Goal: Task Accomplishment & Management: Use online tool/utility

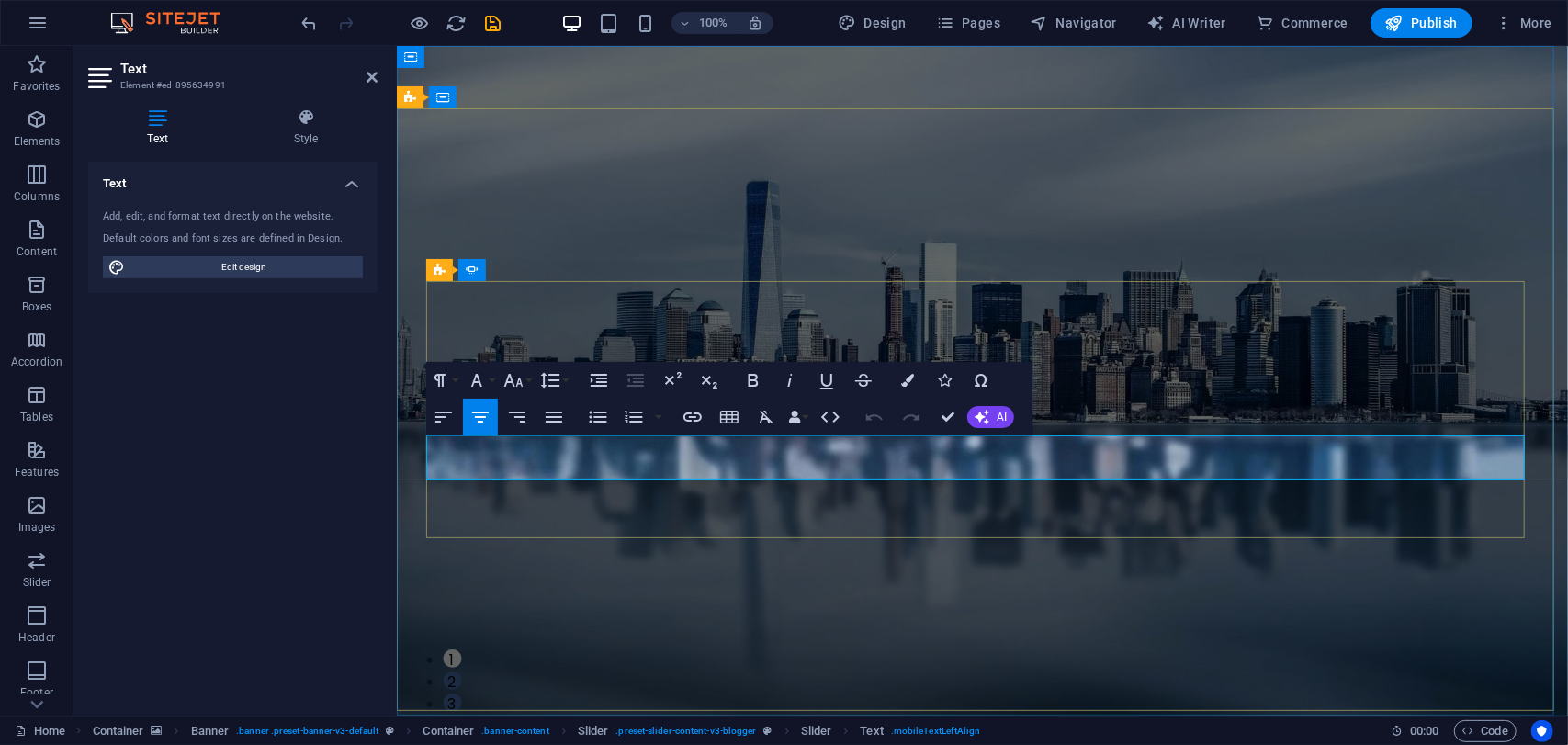
drag, startPoint x: 698, startPoint y: 446, endPoint x: 1085, endPoint y: 465, distance: 387.5
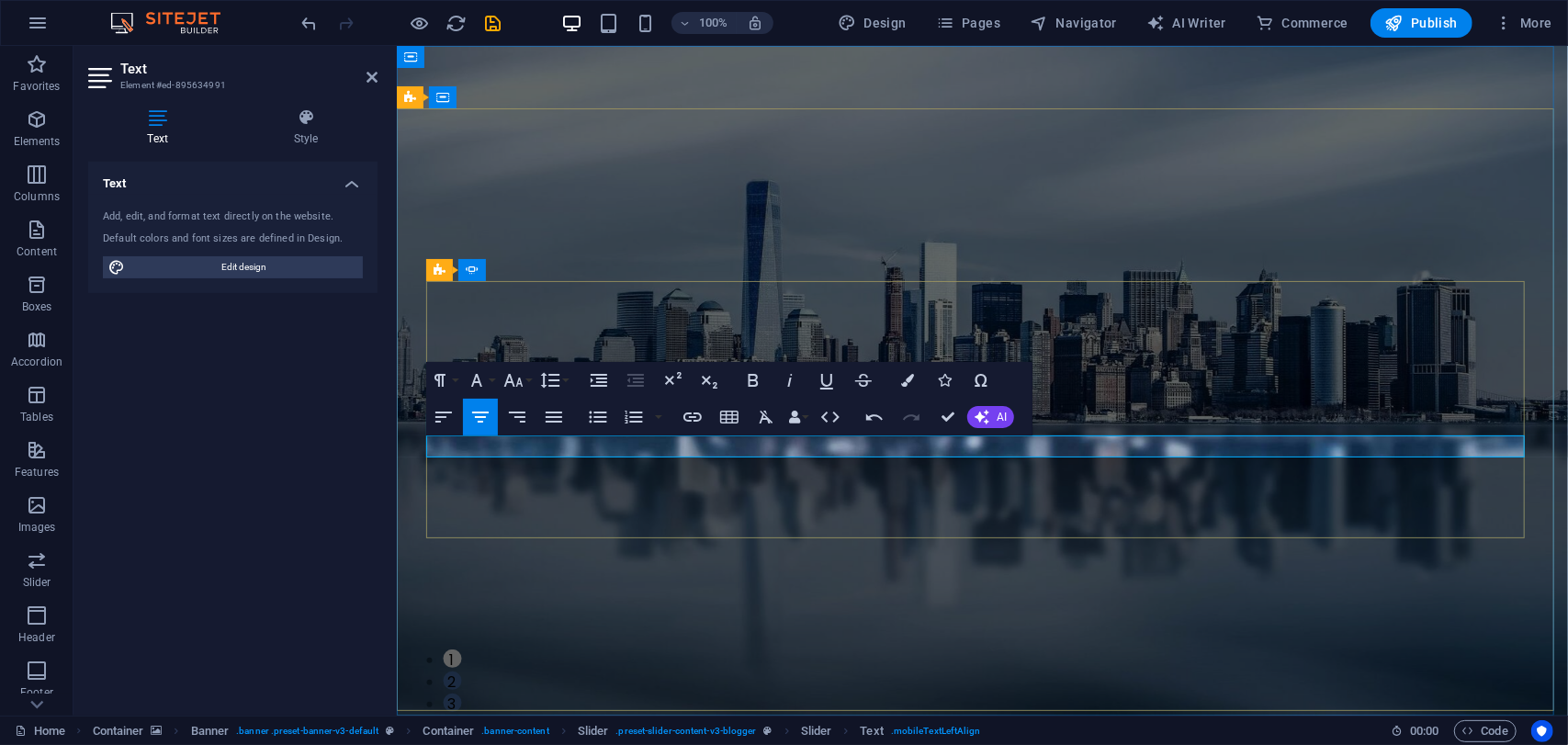
drag, startPoint x: 956, startPoint y: 413, endPoint x: 885, endPoint y: 366, distance: 85.1
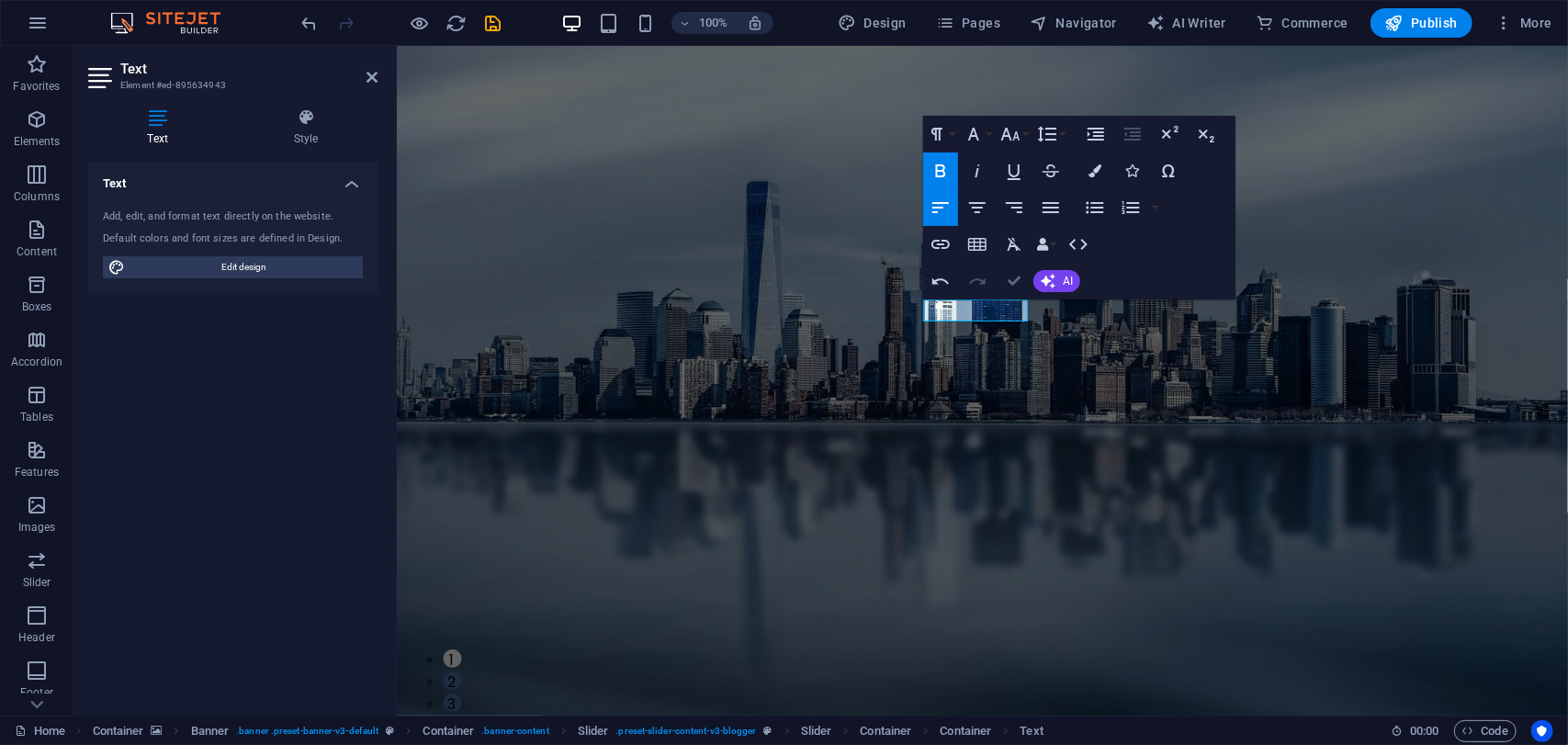
drag, startPoint x: 1016, startPoint y: 287, endPoint x: 948, endPoint y: 285, distance: 68.0
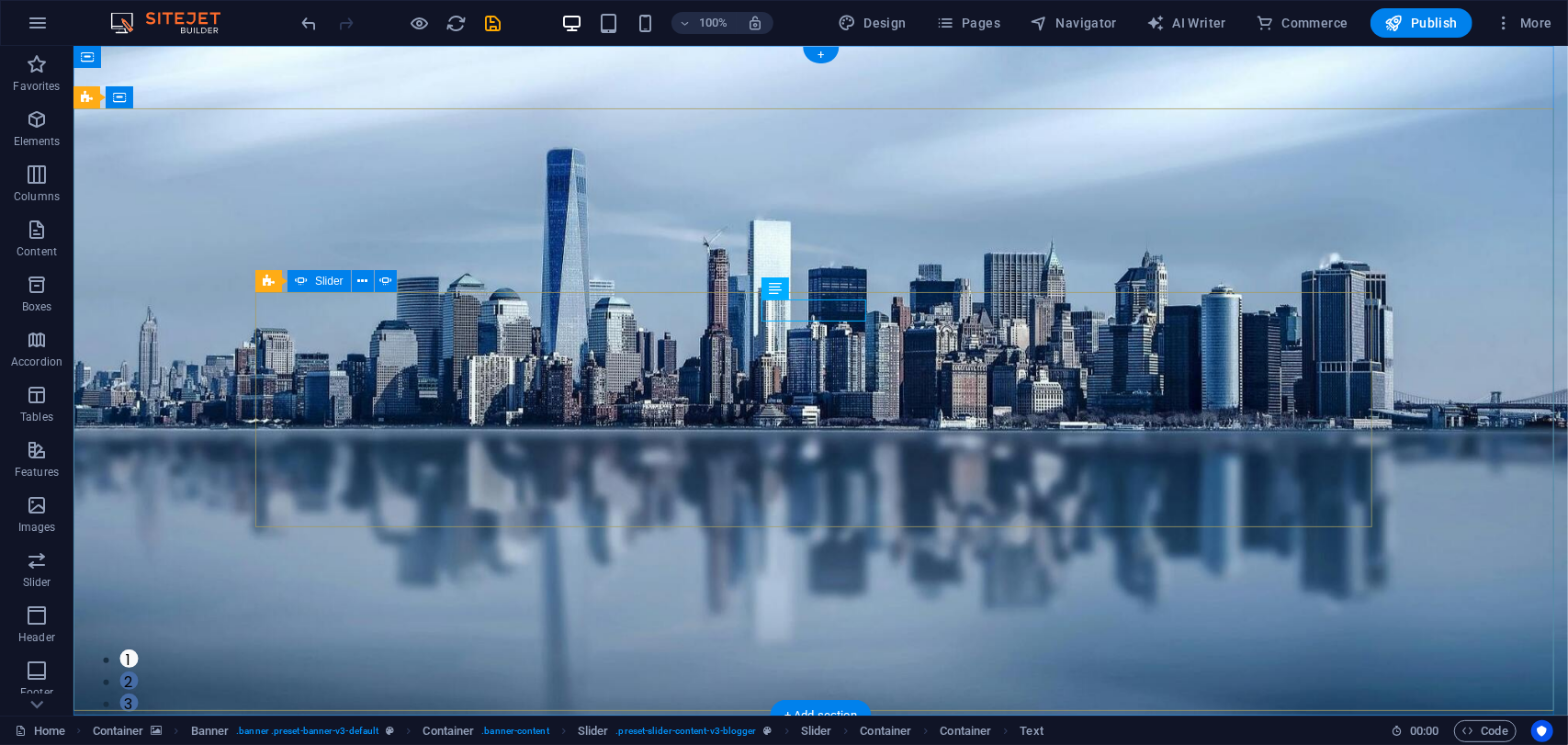
click at [137, 670] on button "2" at bounding box center [127, 679] width 18 height 18
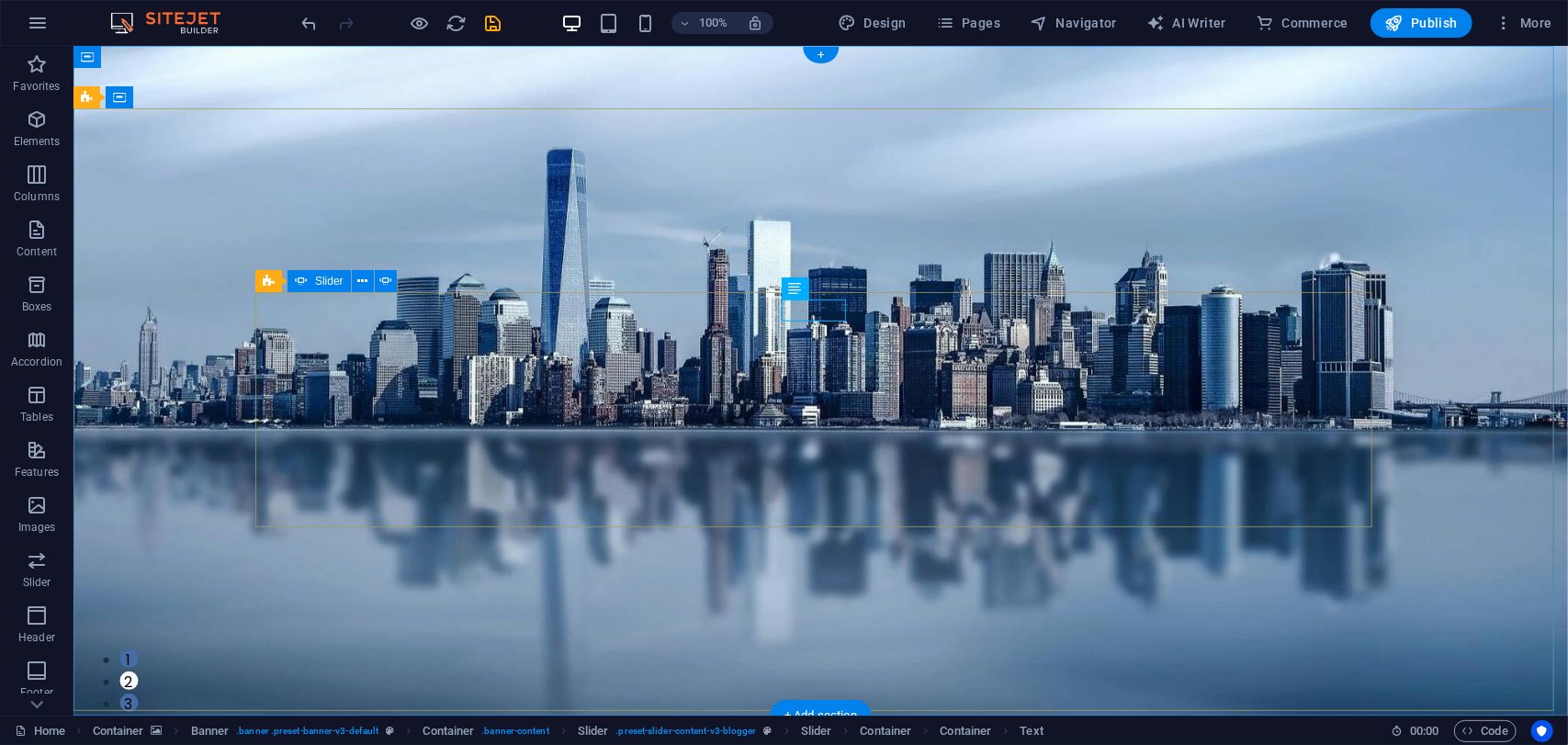
click at [137, 692] on button "3" at bounding box center [127, 701] width 18 height 18
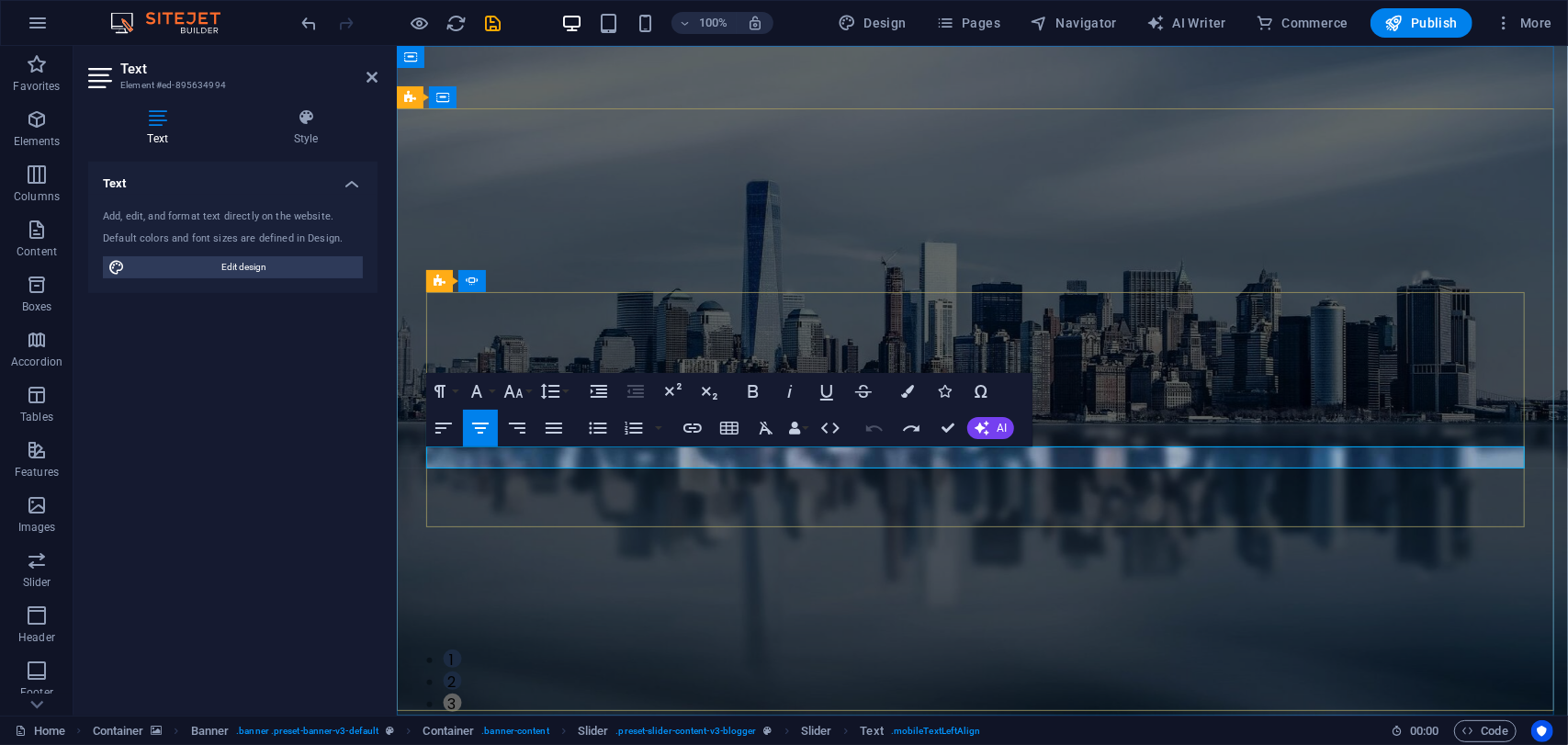
drag, startPoint x: 619, startPoint y: 457, endPoint x: 1333, endPoint y: 457, distance: 714.0
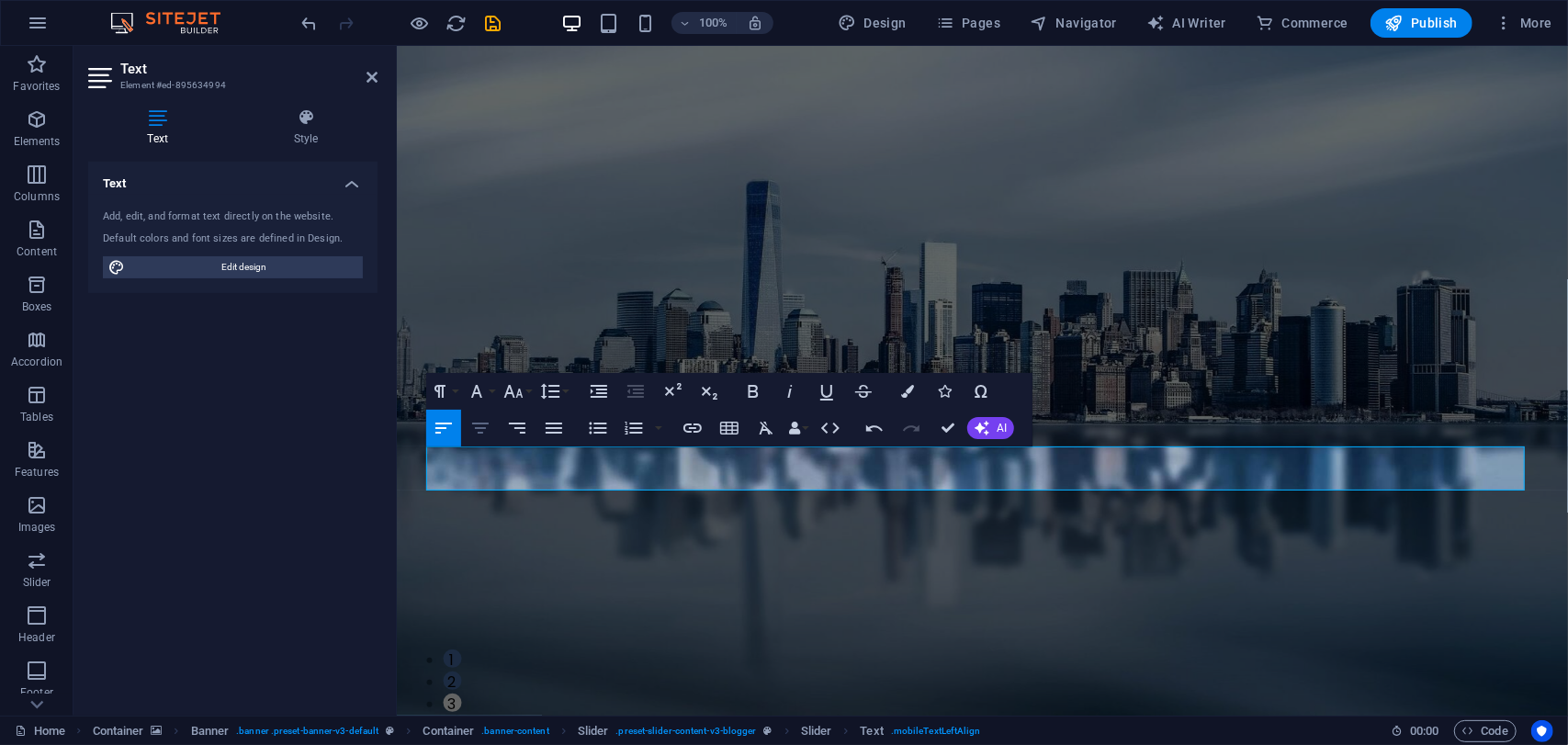
click at [470, 429] on icon "button" at bounding box center [480, 428] width 22 height 22
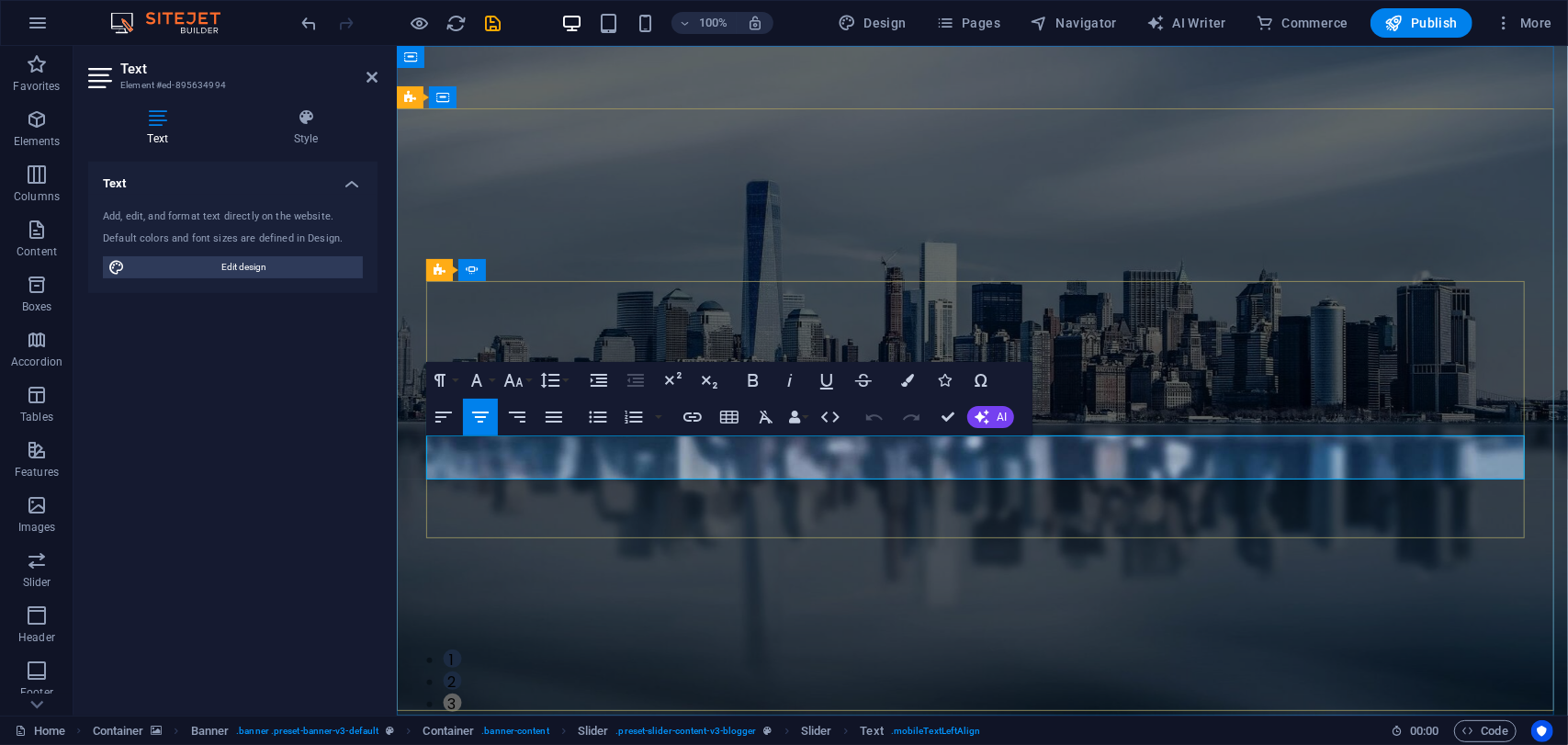
drag, startPoint x: 876, startPoint y: 449, endPoint x: 1078, endPoint y: 447, distance: 202.0
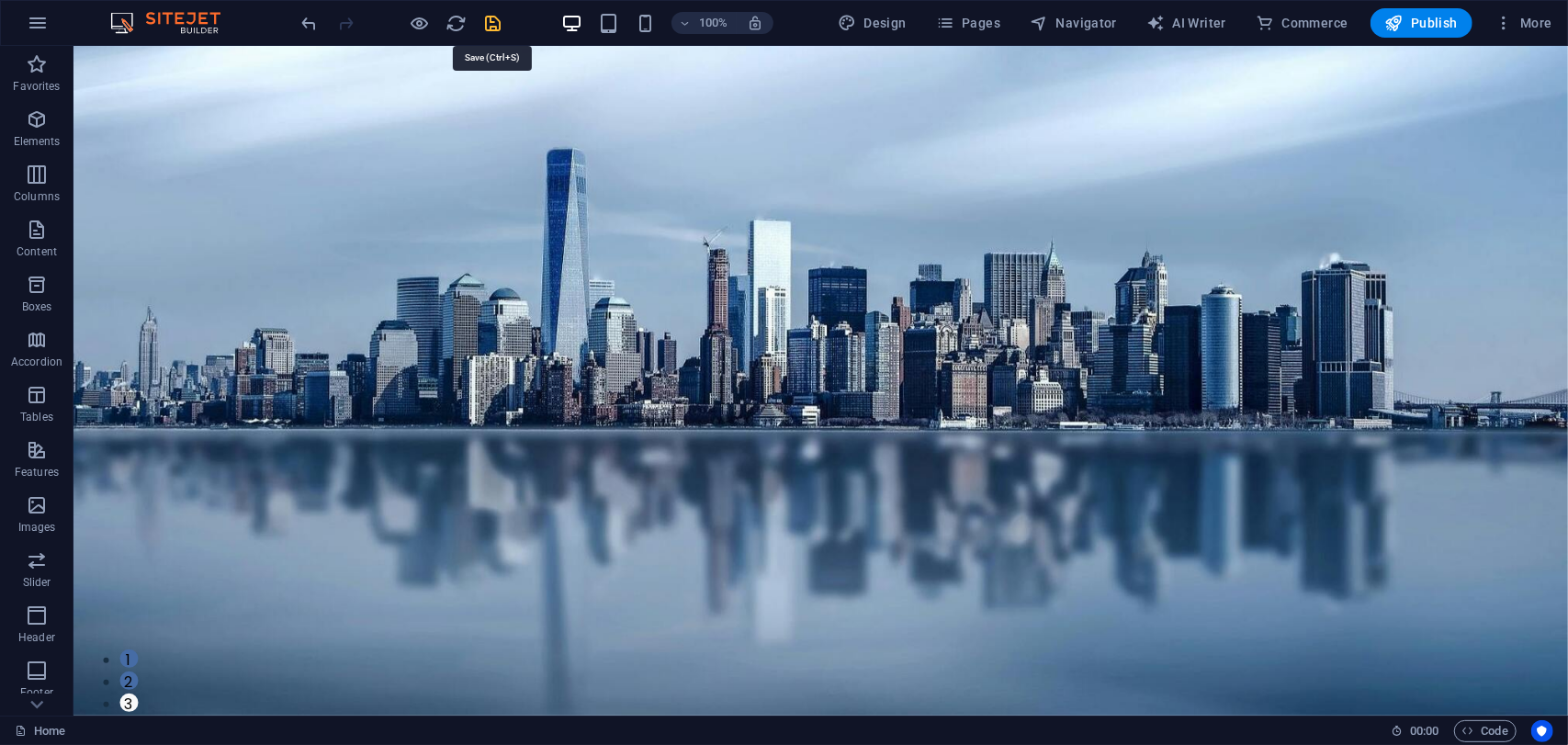
click at [489, 23] on icon "save" at bounding box center [494, 24] width 21 height 21
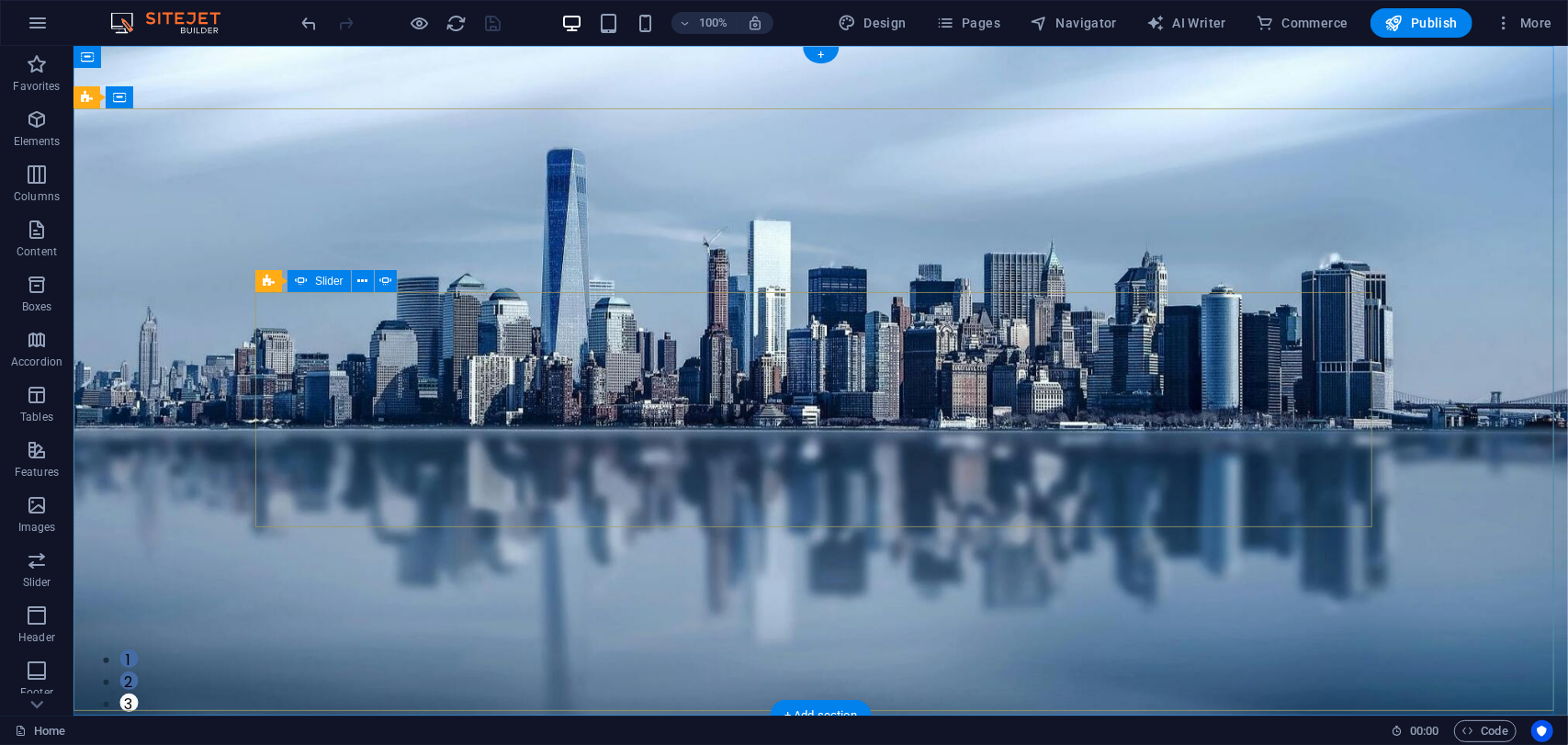
click at [137, 649] on button "1" at bounding box center [127, 657] width 18 height 18
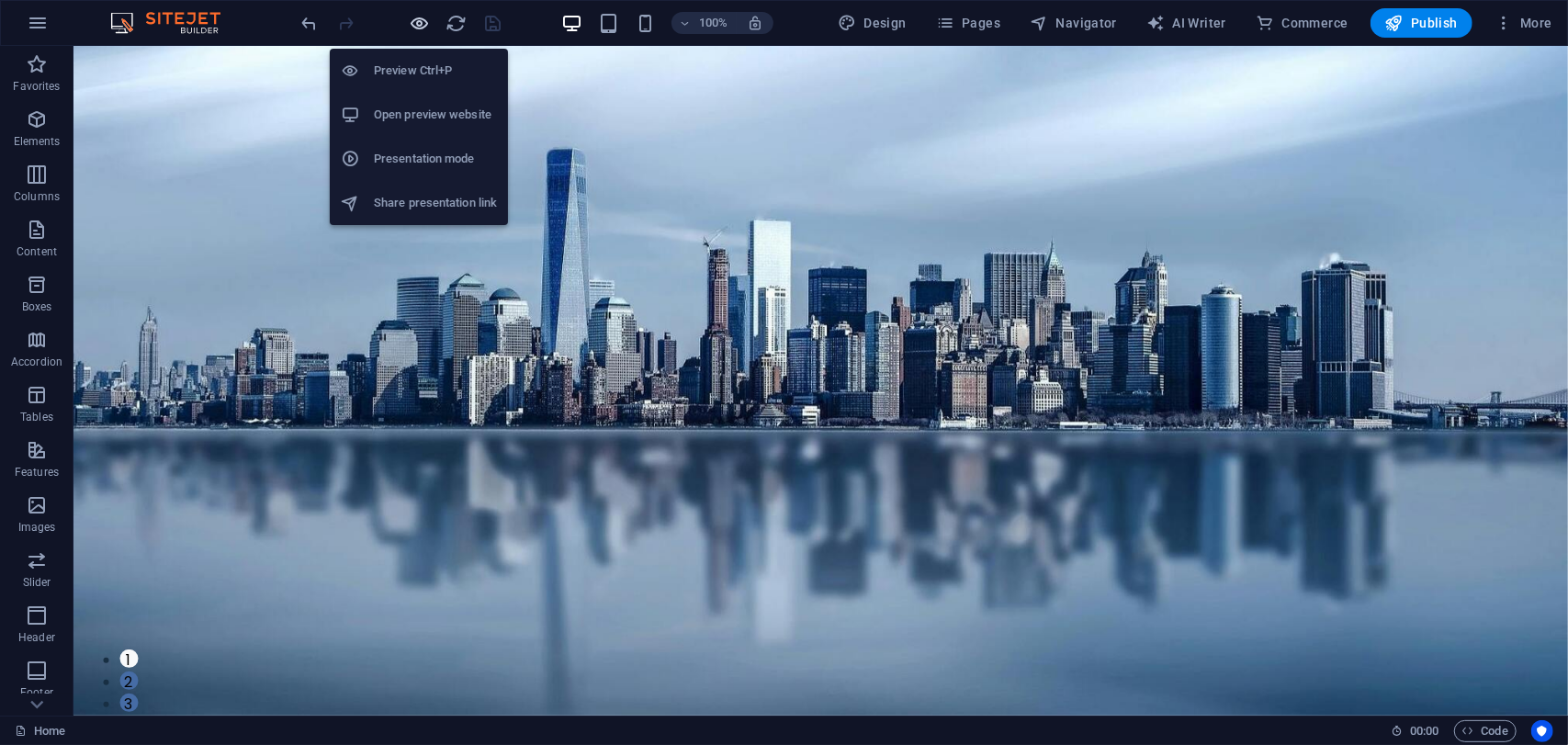
click at [418, 24] on icon "button" at bounding box center [420, 24] width 21 height 21
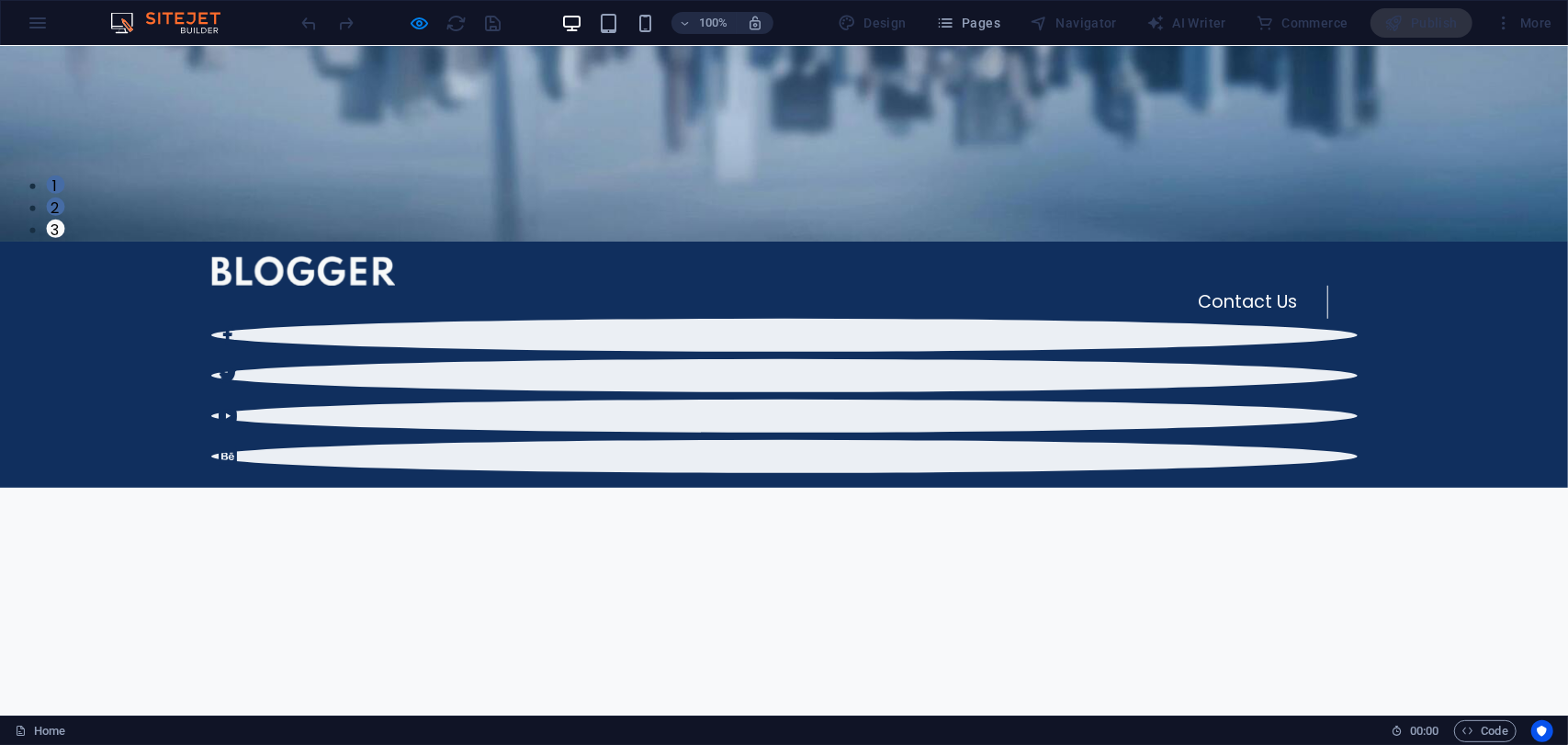
scroll to position [551, 0]
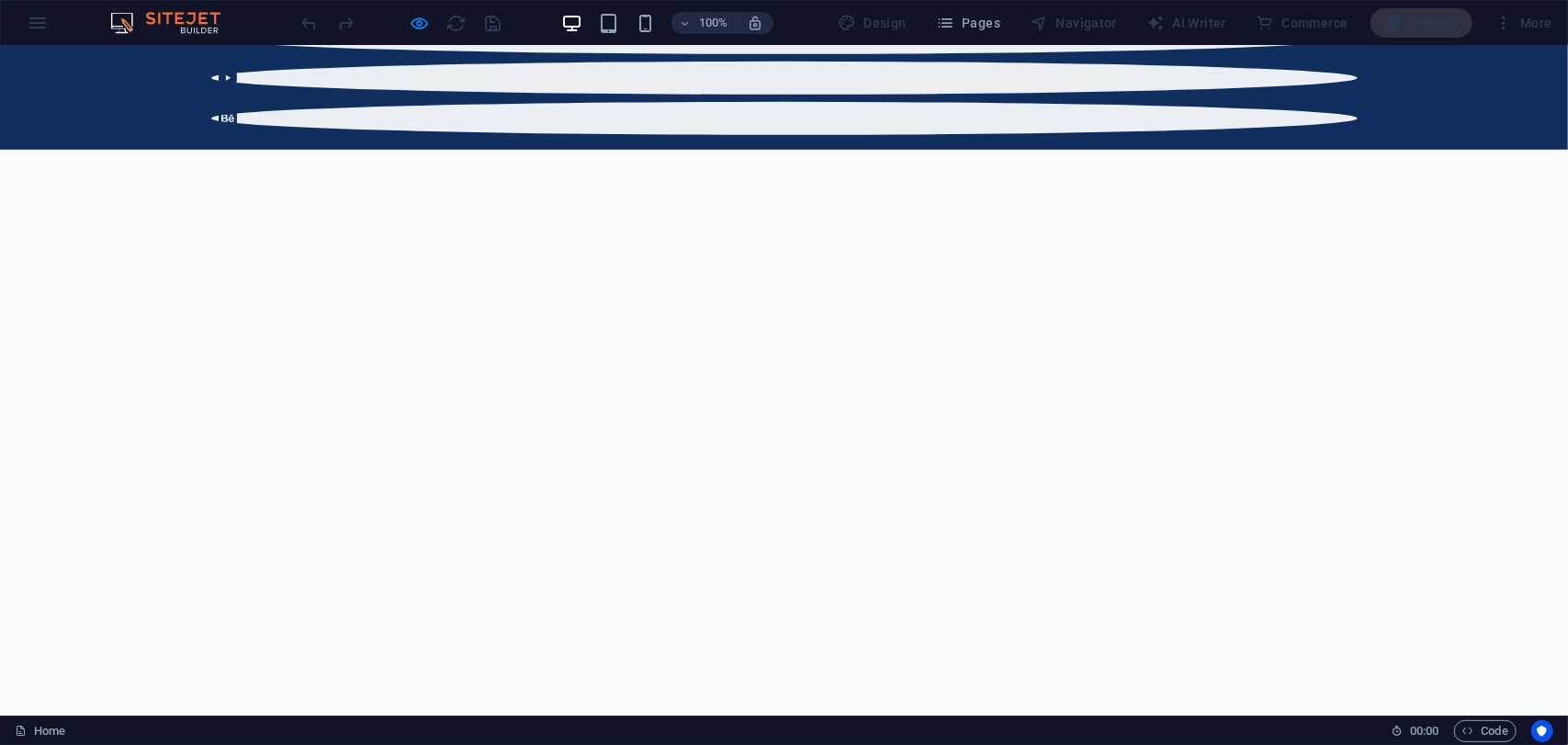
scroll to position [919, 0]
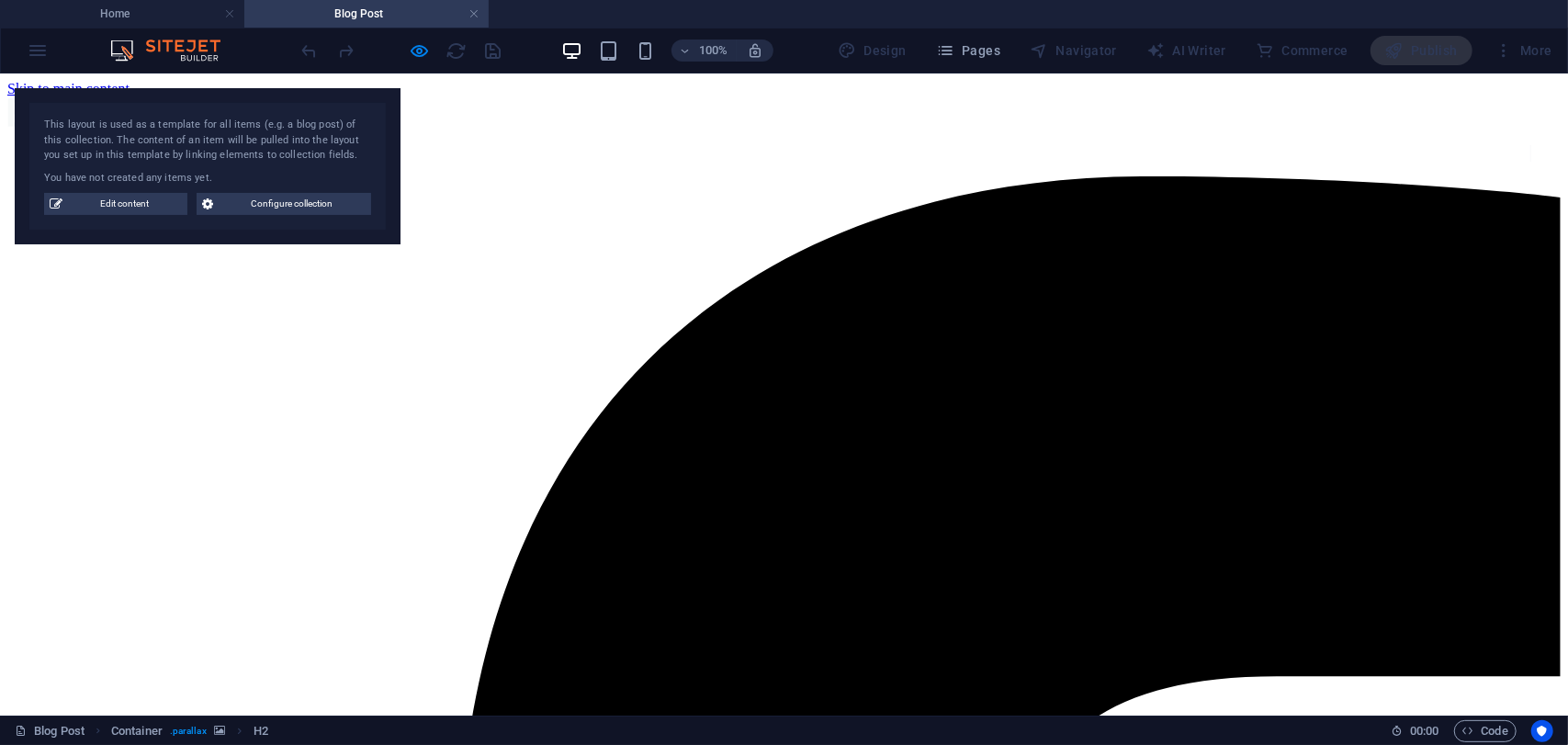
scroll to position [0, 0]
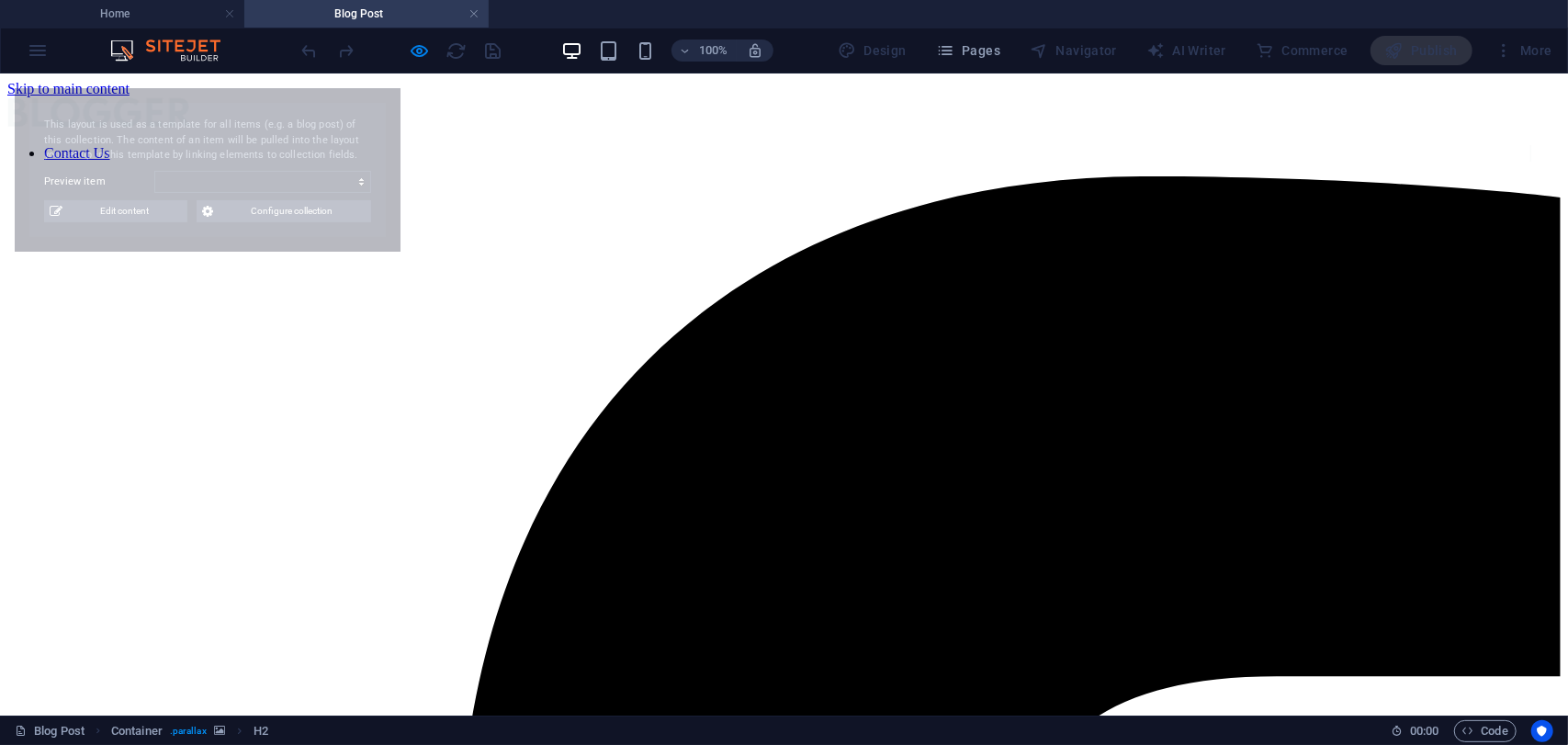
select select "68b59bc24557ad7c7d0c7d39"
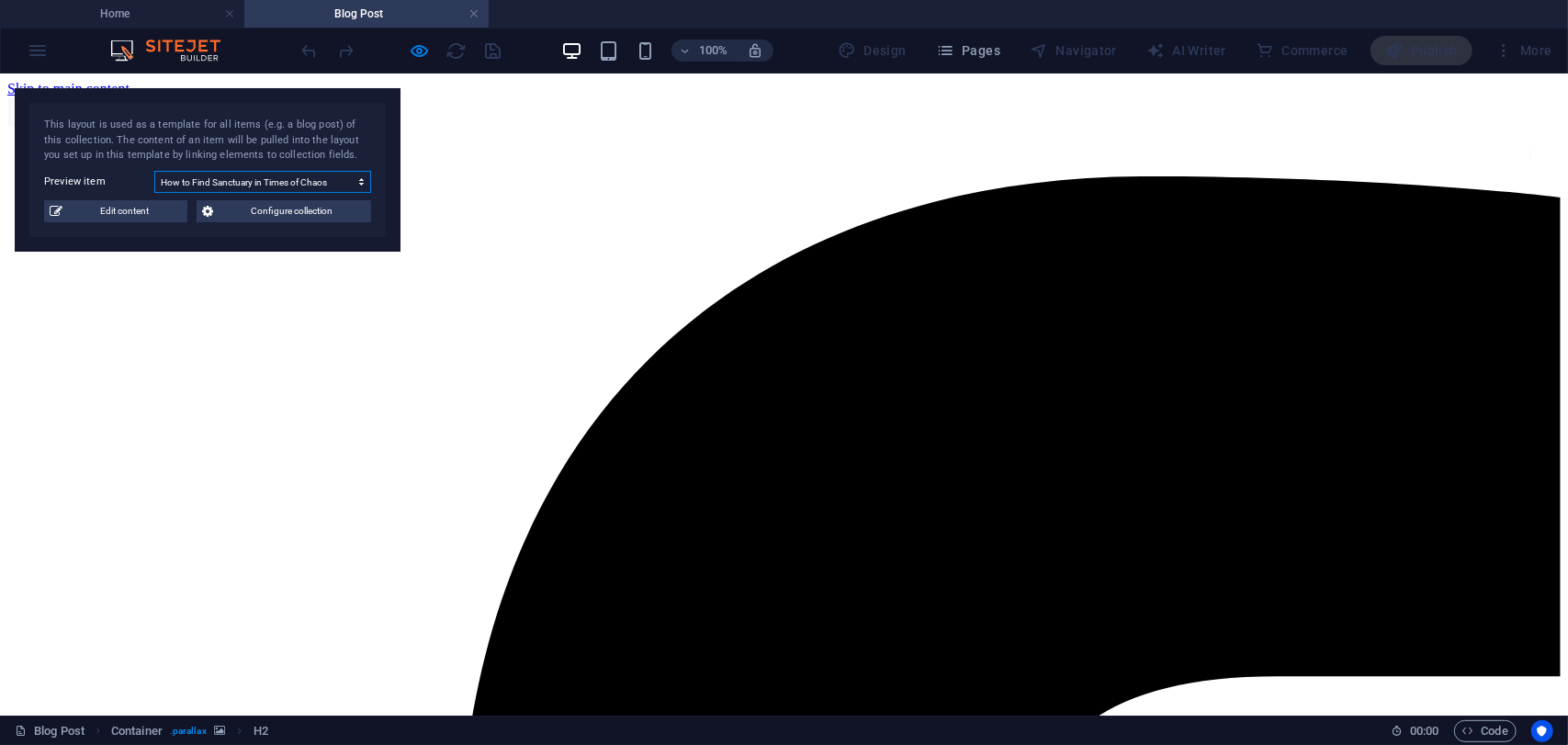
click at [343, 175] on select "Modern Fashion in [GEOGRAPHIC_DATA] Water, Technology and Health The Highest Mo…" at bounding box center [263, 181] width 217 height 22
click at [344, 175] on select "Modern Fashion in [GEOGRAPHIC_DATA] Water, Technology and Health The Highest Mo…" at bounding box center [263, 181] width 217 height 22
click at [296, 156] on div "This layout is used as a template for all items (e.g. a blog post) of this coll…" at bounding box center [208, 140] width 327 height 46
click at [130, 229] on div "This layout is used as a template for all items (e.g. a blog post) of this coll…" at bounding box center [208, 169] width 385 height 163
click at [270, 208] on span "Configure collection" at bounding box center [292, 211] width 147 height 22
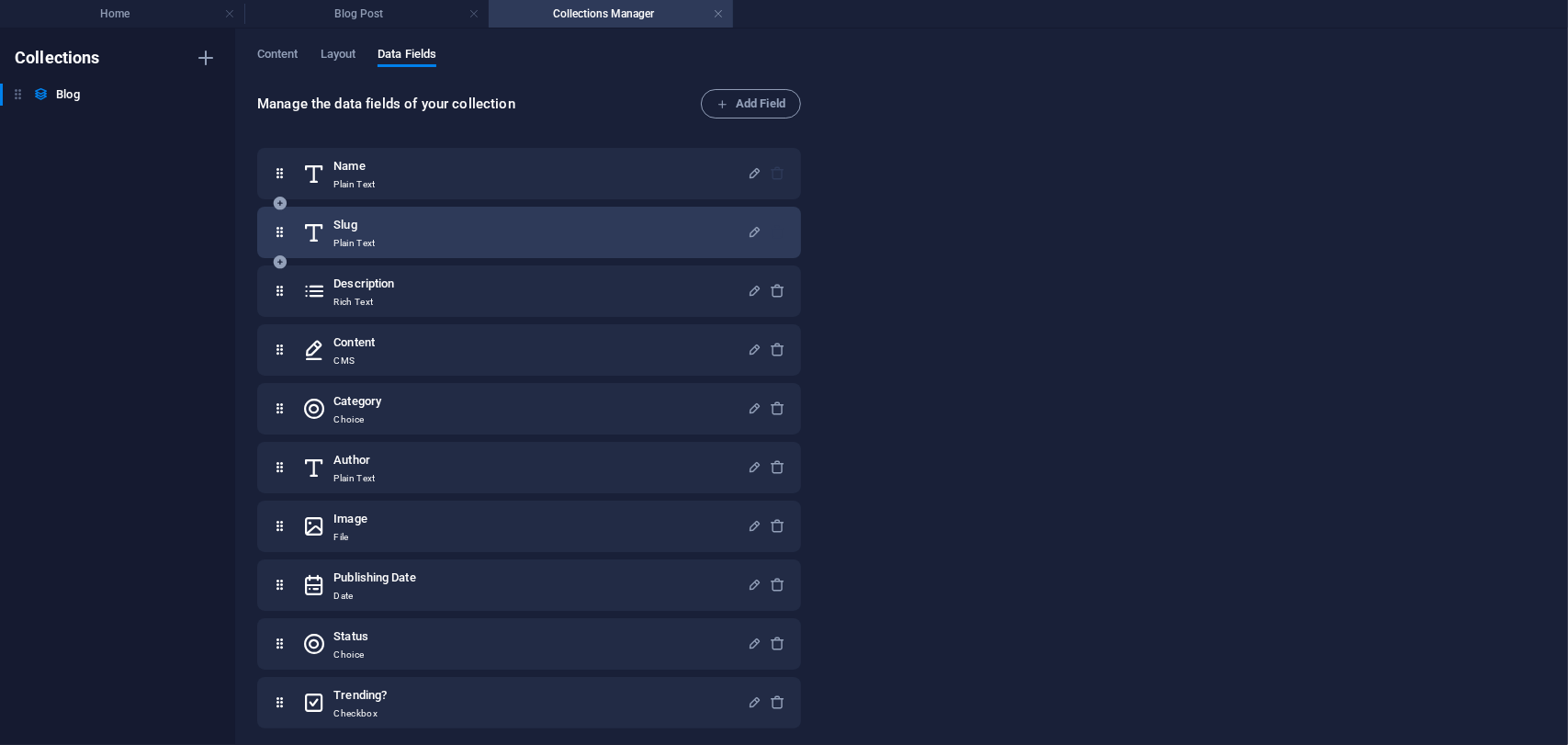
scroll to position [6, 0]
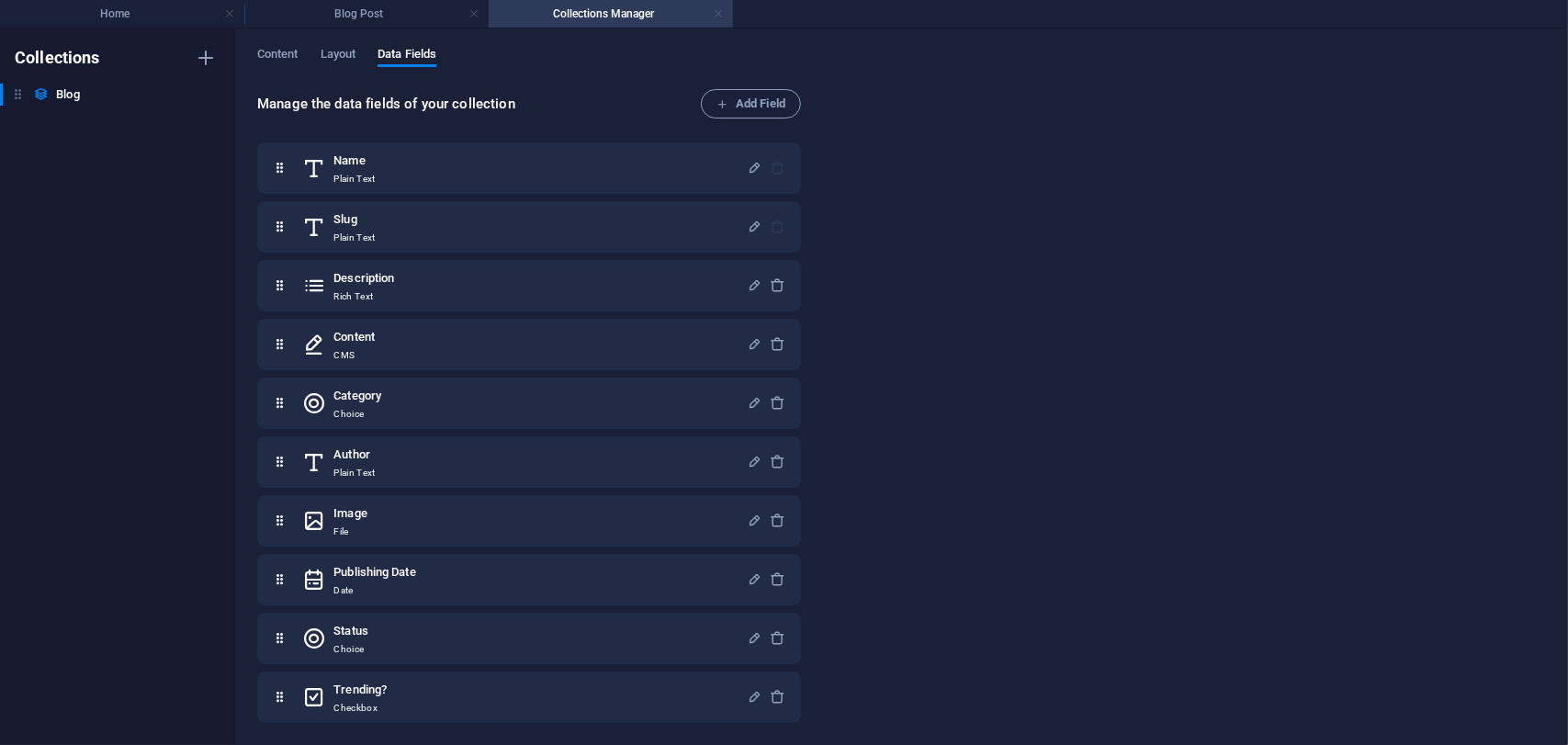
click at [717, 11] on link at bounding box center [719, 14] width 11 height 17
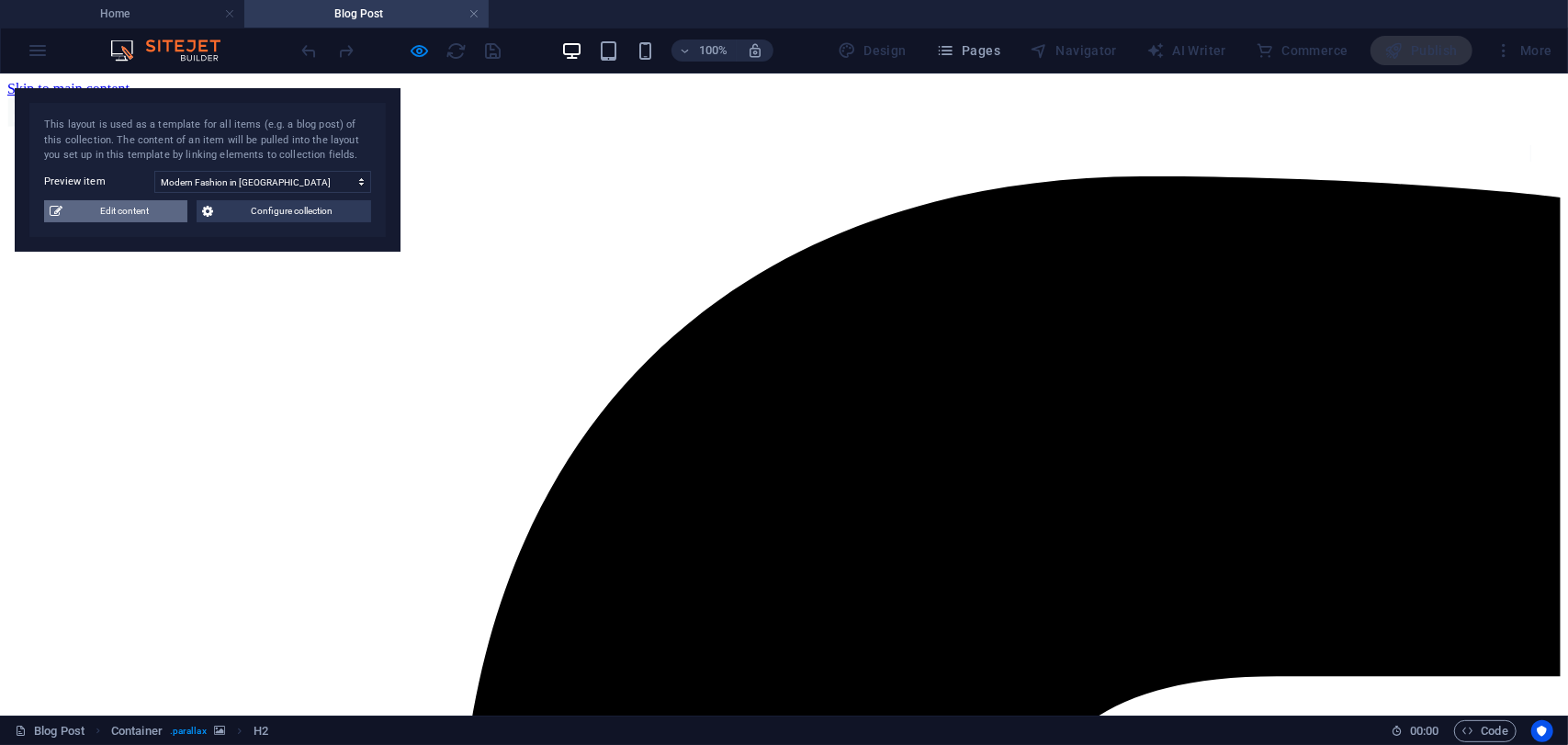
click at [151, 210] on span "Edit content" at bounding box center [125, 211] width 114 height 22
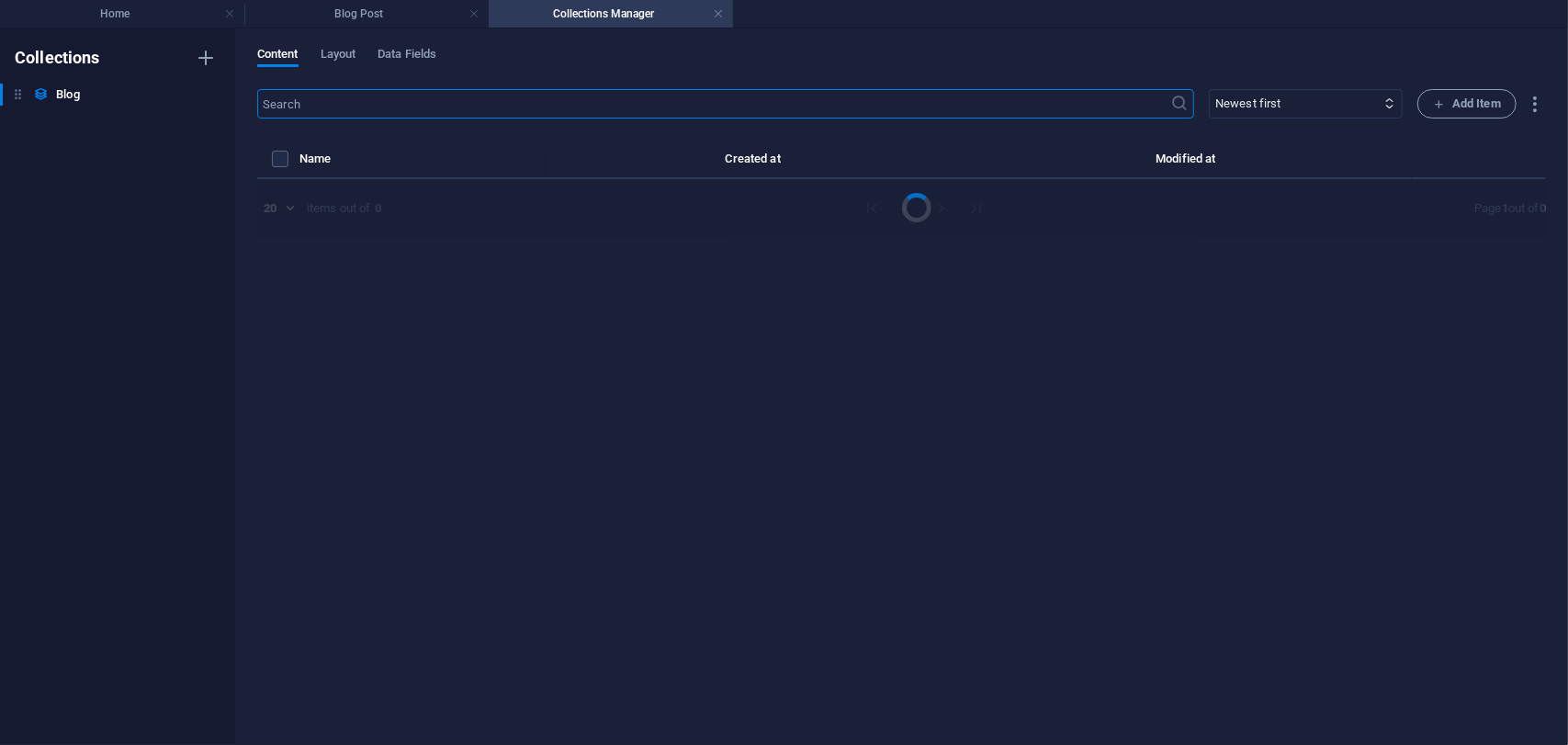
select select "Adventure"
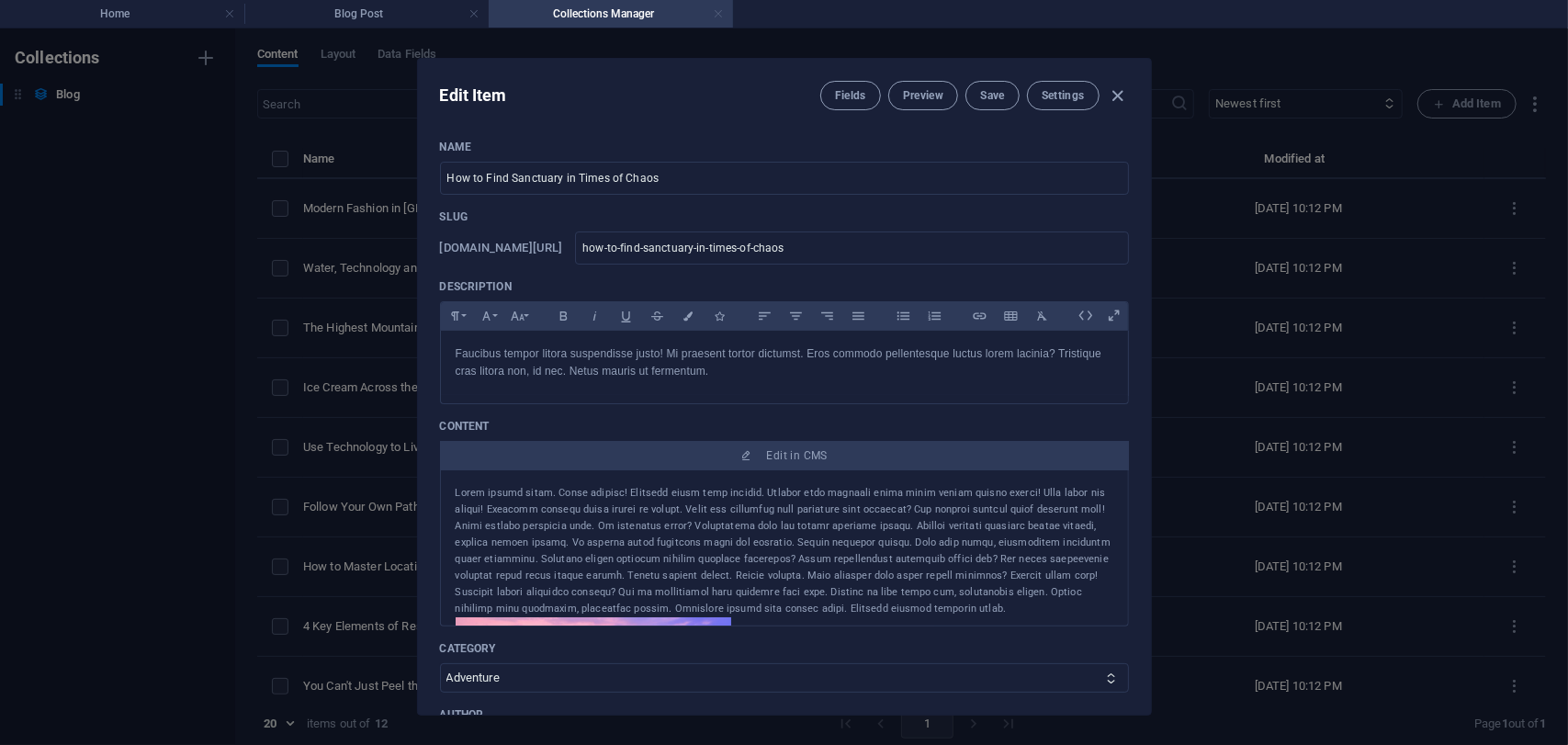
click at [721, 20] on link at bounding box center [719, 14] width 11 height 17
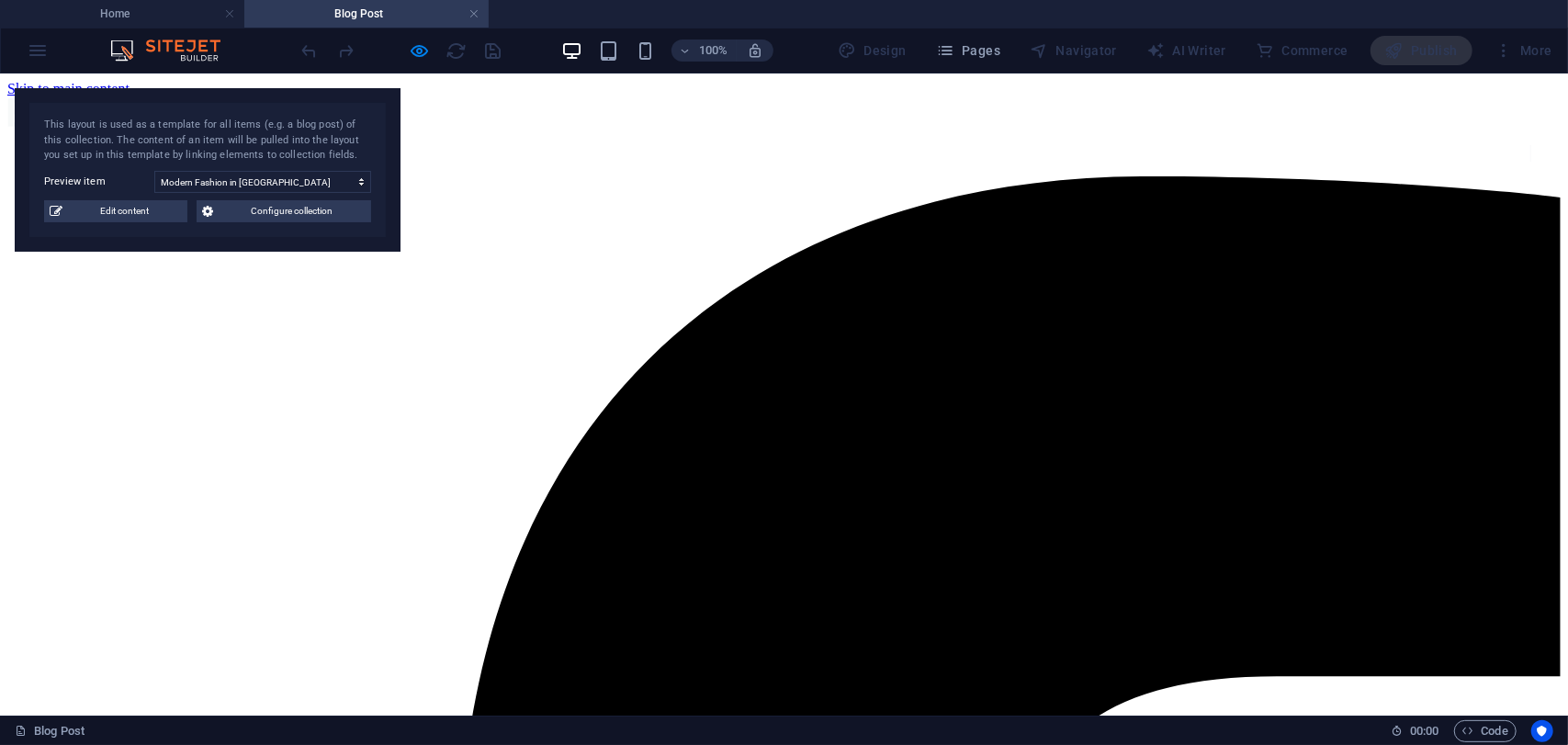
scroll to position [0, 0]
click at [472, 14] on link at bounding box center [474, 14] width 11 height 17
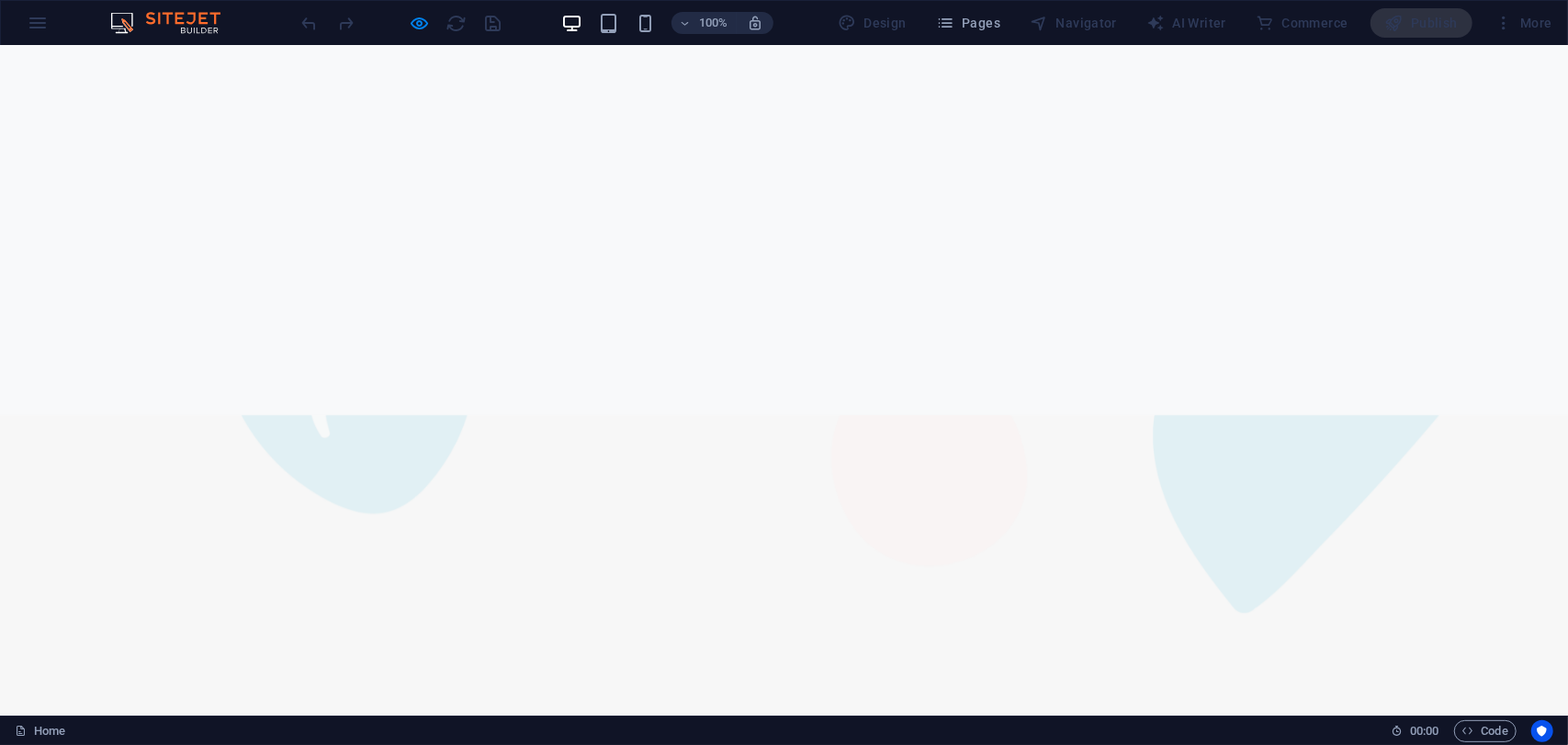
scroll to position [1653, 0]
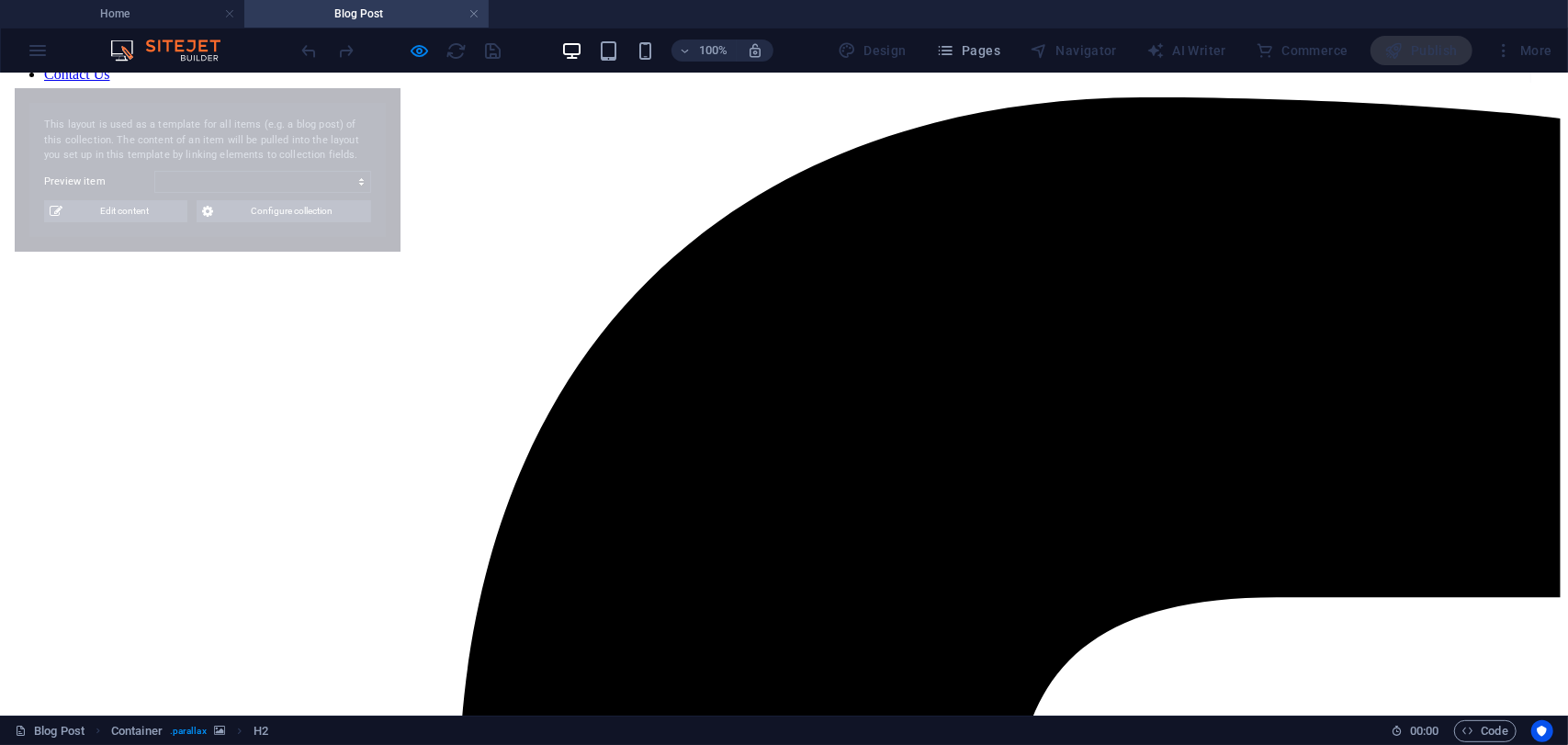
scroll to position [0, 0]
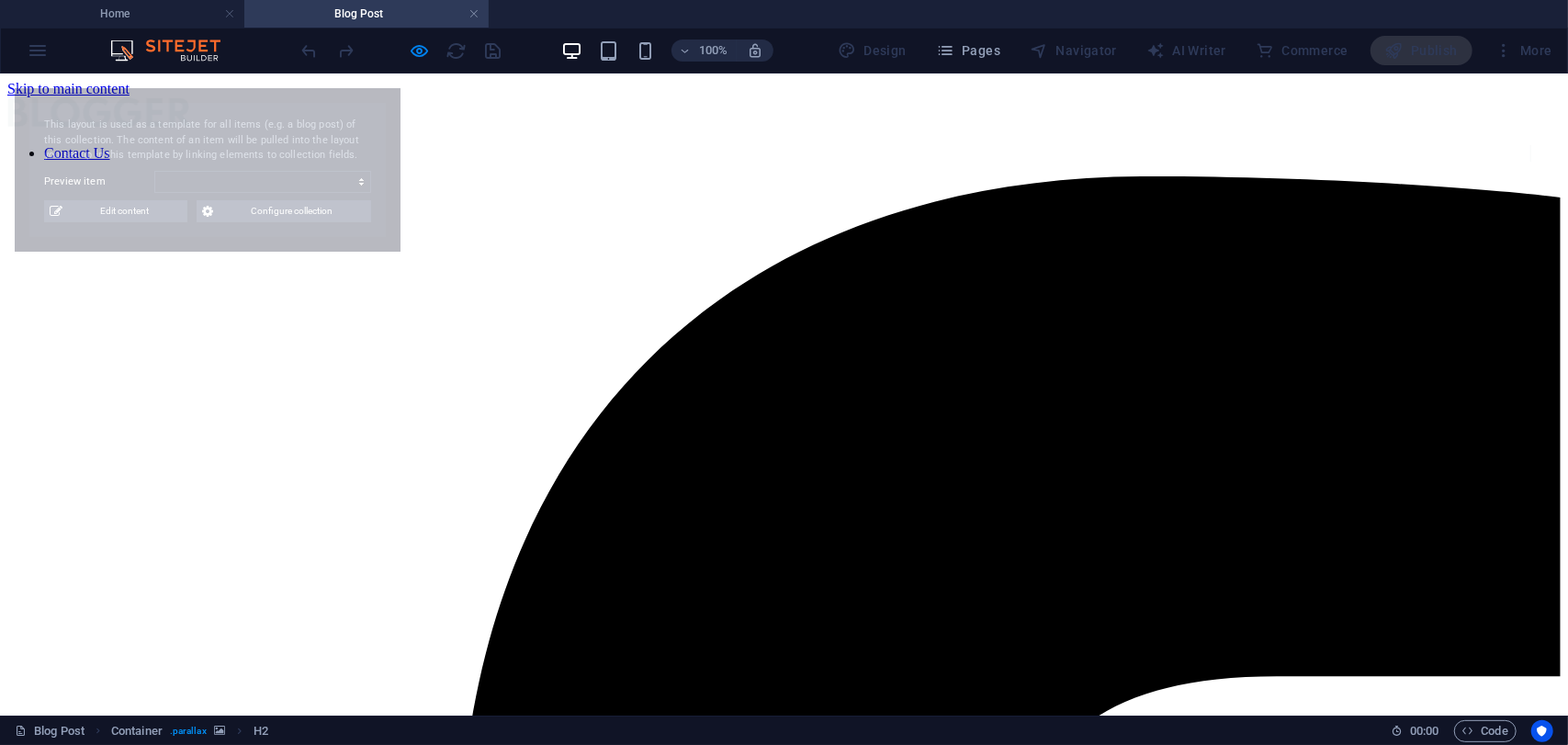
select select "68b59bc24557ad7c7d0c7d3a"
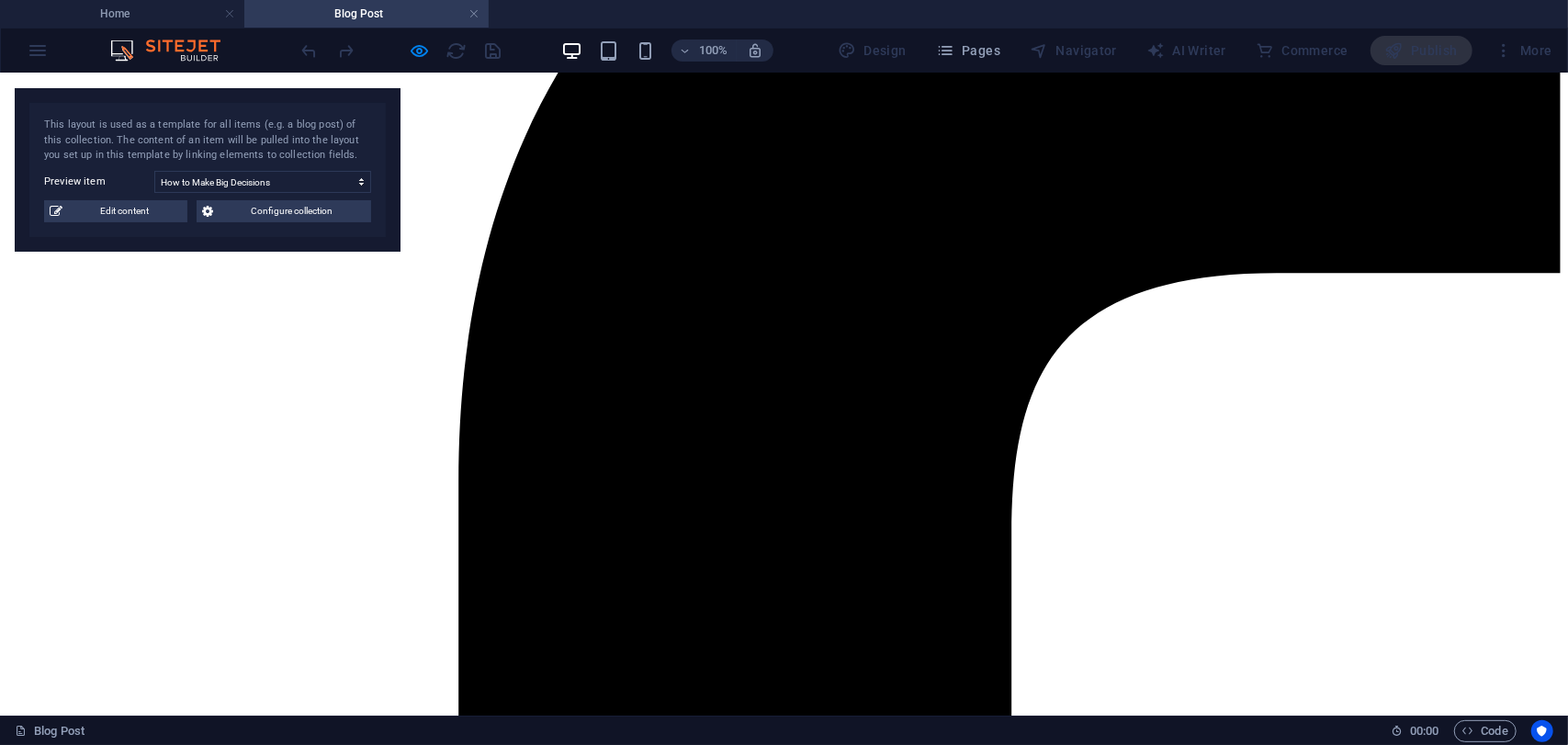
scroll to position [390, 0]
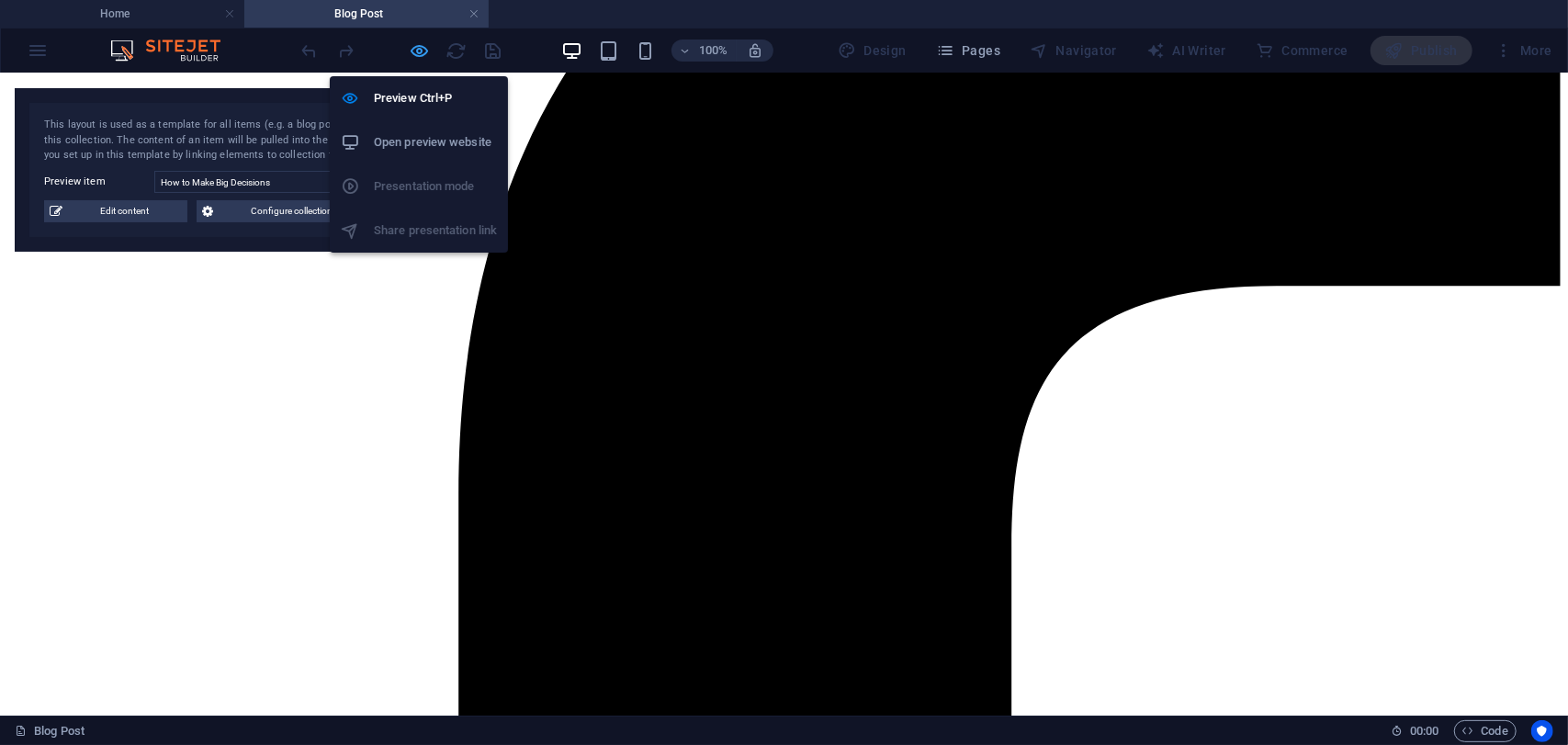
click at [421, 50] on icon "button" at bounding box center [420, 51] width 21 height 21
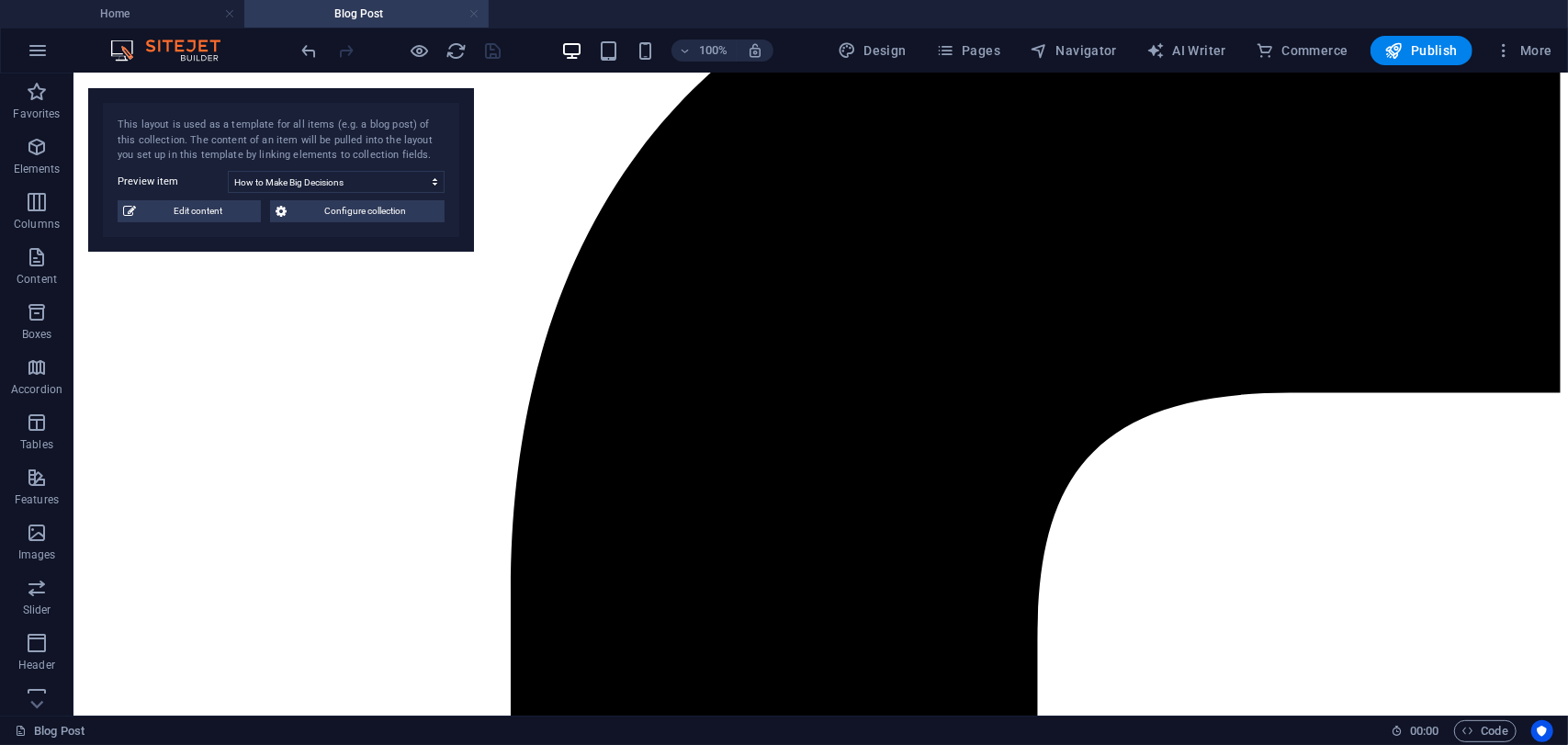
click at [476, 19] on link at bounding box center [474, 14] width 11 height 17
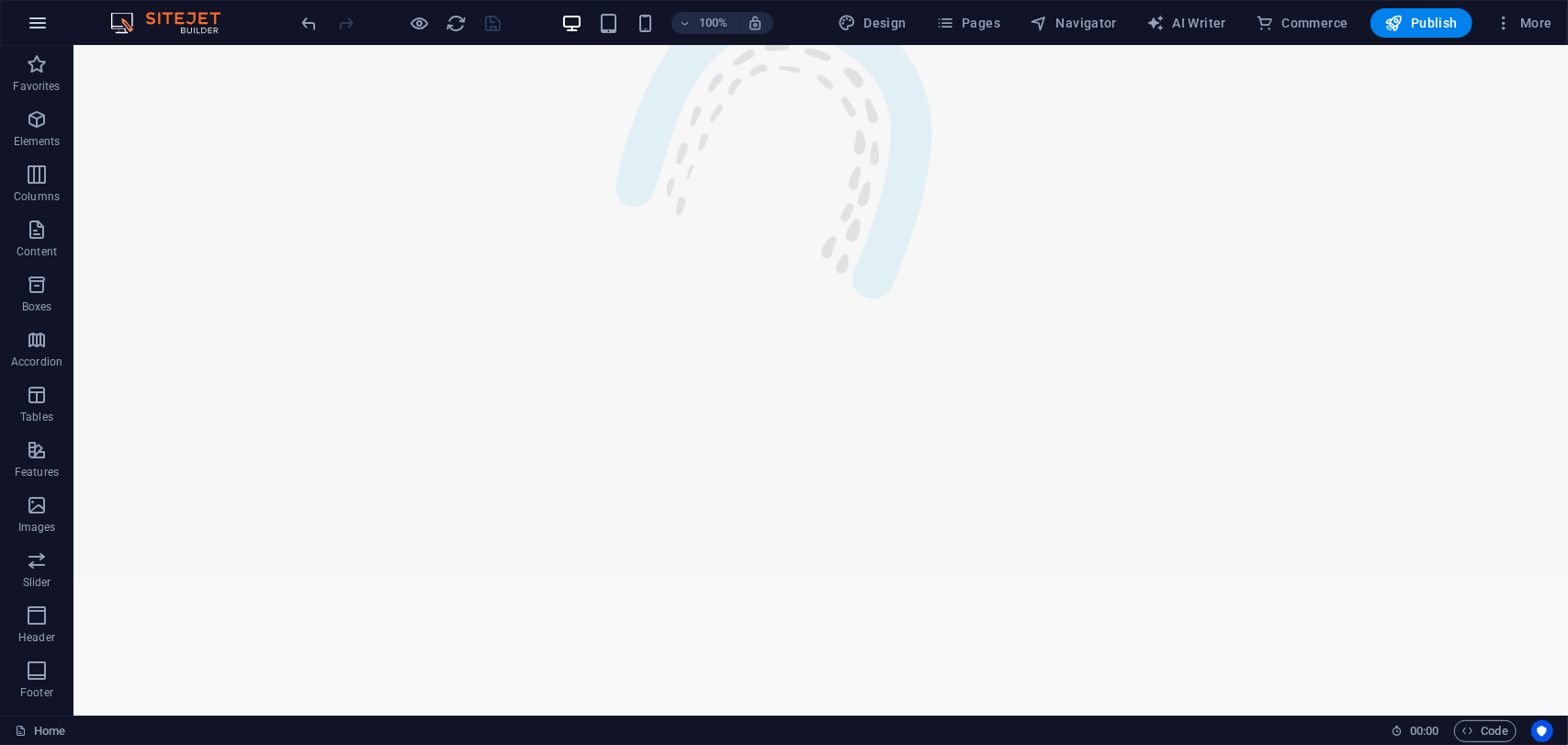
click at [46, 22] on icon "button" at bounding box center [37, 23] width 22 height 22
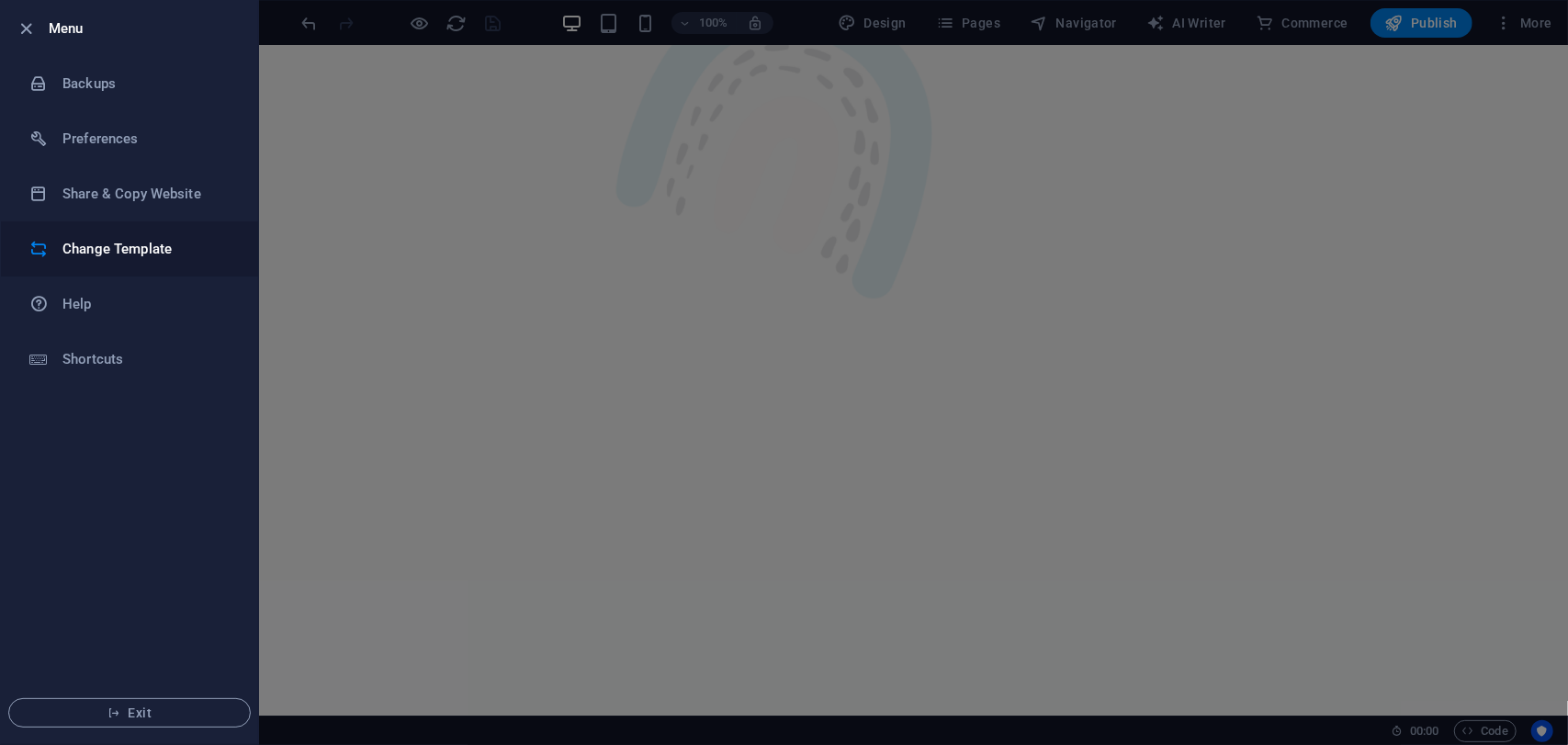
click at [112, 261] on li "Change Template" at bounding box center [129, 248] width 257 height 55
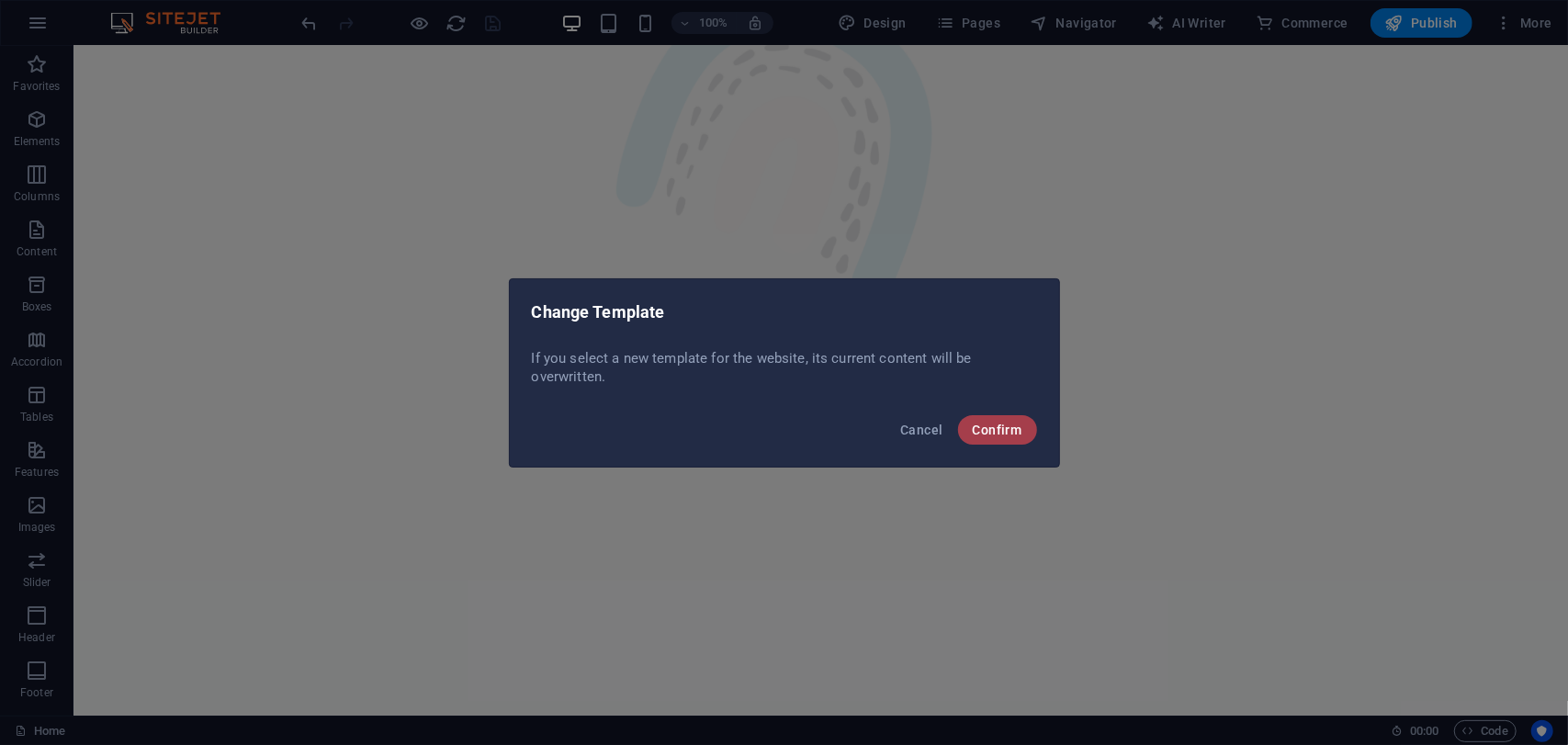
click at [989, 438] on button "Confirm" at bounding box center [997, 430] width 79 height 29
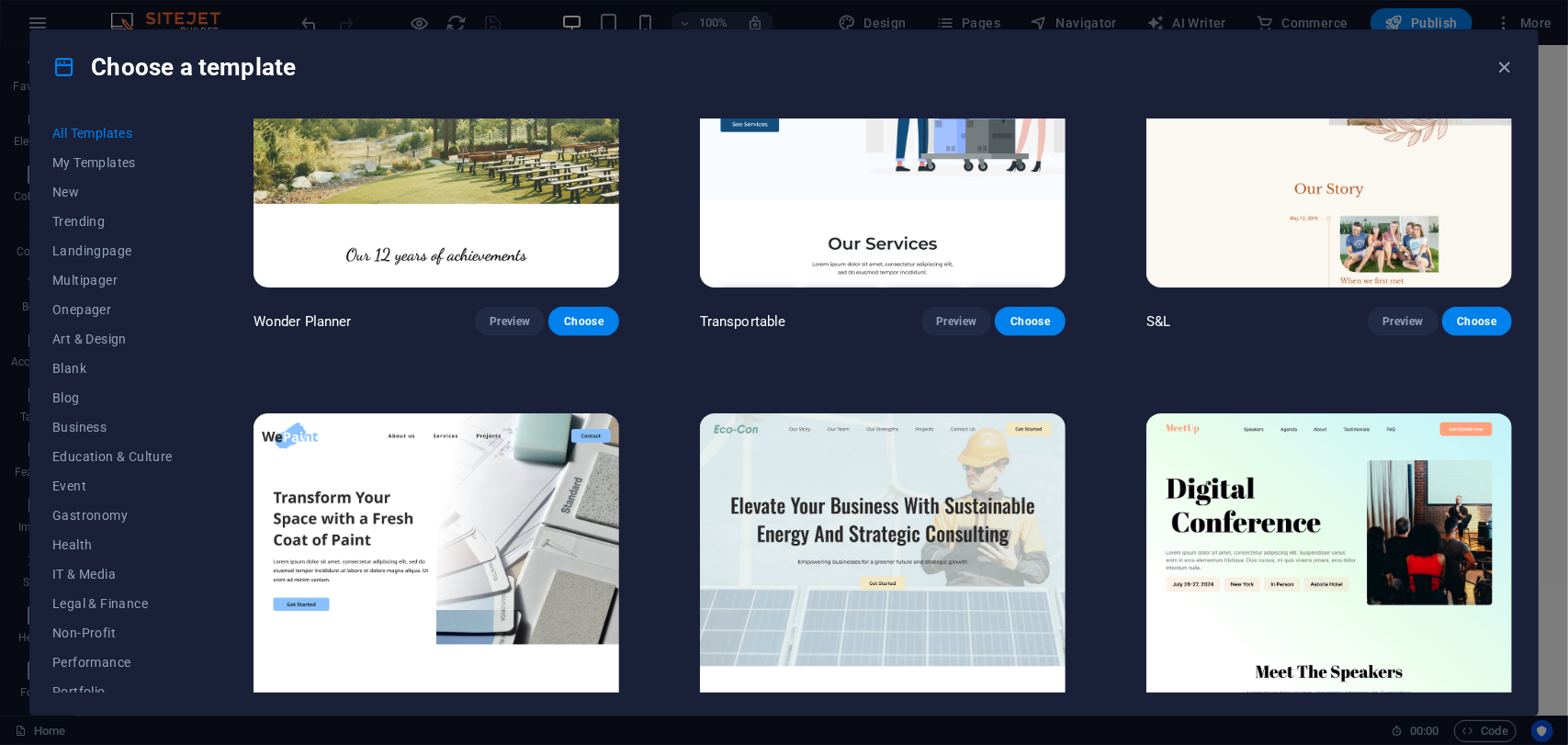
scroll to position [1561, 0]
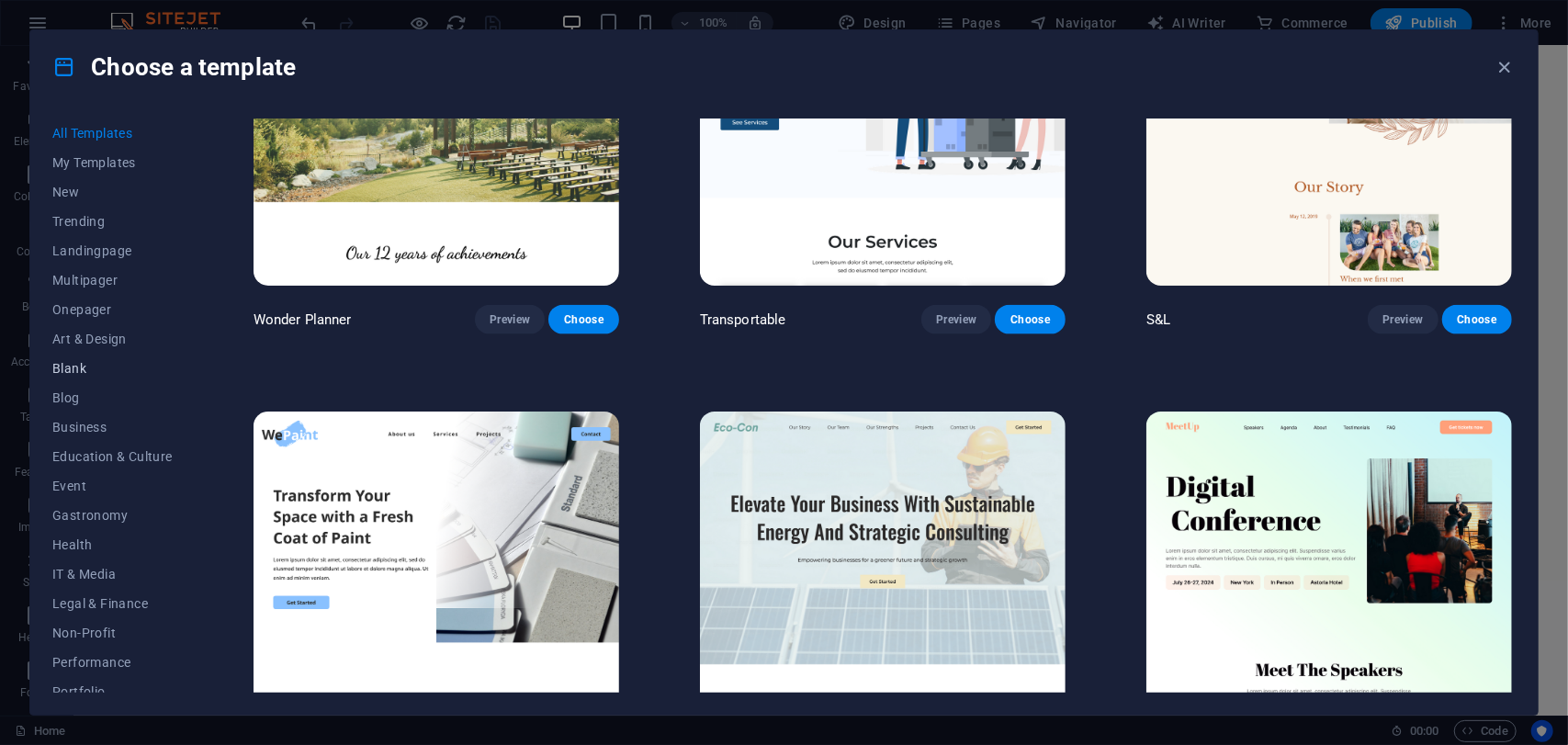
click at [83, 375] on span "Blank" at bounding box center [111, 368] width 120 height 15
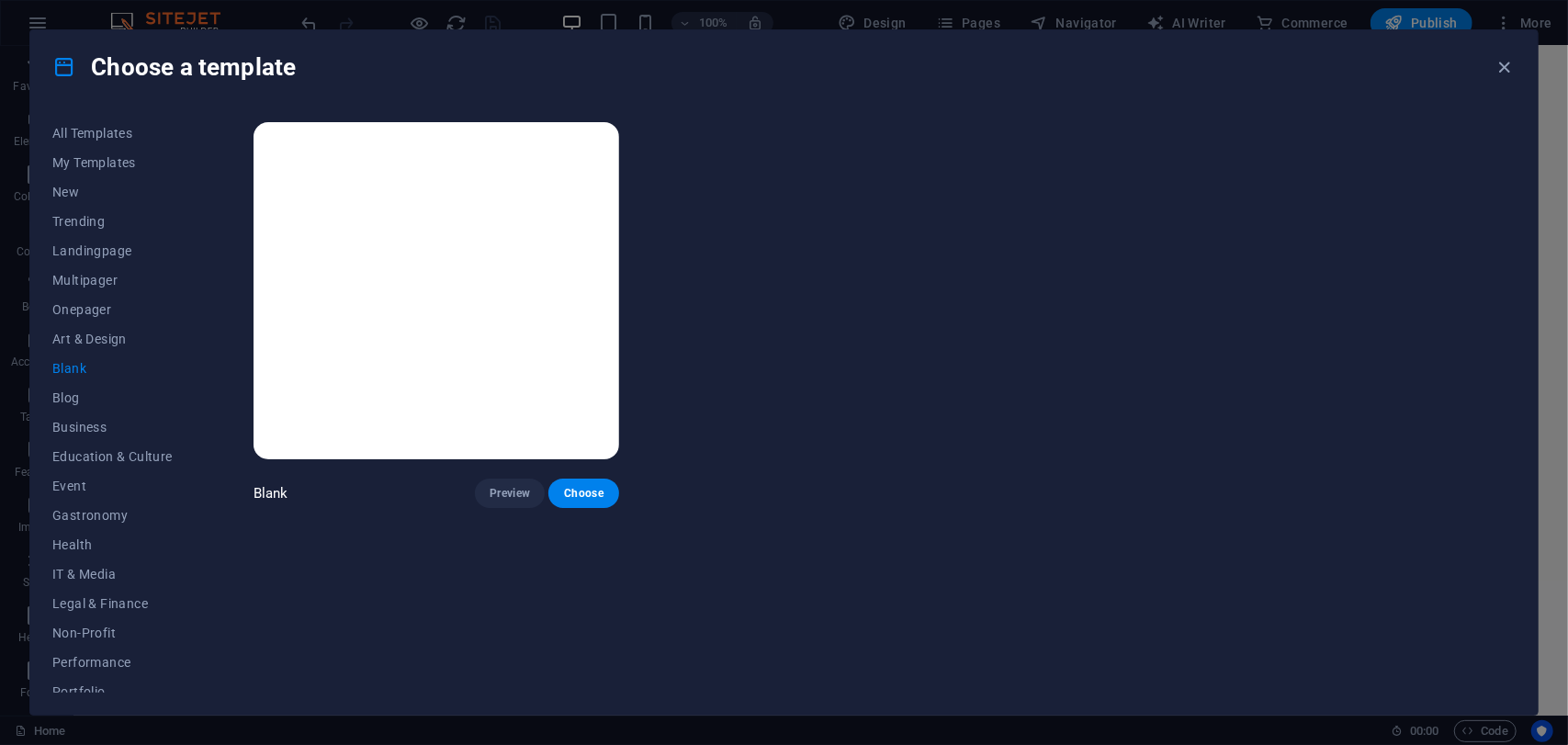
scroll to position [0, 0]
click at [79, 411] on button "Blog" at bounding box center [111, 398] width 120 height 29
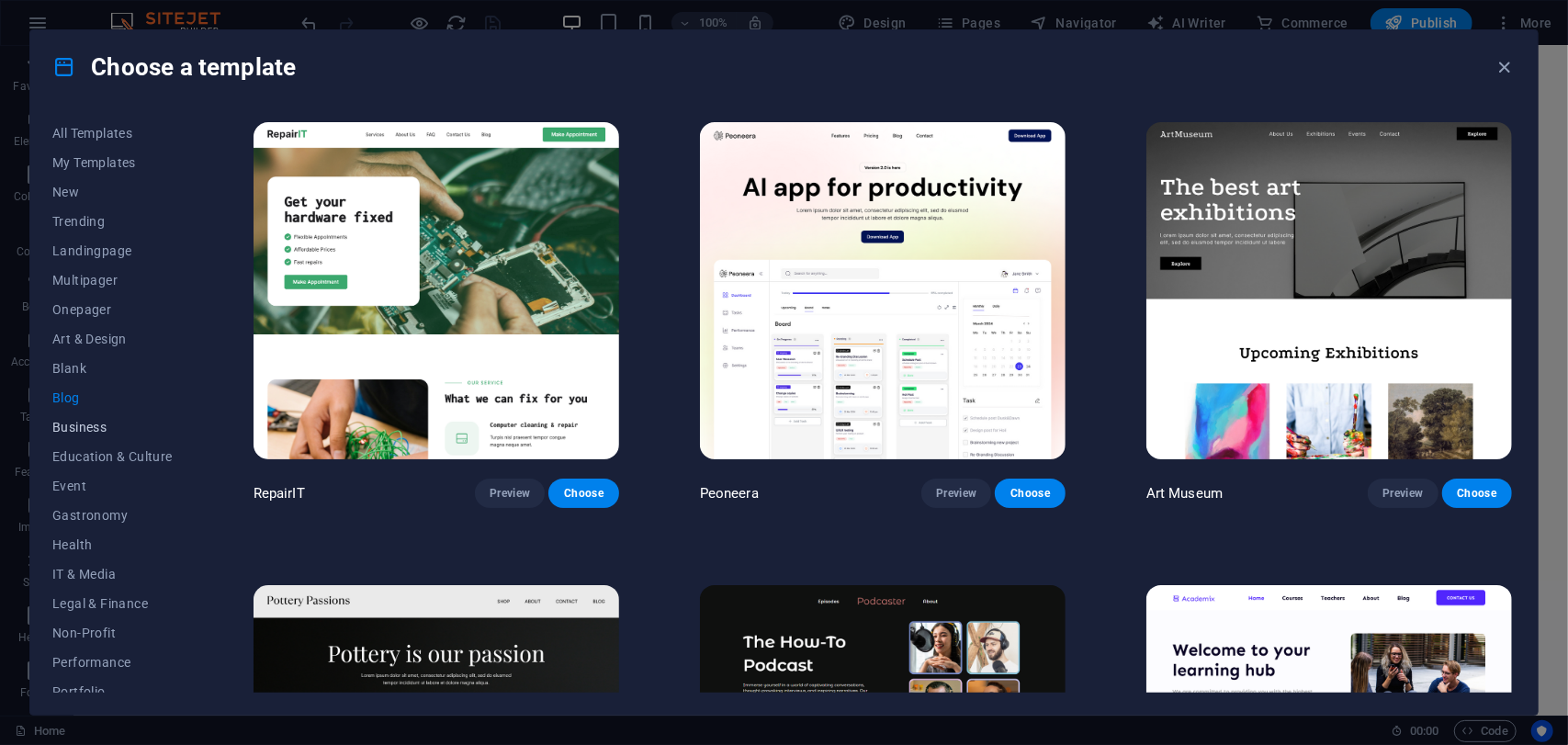
click at [105, 434] on button "Business" at bounding box center [111, 427] width 120 height 29
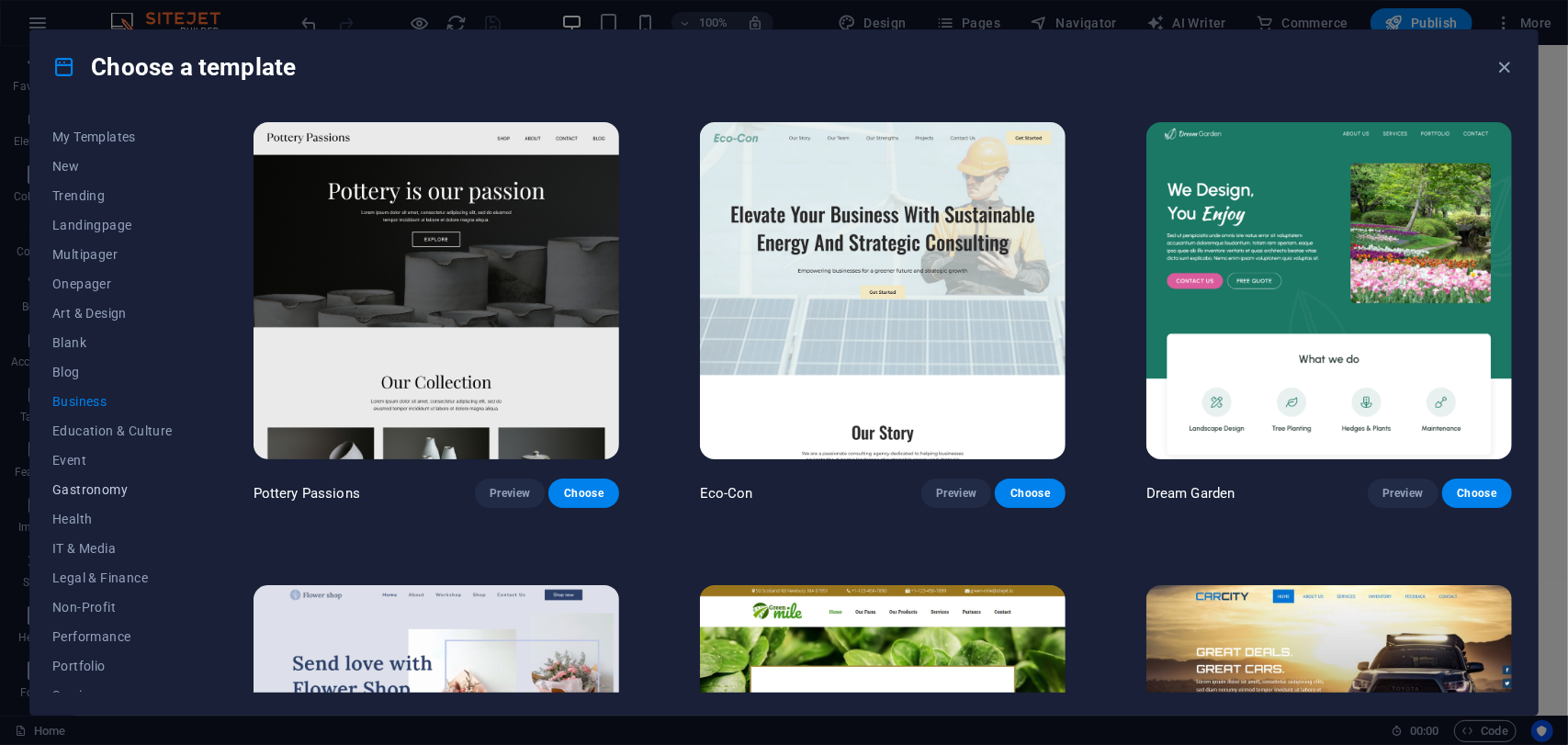
scroll to position [92, 0]
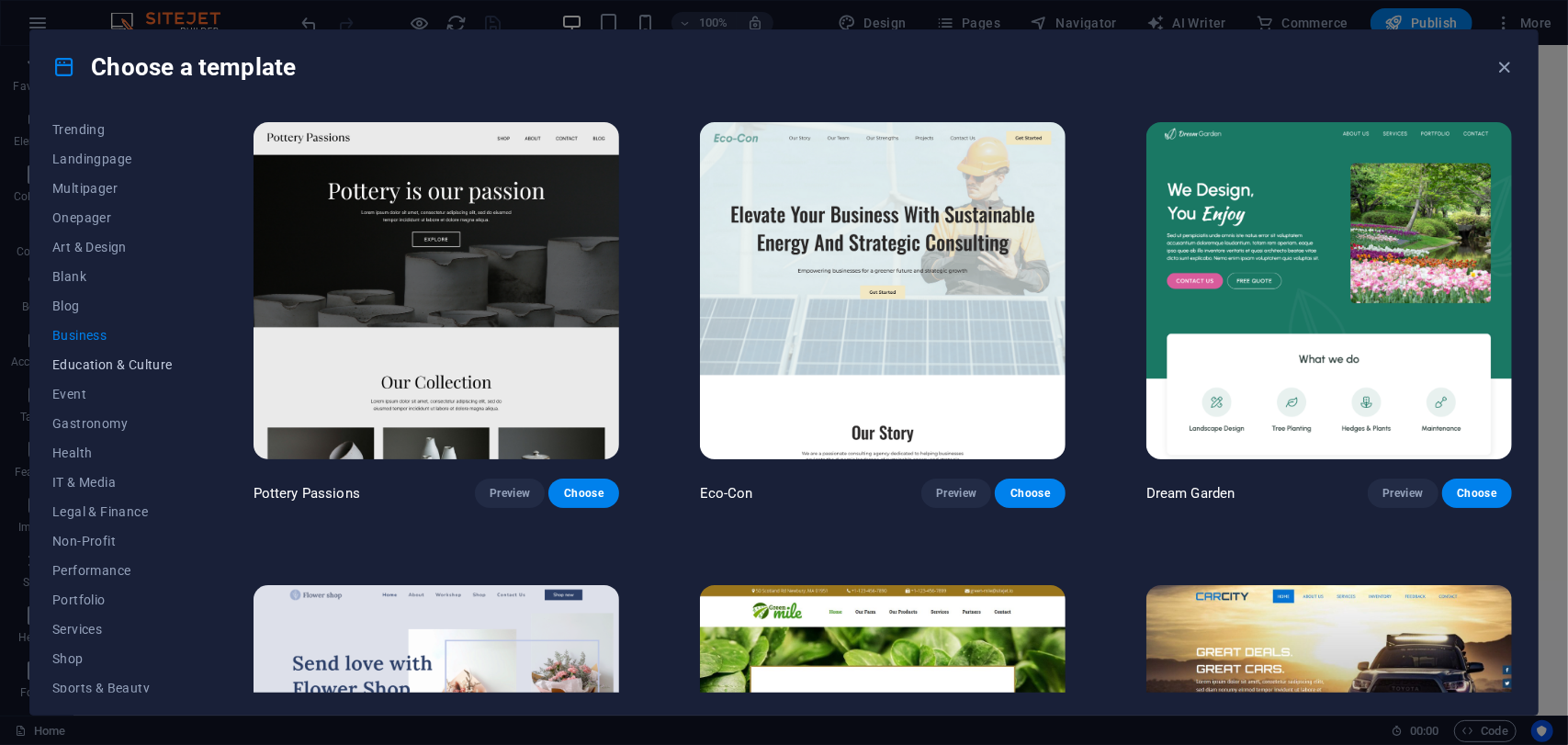
click at [140, 370] on span "Education & Culture" at bounding box center [111, 364] width 120 height 15
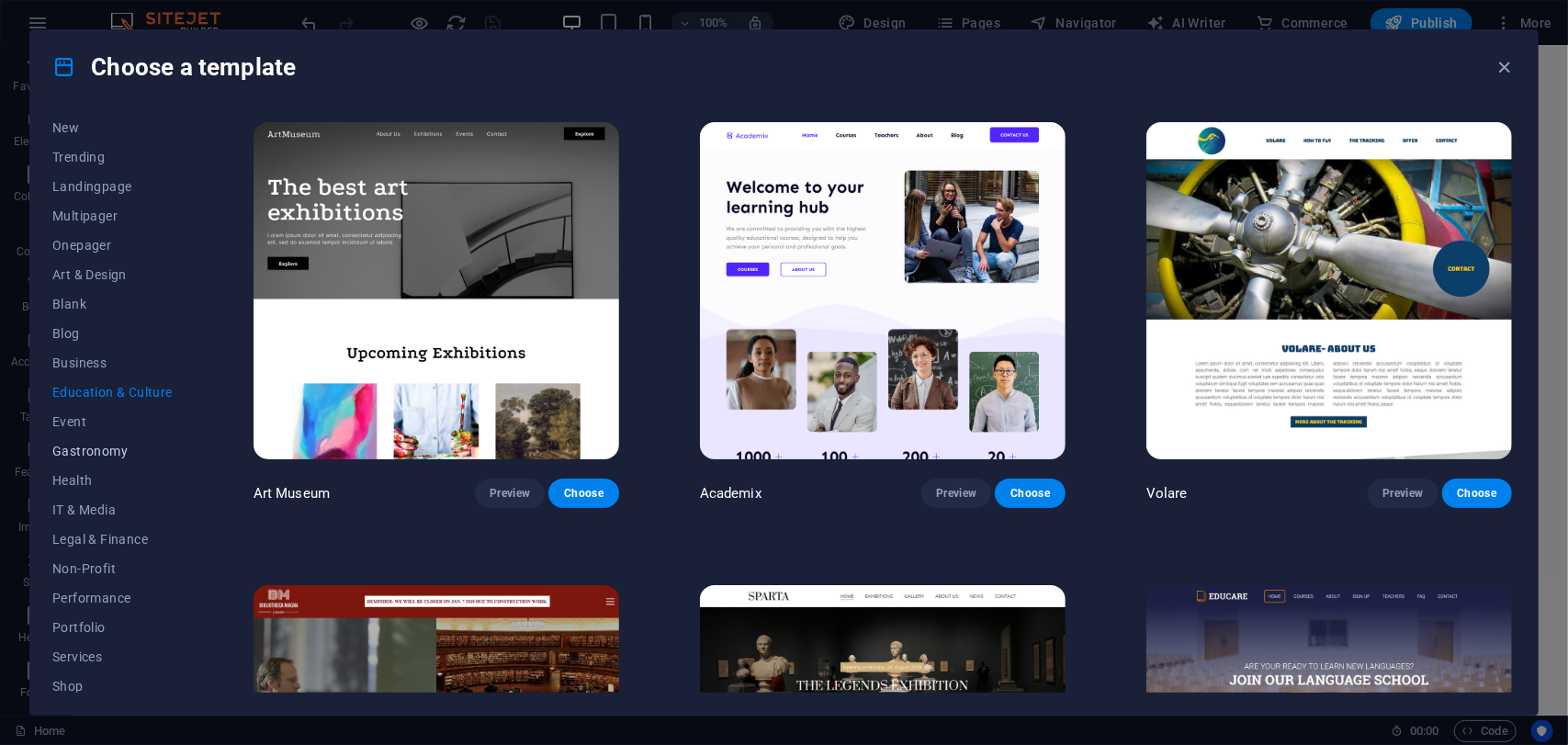
scroll to position [0, 0]
click at [92, 313] on span "Onepager" at bounding box center [111, 310] width 120 height 15
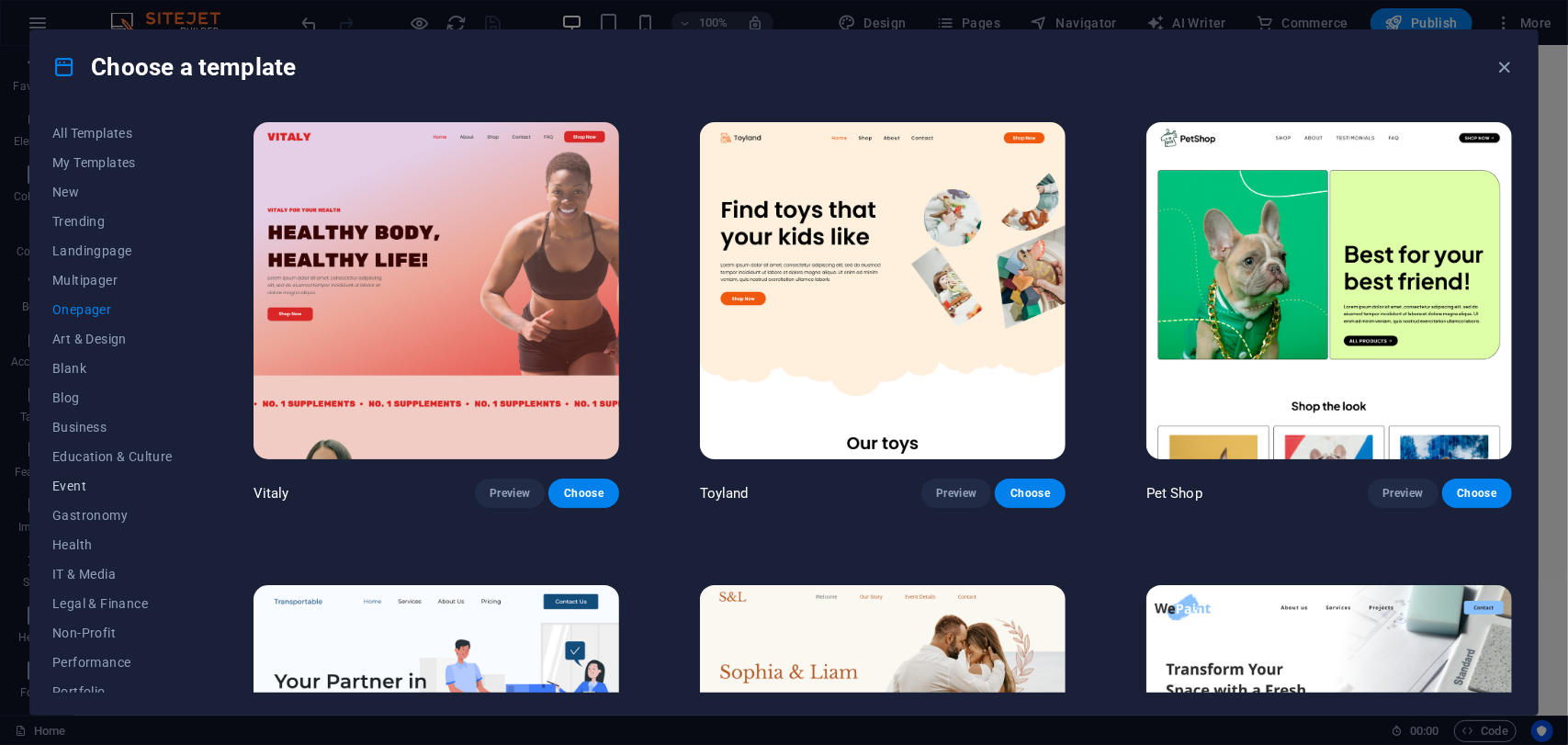
click at [111, 479] on span "Event" at bounding box center [111, 486] width 120 height 15
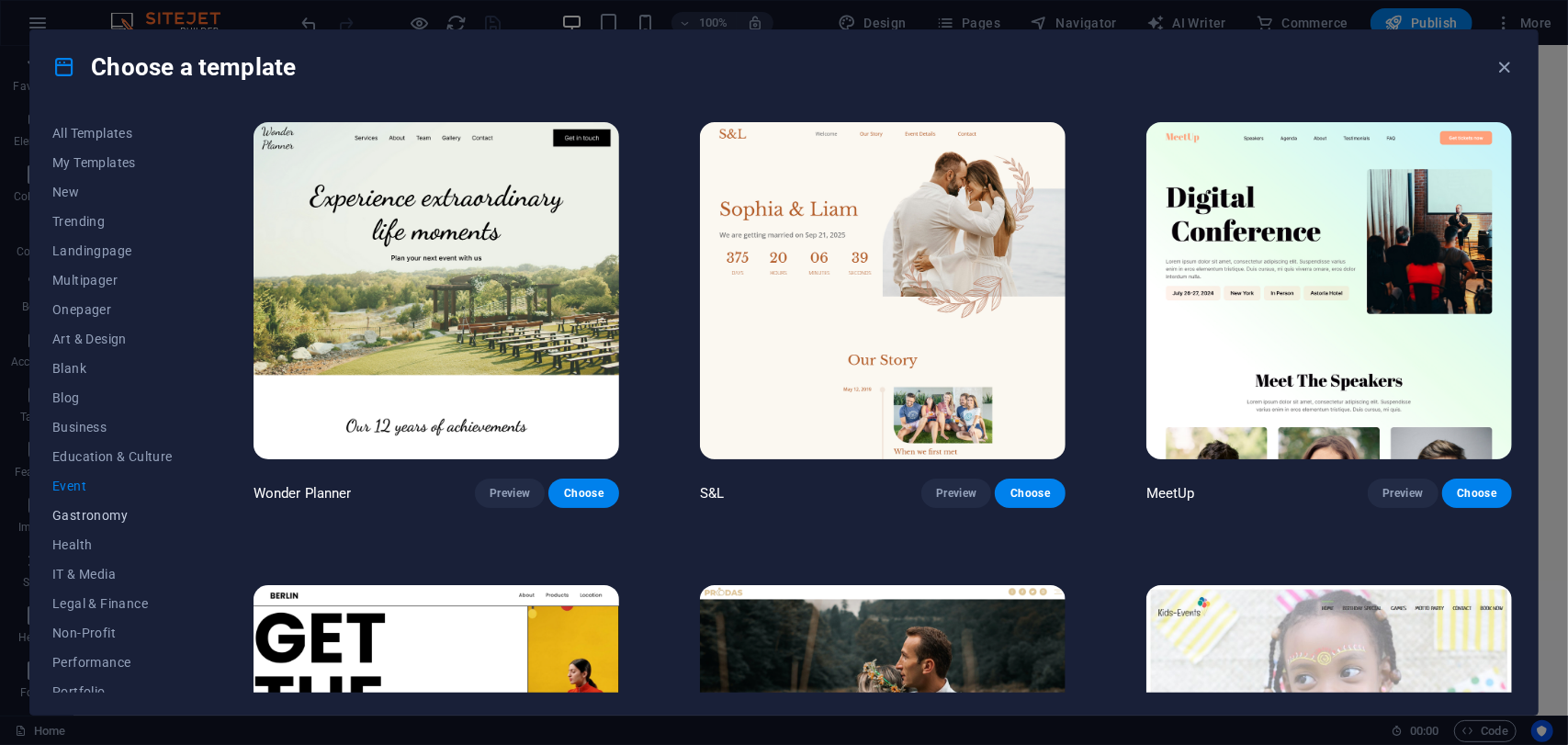
scroll to position [92, 0]
click at [73, 310] on span "Blog" at bounding box center [111, 306] width 120 height 15
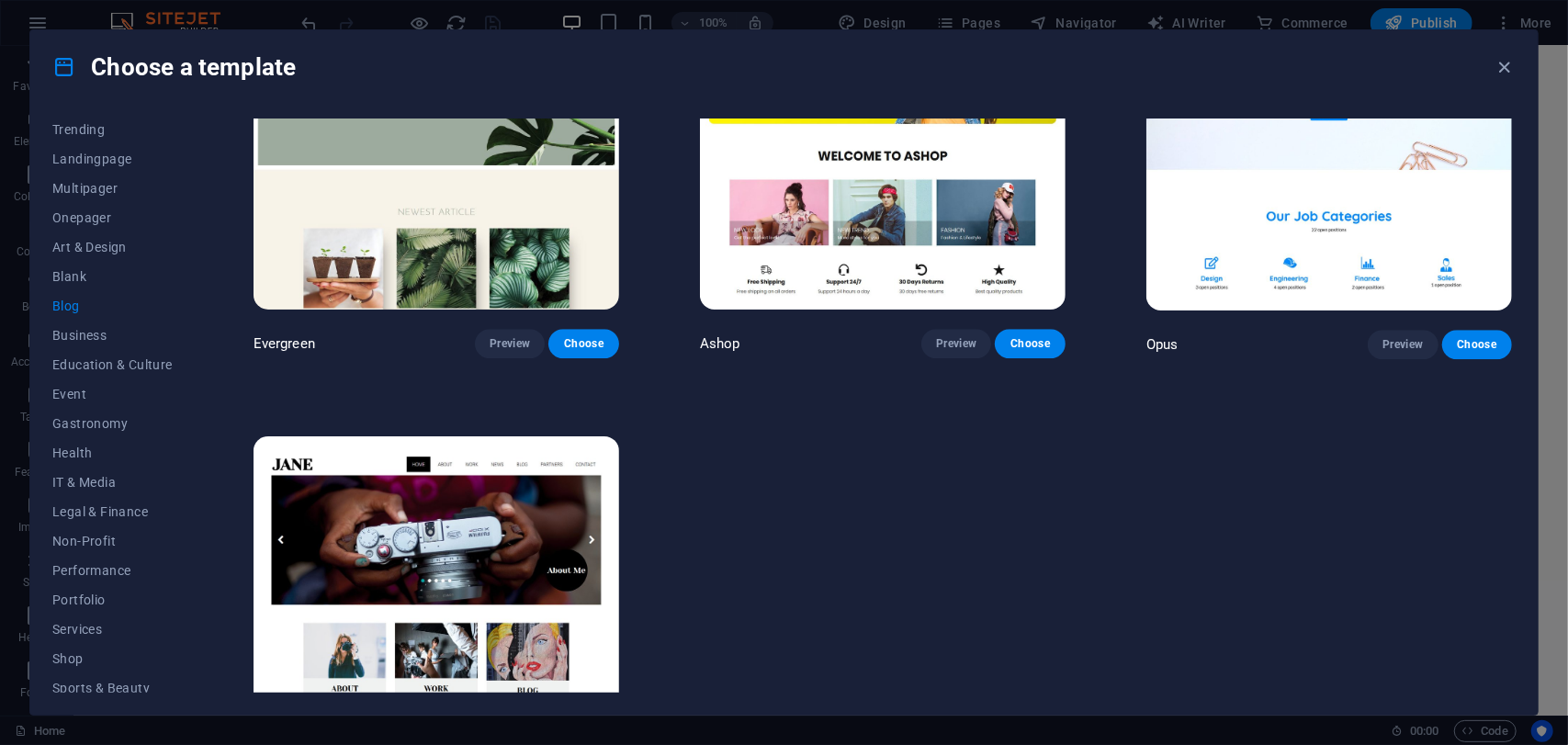
scroll to position [3038, 0]
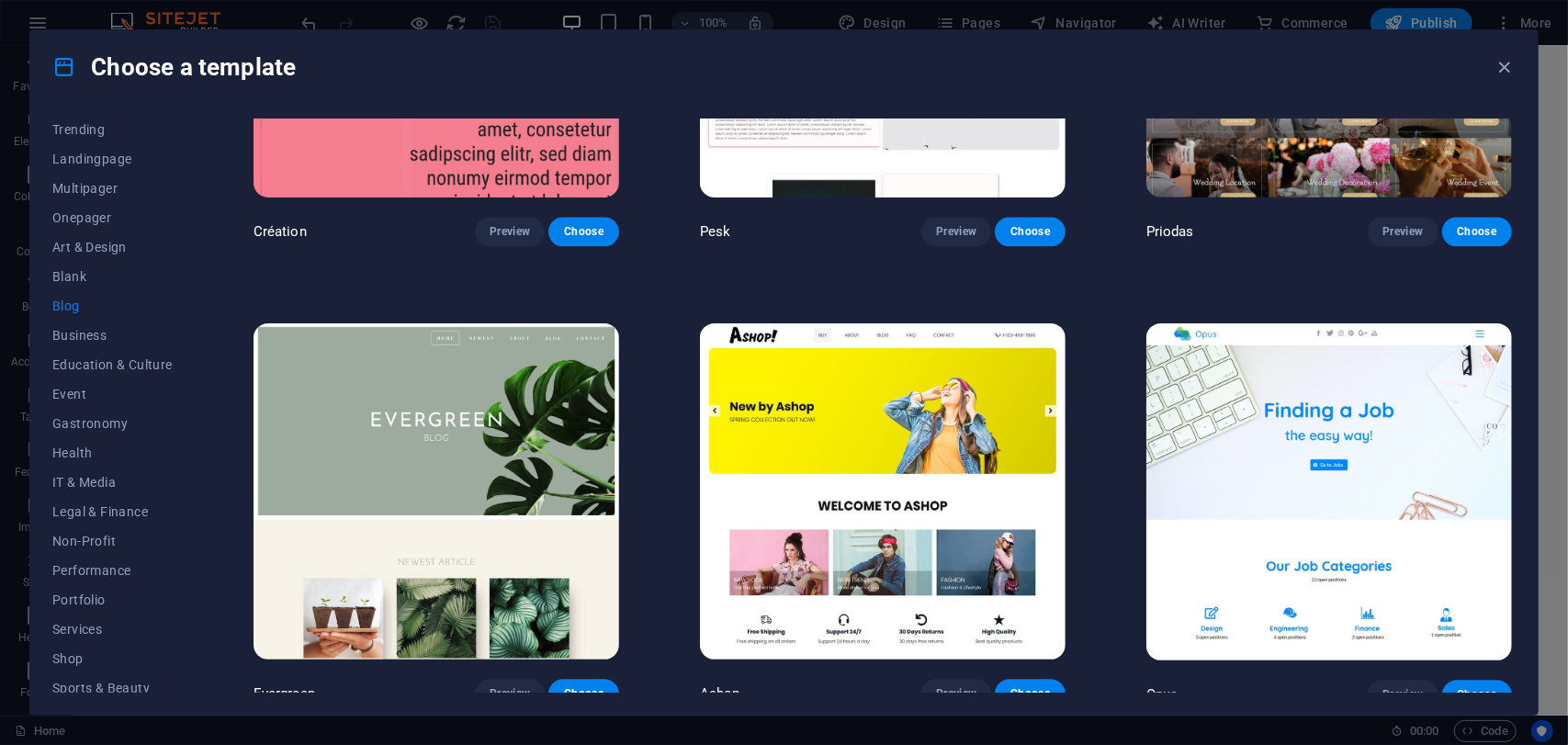
click at [881, 436] on img at bounding box center [882, 491] width 366 height 337
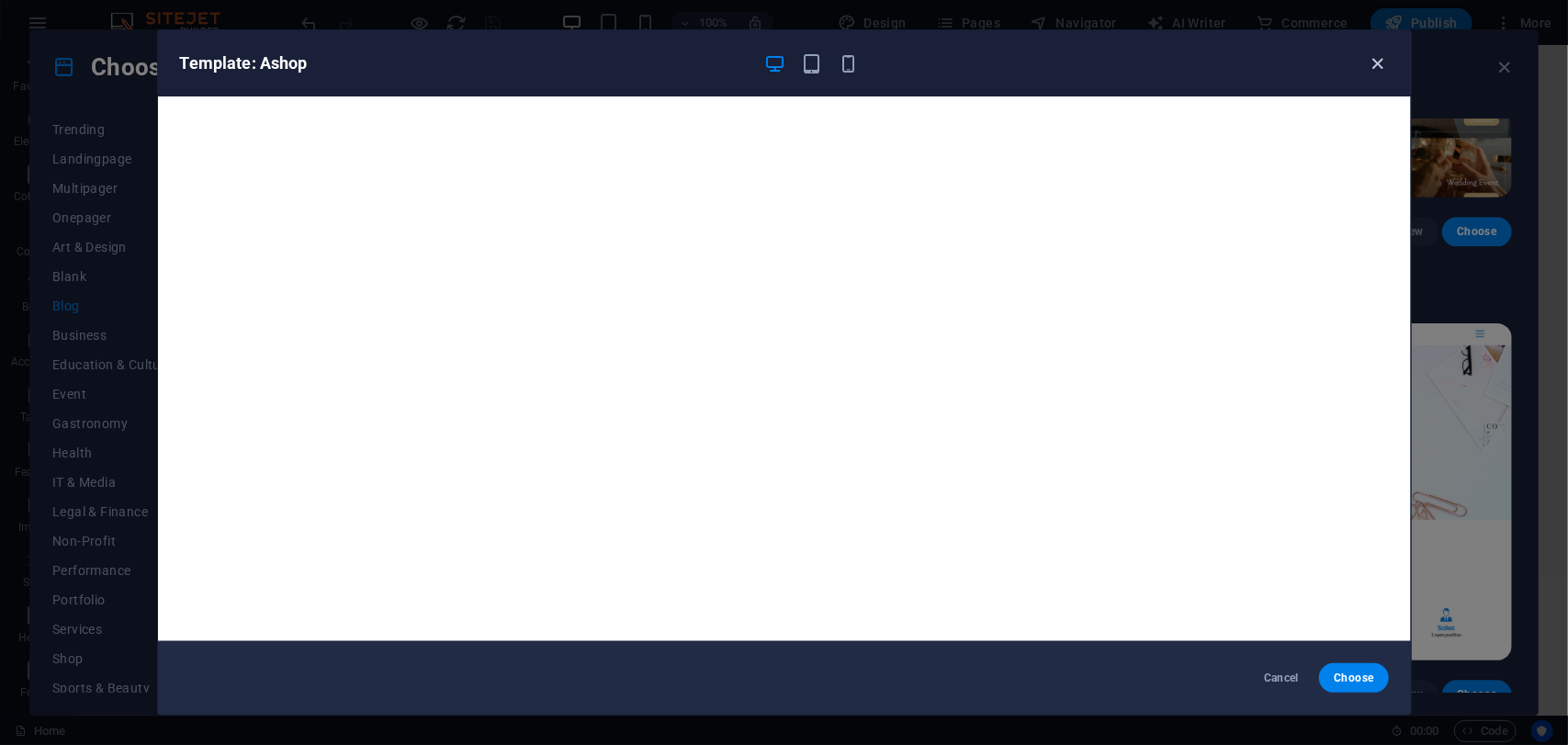
click at [1372, 63] on icon "button" at bounding box center [1377, 63] width 21 height 21
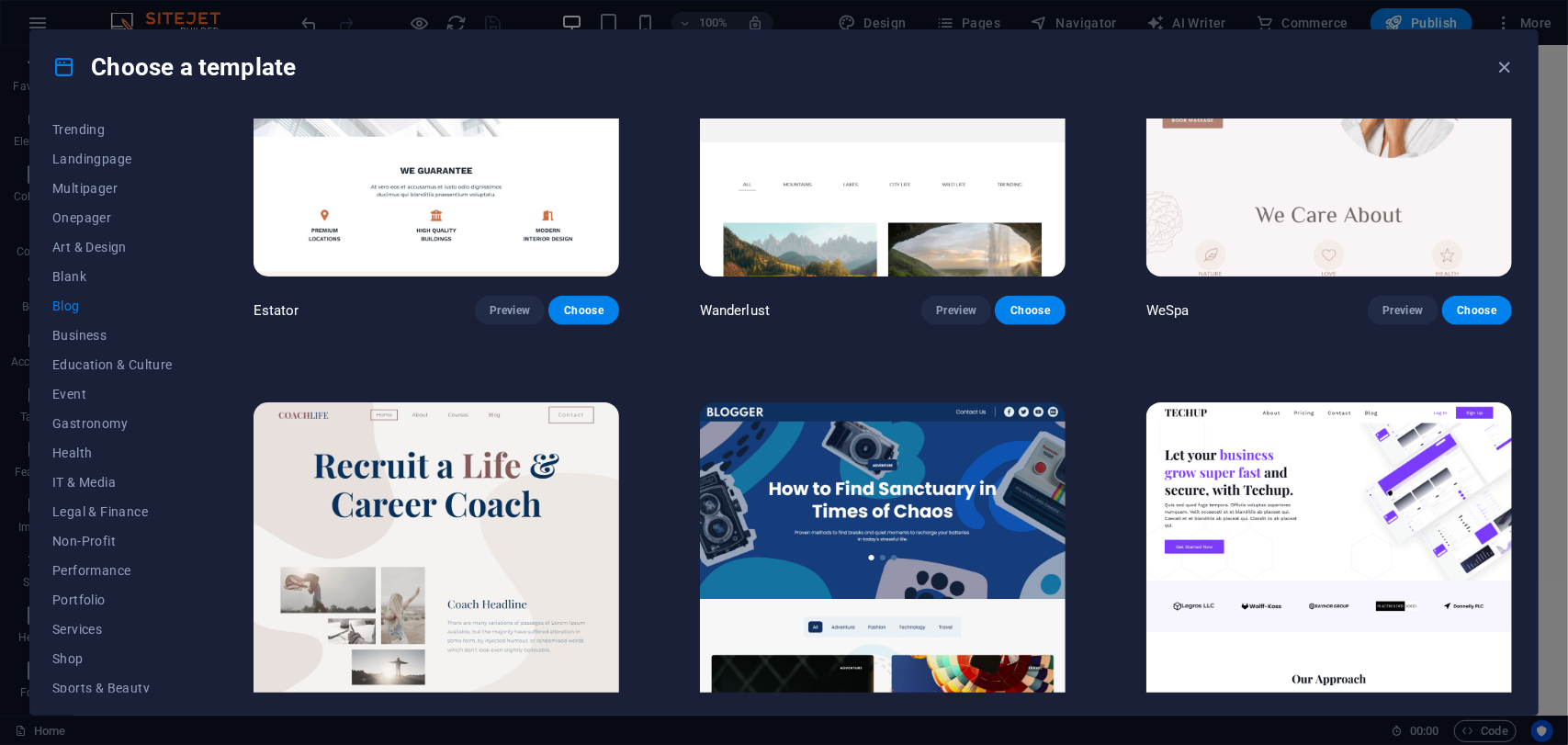
scroll to position [1568, 0]
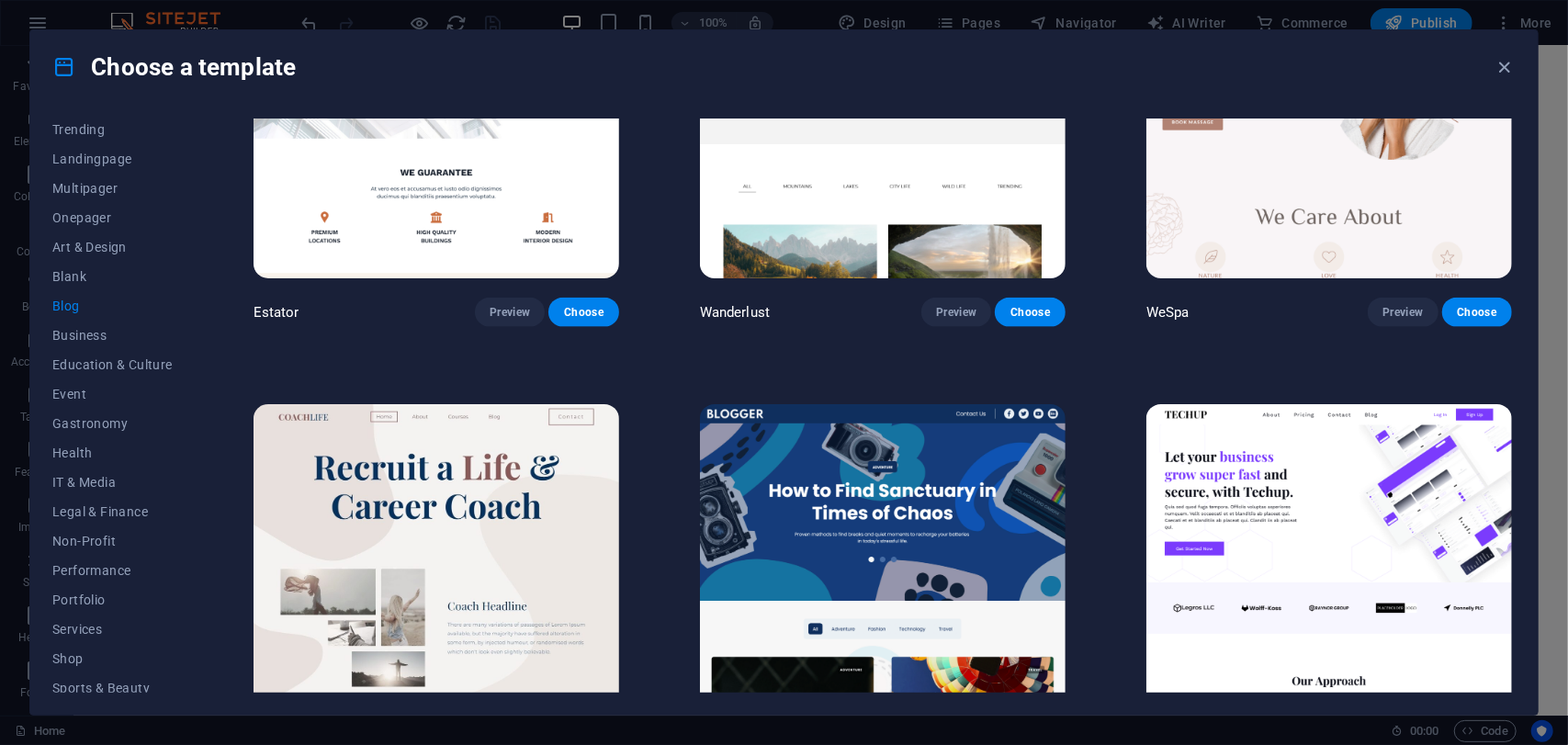
click at [1285, 512] on img at bounding box center [1329, 572] width 366 height 337
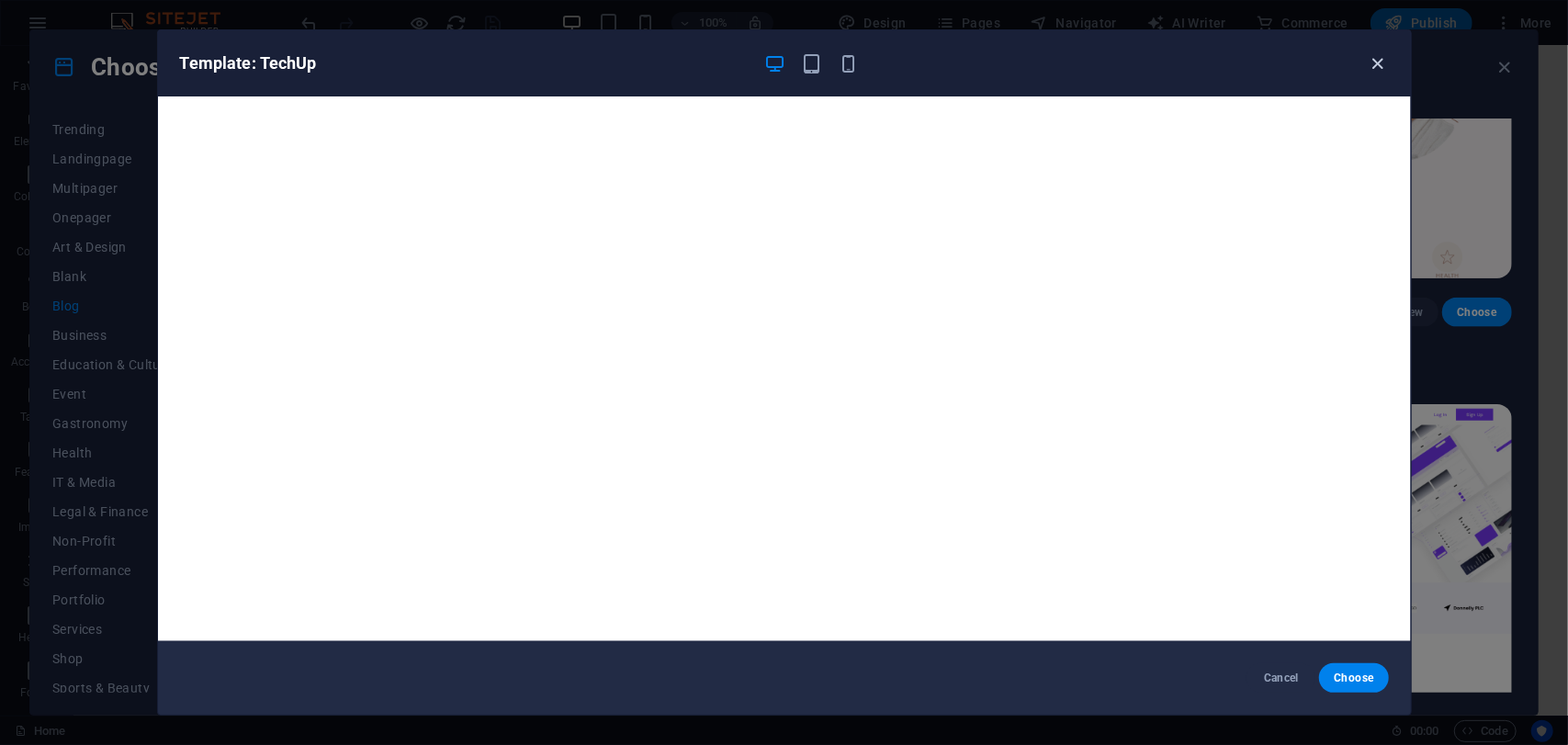
click at [1379, 59] on icon "button" at bounding box center [1377, 63] width 21 height 21
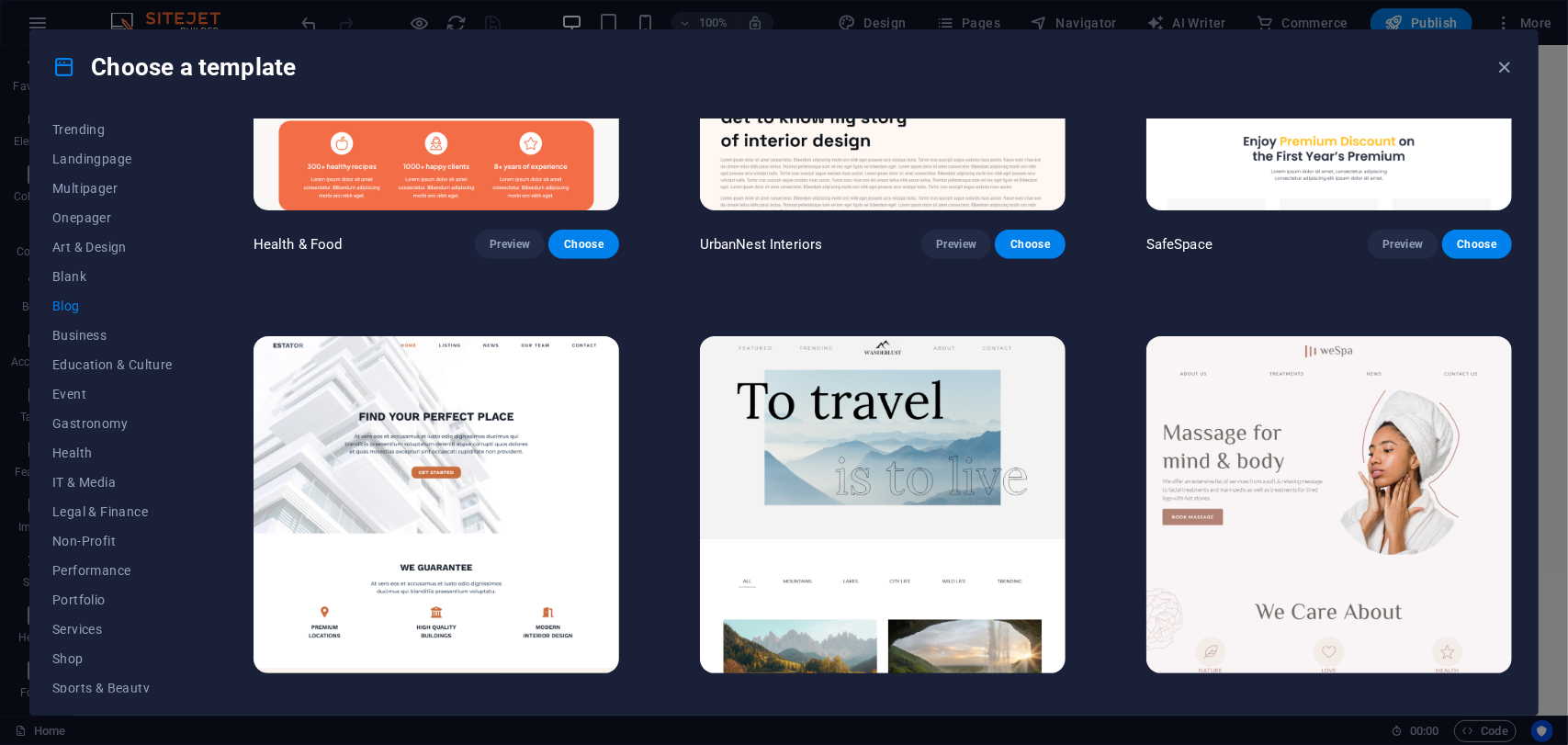
scroll to position [1109, 0]
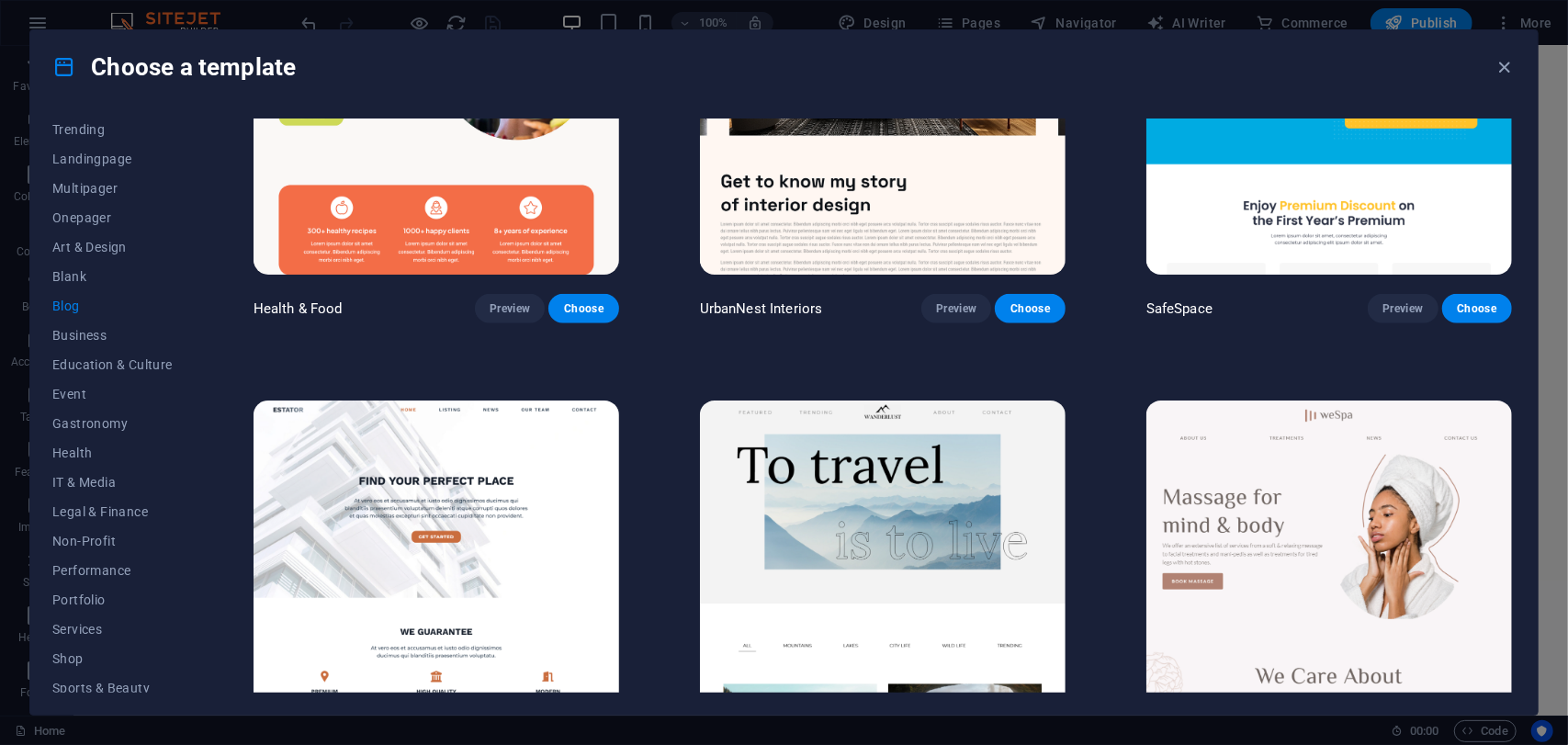
click at [963, 473] on img at bounding box center [882, 568] width 366 height 337
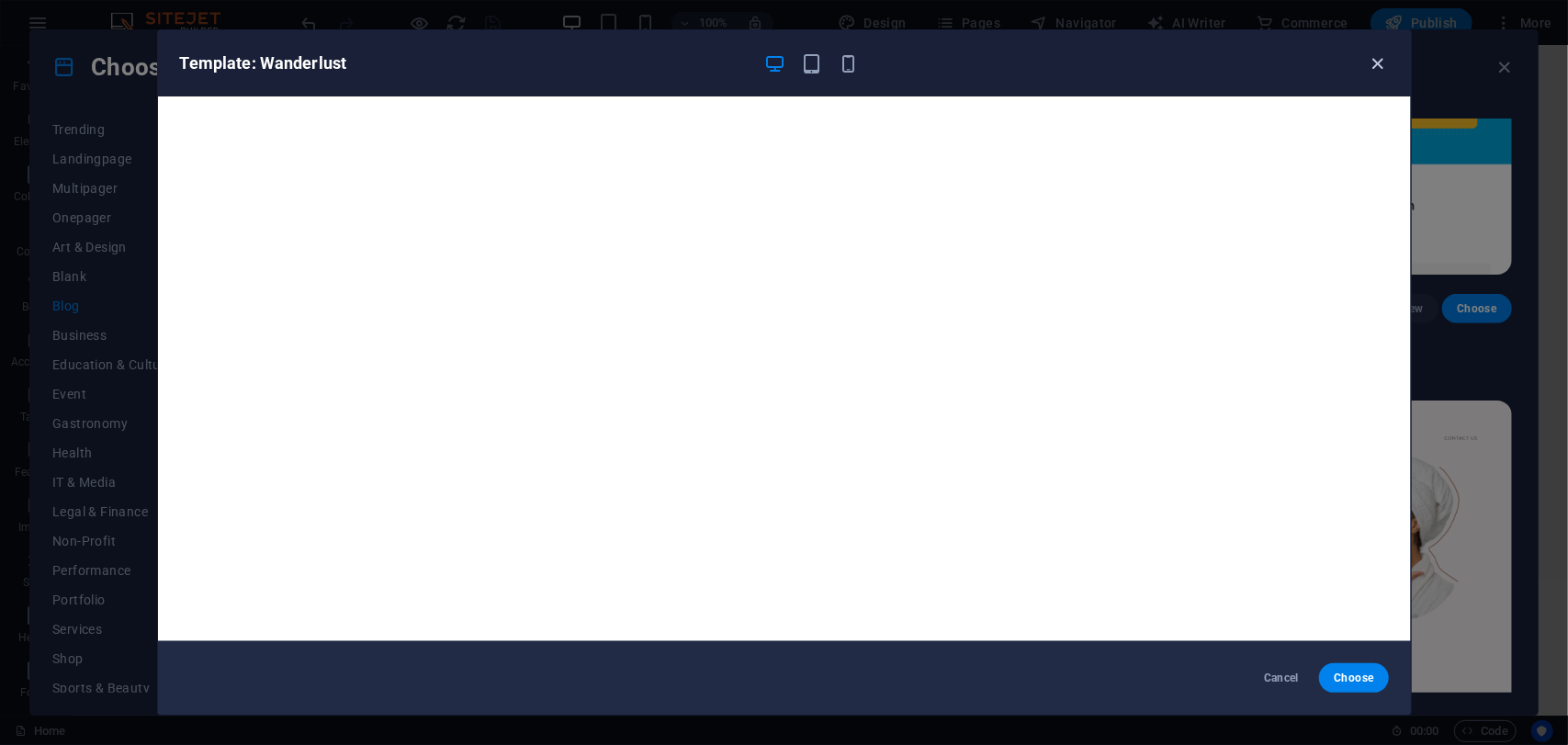
click at [1369, 61] on icon "button" at bounding box center [1377, 63] width 21 height 21
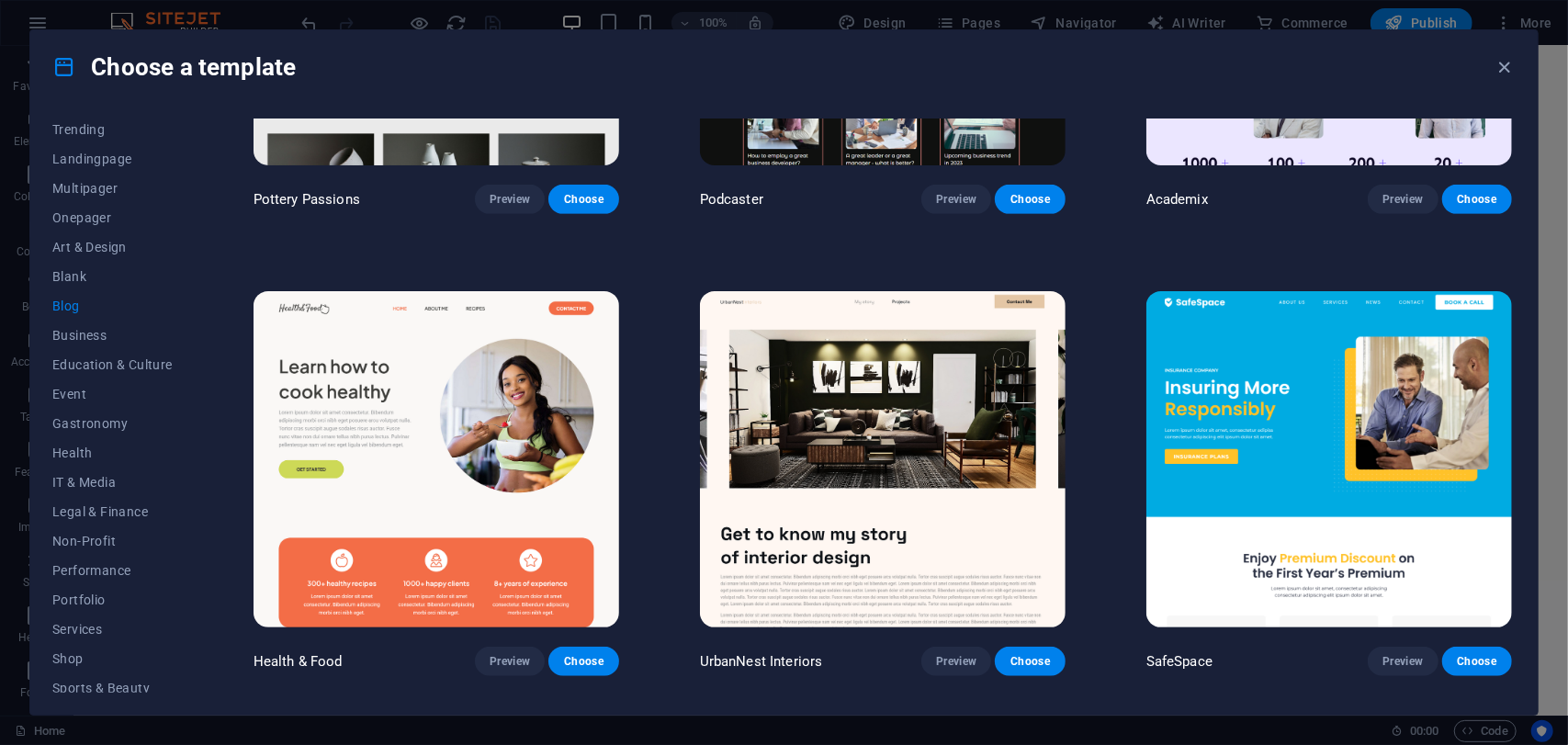
scroll to position [742, 0]
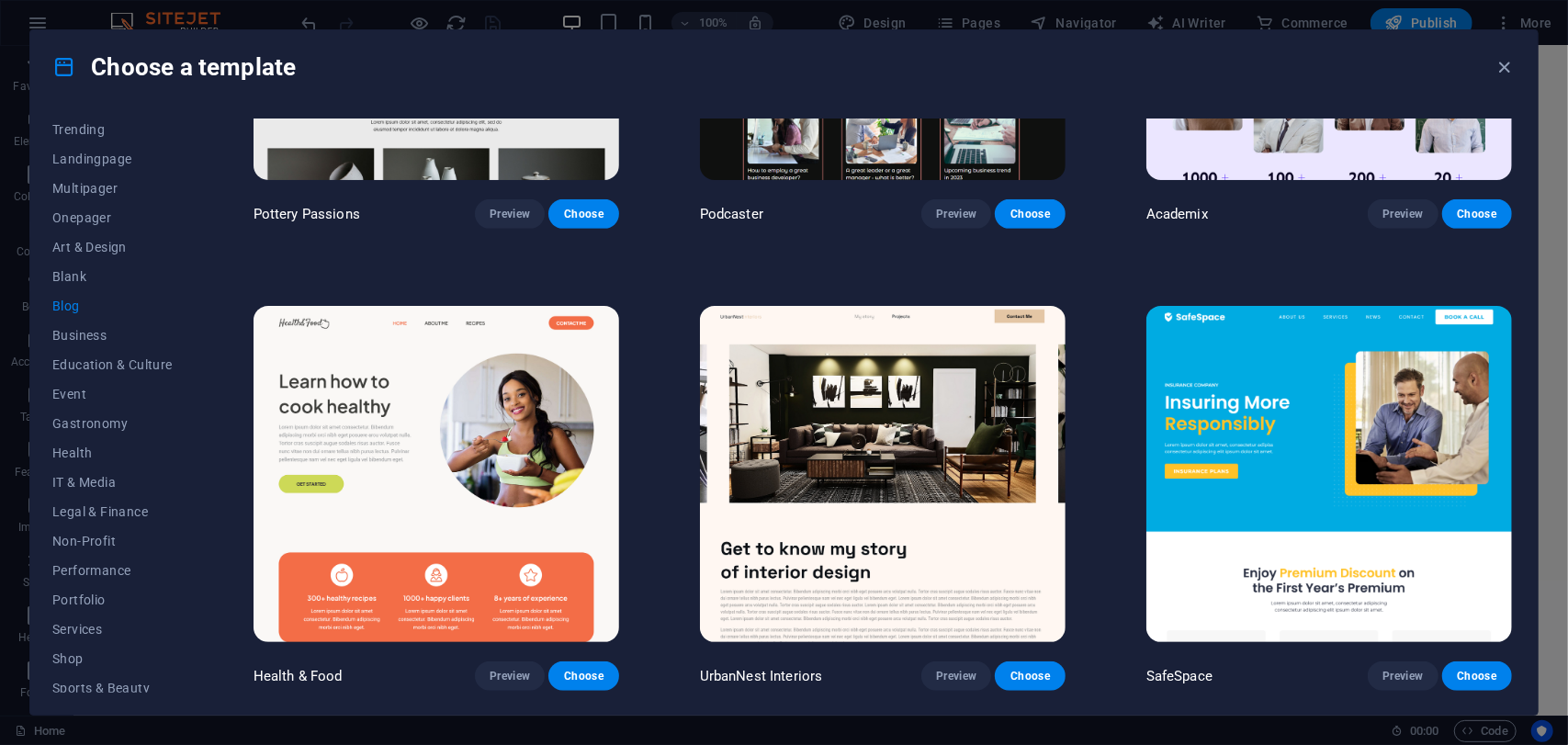
click at [1293, 412] on img at bounding box center [1329, 474] width 366 height 337
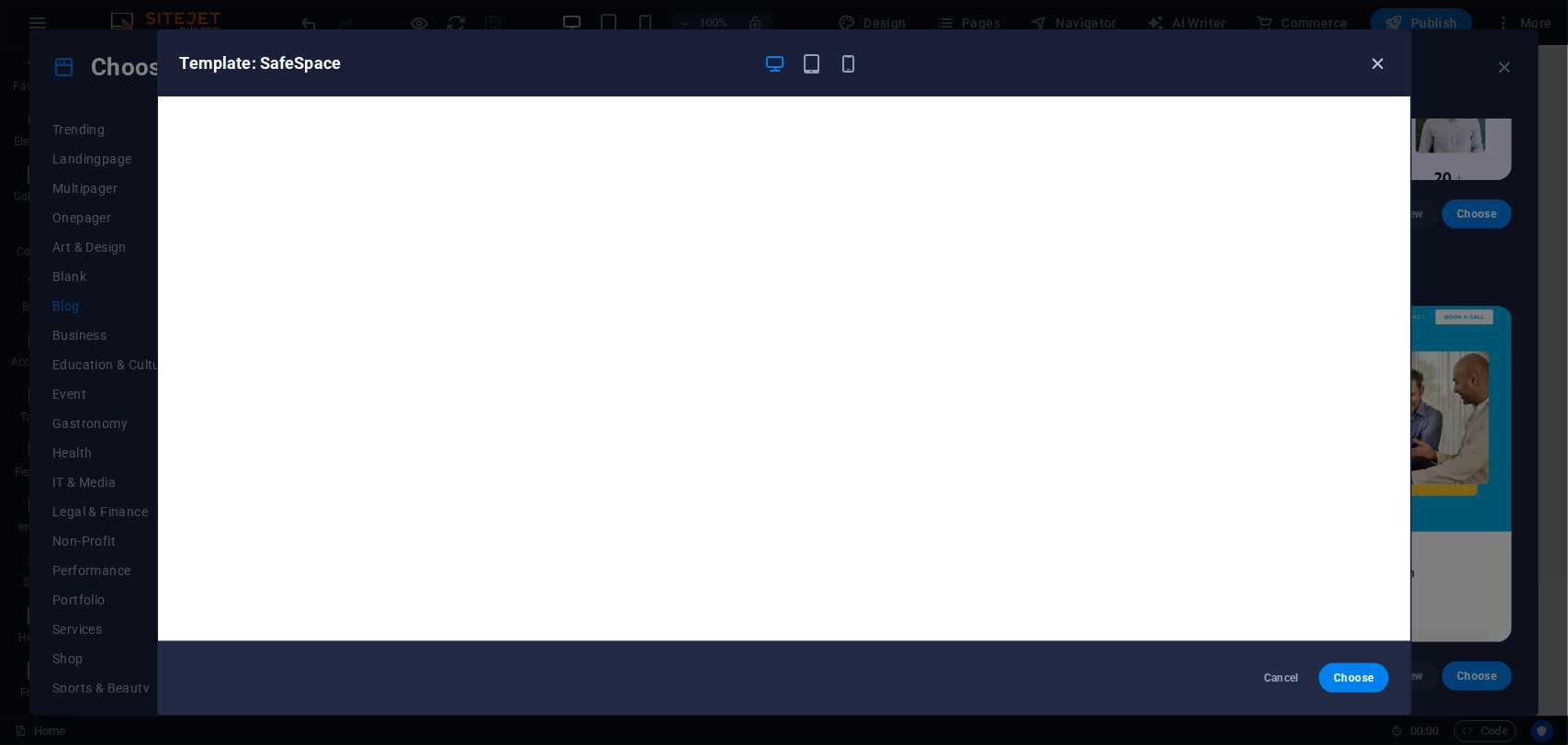
click at [1372, 61] on icon "button" at bounding box center [1377, 63] width 21 height 21
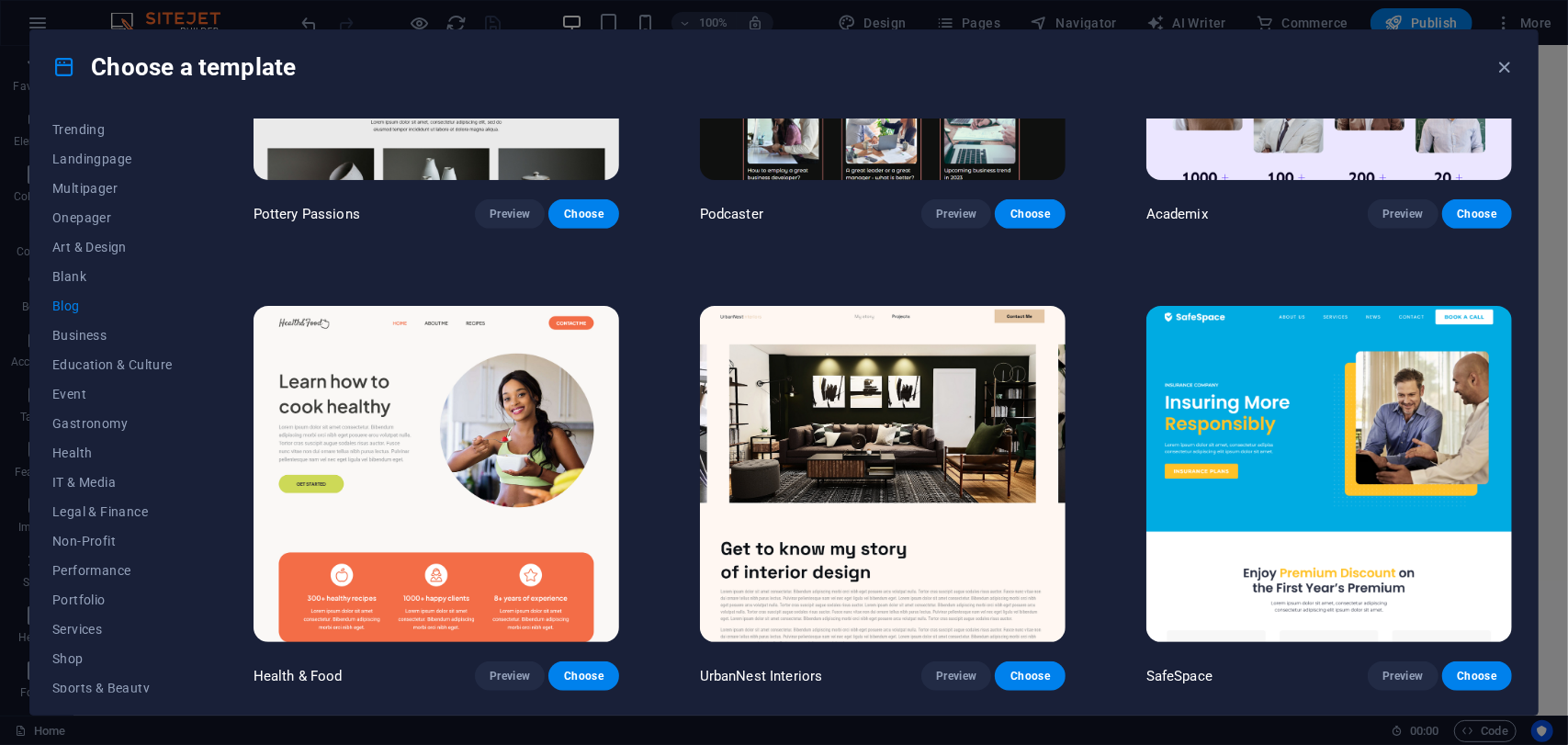
scroll to position [375, 0]
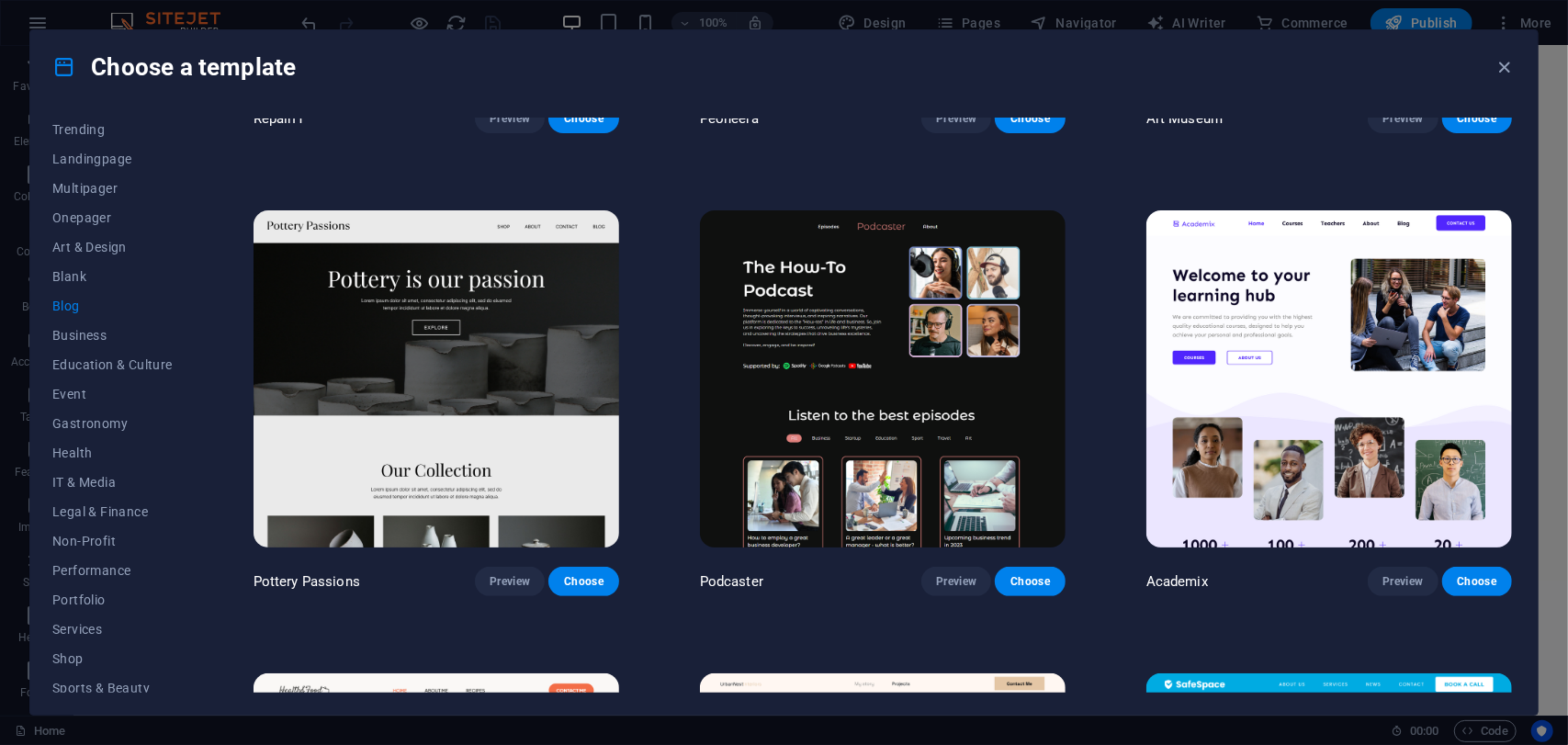
click at [1279, 340] on img at bounding box center [1329, 379] width 366 height 337
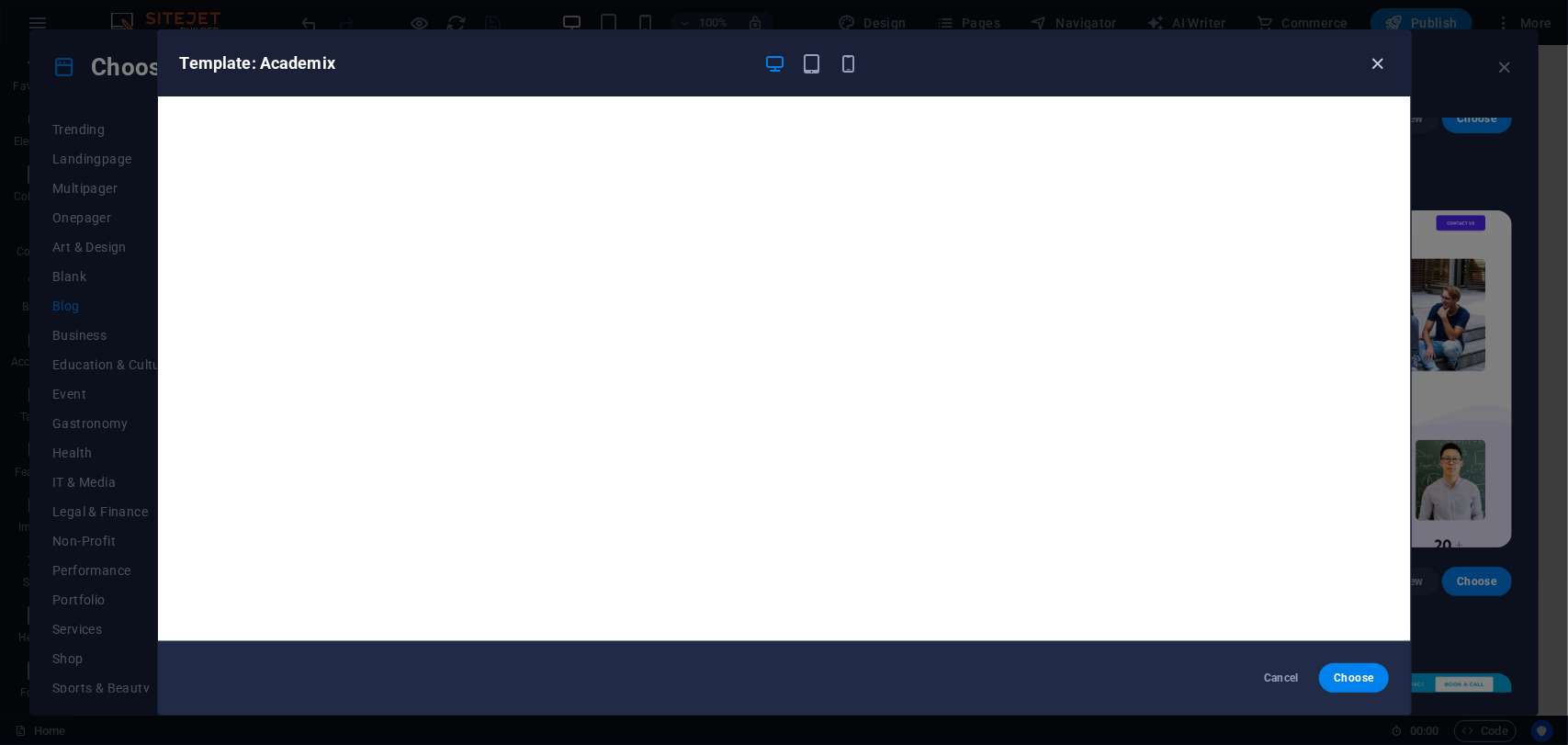
click at [1371, 68] on icon "button" at bounding box center [1377, 63] width 21 height 21
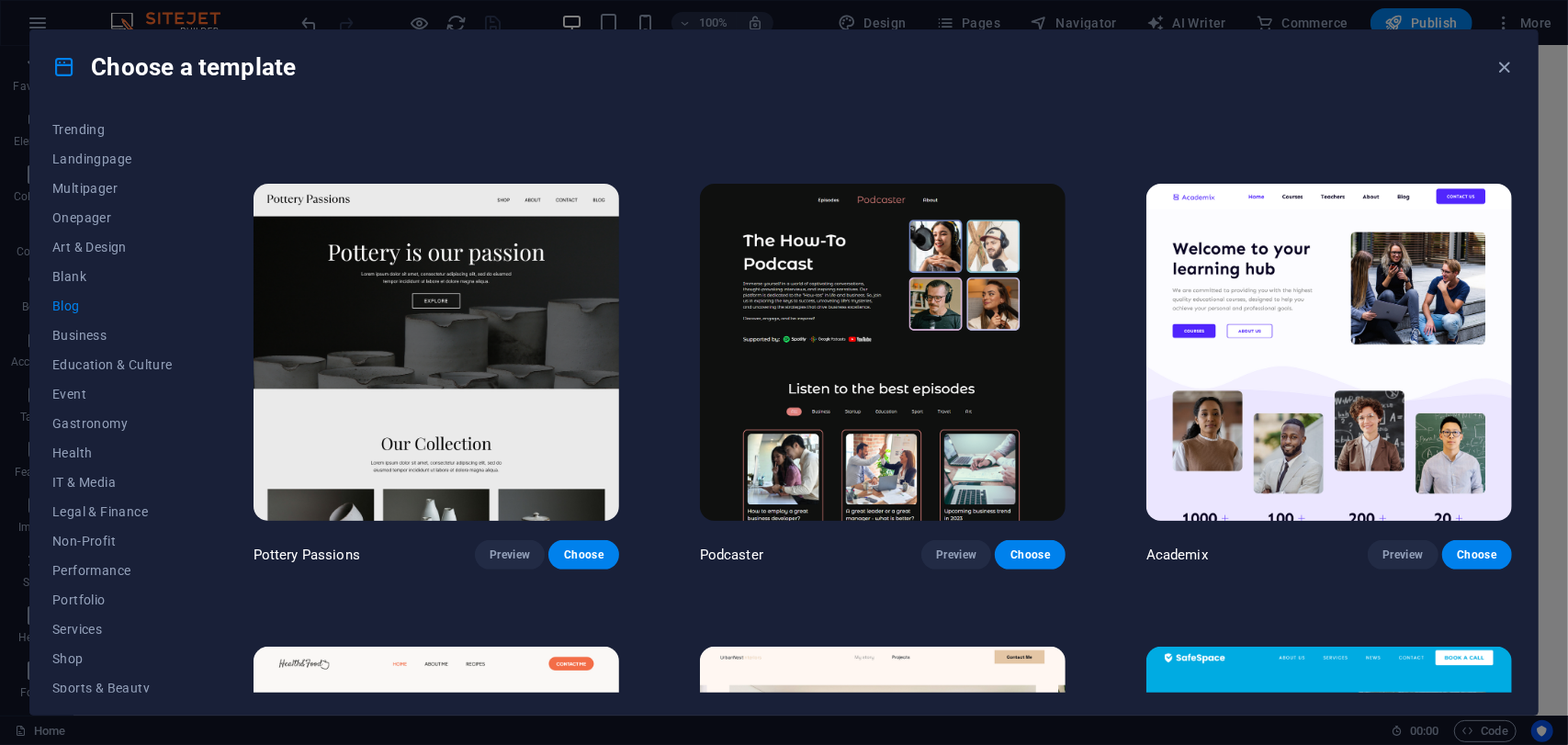
scroll to position [466, 0]
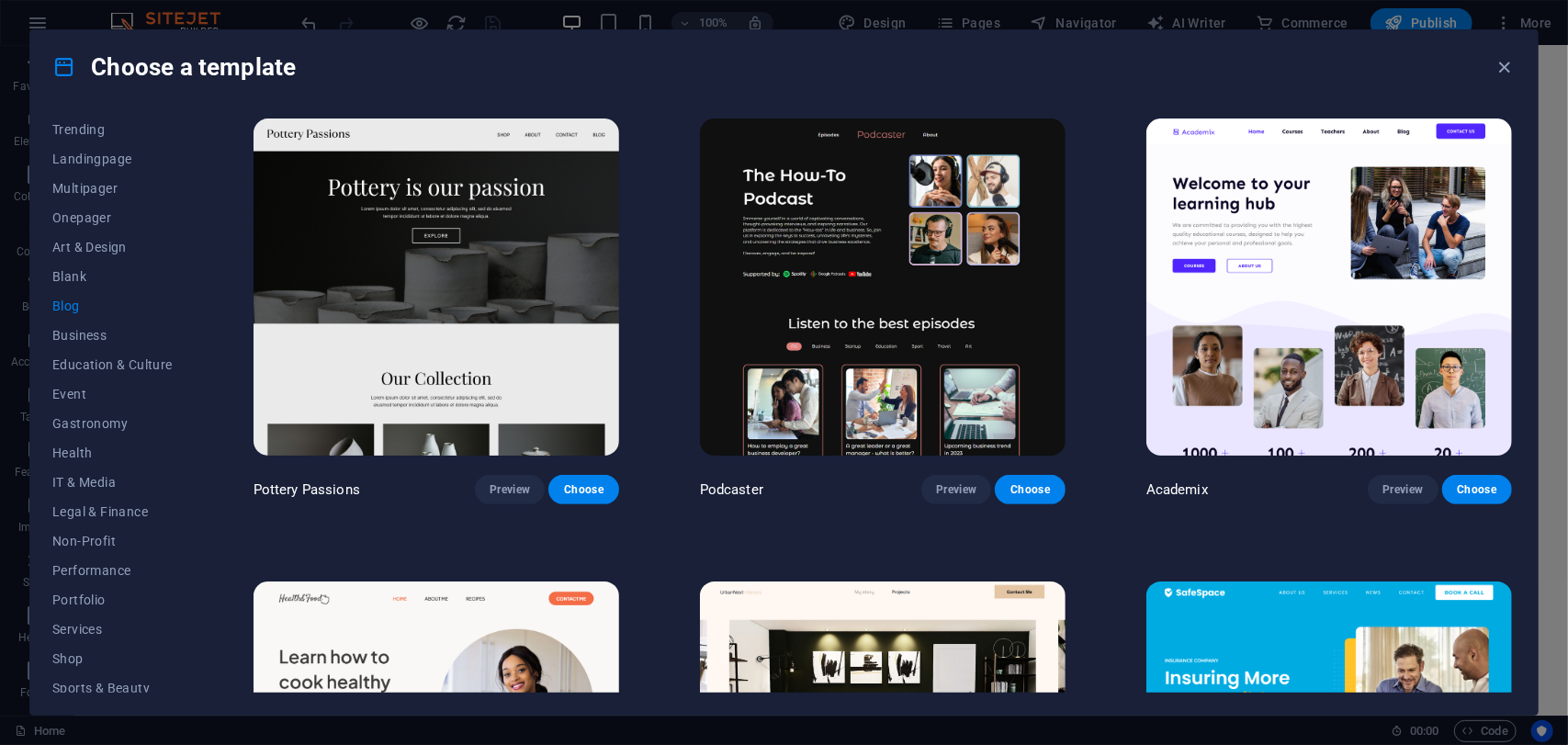
click at [482, 333] on img at bounding box center [435, 286] width 366 height 337
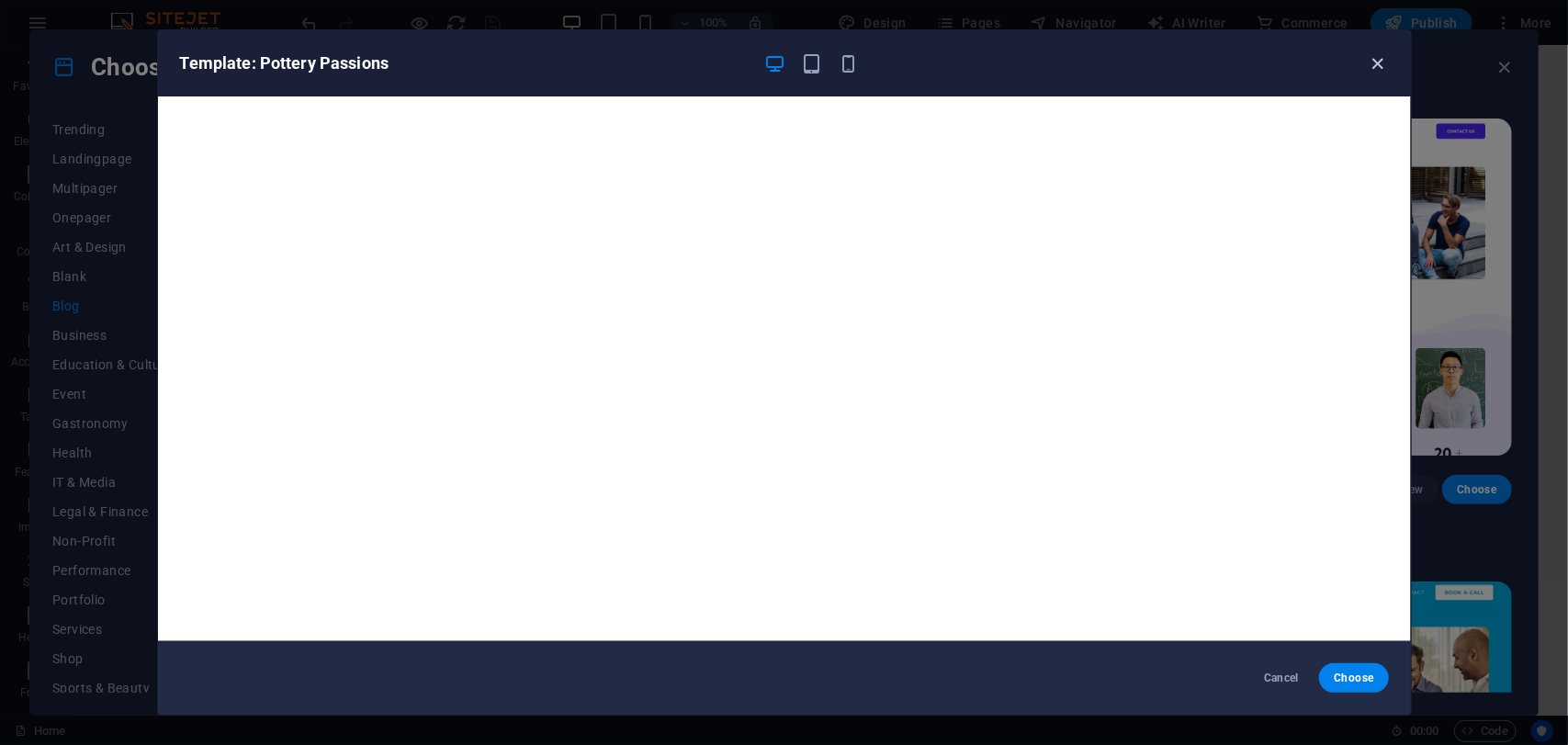
click at [1376, 61] on icon "button" at bounding box center [1377, 63] width 21 height 21
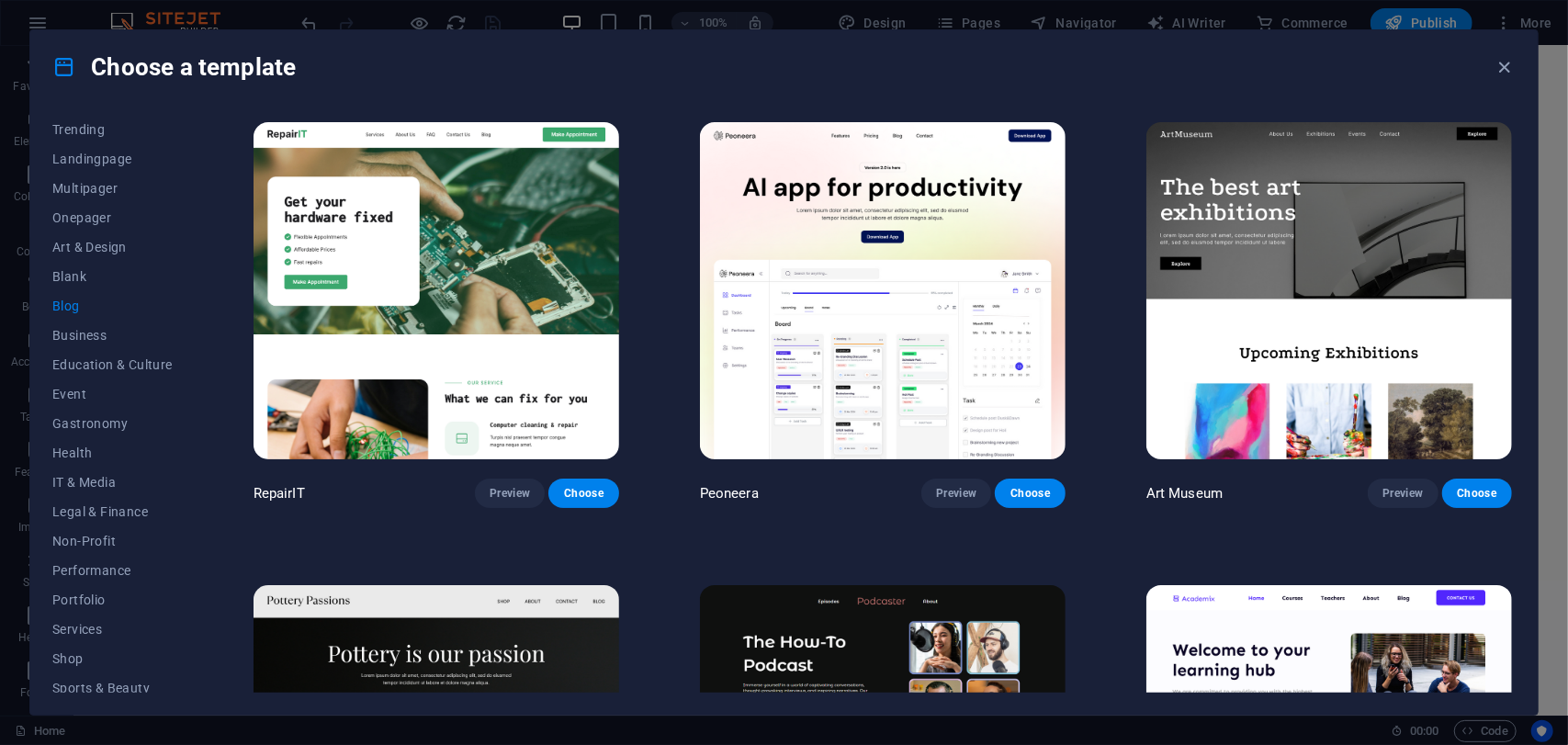
scroll to position [0, 0]
click at [1245, 323] on img at bounding box center [1329, 290] width 366 height 337
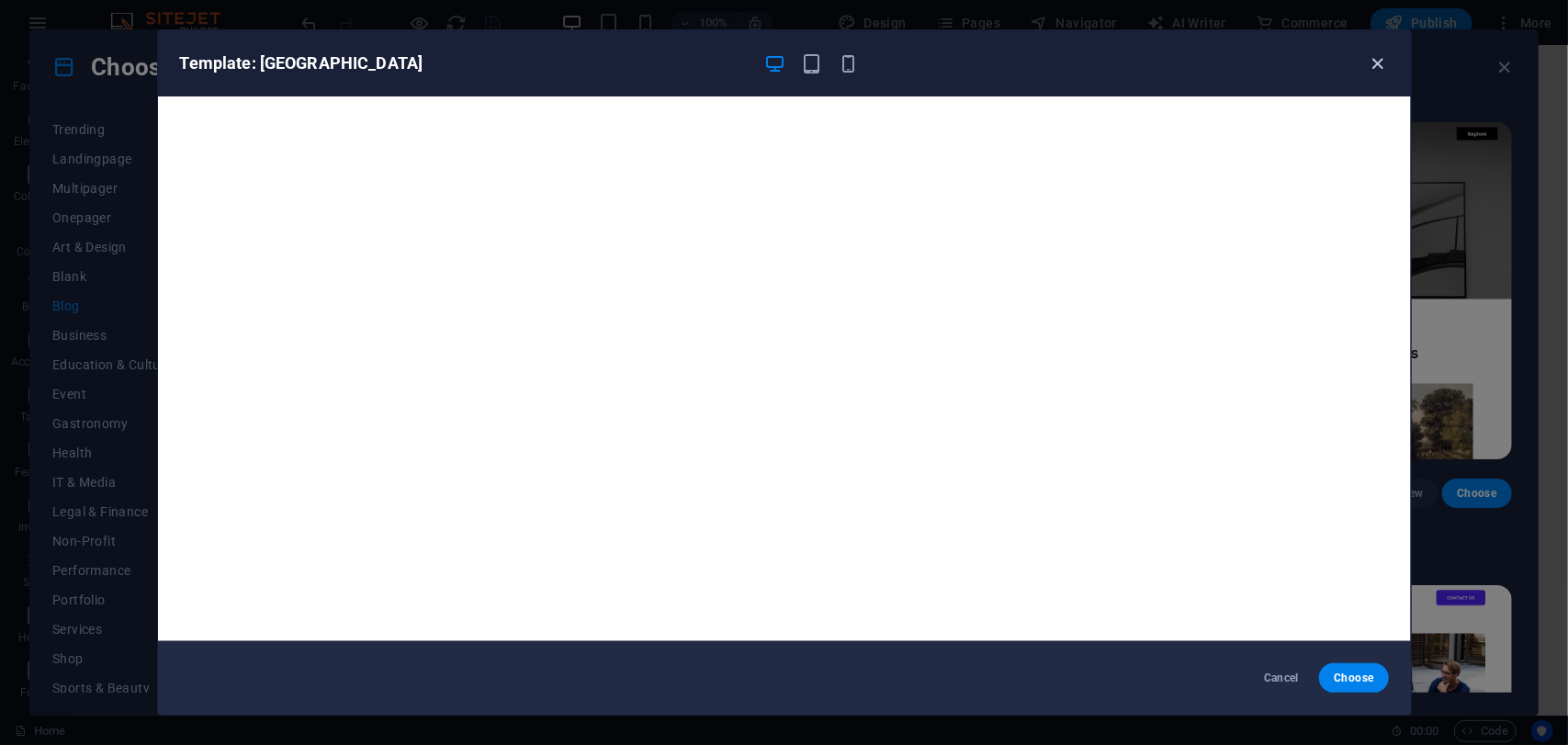
click at [1367, 62] on icon "button" at bounding box center [1377, 63] width 21 height 21
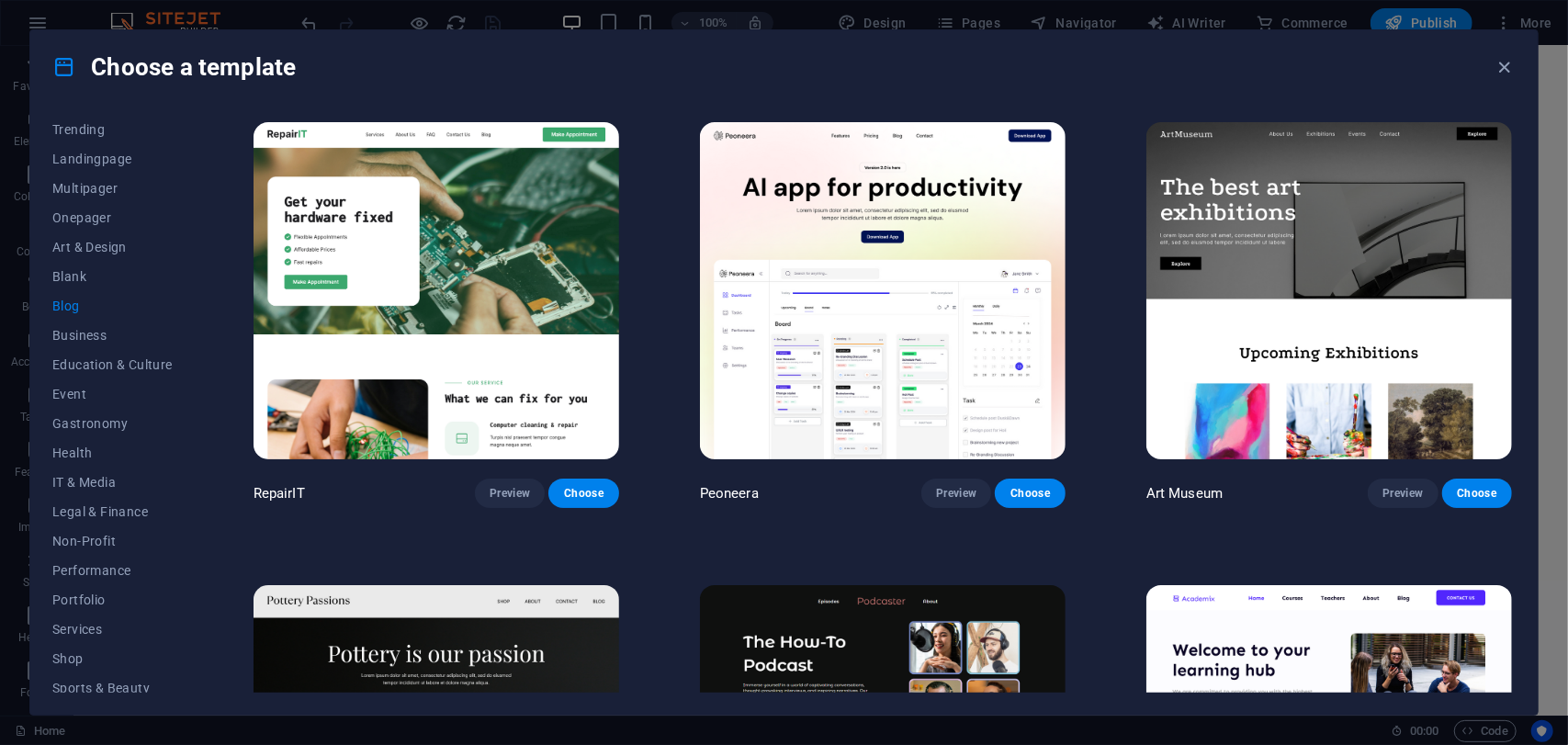
click at [1235, 232] on img at bounding box center [1329, 290] width 366 height 337
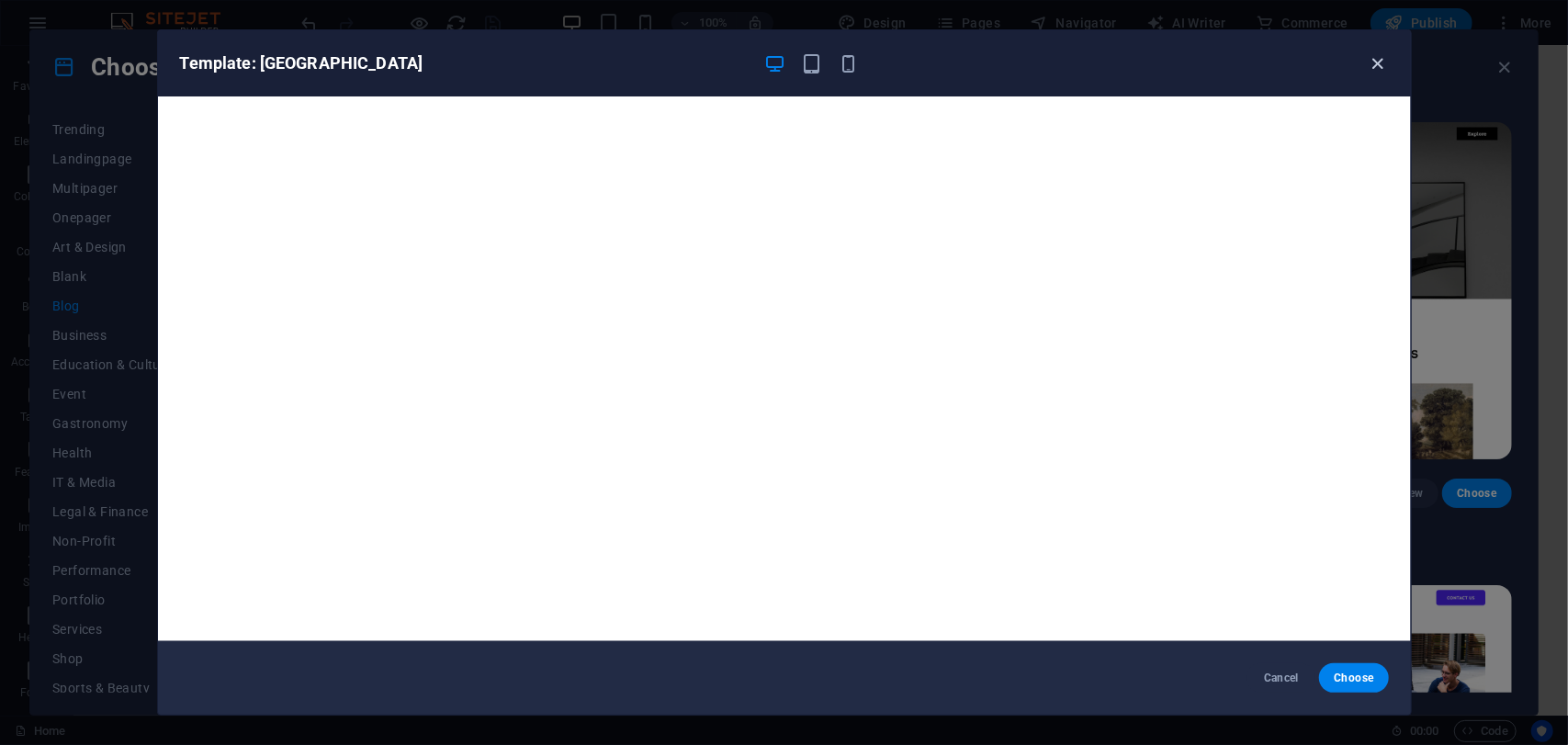
click at [1370, 69] on icon "button" at bounding box center [1377, 63] width 21 height 21
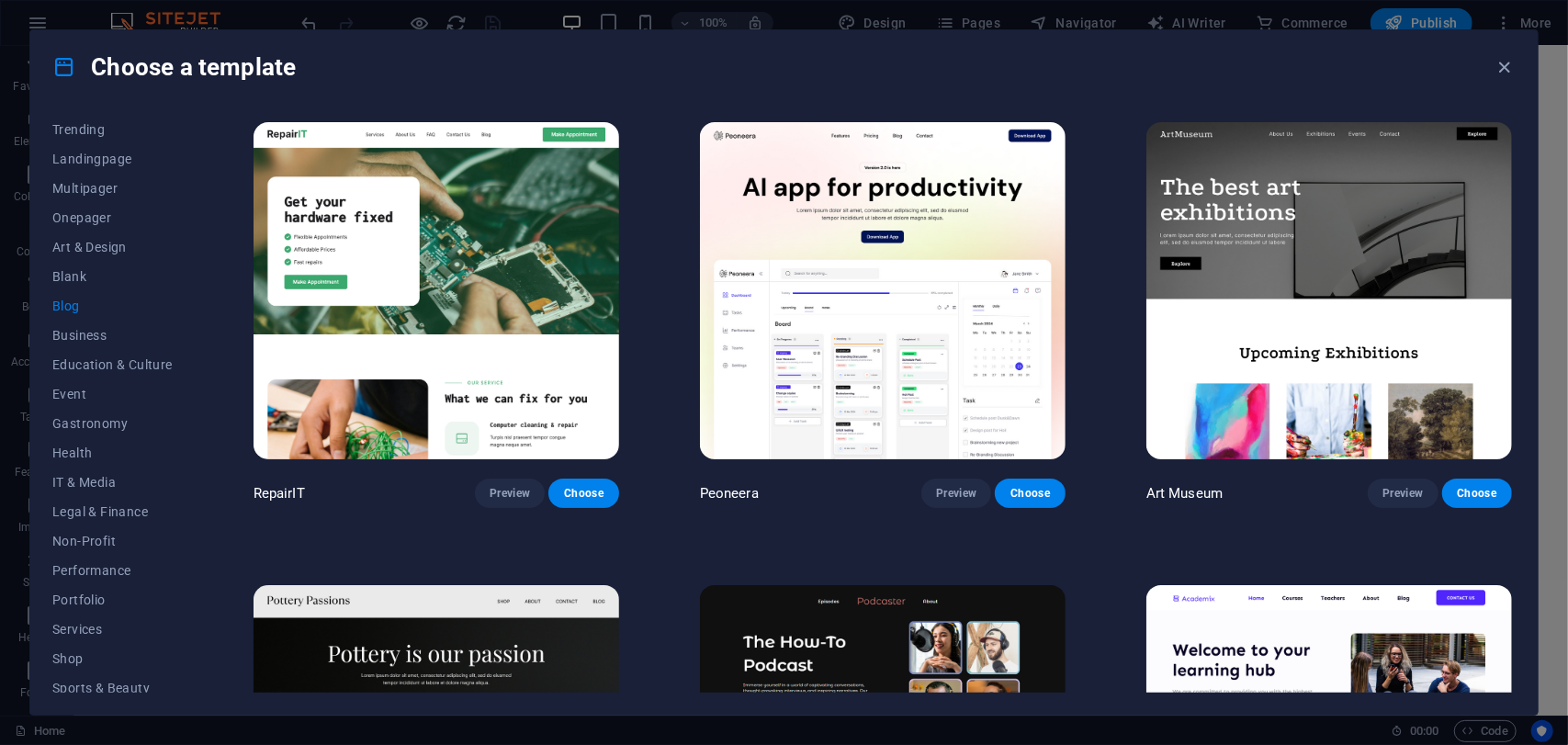
click at [960, 254] on img at bounding box center [882, 290] width 366 height 337
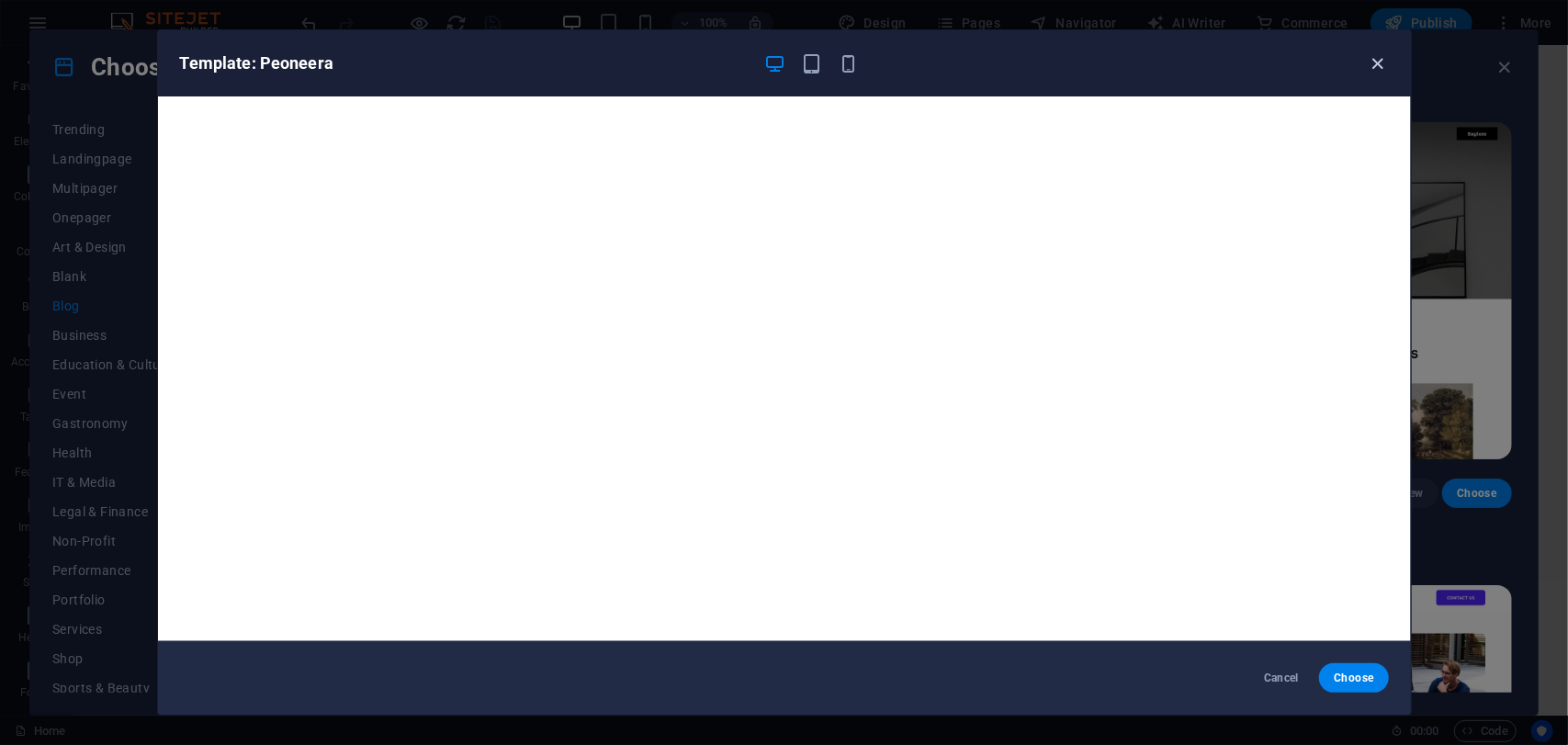
click at [1372, 59] on icon "button" at bounding box center [1377, 63] width 21 height 21
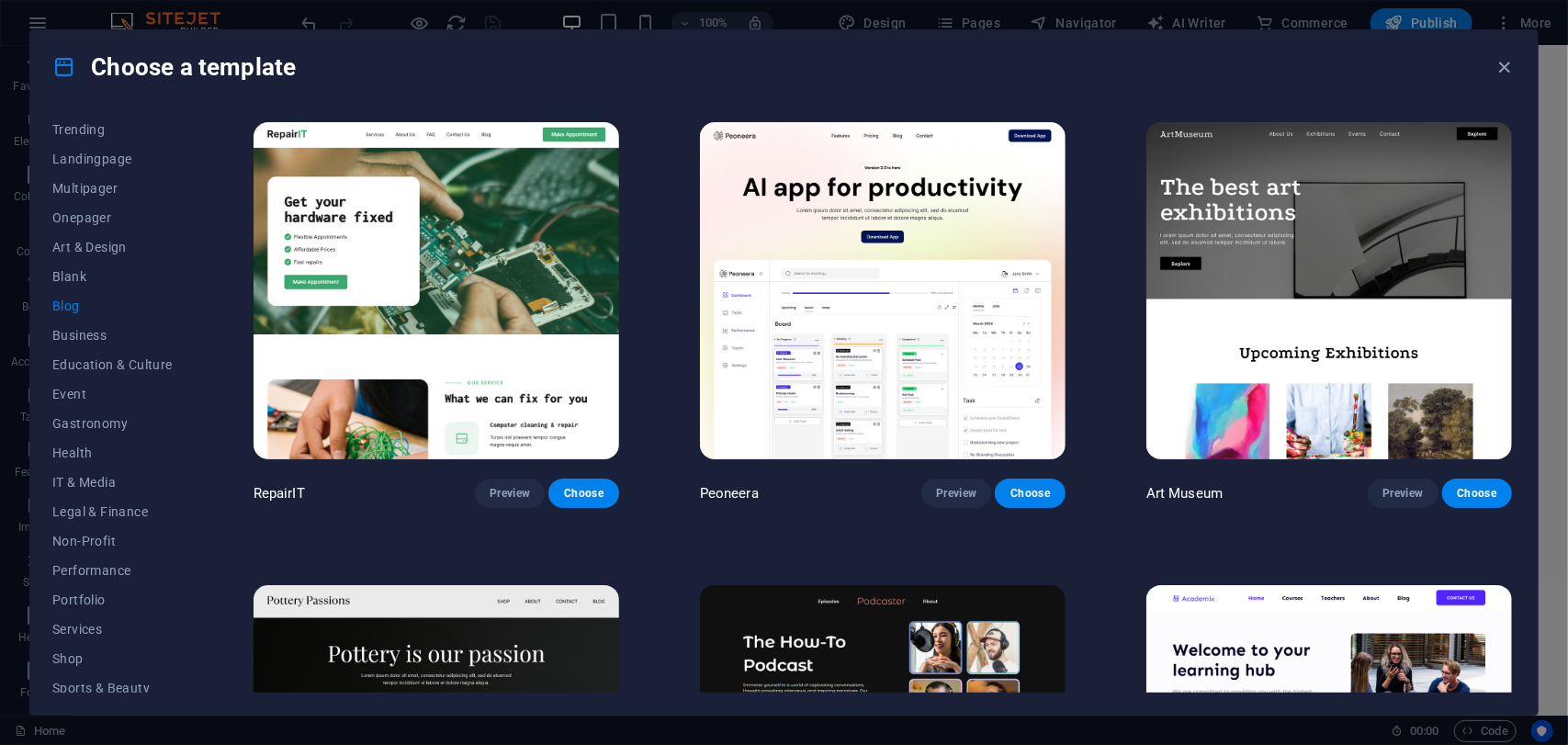
click at [507, 293] on img at bounding box center [435, 290] width 366 height 337
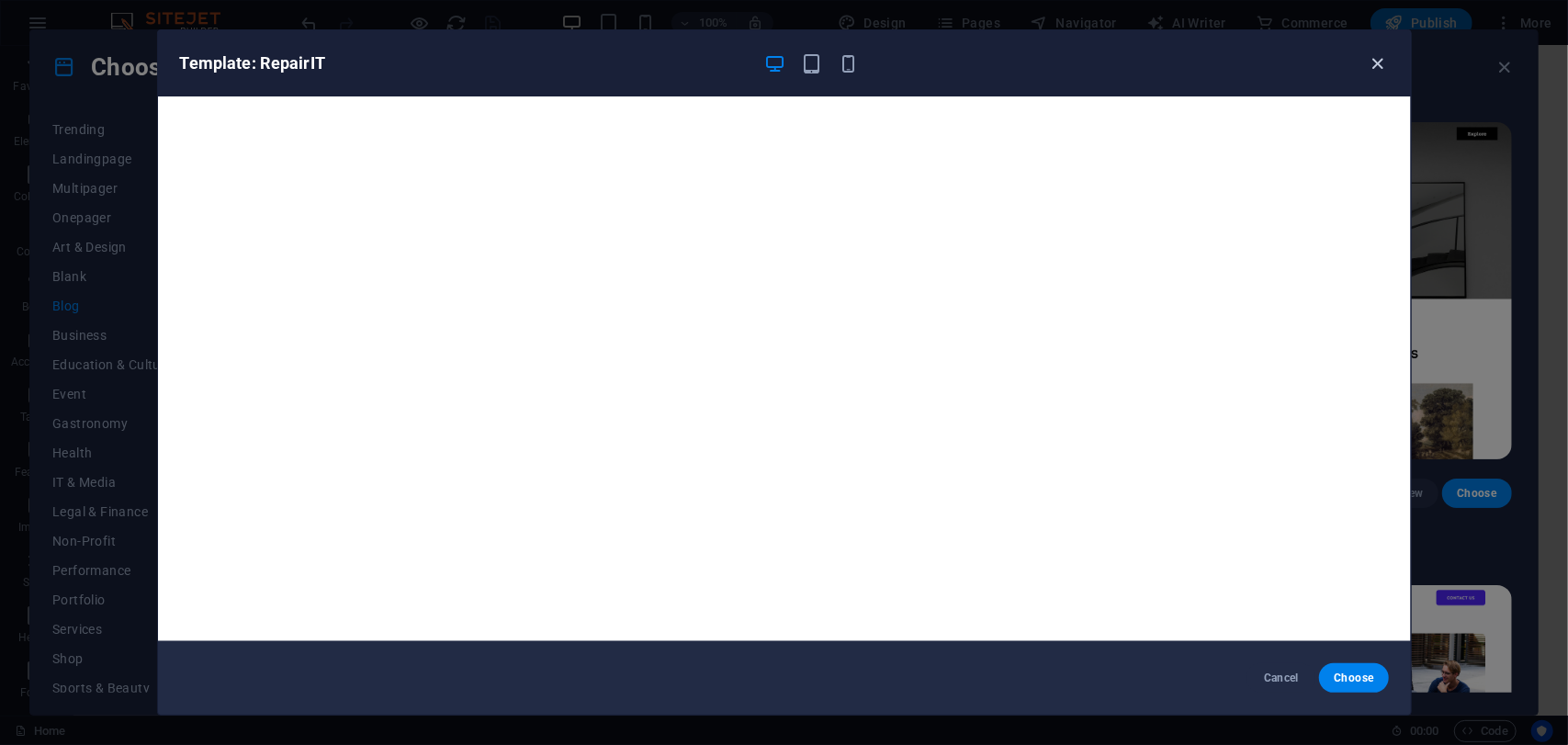
click at [1367, 65] on icon "button" at bounding box center [1377, 63] width 21 height 21
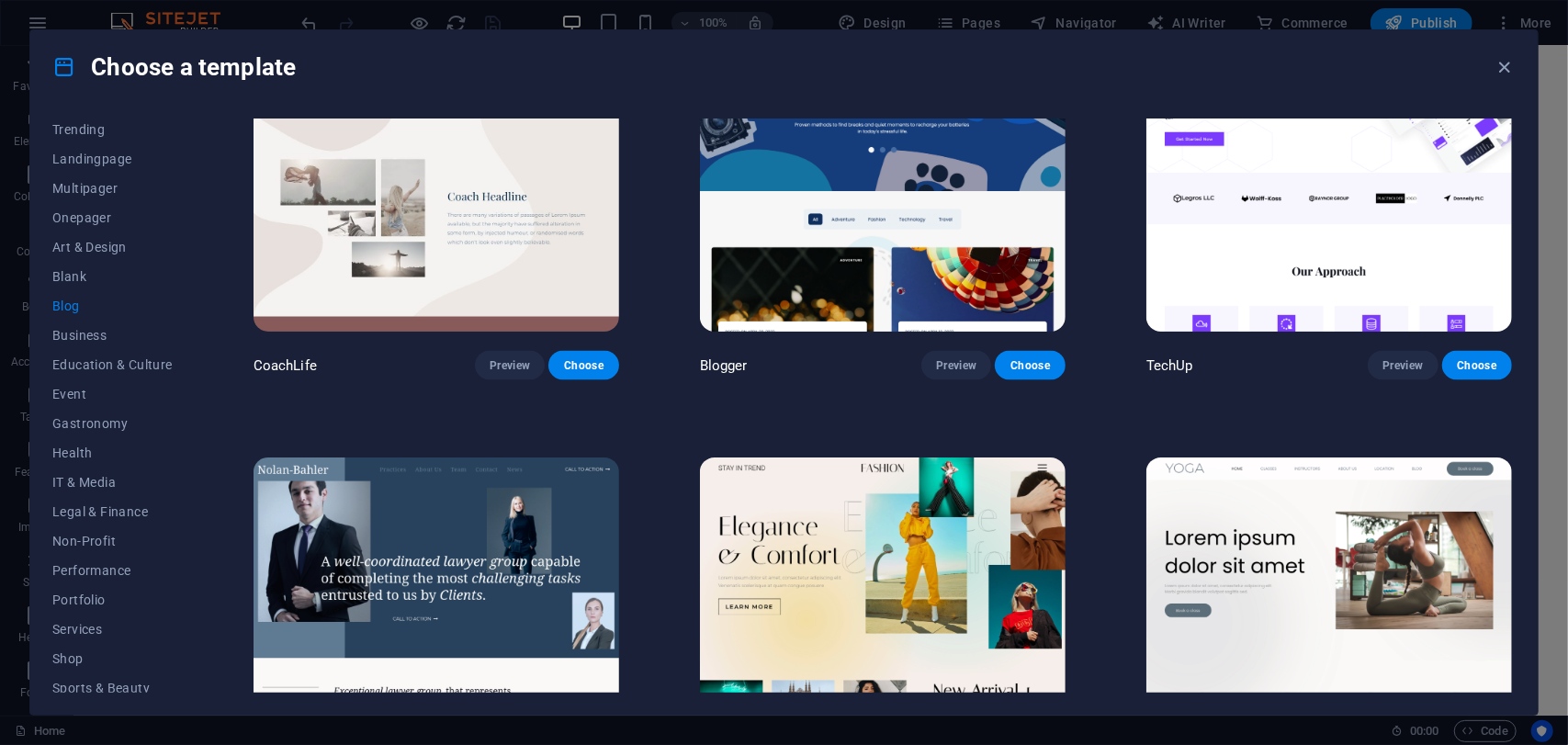
scroll to position [2021, 0]
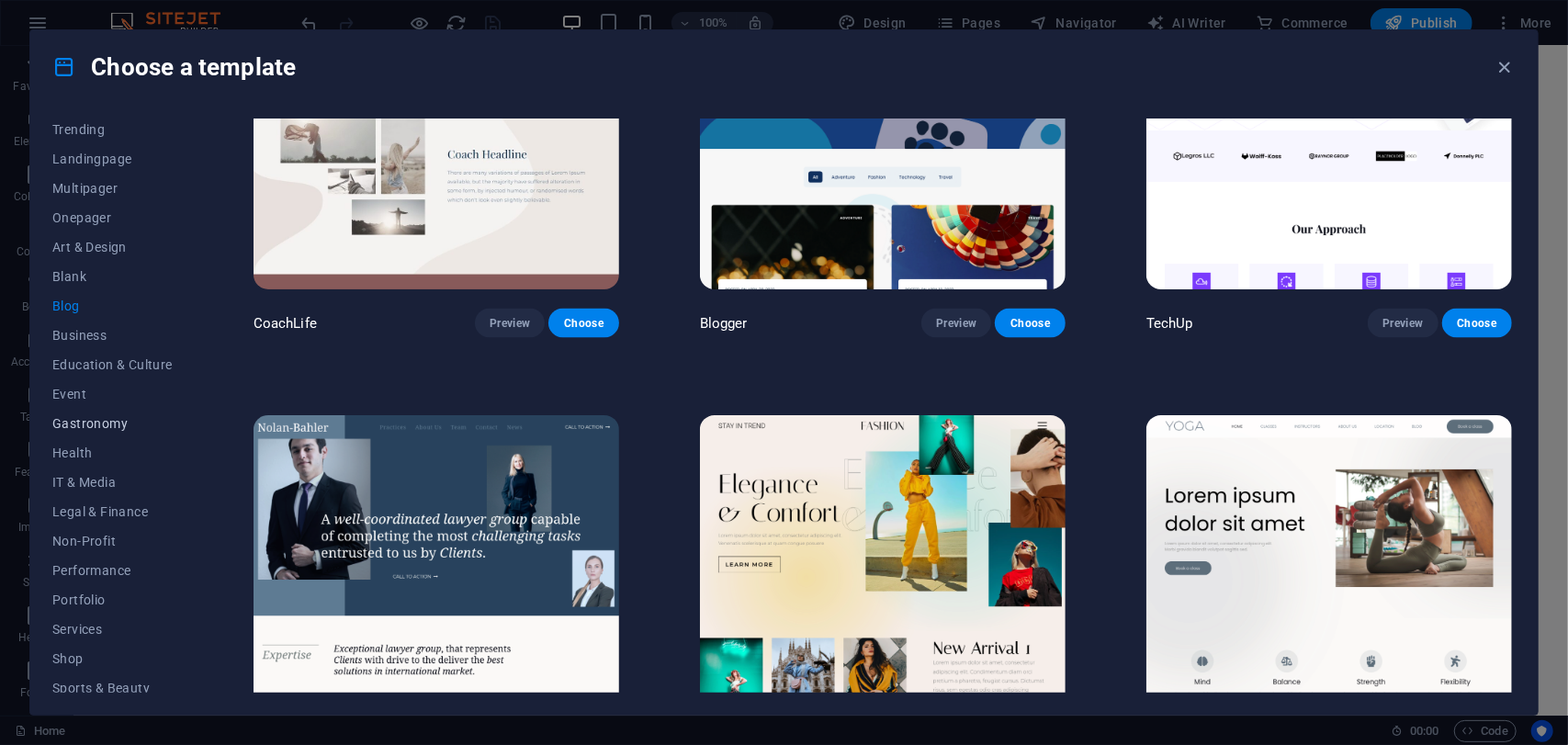
click at [105, 424] on span "Gastronomy" at bounding box center [111, 424] width 120 height 15
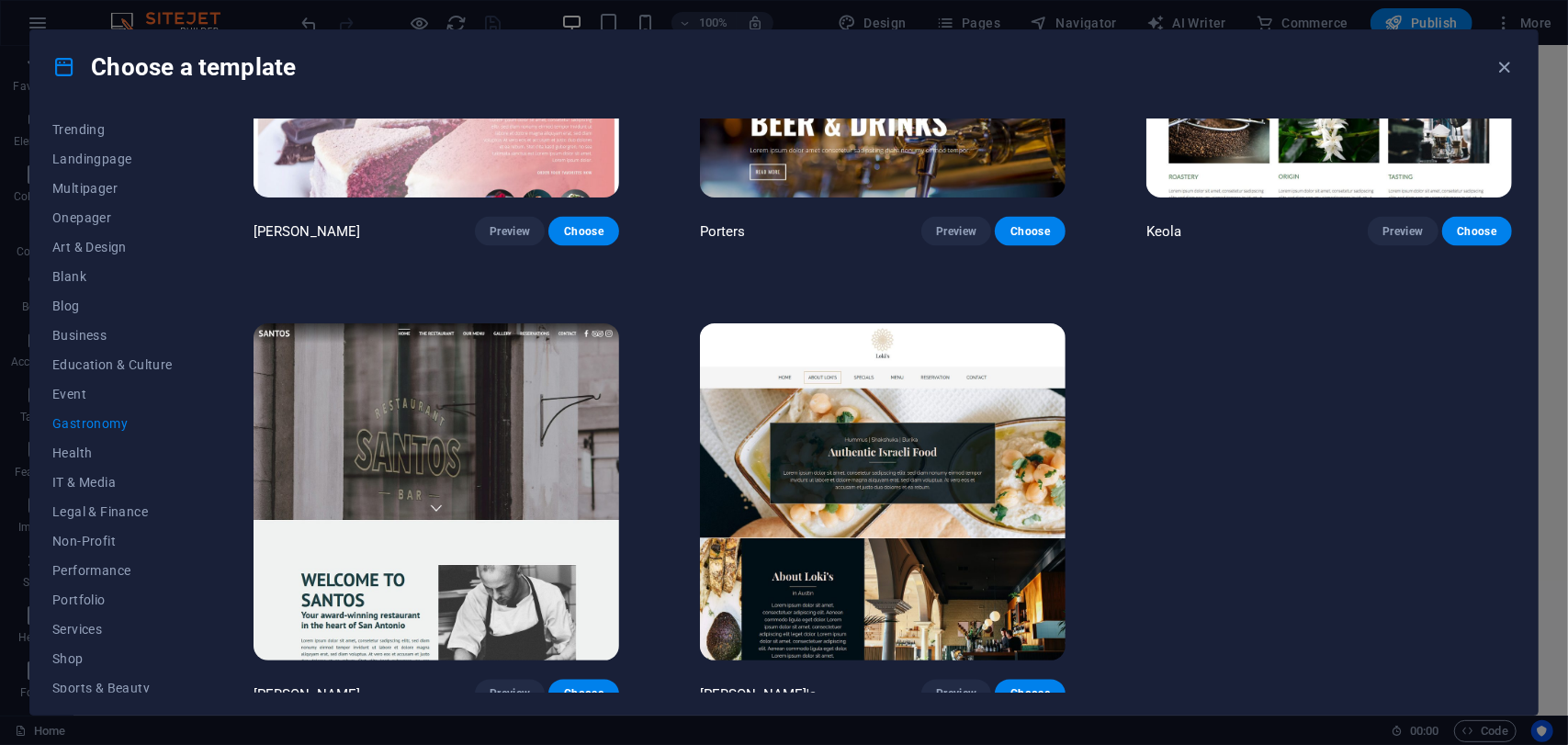
scroll to position [2115, 0]
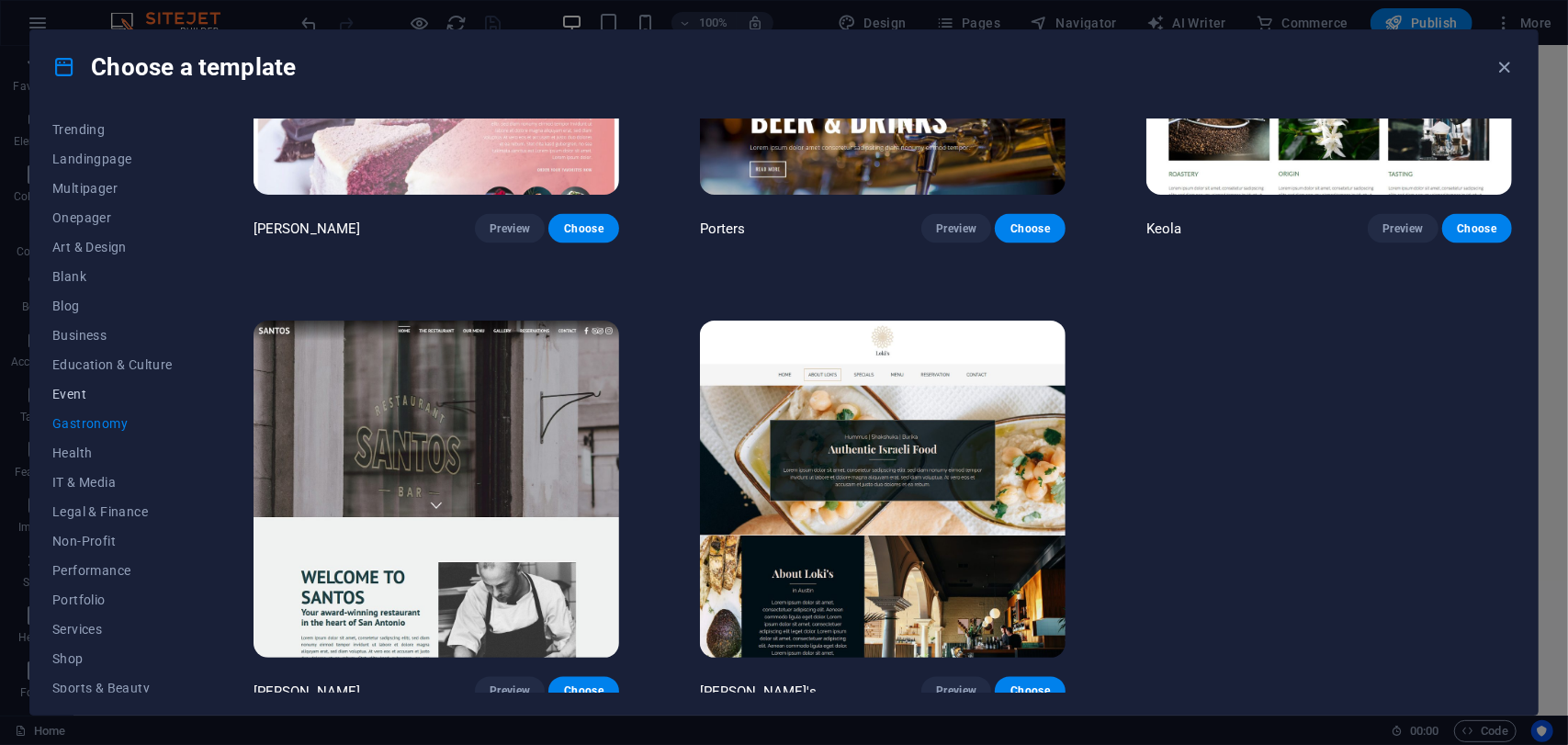
click at [99, 385] on button "Event" at bounding box center [111, 394] width 120 height 29
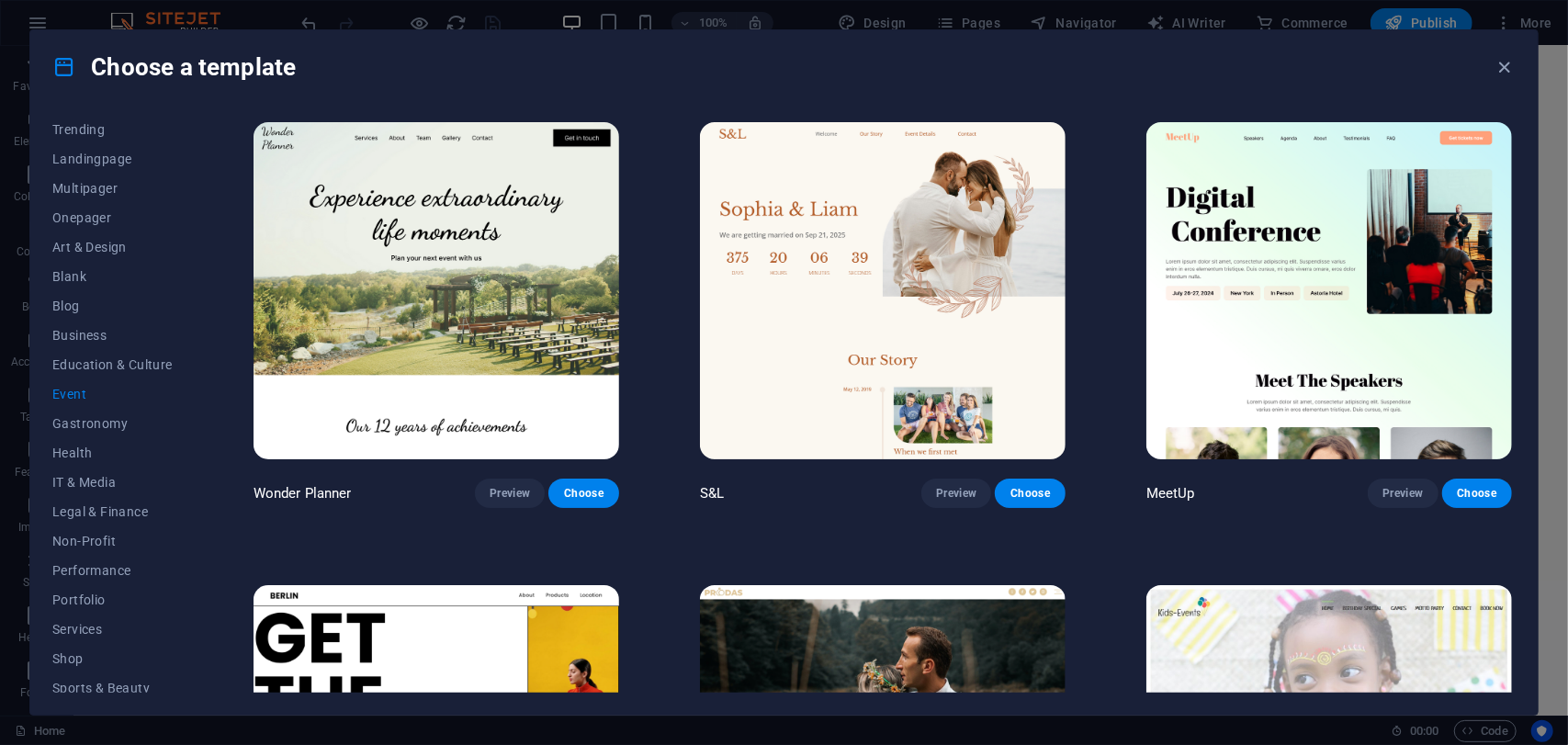
scroll to position [459, 0]
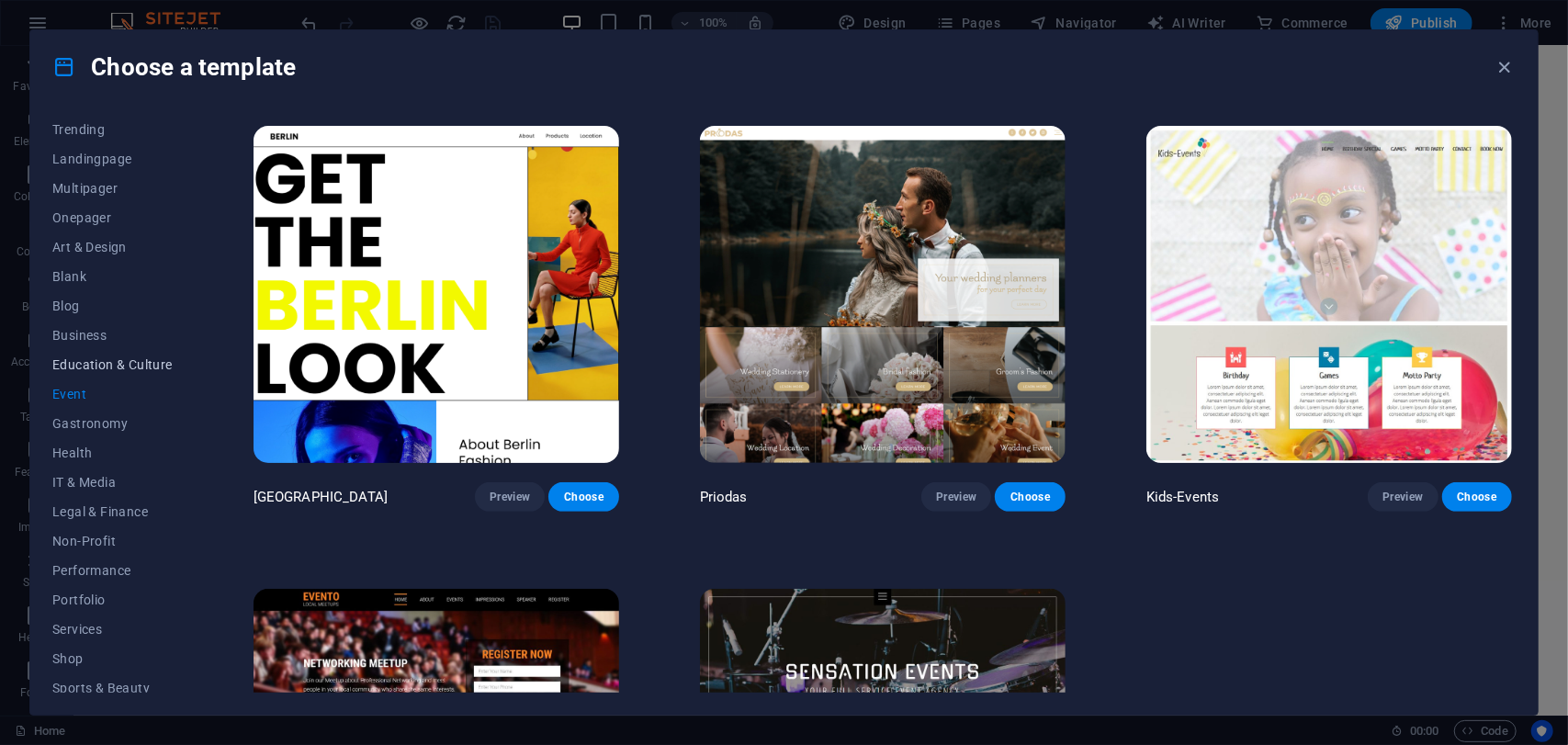
click at [128, 365] on span "Education & Culture" at bounding box center [111, 364] width 120 height 15
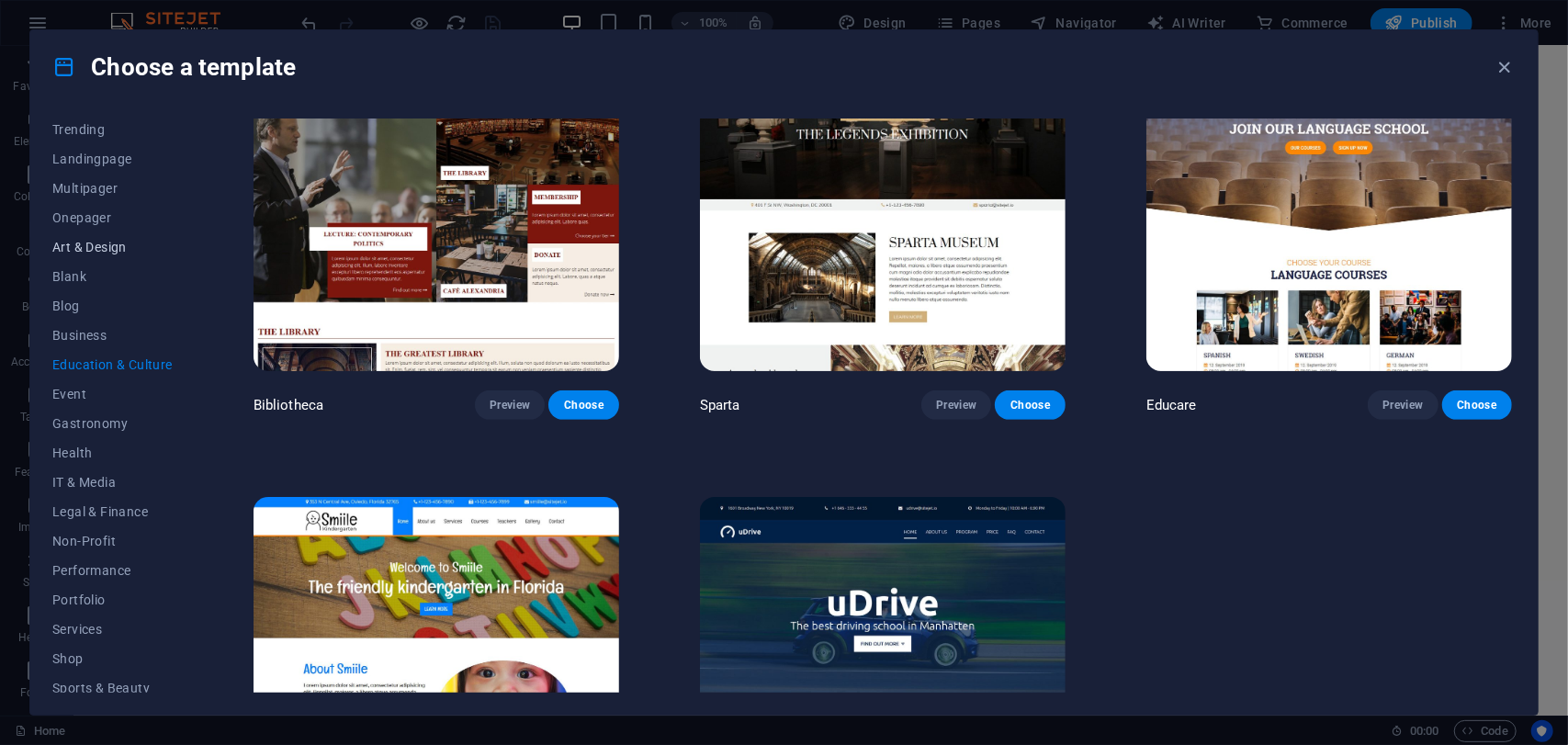
scroll to position [0, 0]
click at [84, 131] on span "All Templates" at bounding box center [111, 133] width 120 height 15
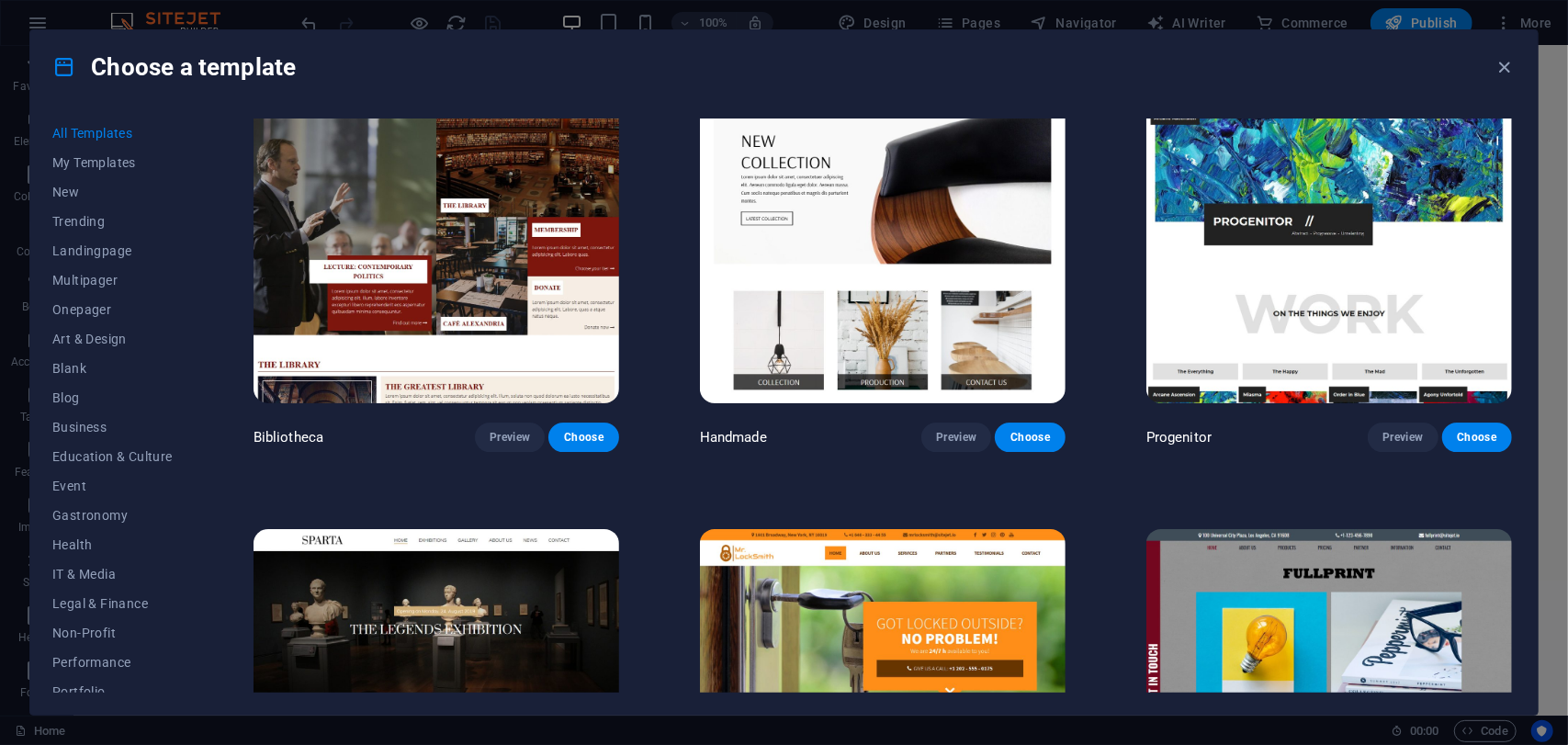
scroll to position [13356, 0]
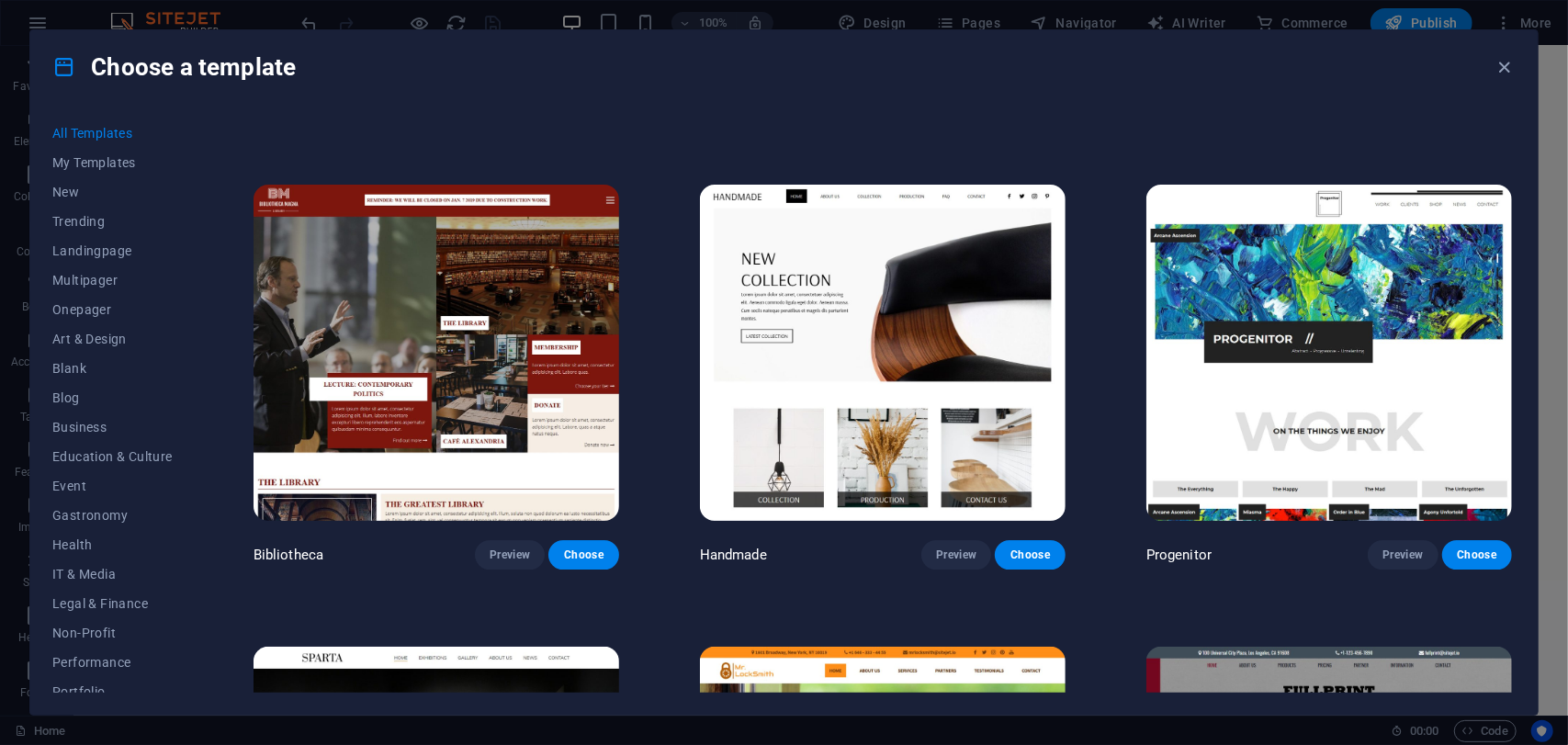
click at [1236, 298] on img at bounding box center [1329, 352] width 366 height 337
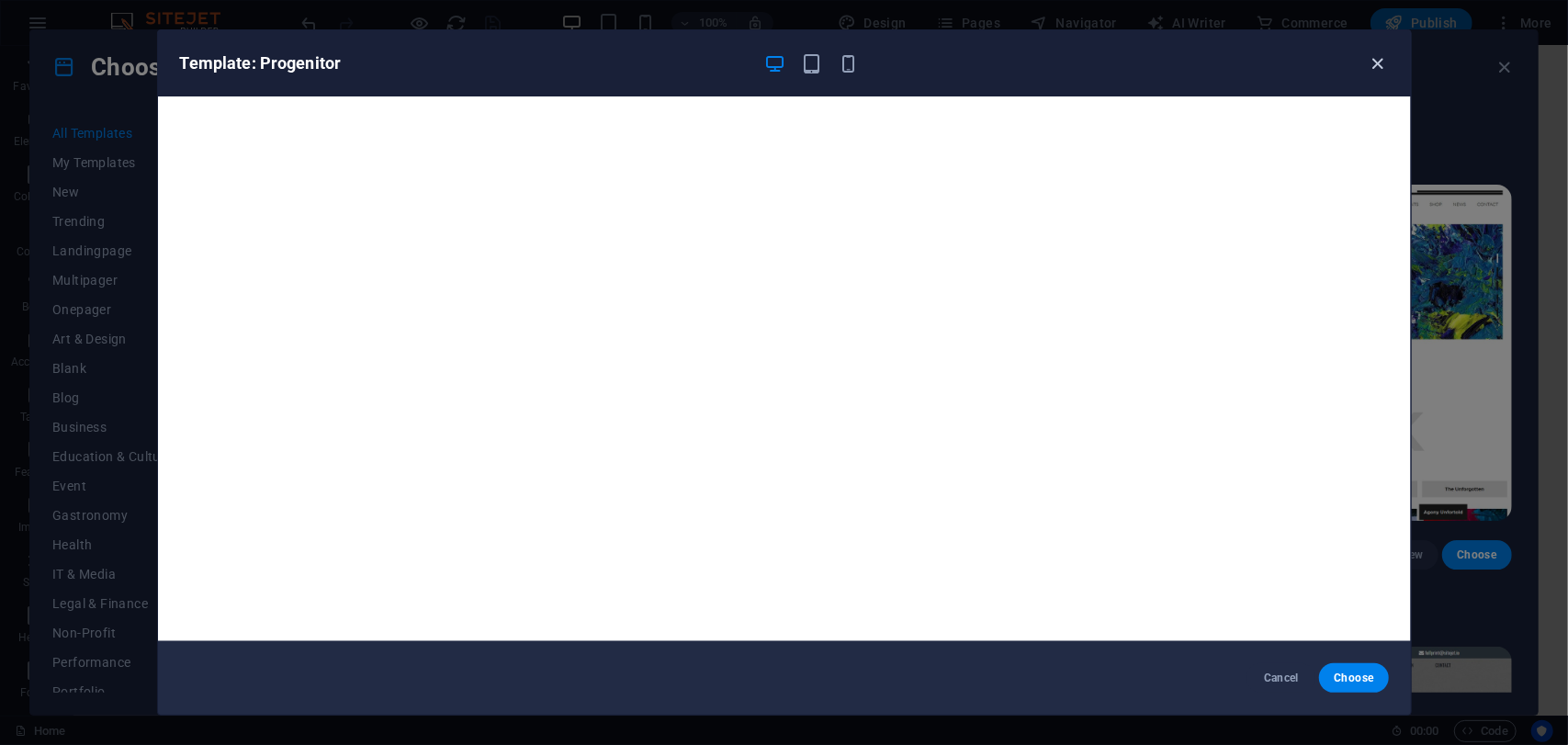
click at [1374, 65] on icon "button" at bounding box center [1377, 63] width 21 height 21
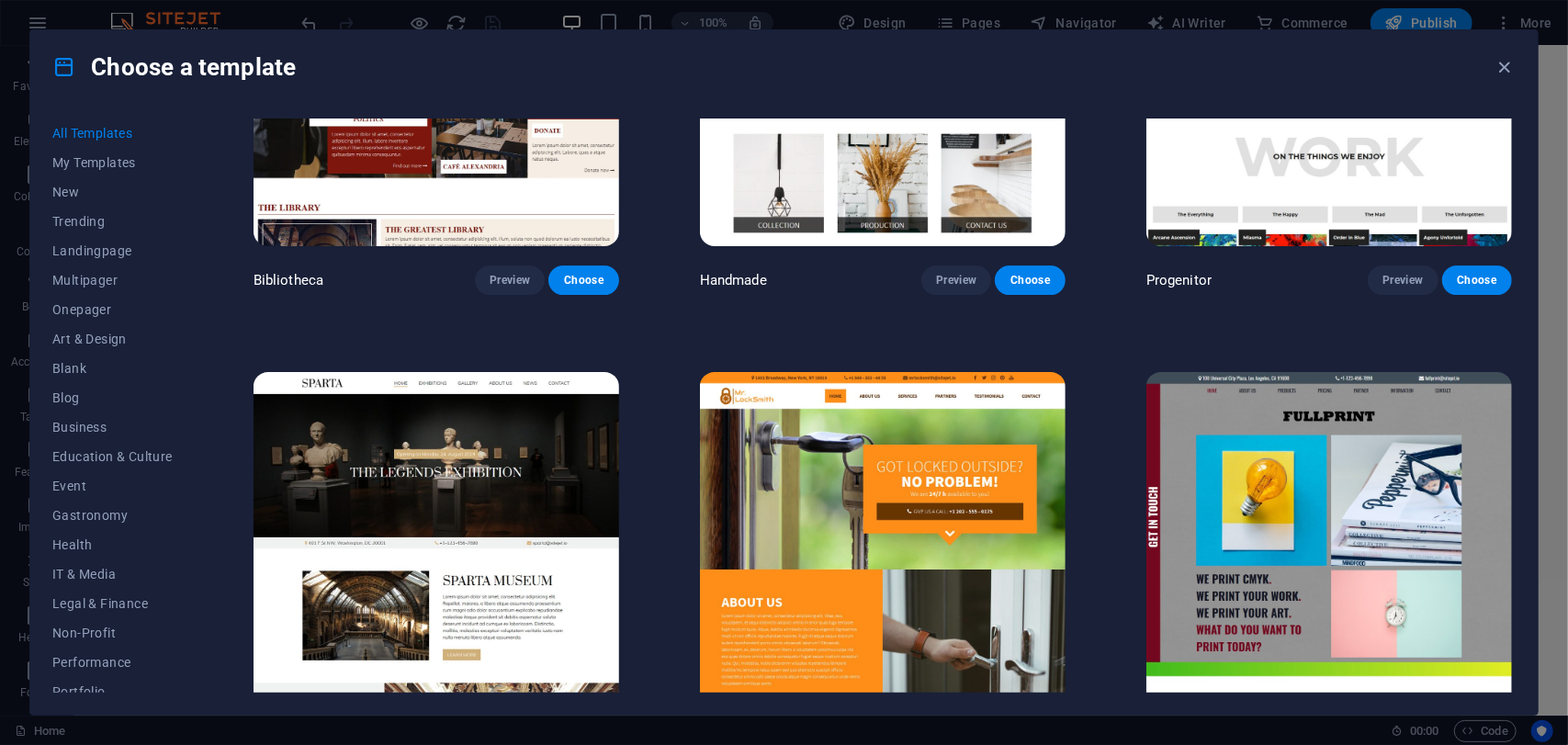
scroll to position [13723, 0]
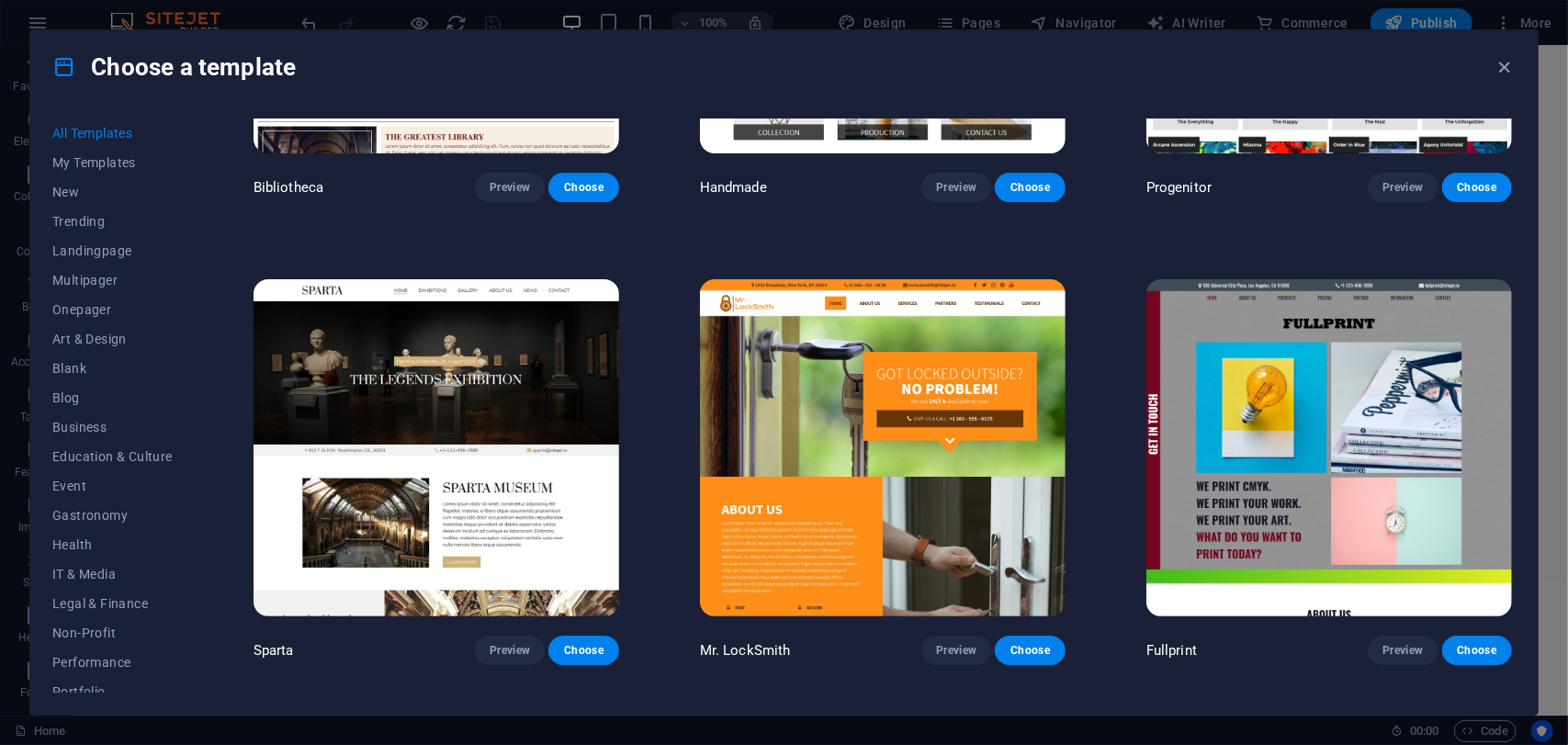
click at [1315, 361] on img at bounding box center [1329, 448] width 366 height 337
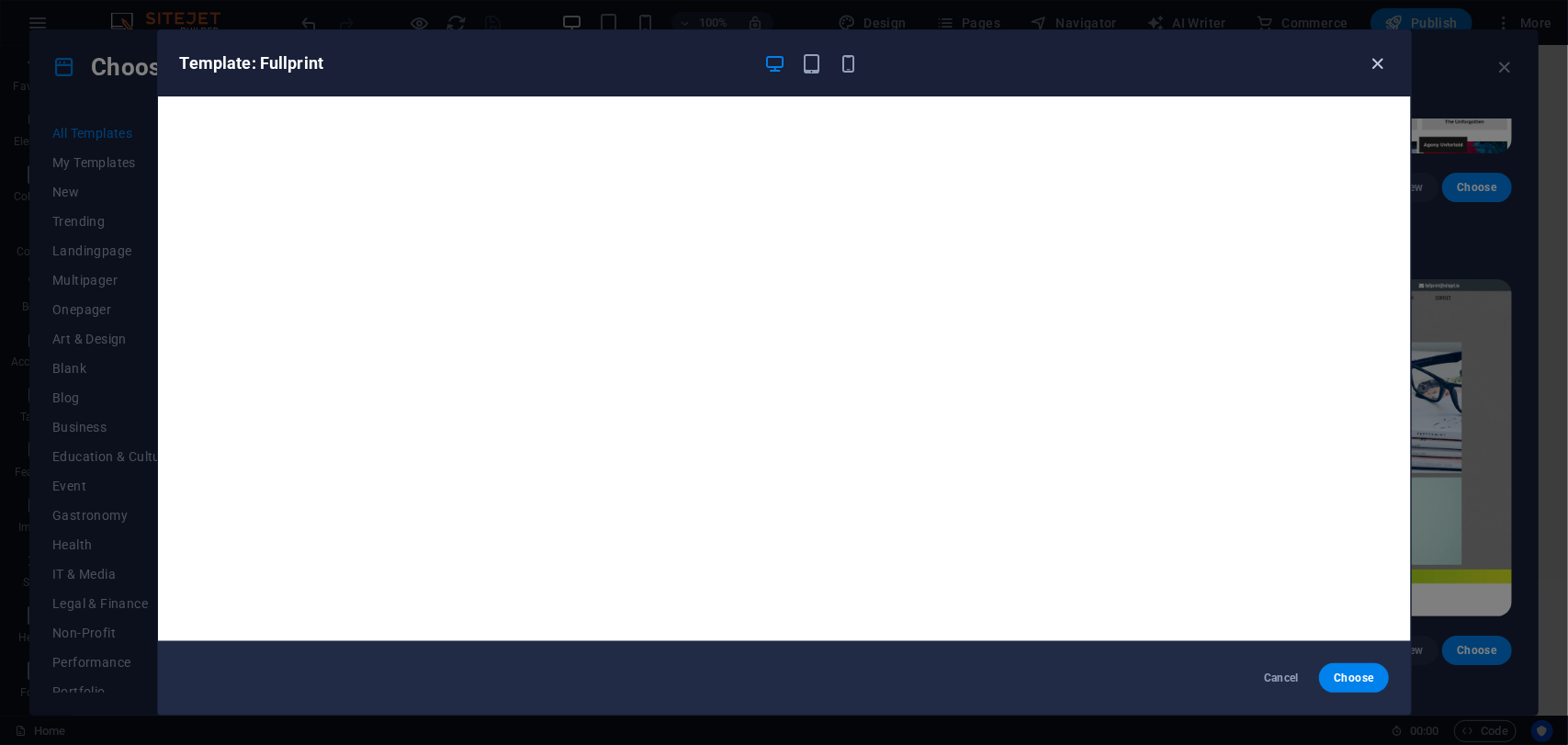
click at [1372, 67] on icon "button" at bounding box center [1377, 63] width 21 height 21
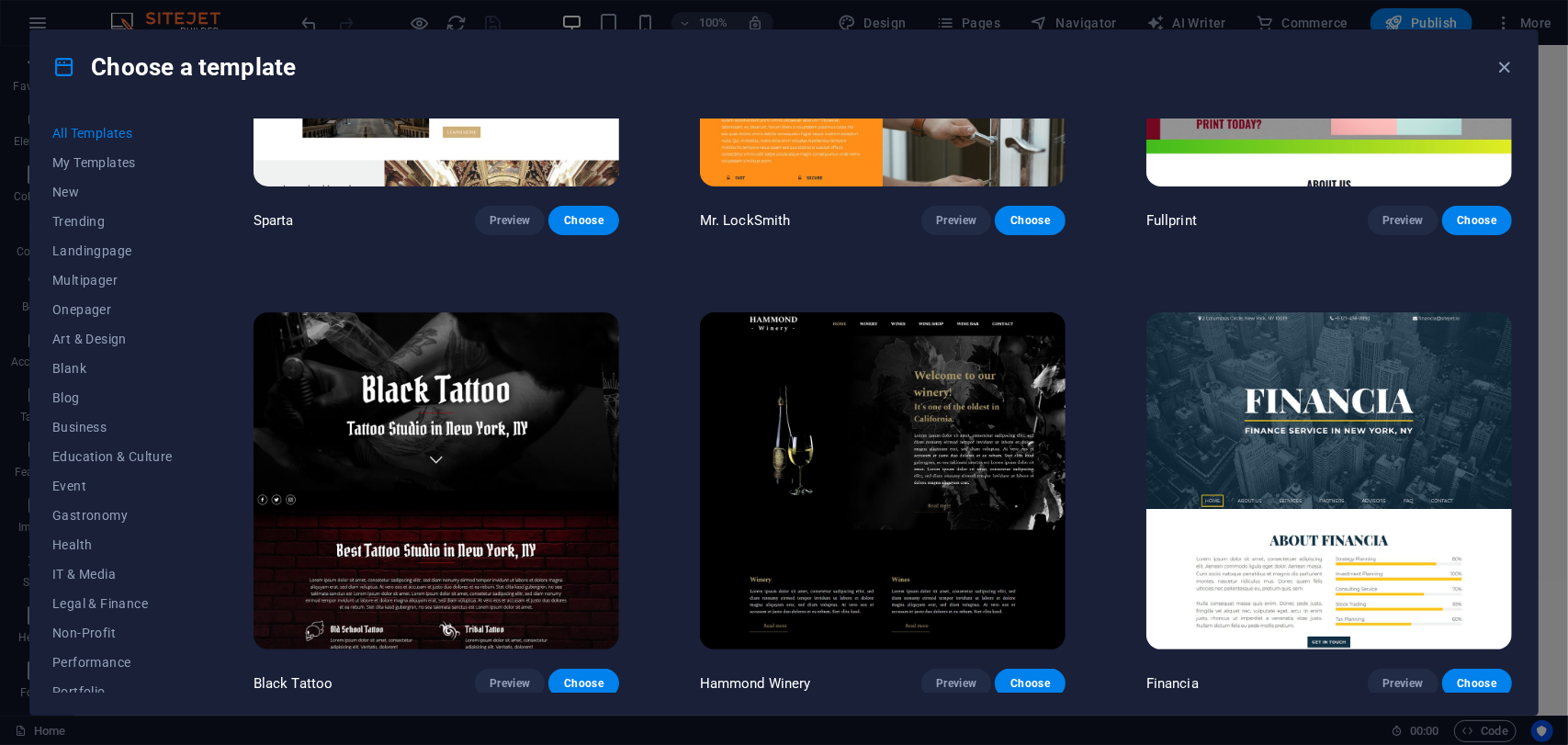
scroll to position [14182, 0]
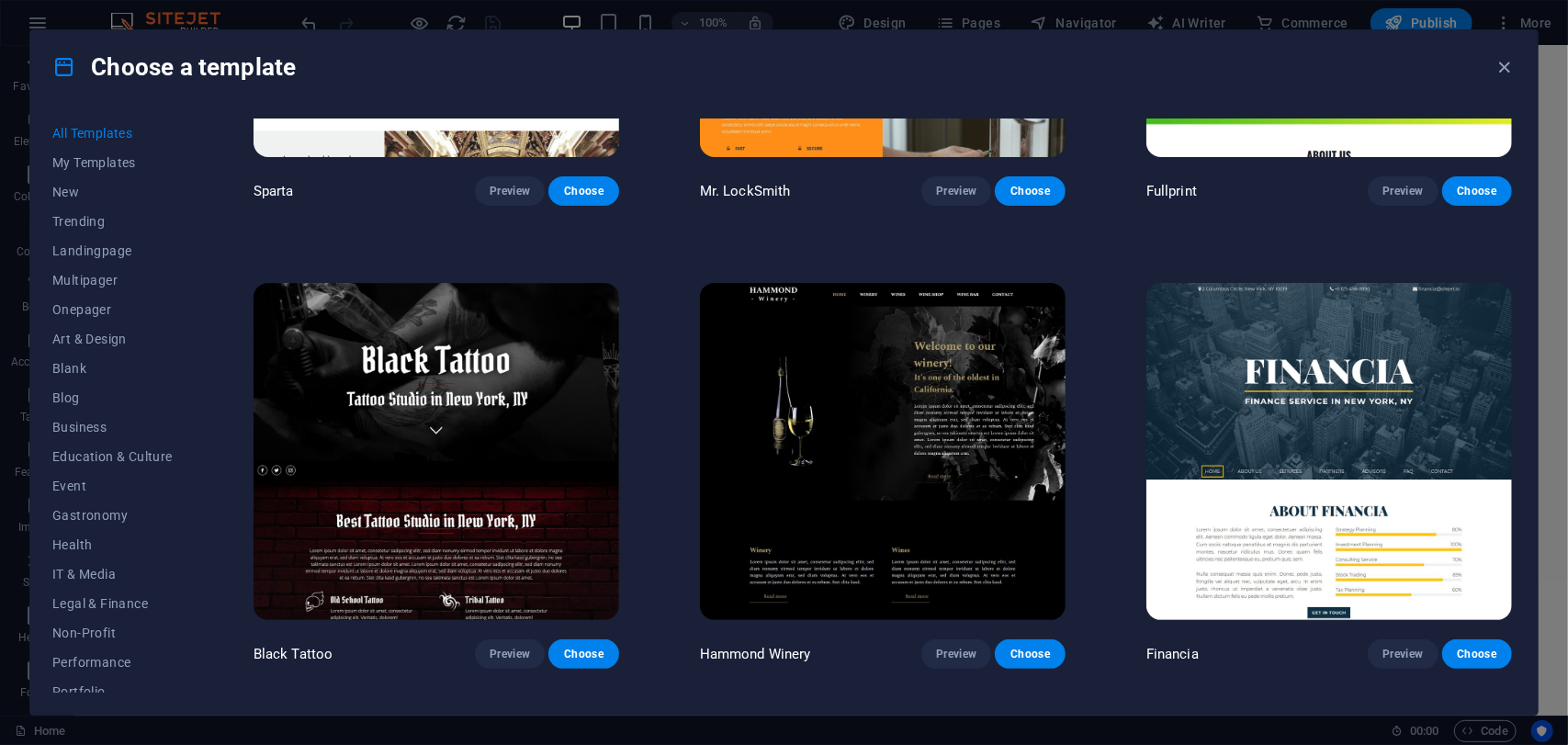
click at [1308, 333] on img at bounding box center [1329, 451] width 366 height 337
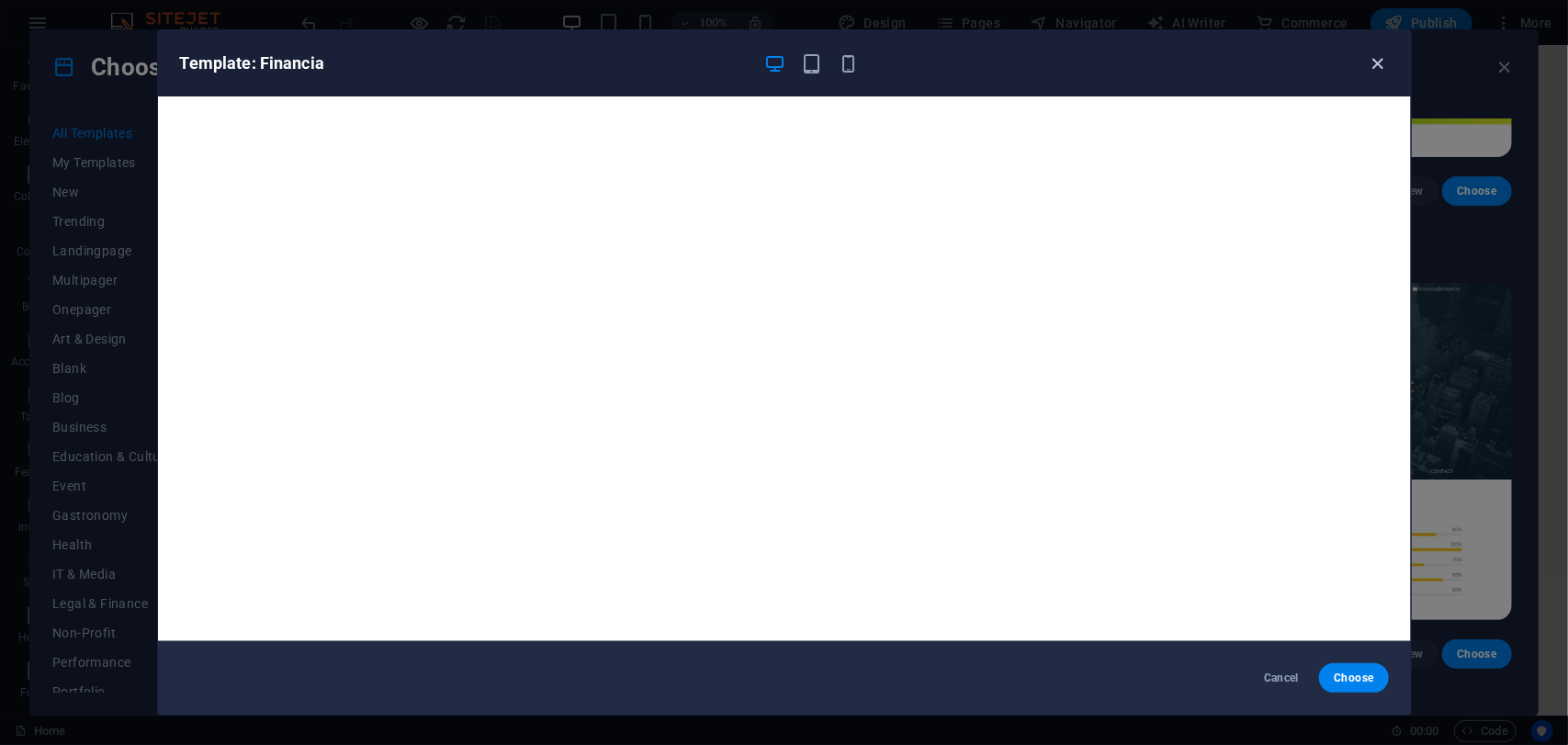
click at [1379, 64] on icon "button" at bounding box center [1377, 63] width 21 height 21
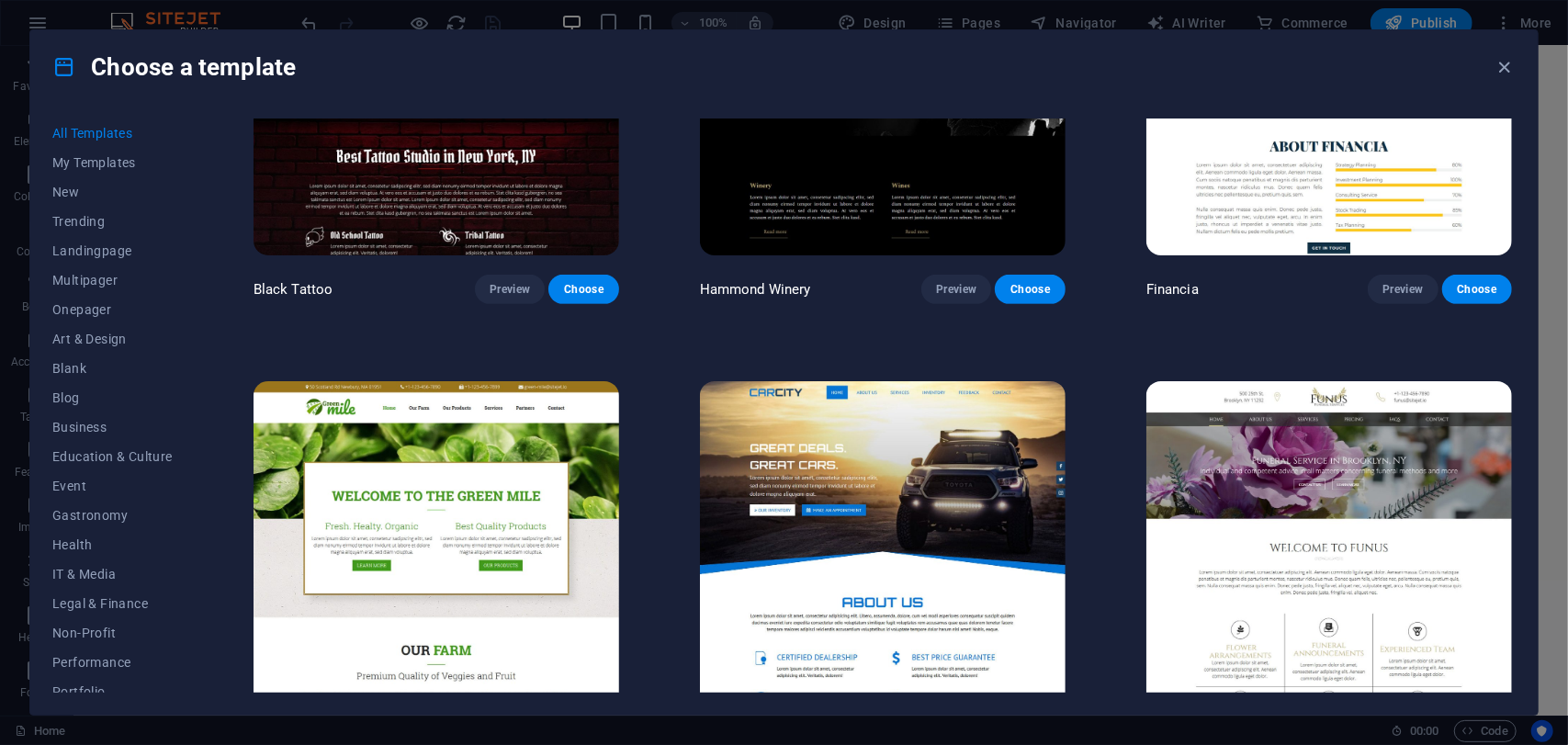
scroll to position [14550, 0]
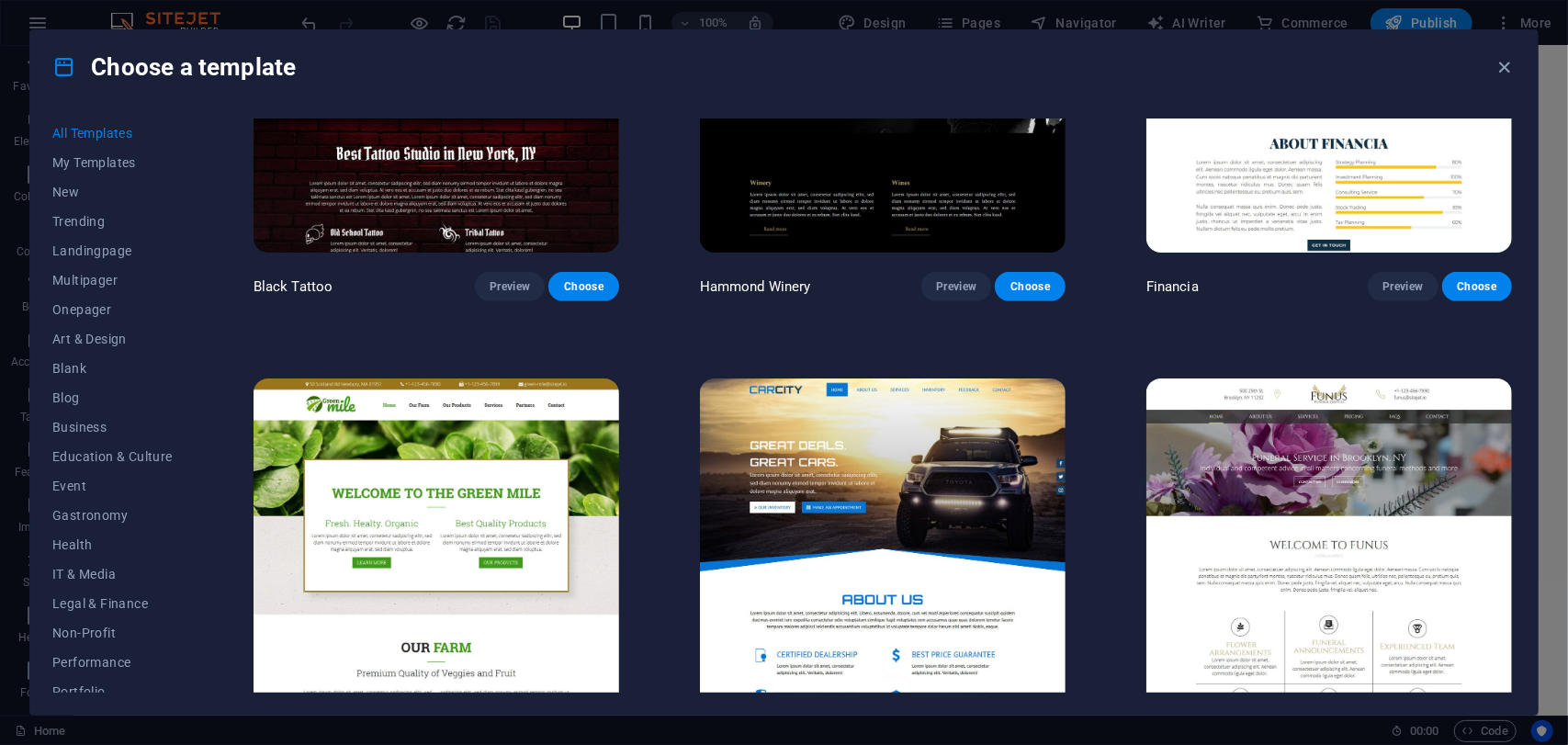
click at [1213, 450] on img at bounding box center [1329, 547] width 366 height 337
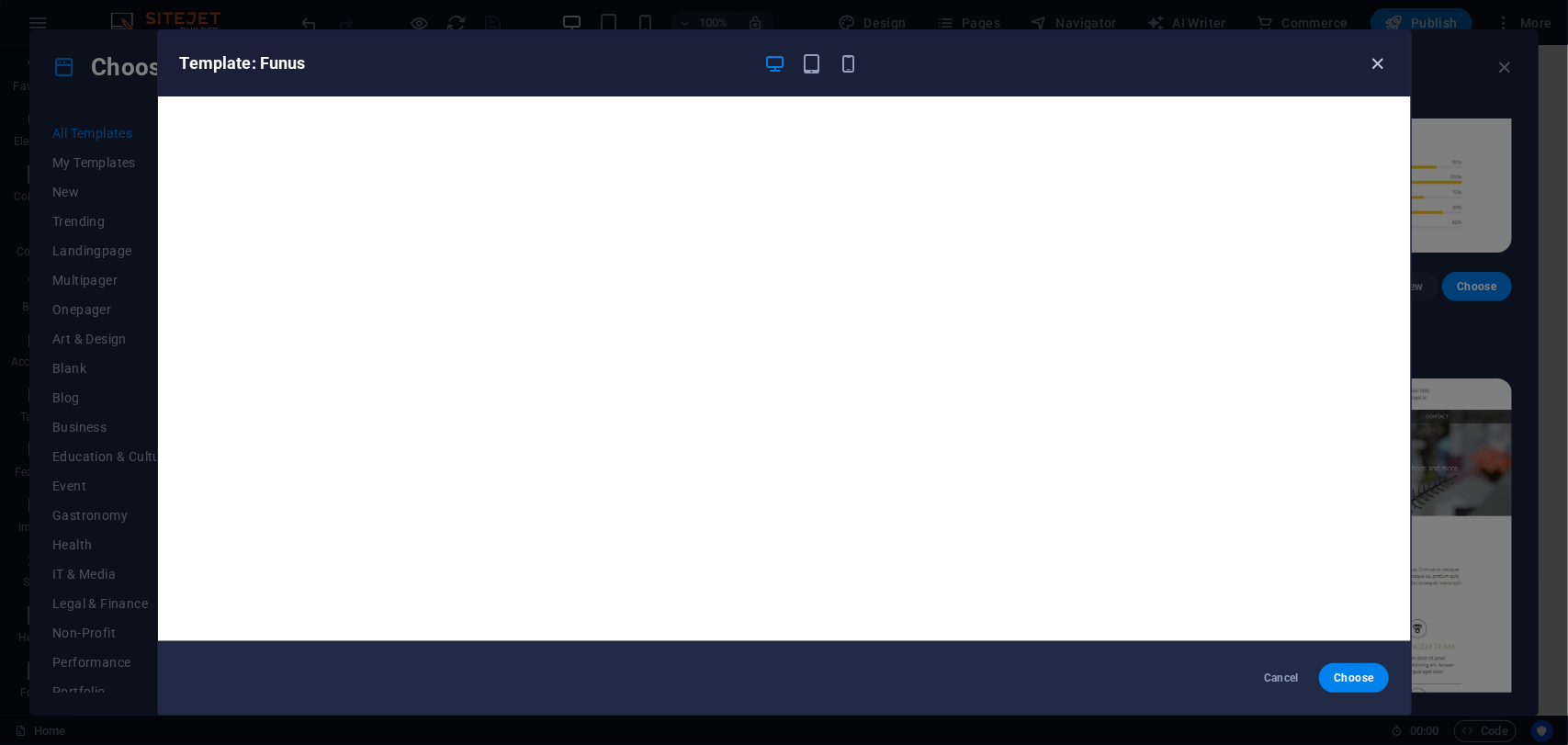
click at [1373, 59] on icon "button" at bounding box center [1377, 63] width 21 height 21
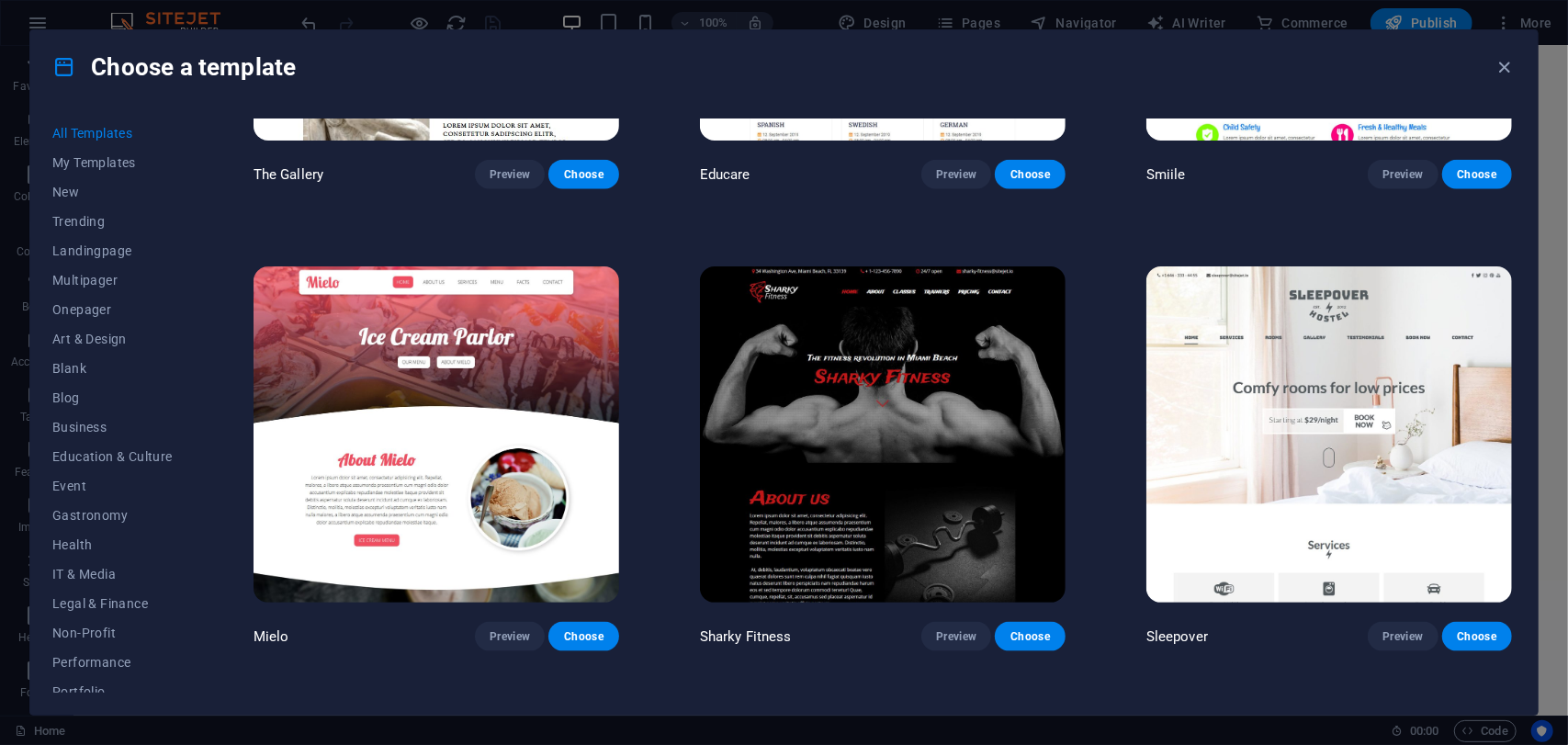
scroll to position [15652, 0]
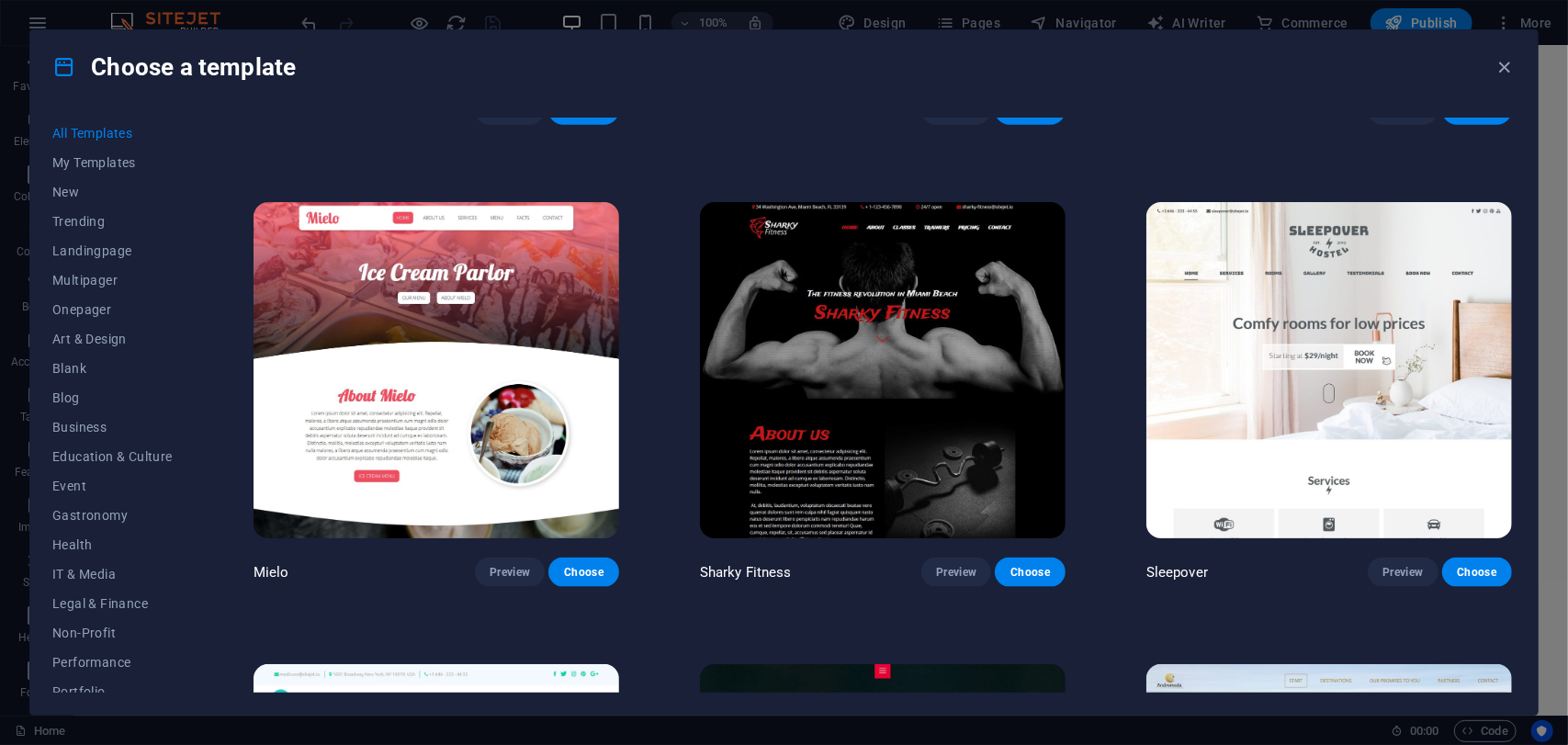
click at [817, 293] on img at bounding box center [882, 370] width 366 height 337
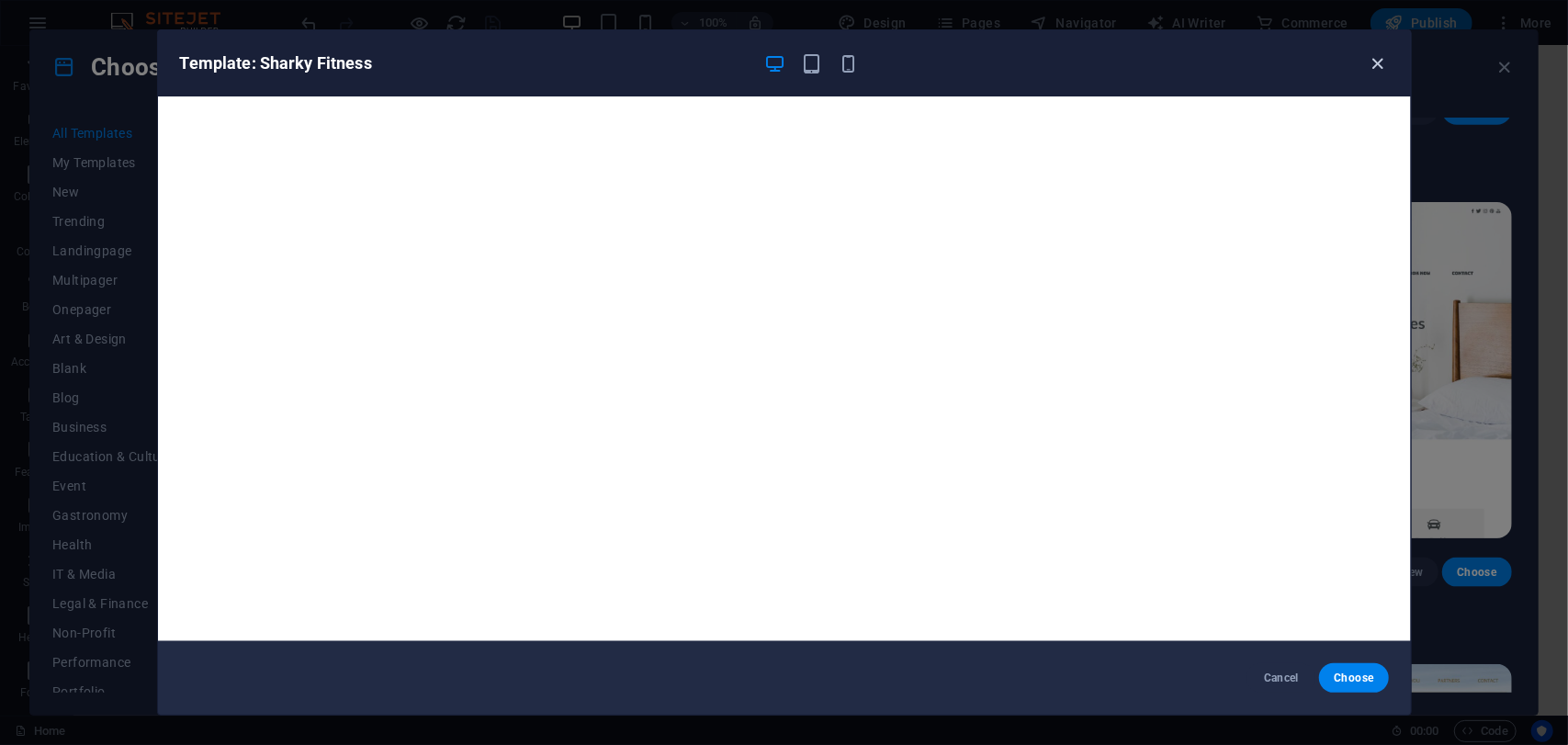
click at [1374, 57] on icon "button" at bounding box center [1377, 63] width 21 height 21
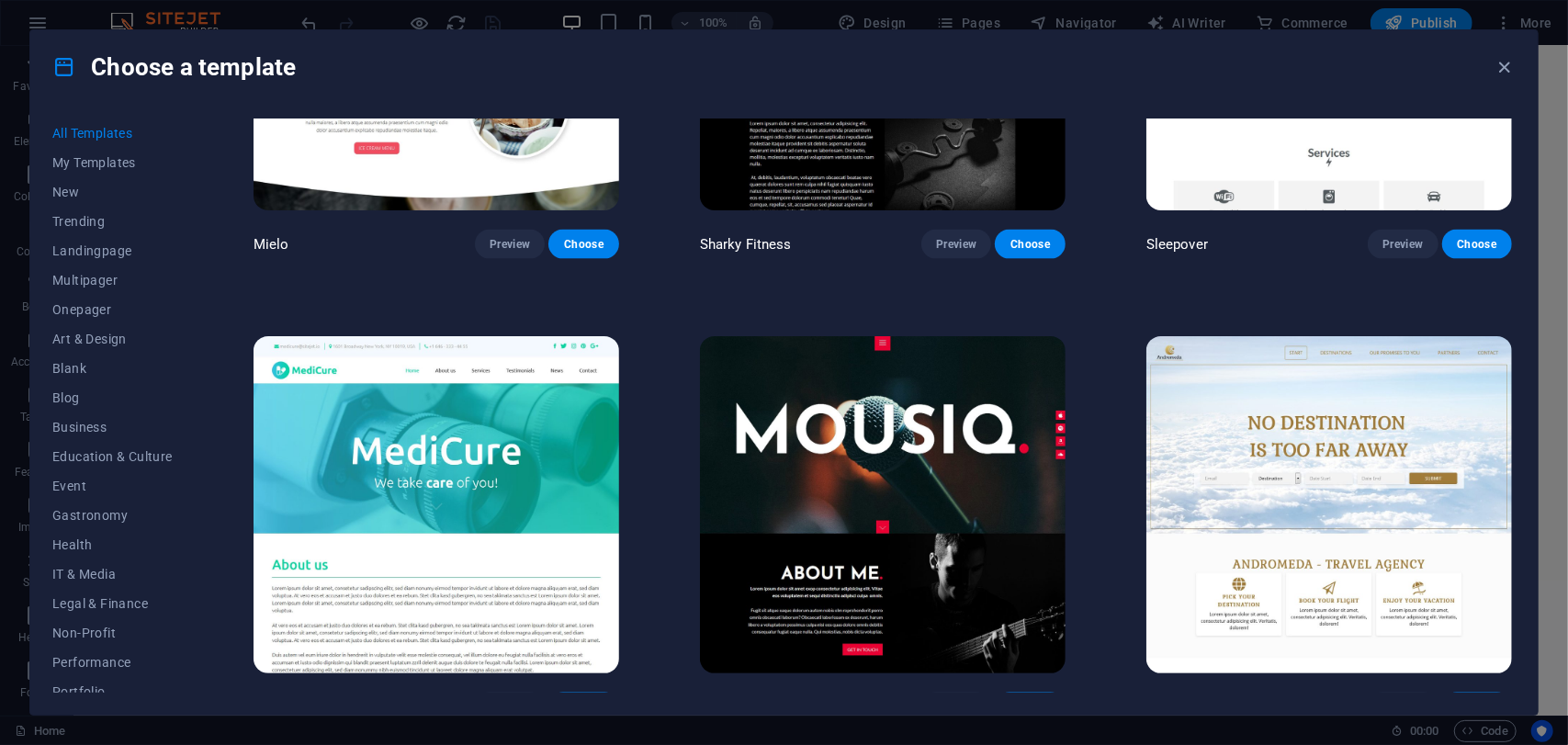
scroll to position [16019, 0]
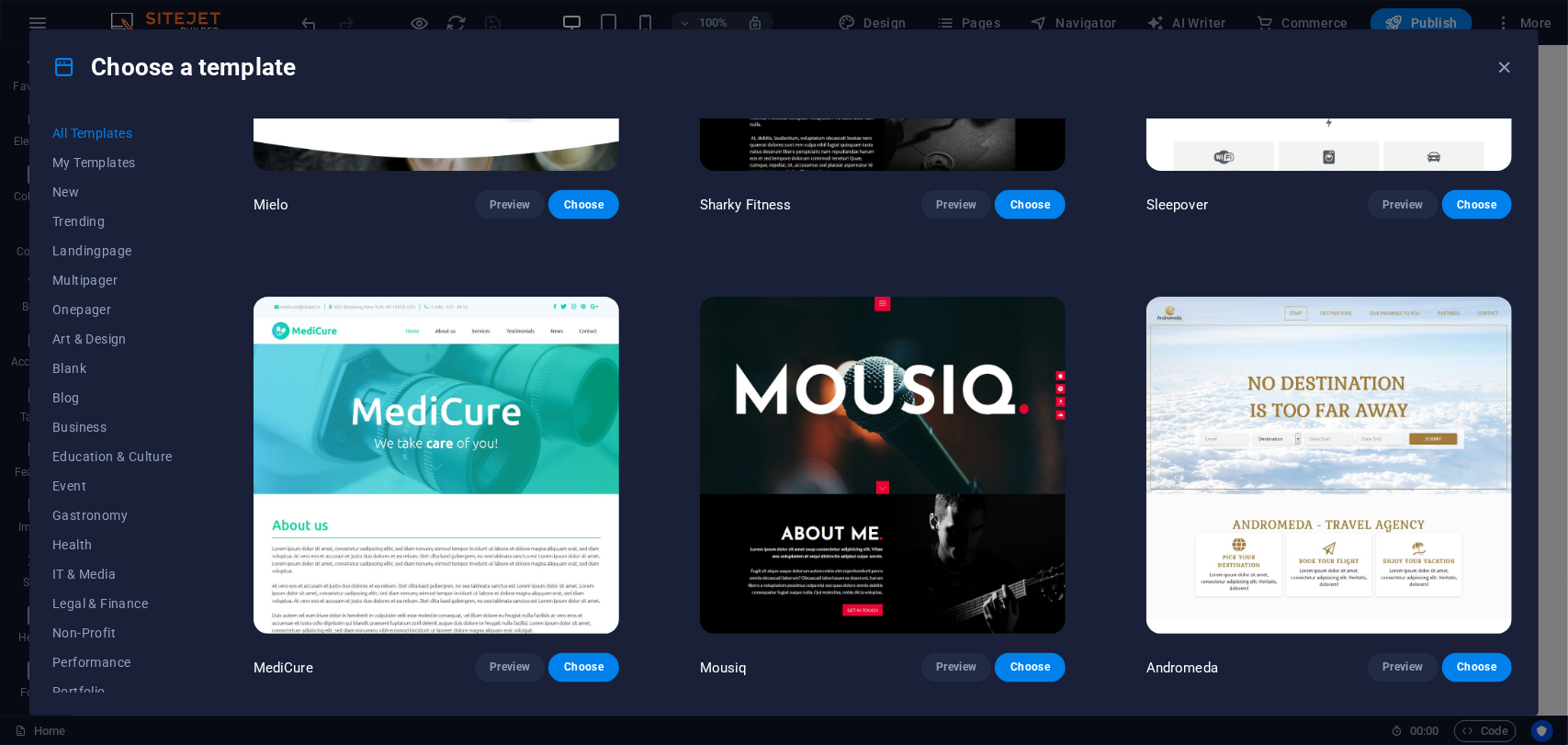
click at [861, 368] on img at bounding box center [882, 465] width 366 height 337
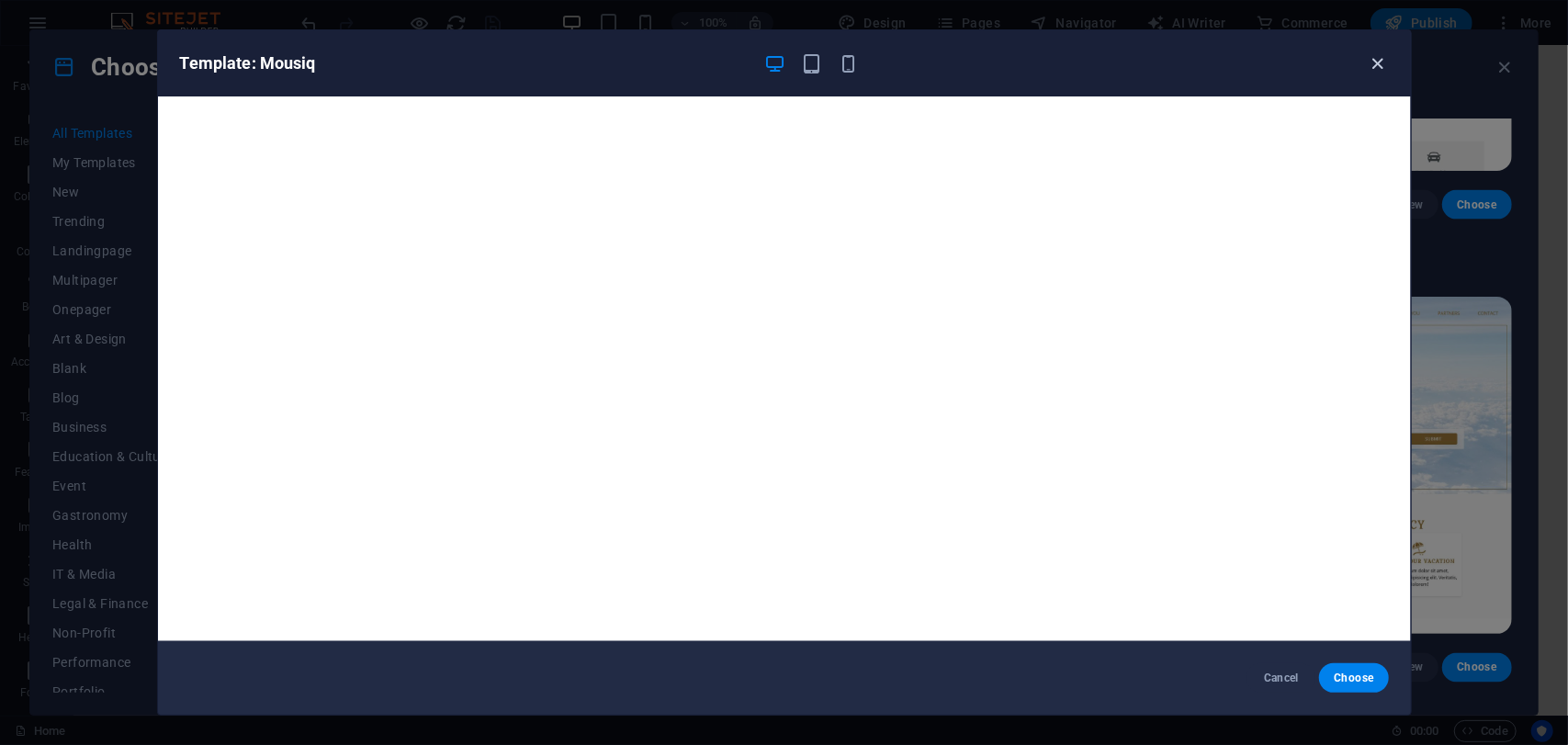
click at [1372, 62] on icon "button" at bounding box center [1377, 63] width 21 height 21
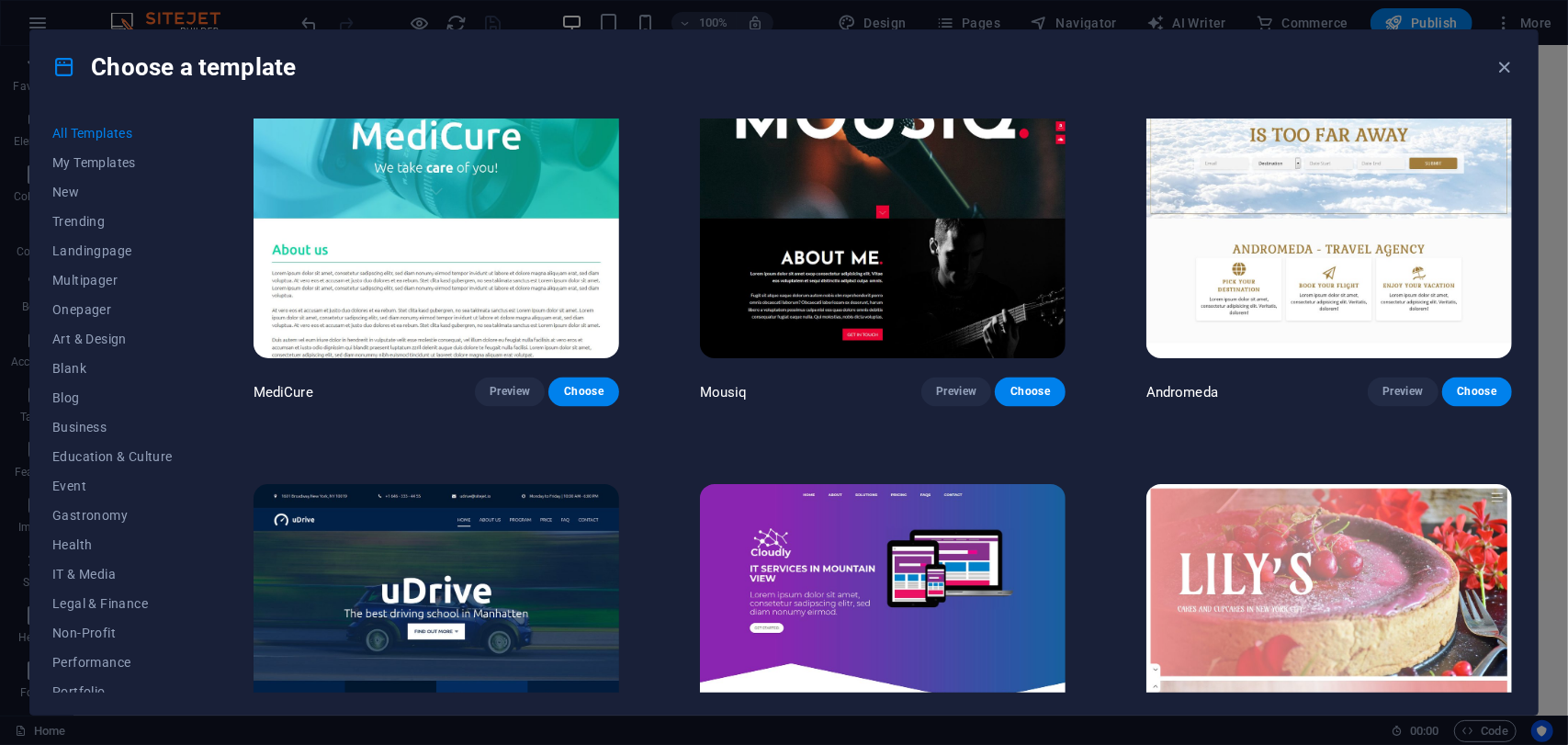
scroll to position [16386, 0]
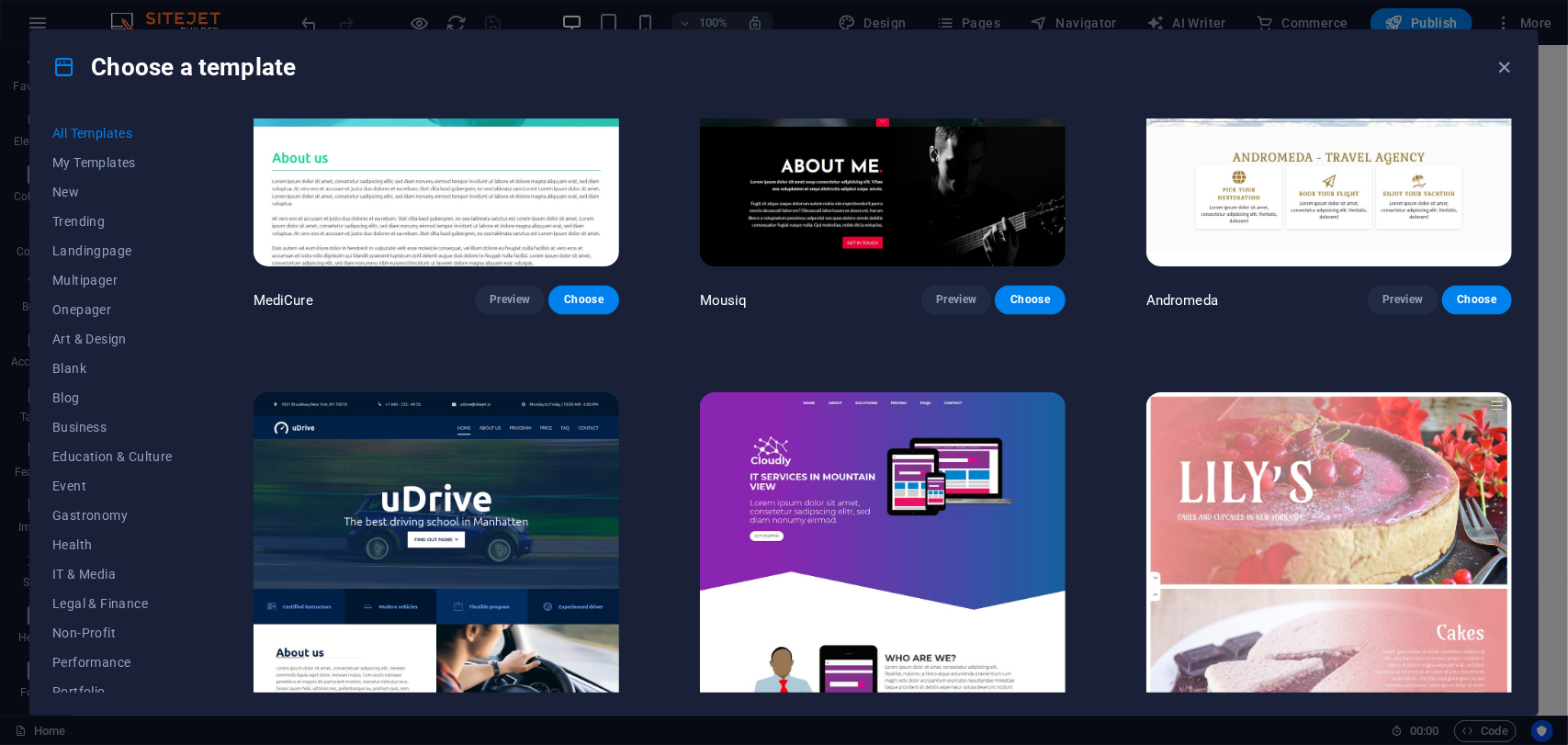
click at [925, 458] on img at bounding box center [882, 560] width 366 height 337
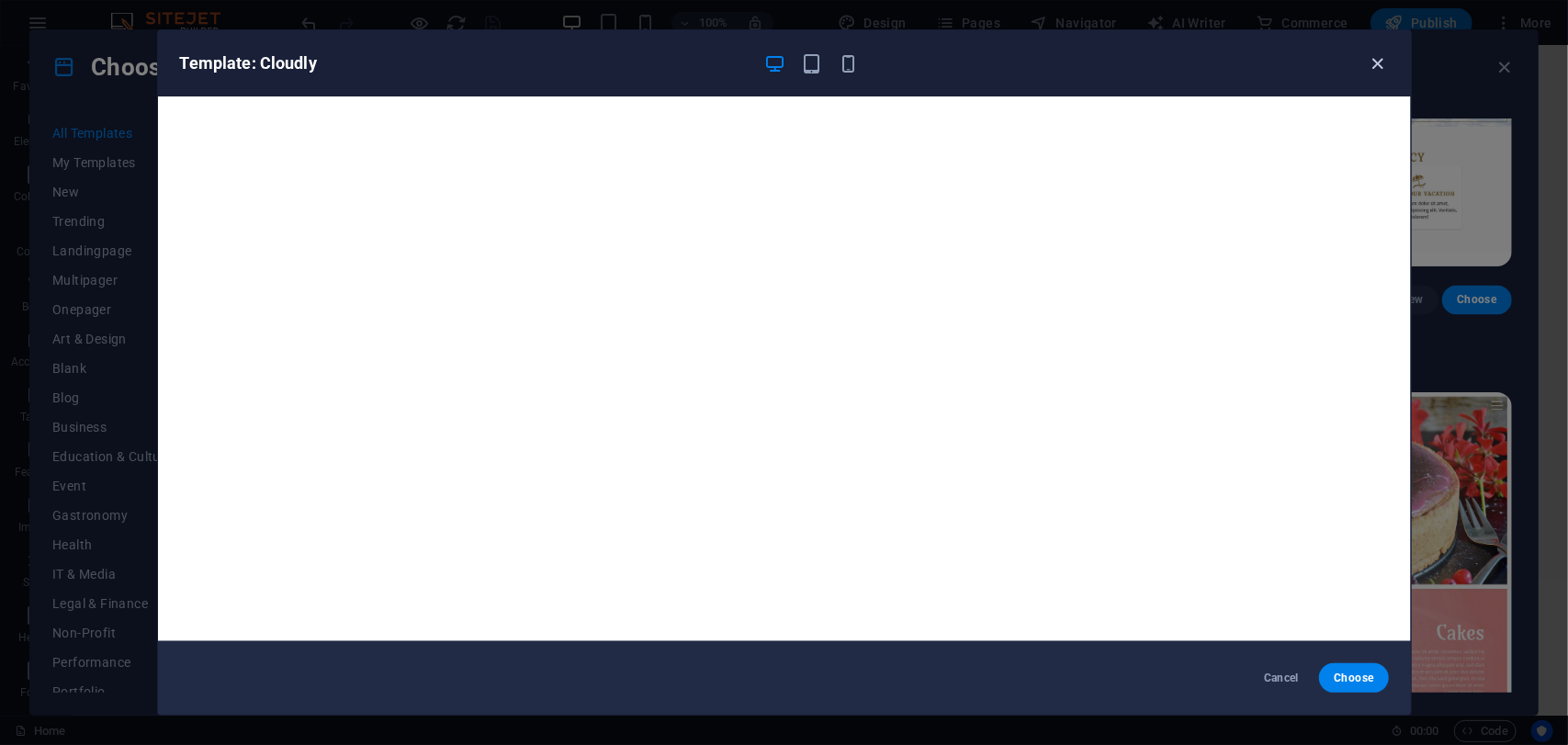
click at [1372, 62] on icon "button" at bounding box center [1377, 63] width 21 height 21
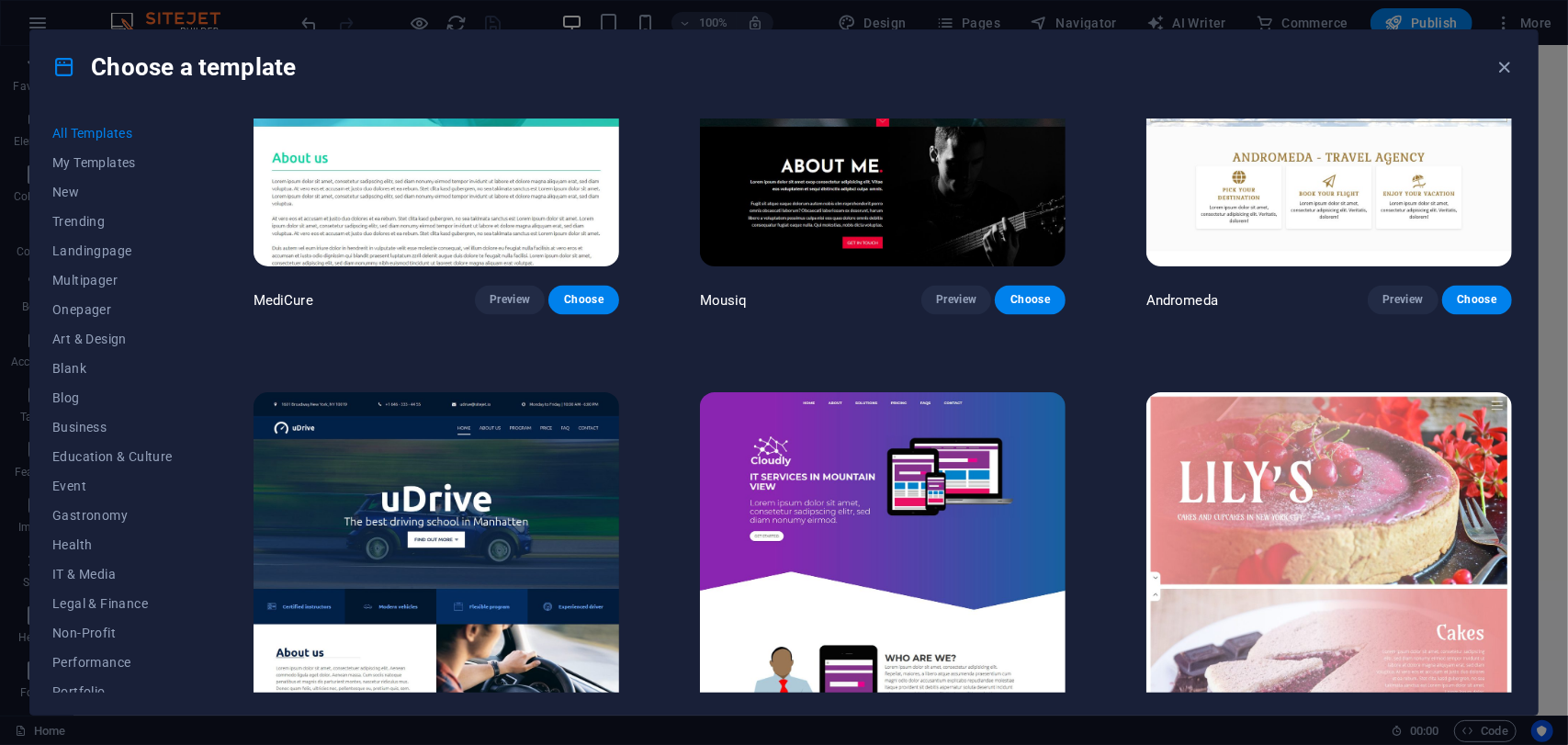
click at [516, 495] on img at bounding box center [435, 560] width 366 height 337
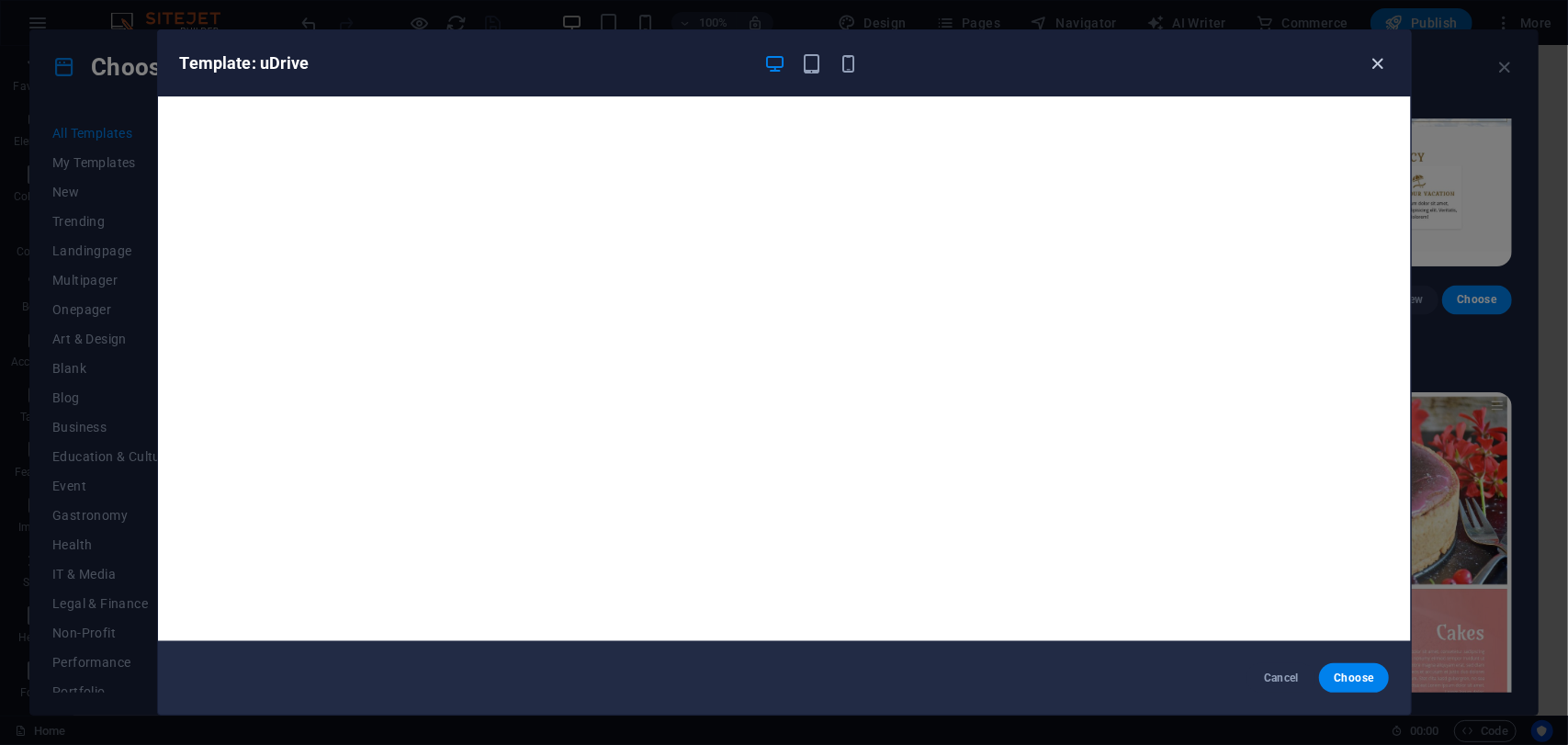
click at [1381, 68] on icon "button" at bounding box center [1377, 63] width 21 height 21
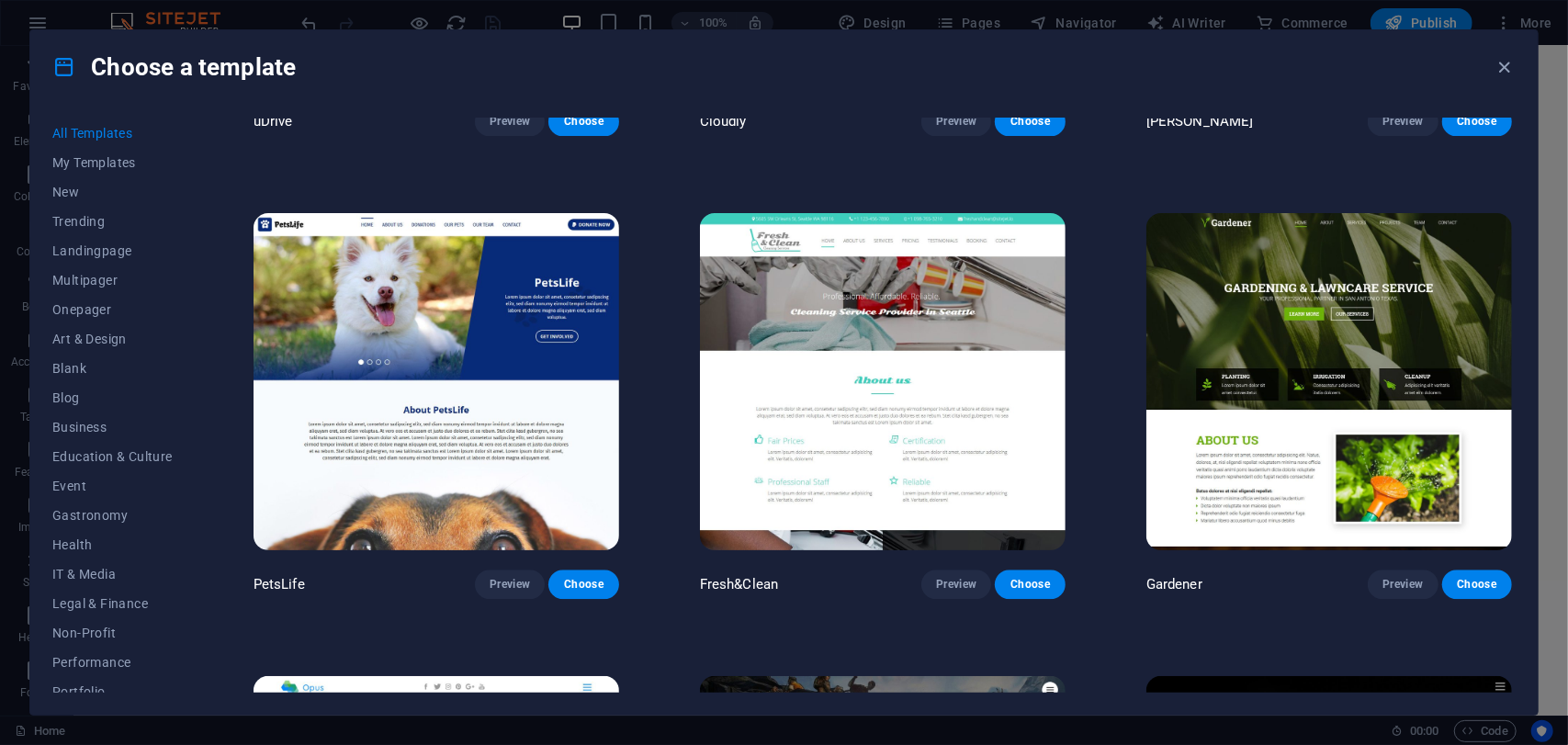
scroll to position [17029, 0]
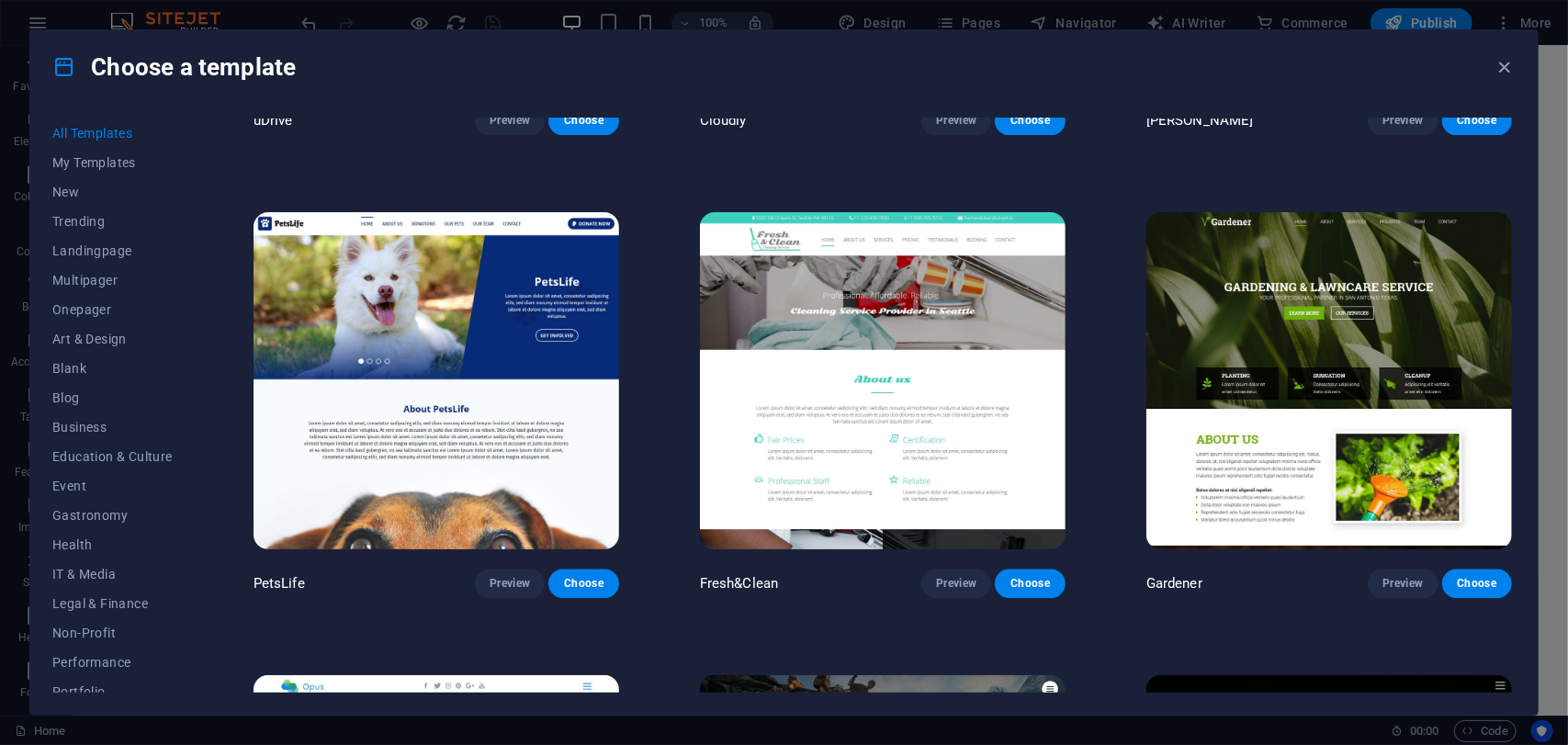
click at [1297, 298] on img at bounding box center [1329, 381] width 366 height 337
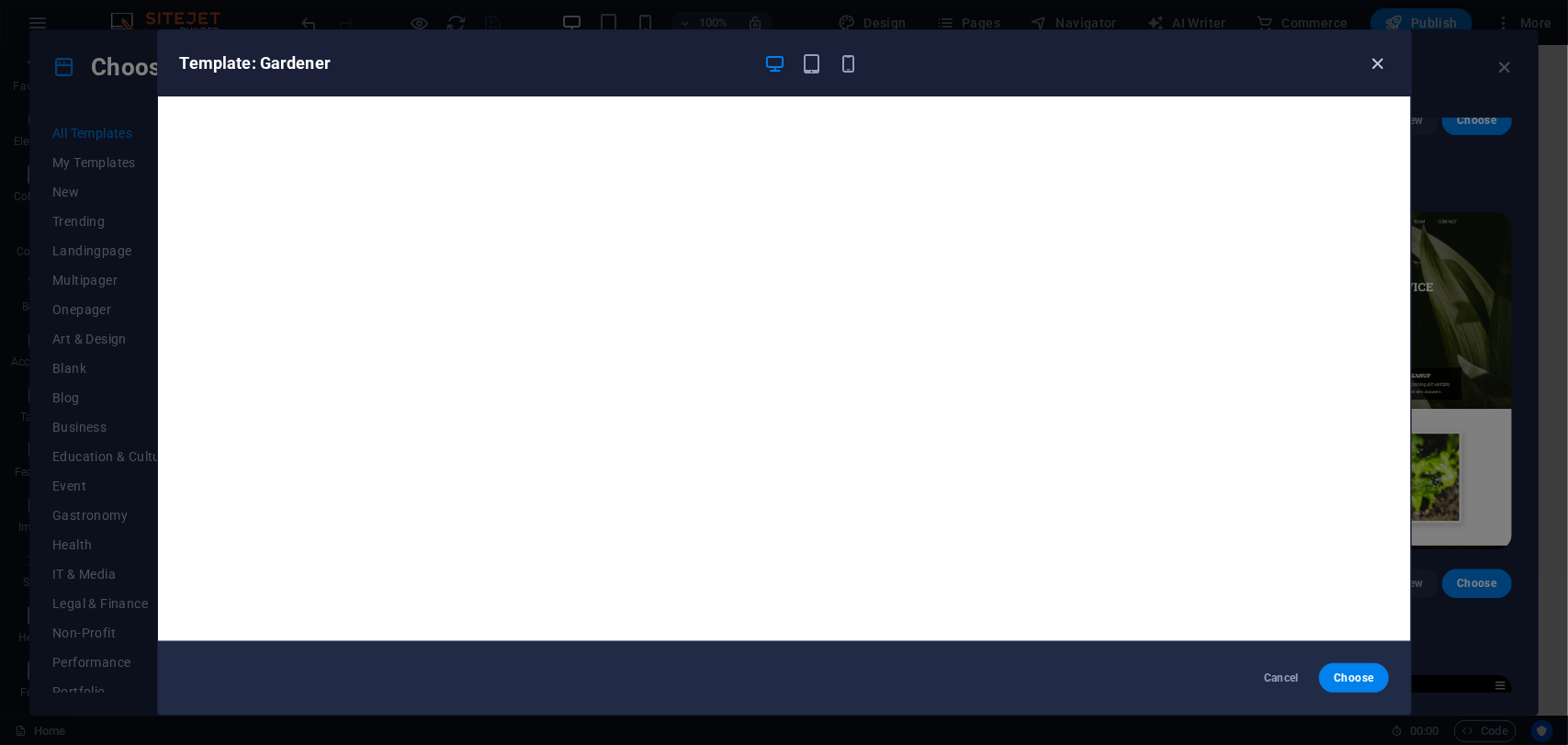
click at [1376, 60] on icon "button" at bounding box center [1377, 63] width 21 height 21
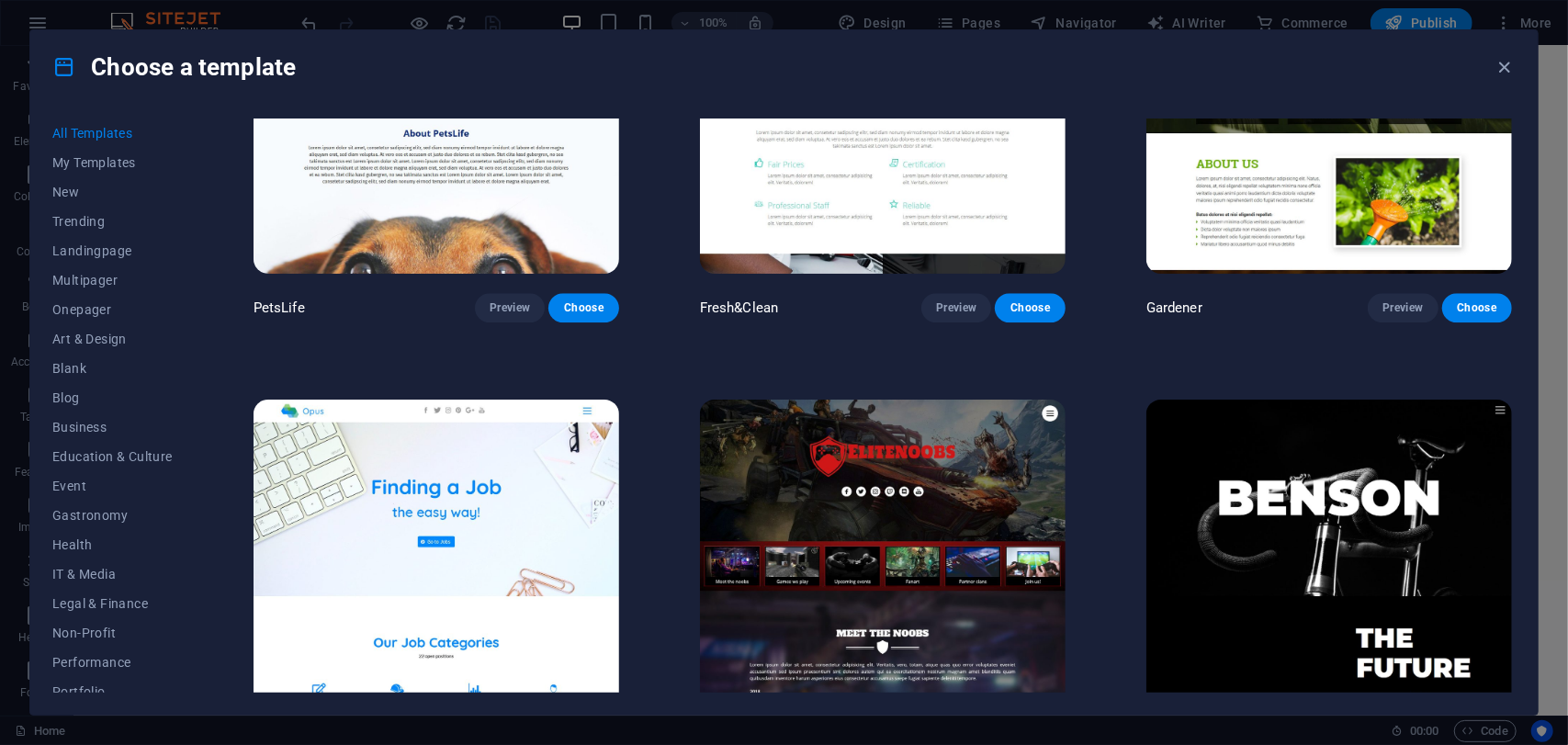
scroll to position [17397, 0]
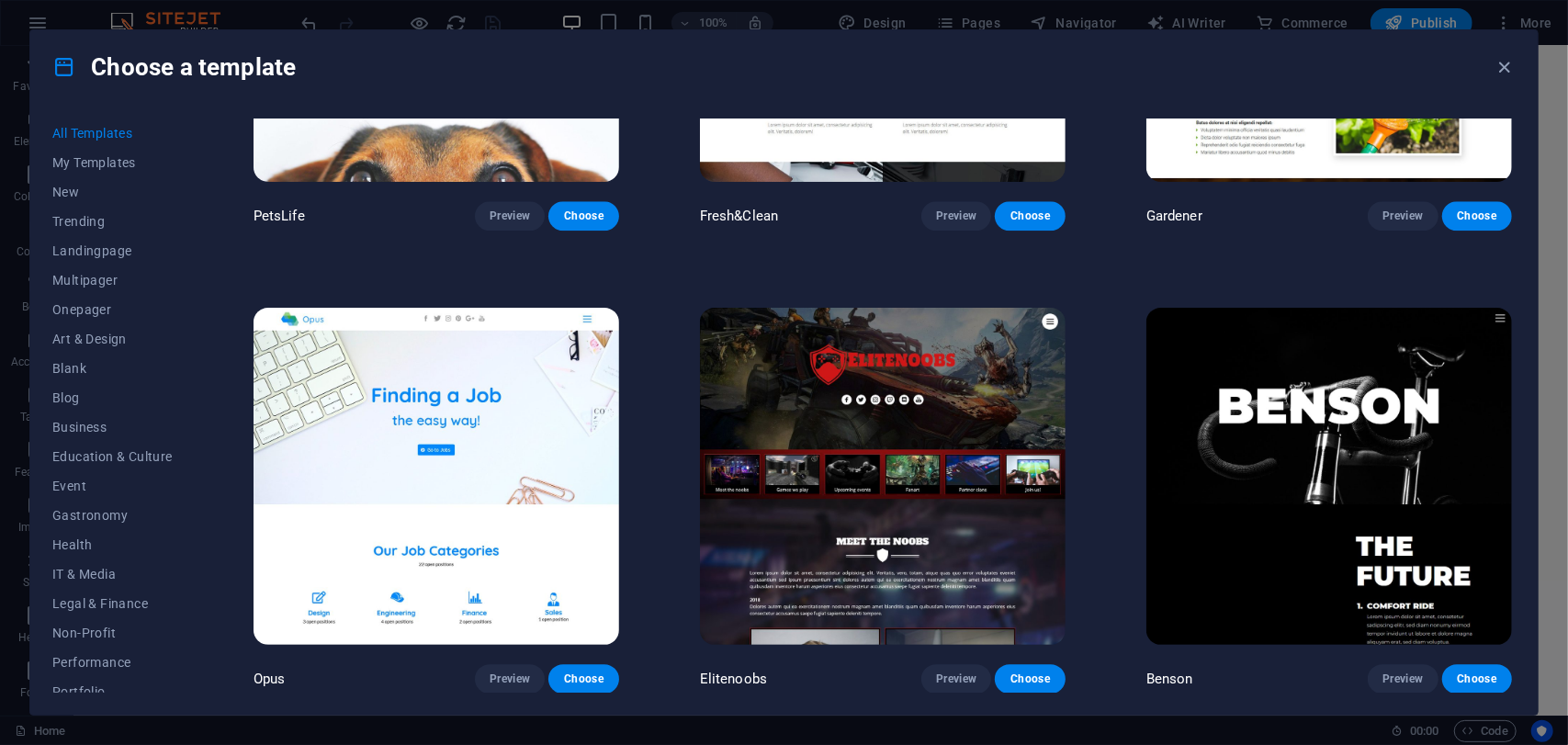
click at [1263, 385] on img at bounding box center [1329, 476] width 366 height 337
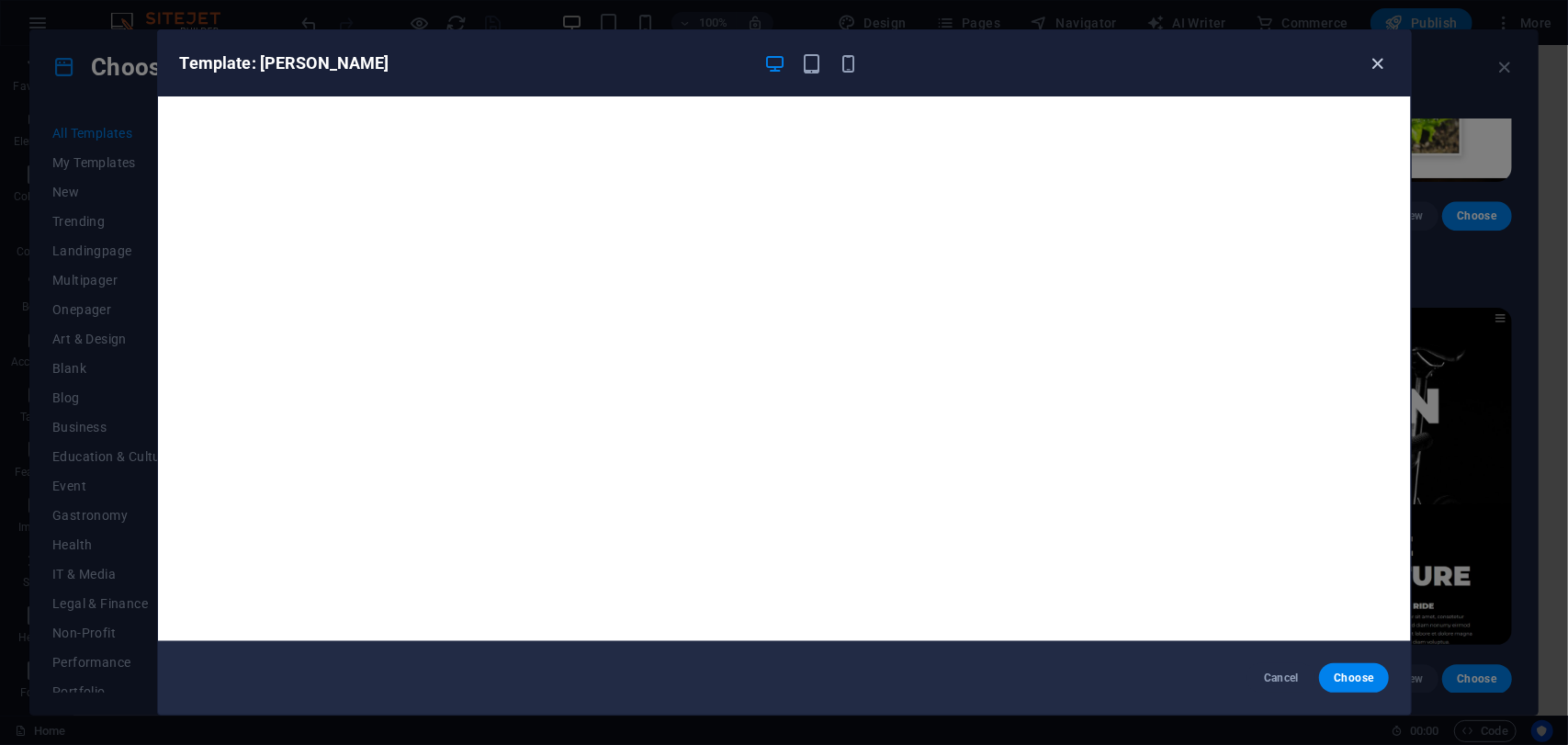
click at [1374, 66] on icon "button" at bounding box center [1377, 63] width 21 height 21
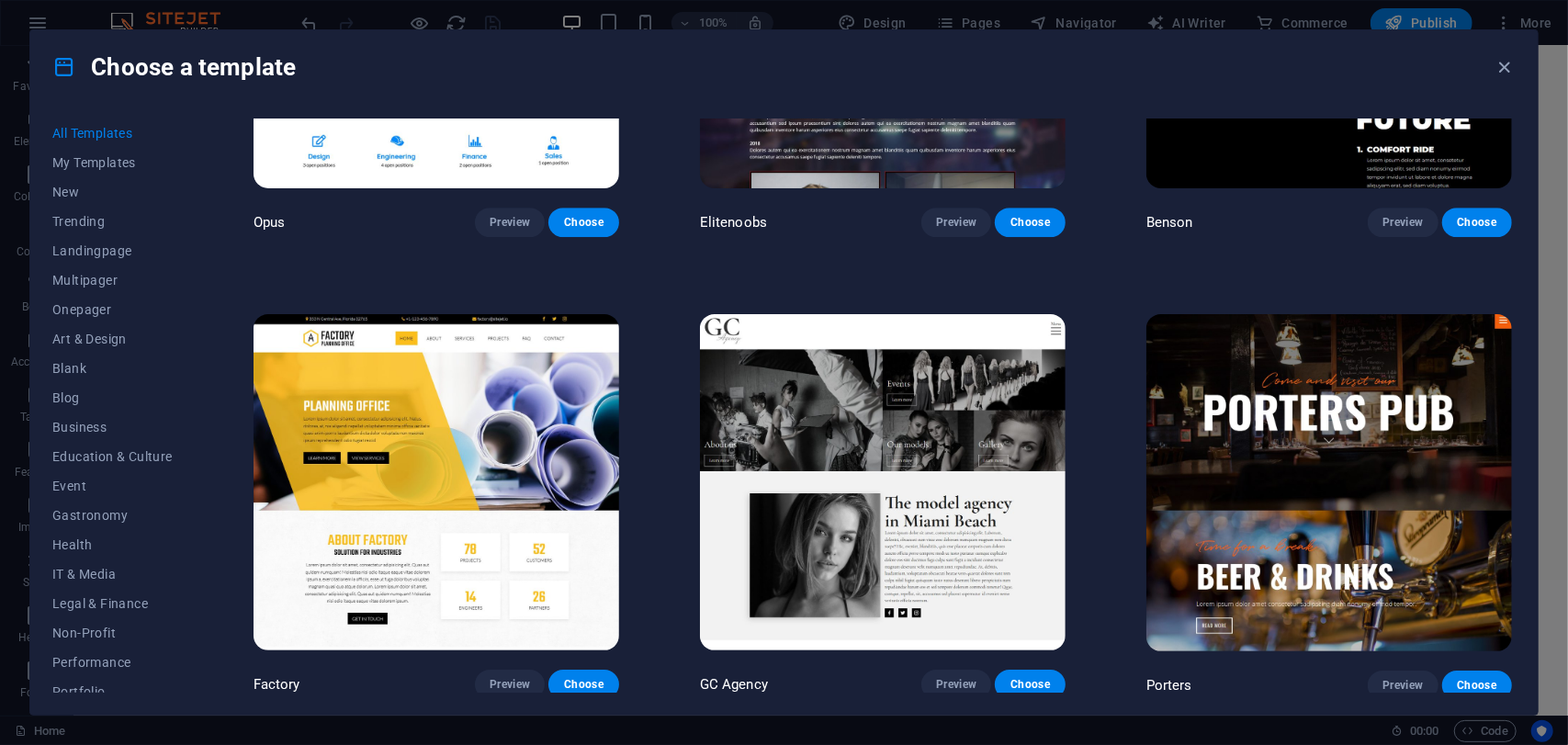
scroll to position [17855, 0]
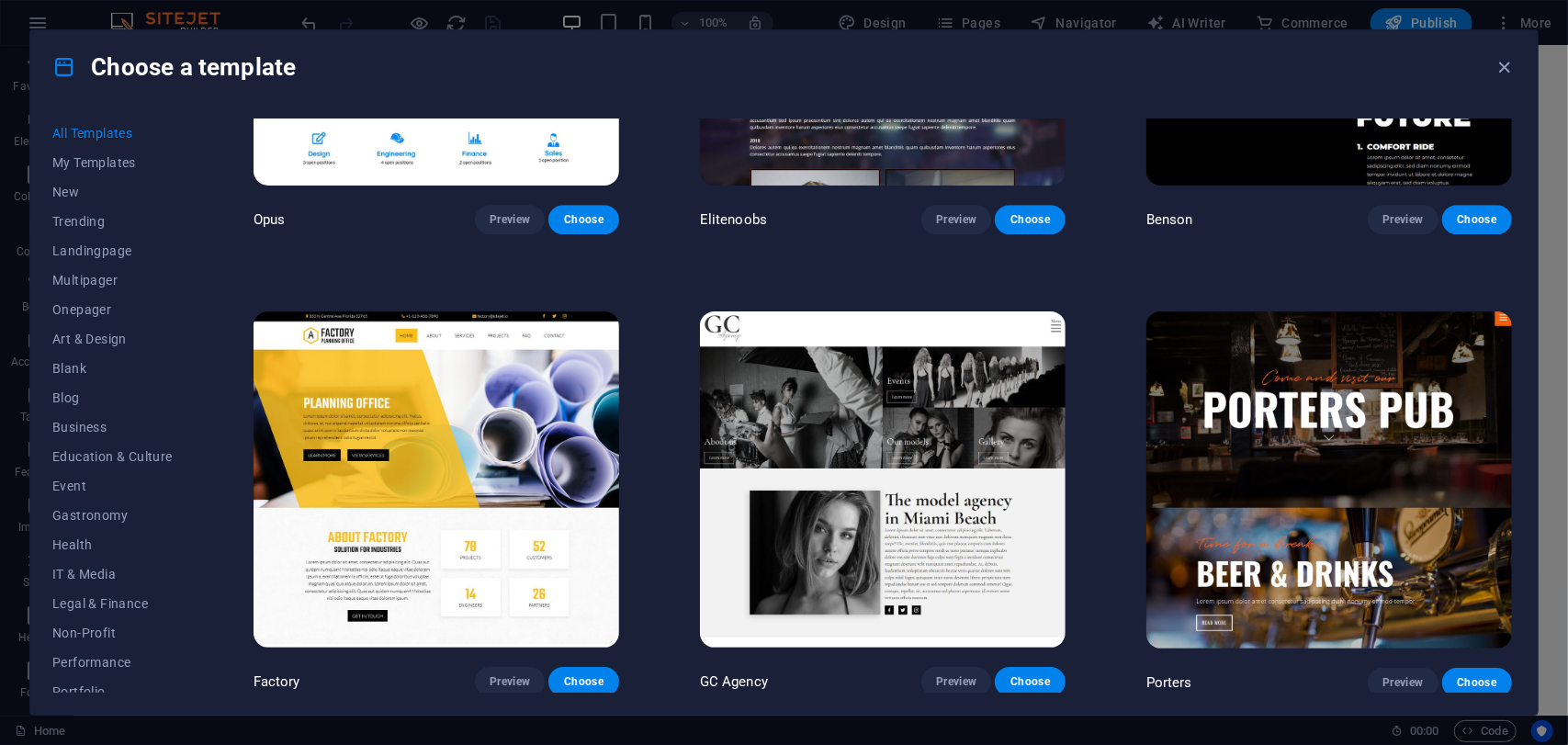
click at [464, 417] on img at bounding box center [435, 480] width 366 height 337
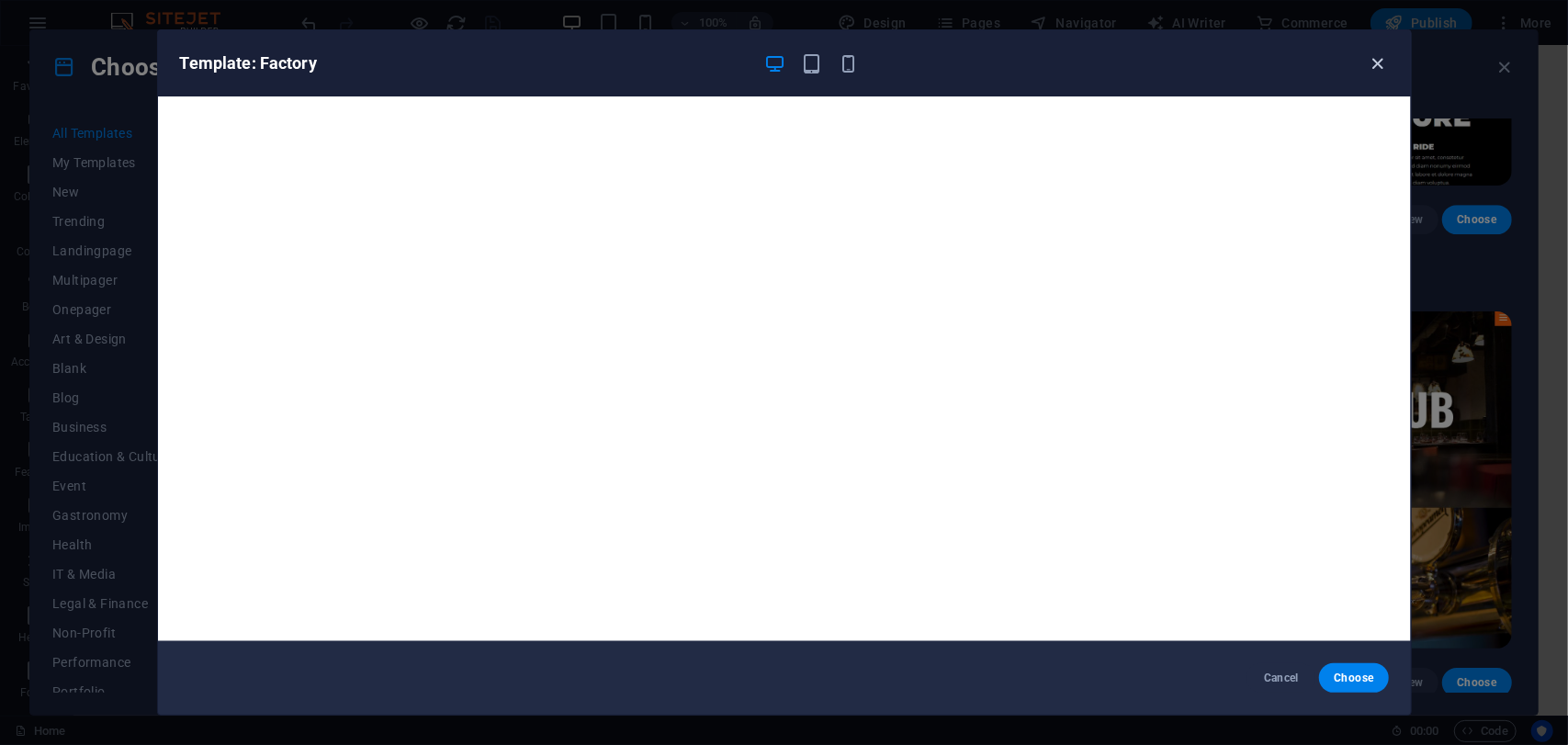
click at [1380, 63] on icon "button" at bounding box center [1377, 63] width 21 height 21
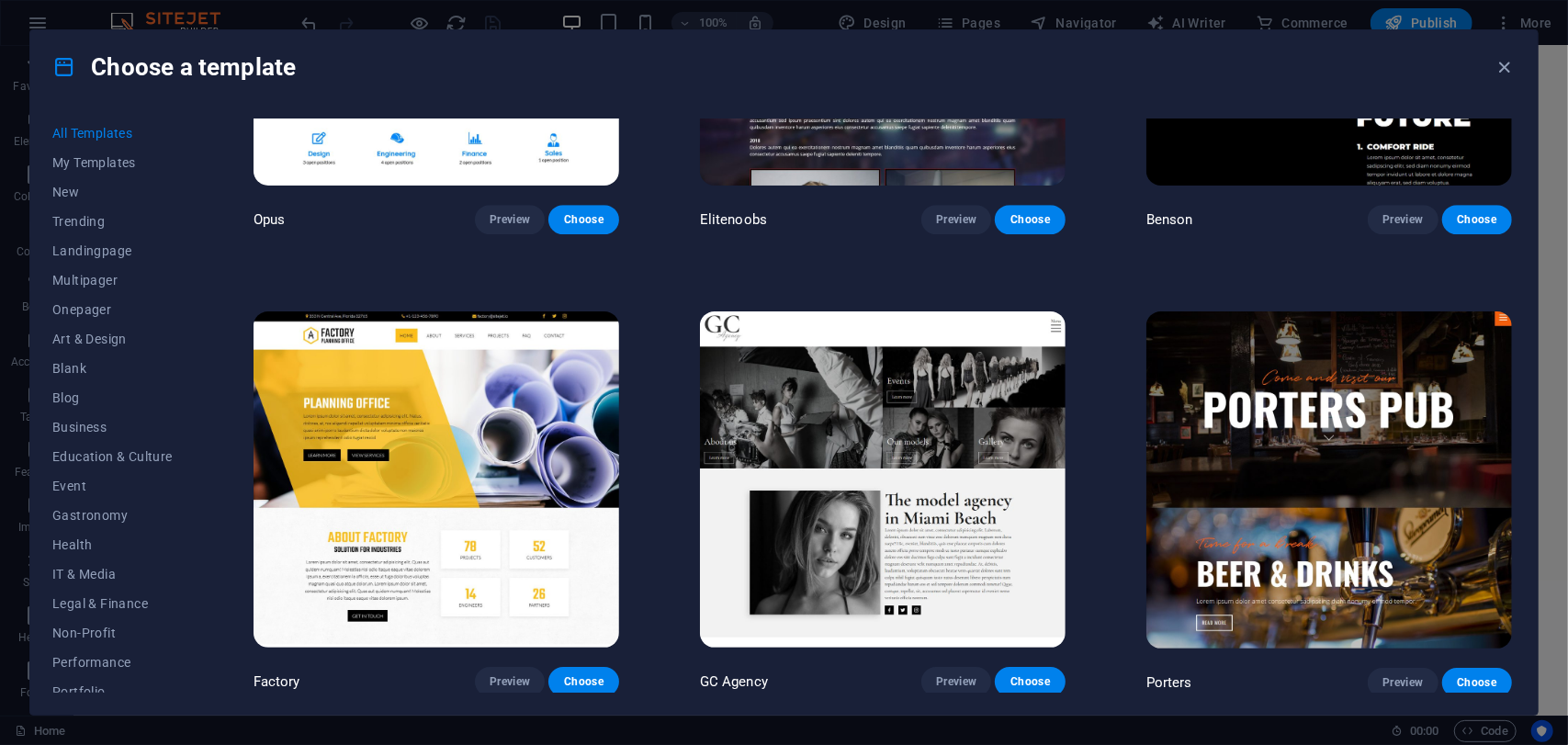
click at [937, 396] on img at bounding box center [882, 480] width 366 height 337
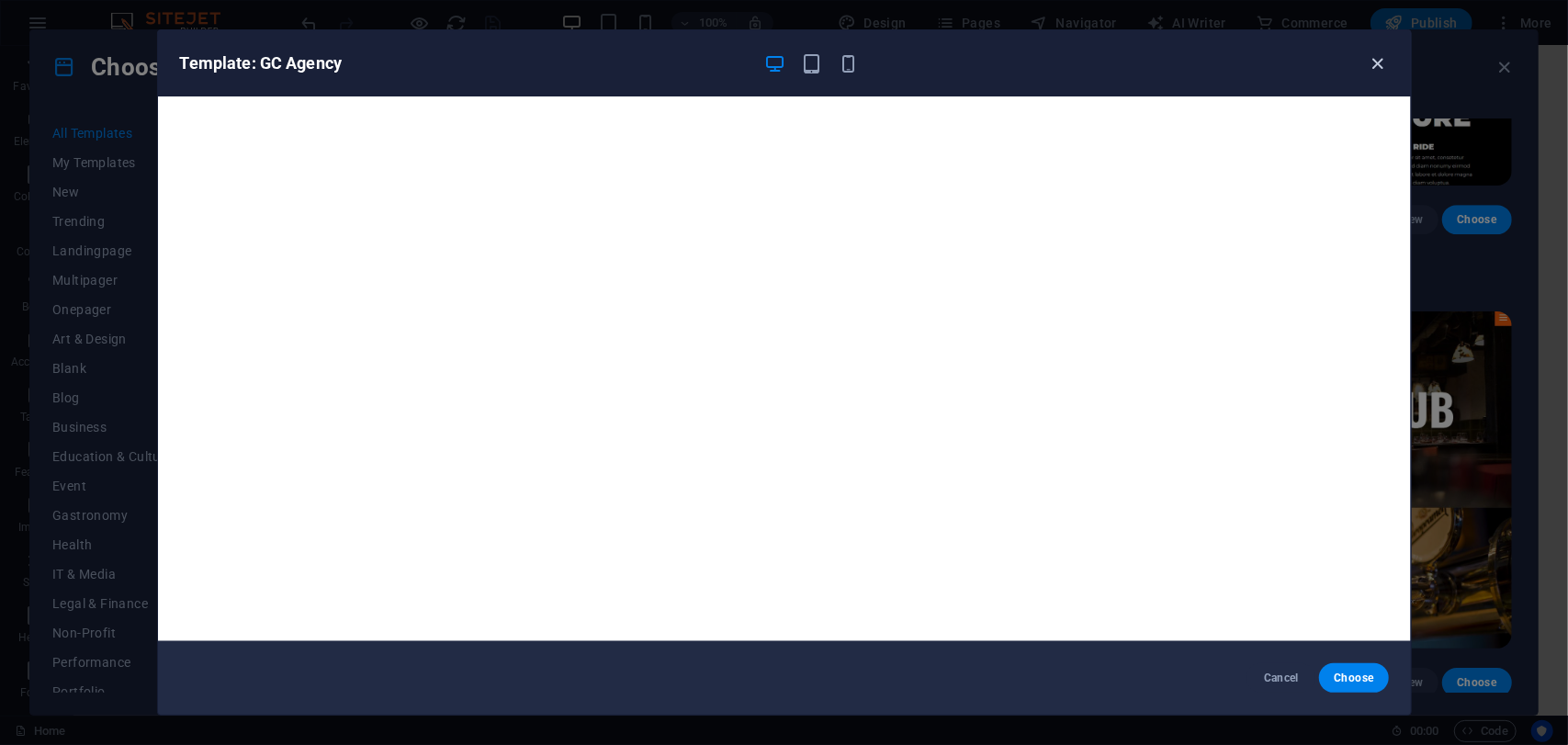
click at [1371, 63] on icon "button" at bounding box center [1377, 63] width 21 height 21
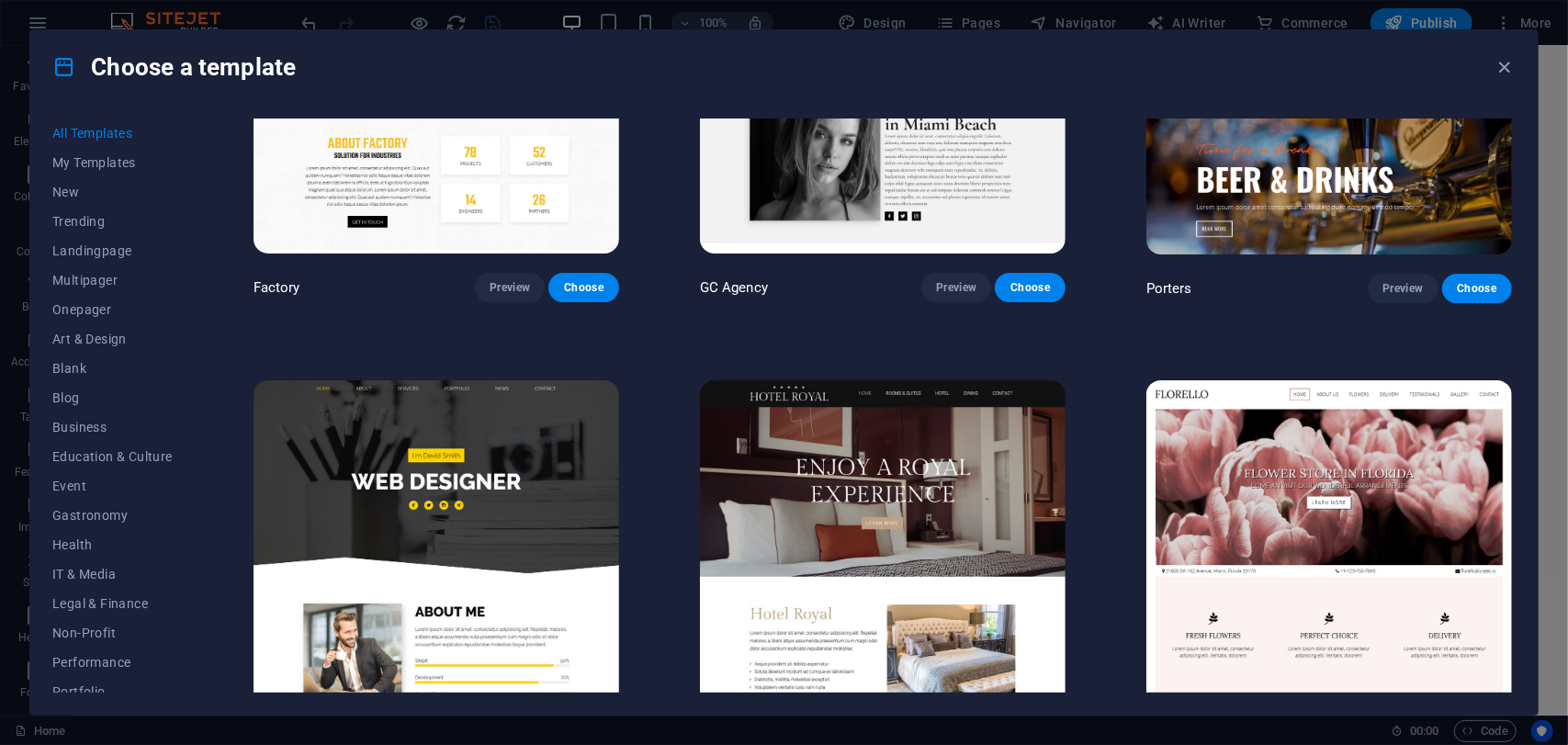
scroll to position [18315, 0]
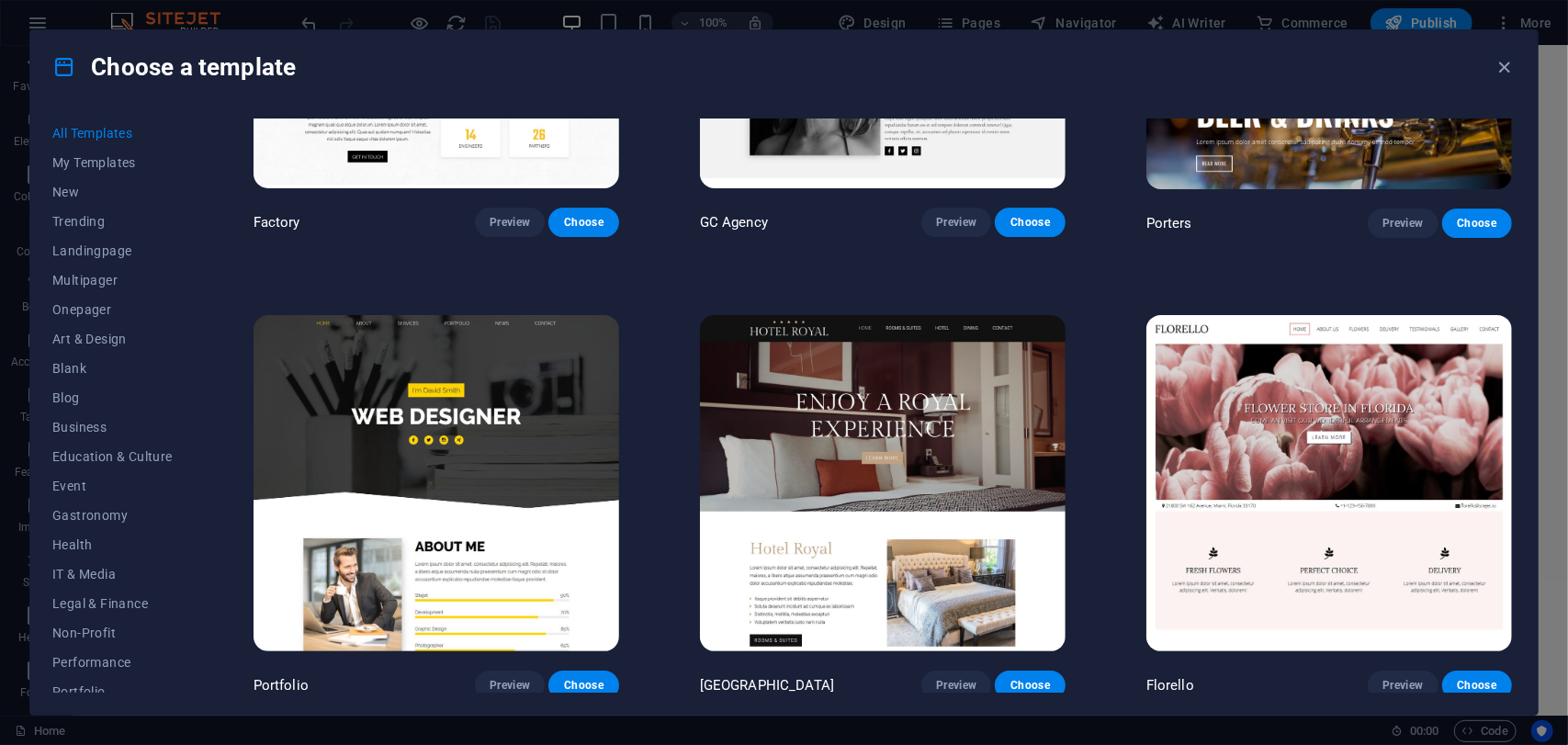
click at [538, 386] on img at bounding box center [435, 483] width 366 height 337
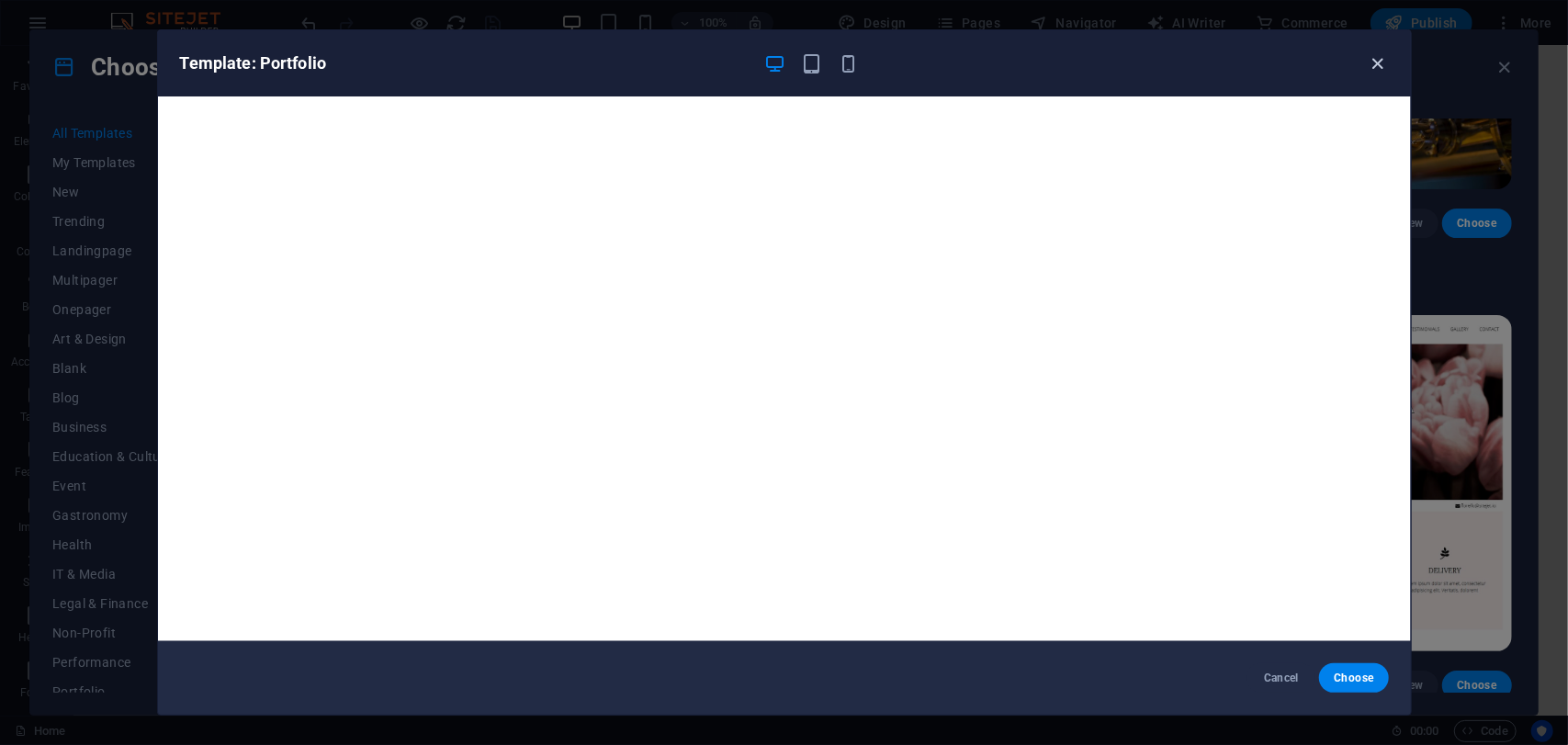
click at [1370, 61] on icon "button" at bounding box center [1377, 63] width 21 height 21
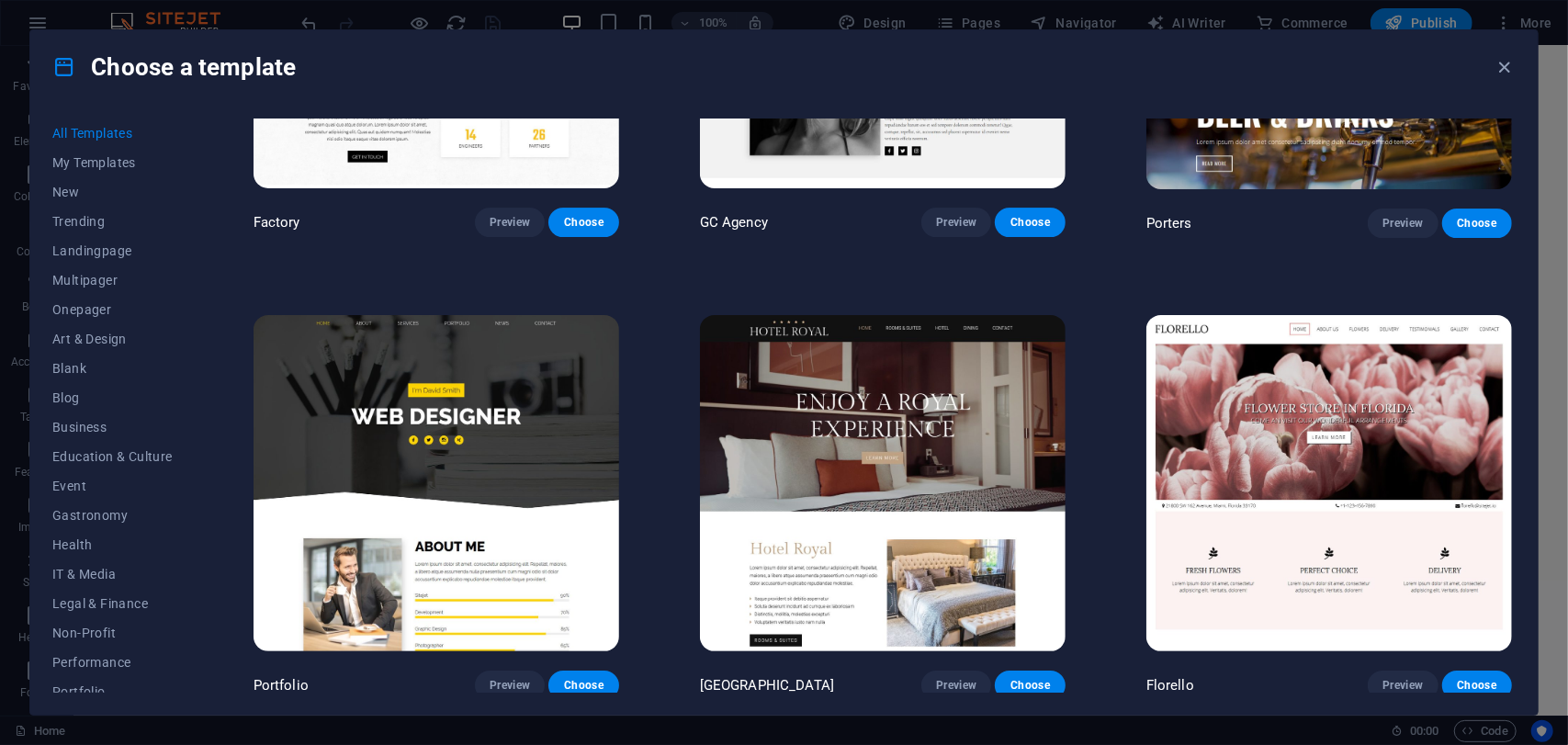
click at [965, 324] on img at bounding box center [882, 483] width 366 height 337
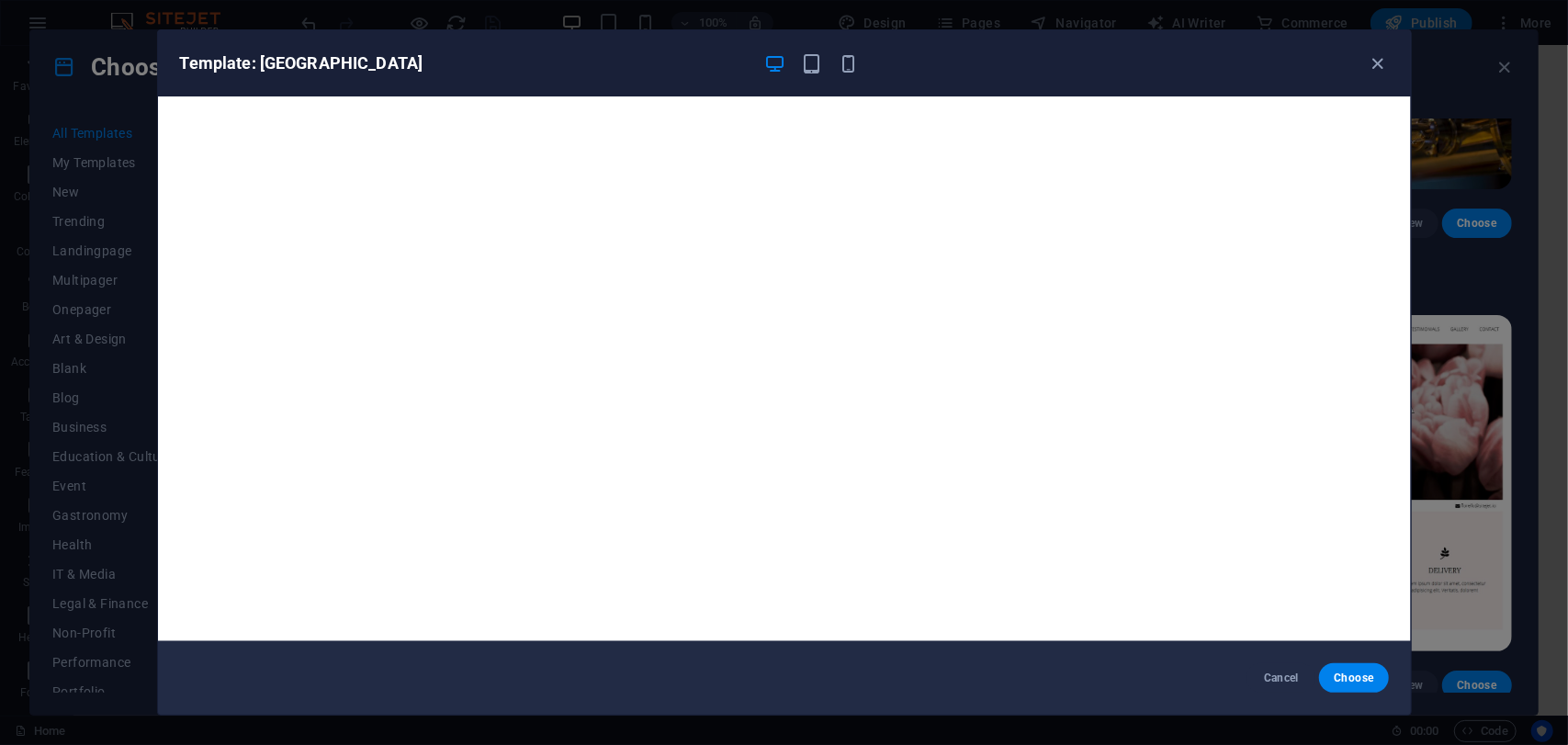
scroll to position [4, 0]
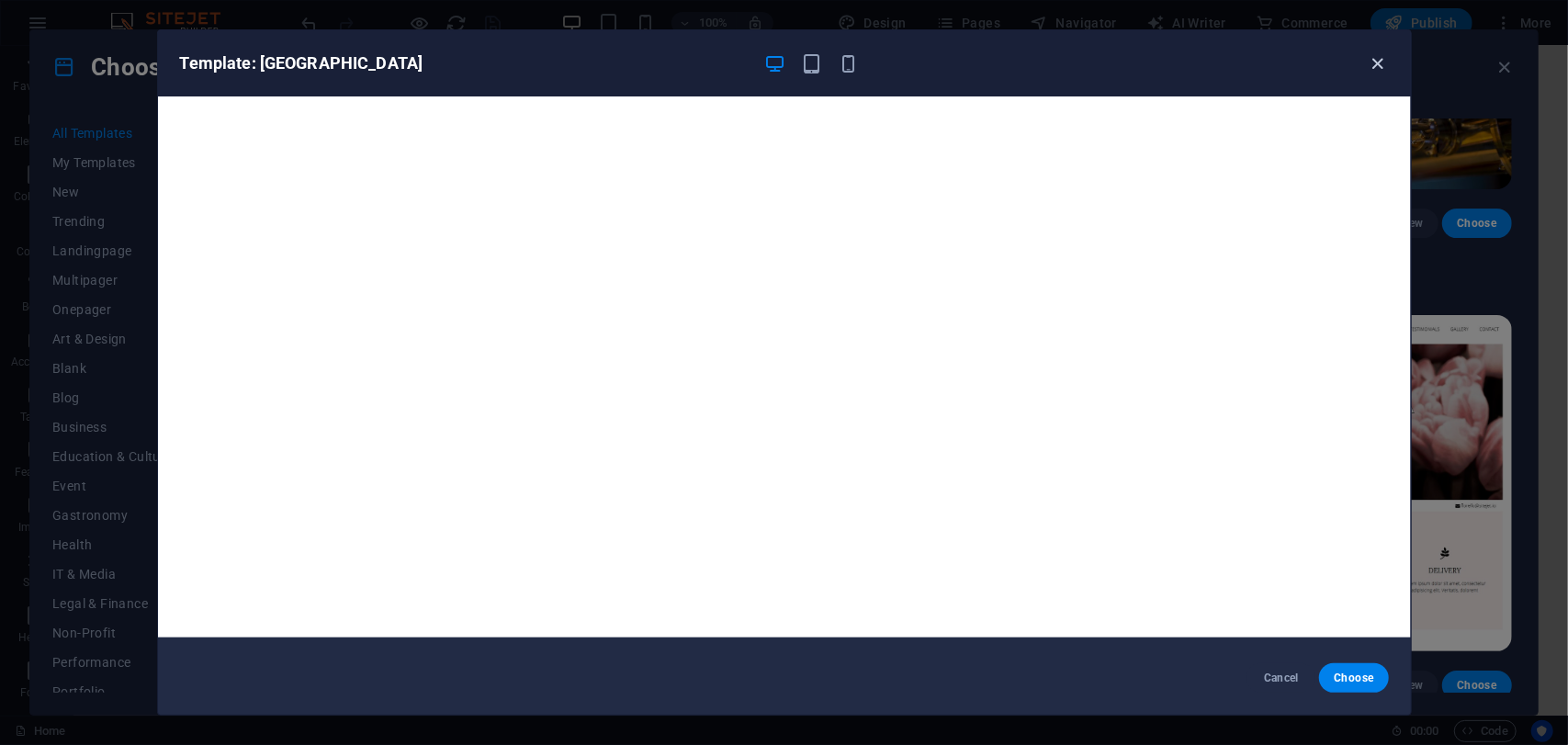
click at [1382, 59] on icon "button" at bounding box center [1377, 63] width 21 height 21
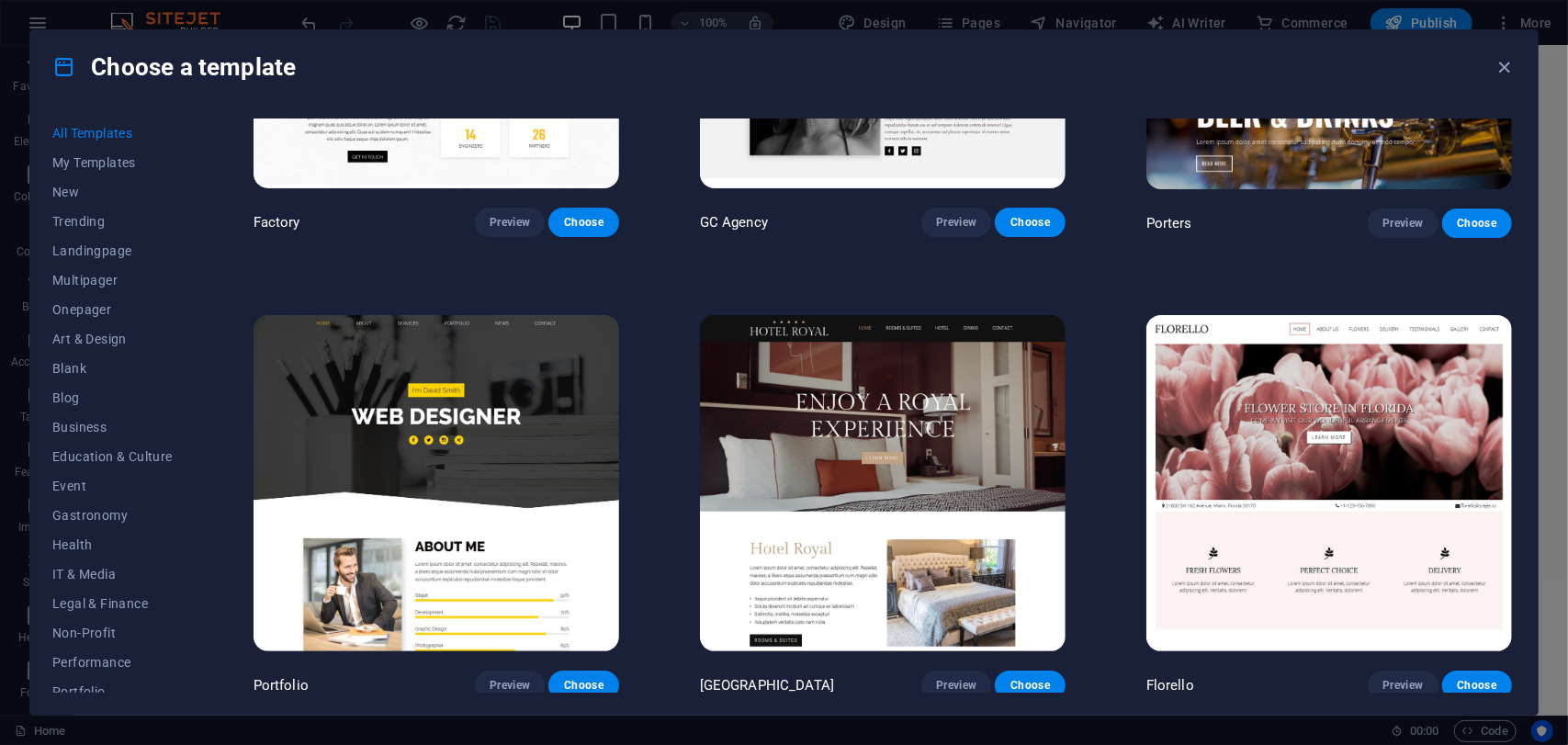
click at [1363, 381] on img at bounding box center [1329, 483] width 366 height 337
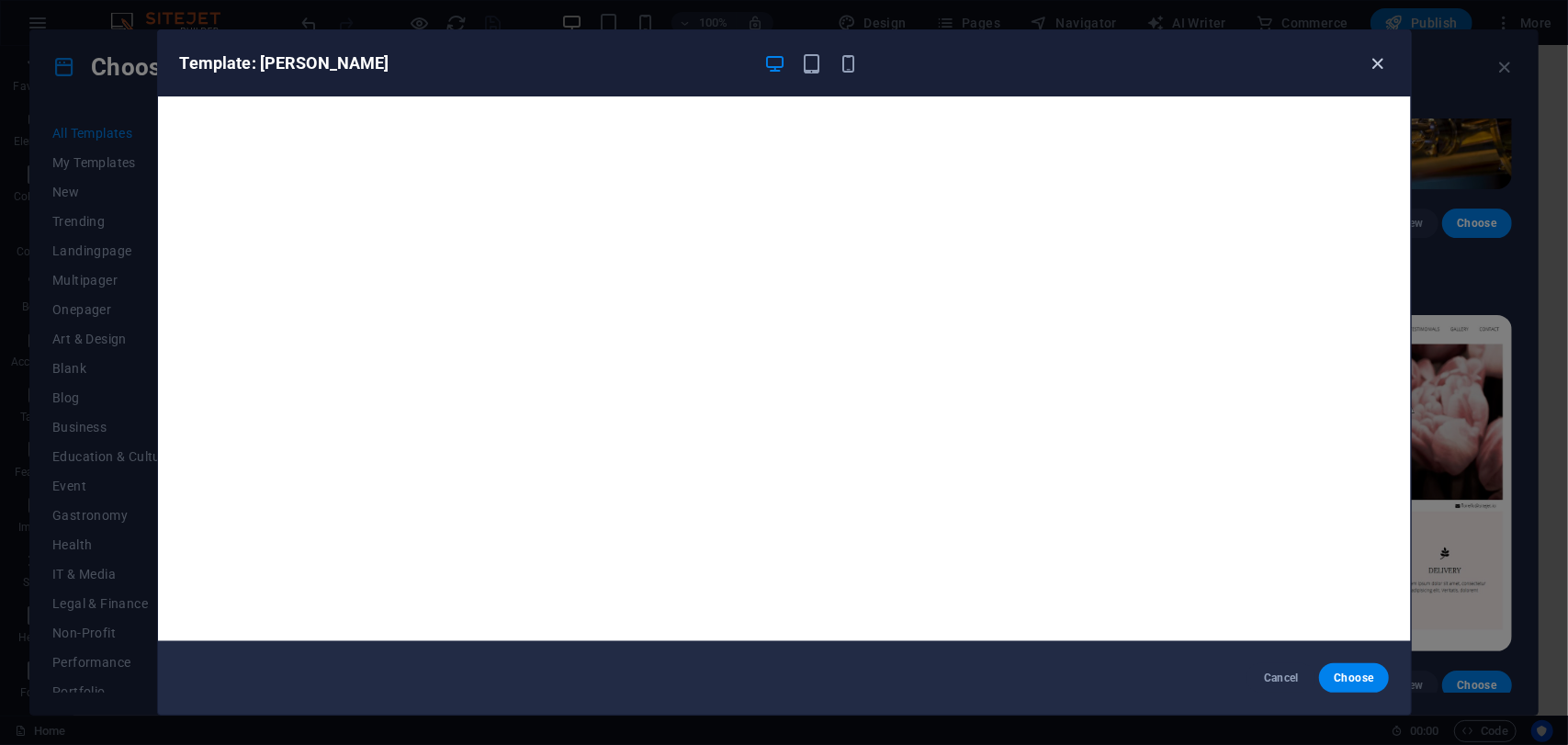
click at [1370, 59] on icon "button" at bounding box center [1377, 63] width 21 height 21
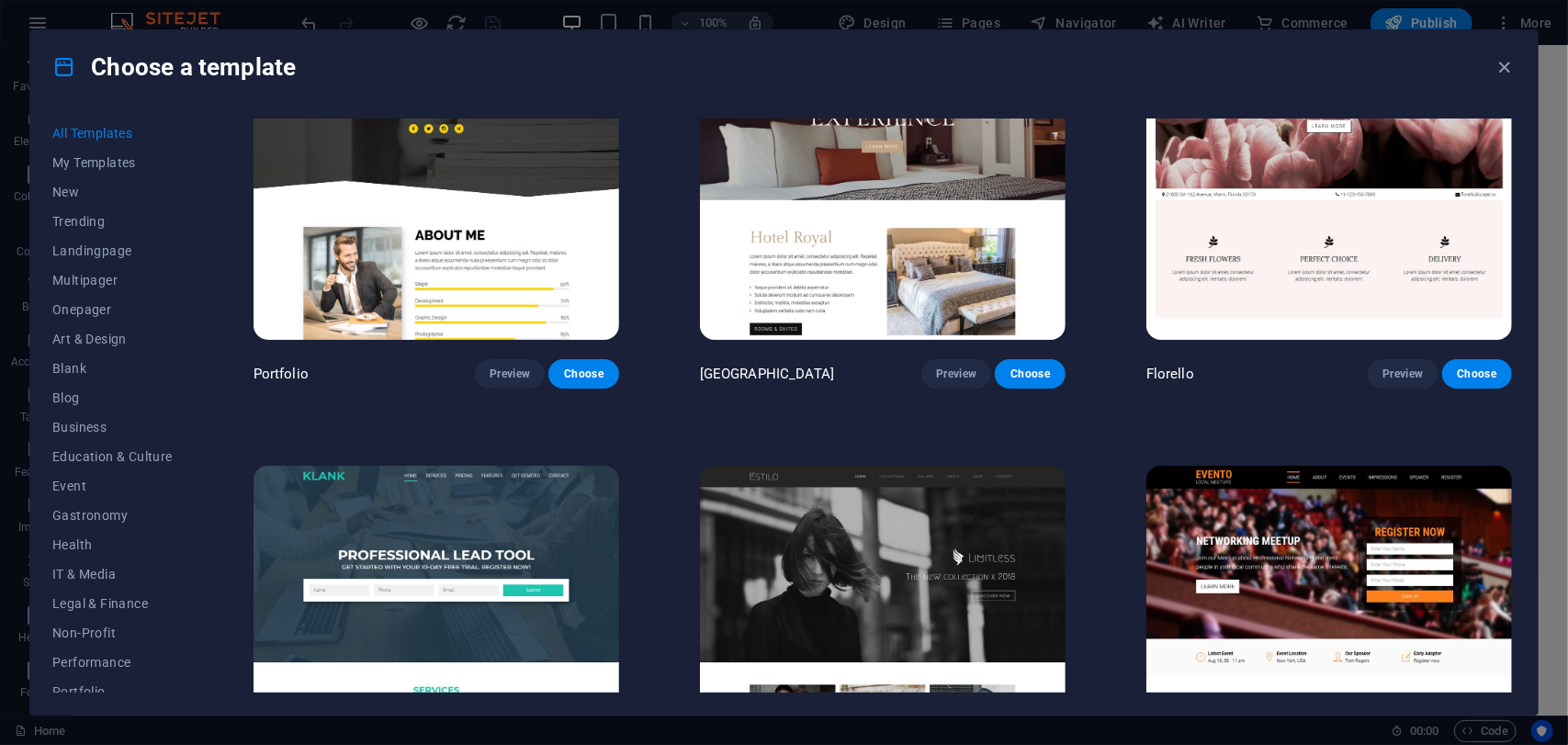
scroll to position [18774, 0]
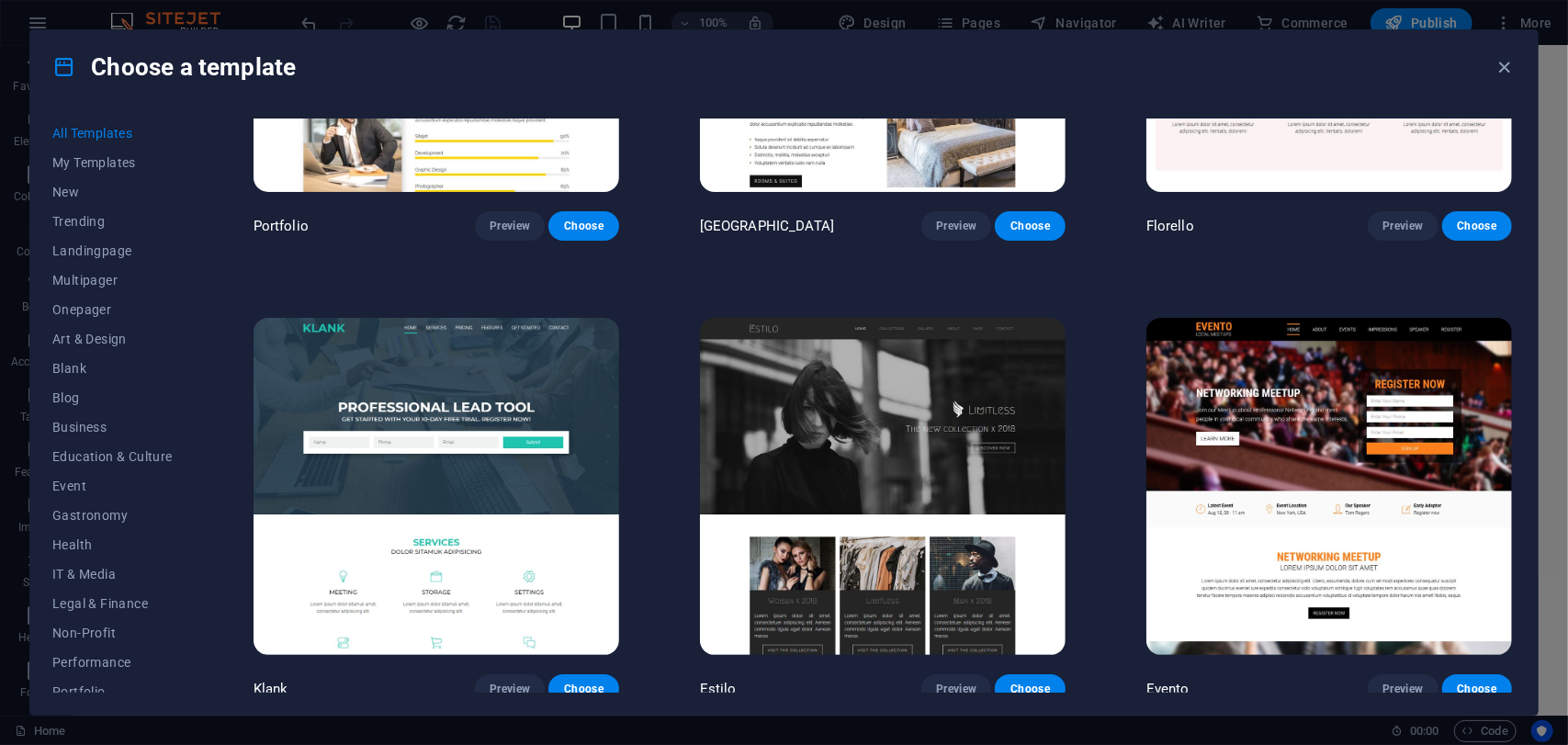
click at [507, 441] on img at bounding box center [435, 486] width 366 height 337
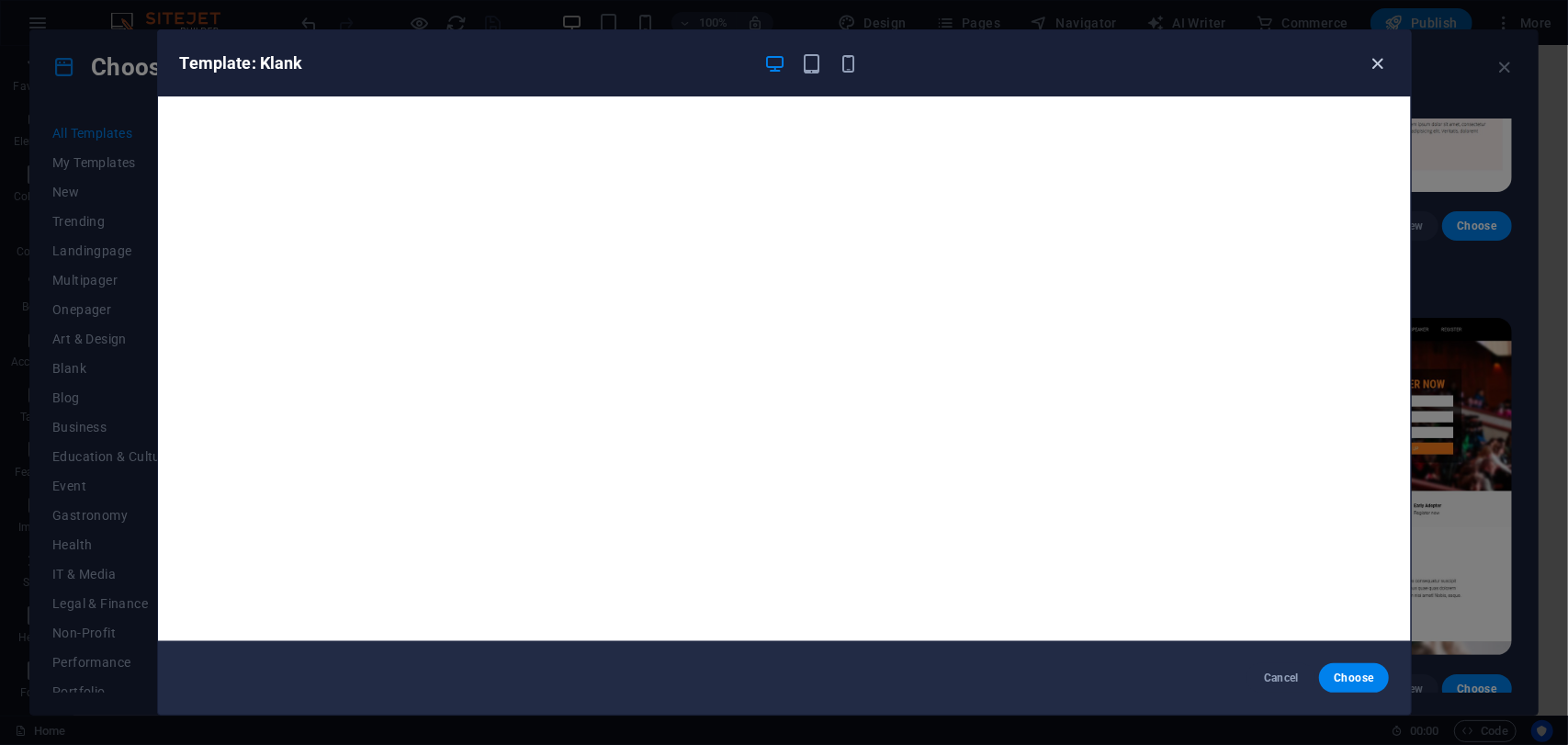
click at [1371, 60] on icon "button" at bounding box center [1377, 63] width 21 height 21
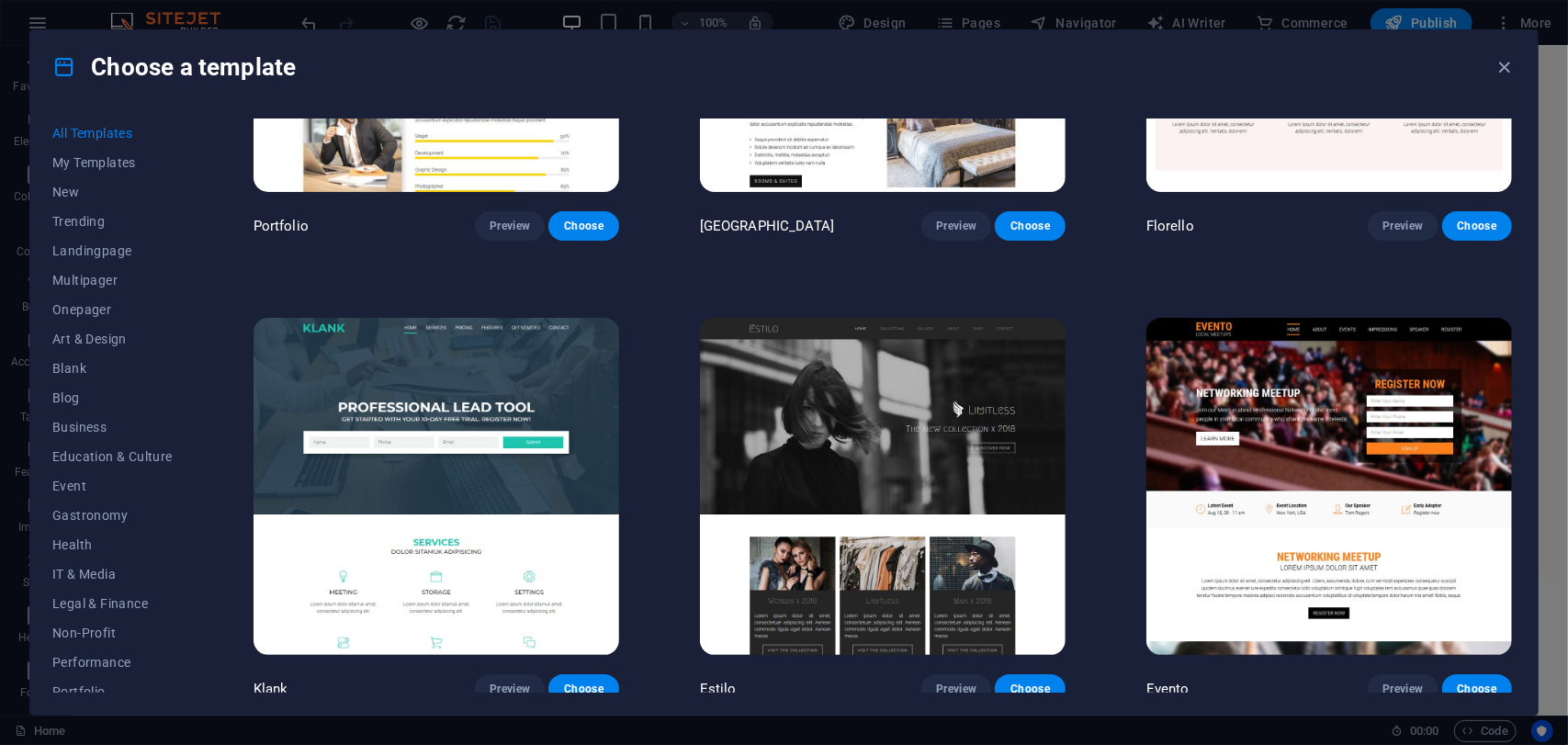
click at [885, 376] on img at bounding box center [882, 486] width 366 height 337
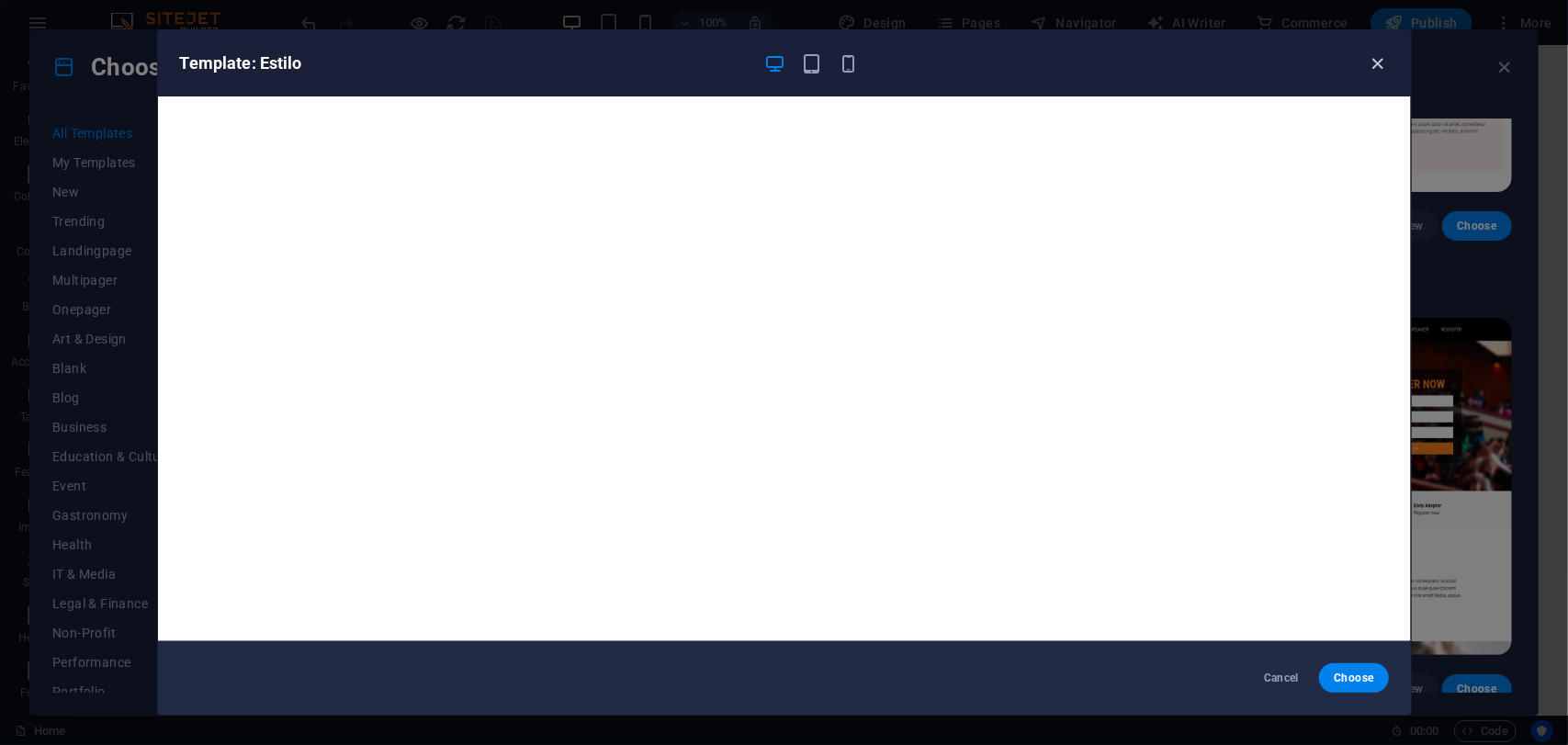
click at [1382, 68] on icon "button" at bounding box center [1377, 63] width 21 height 21
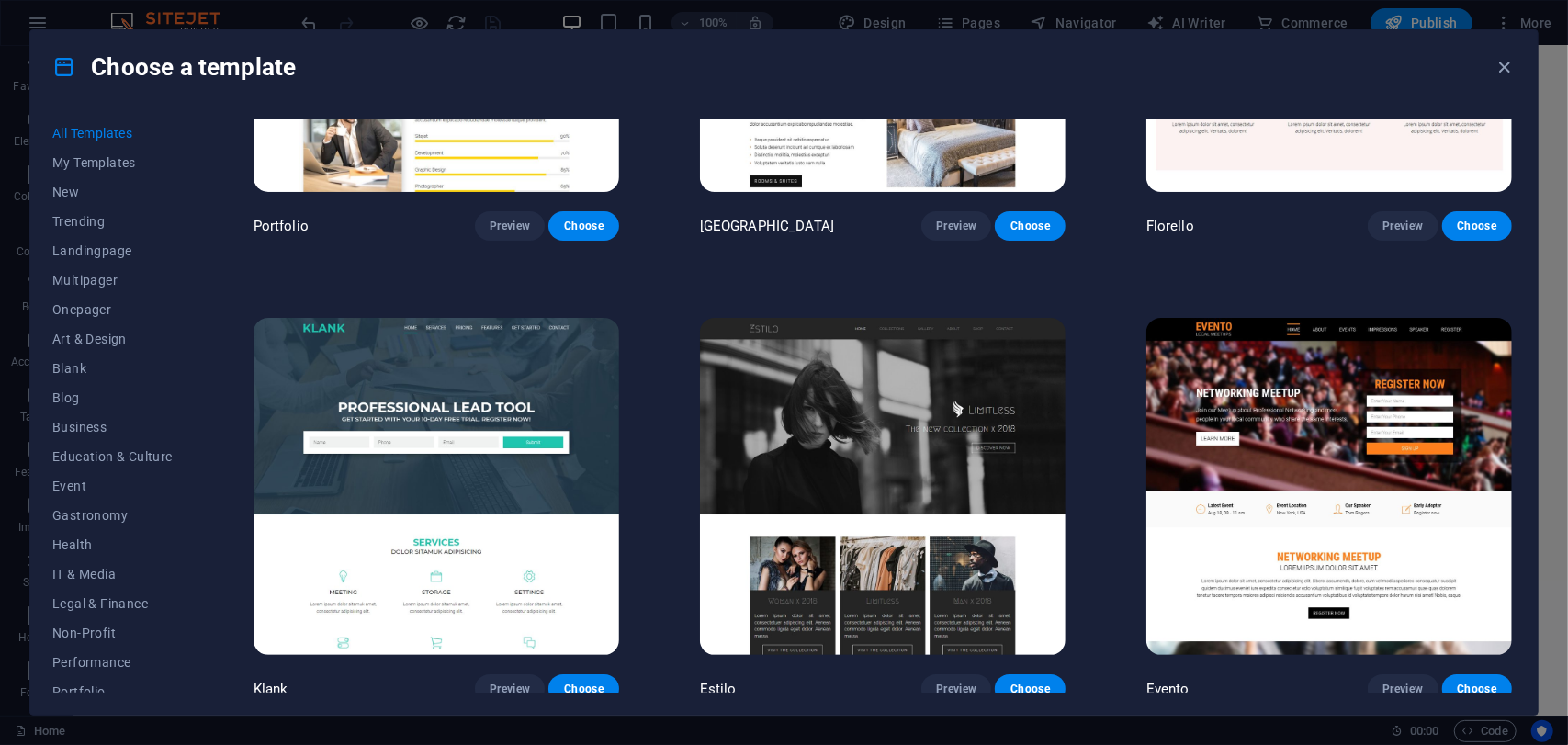
click at [1280, 344] on img at bounding box center [1329, 486] width 366 height 337
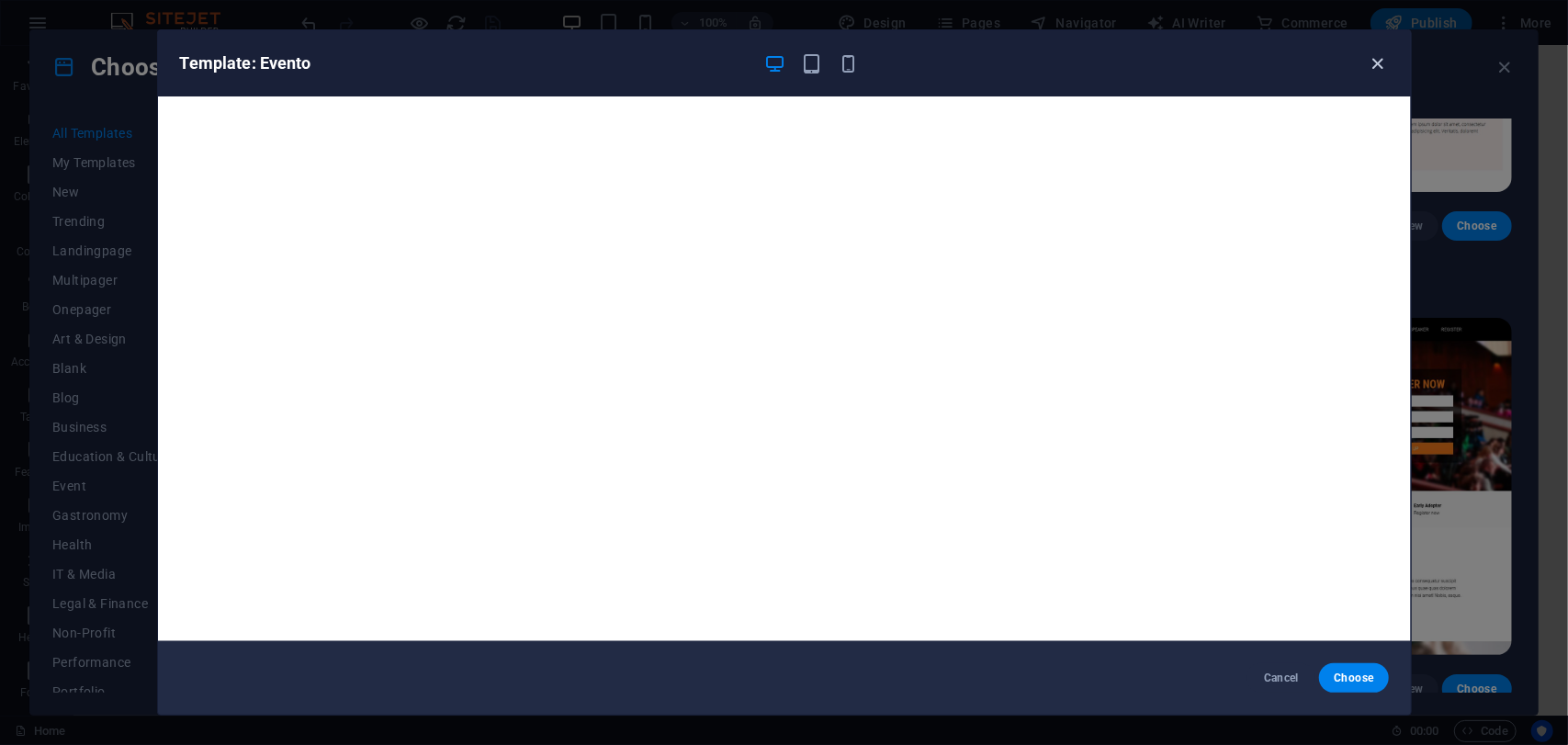
click at [1382, 54] on icon "button" at bounding box center [1377, 63] width 21 height 21
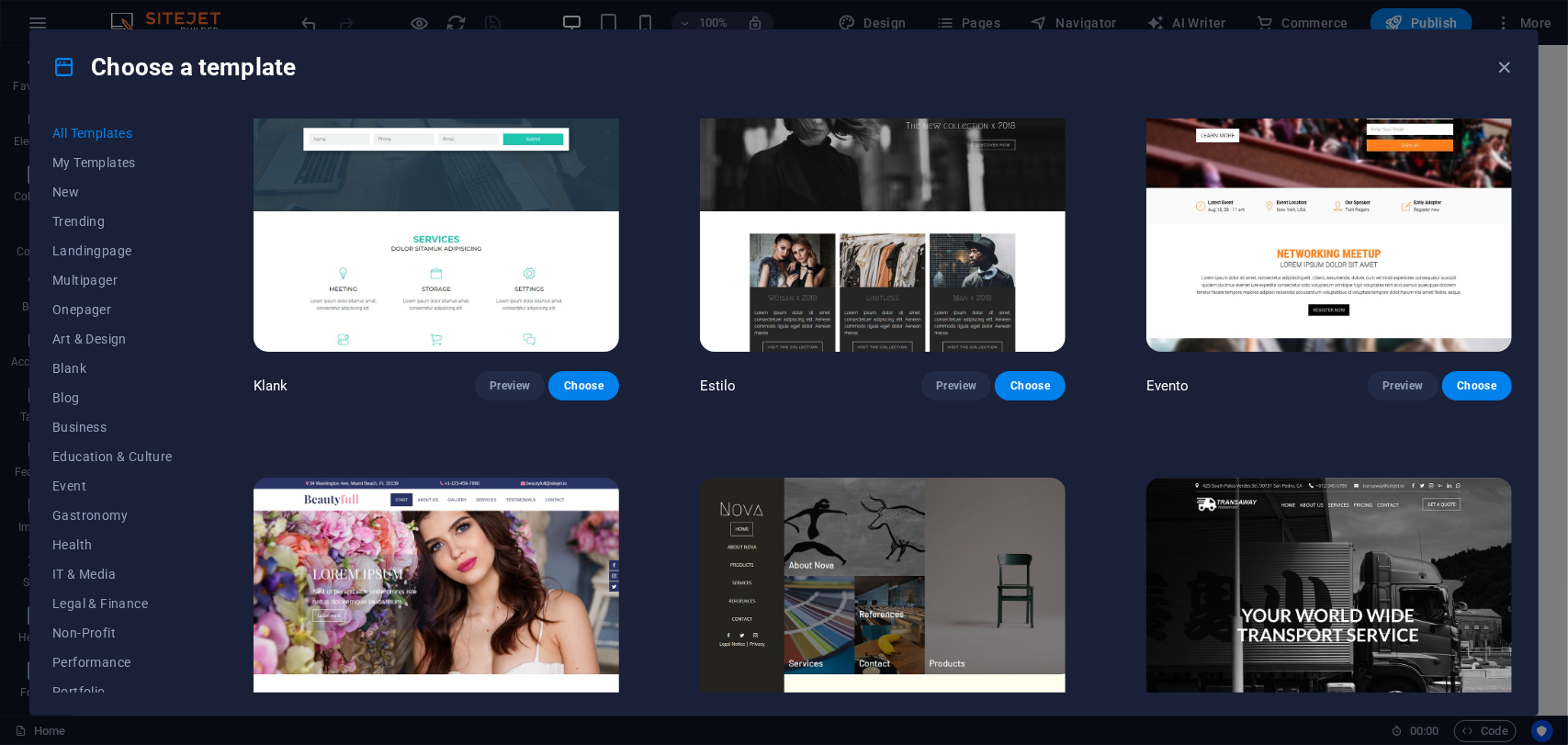
scroll to position [19233, 0]
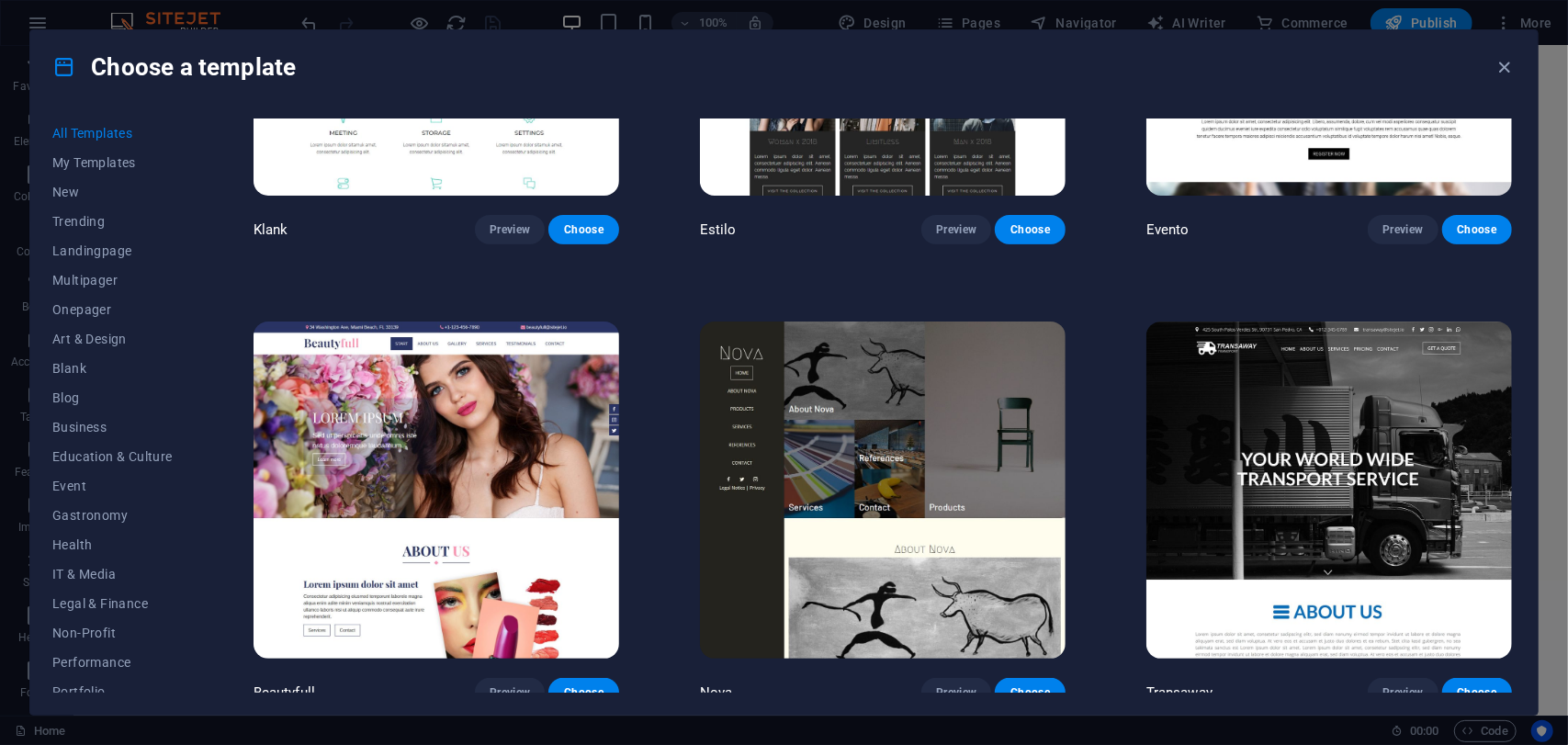
click at [573, 407] on img at bounding box center [435, 489] width 366 height 337
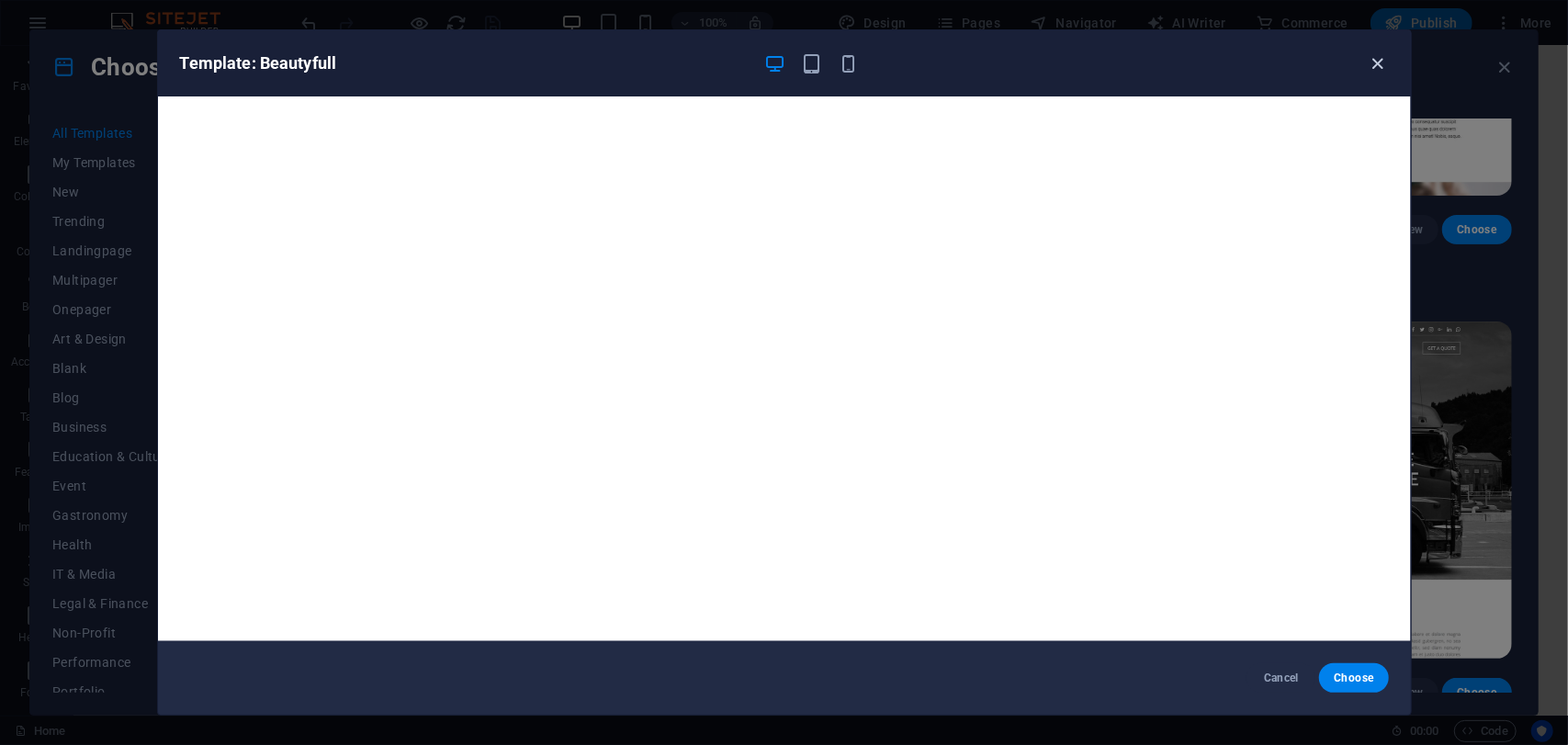
click at [1382, 60] on icon "button" at bounding box center [1377, 63] width 21 height 21
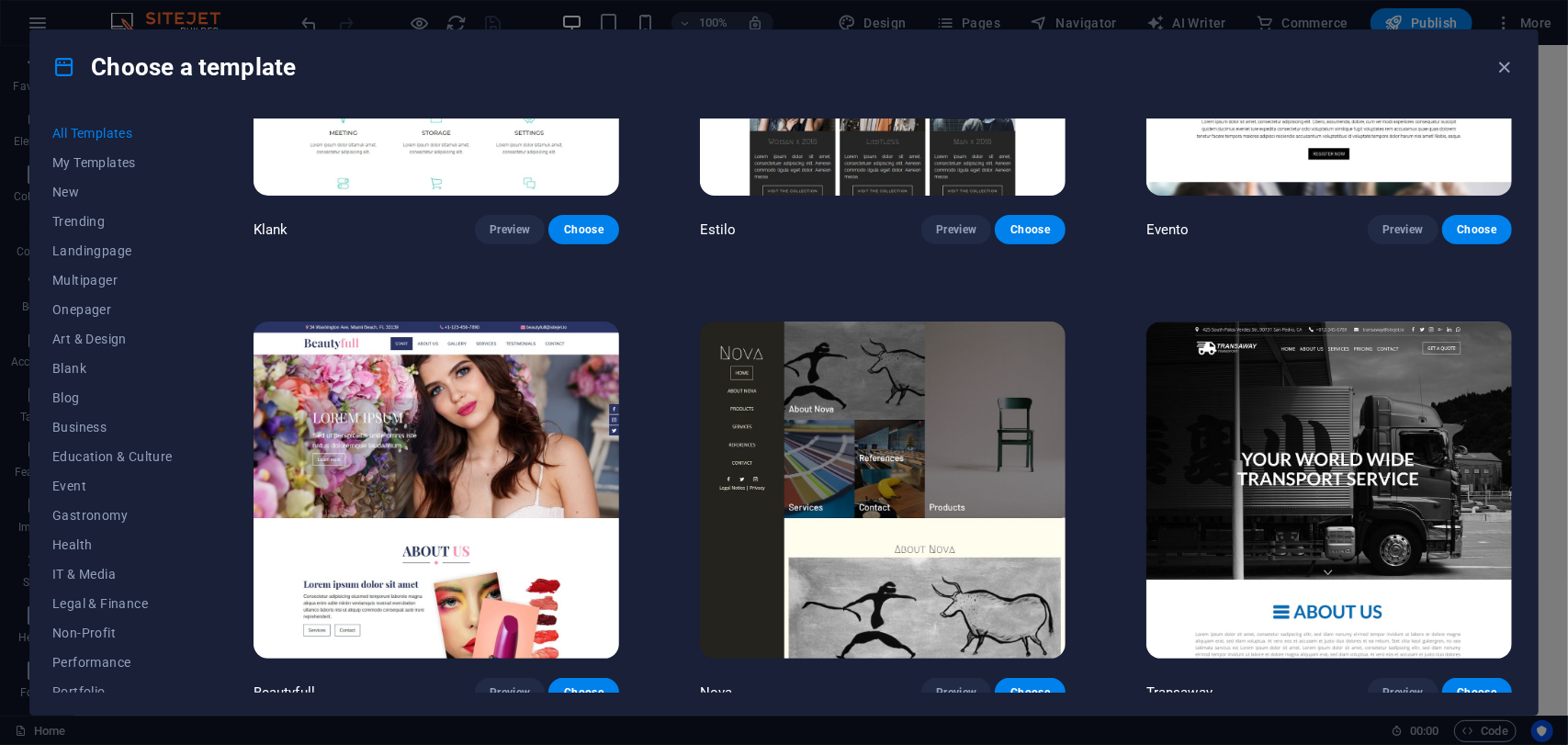
click at [1252, 350] on img at bounding box center [1329, 489] width 366 height 337
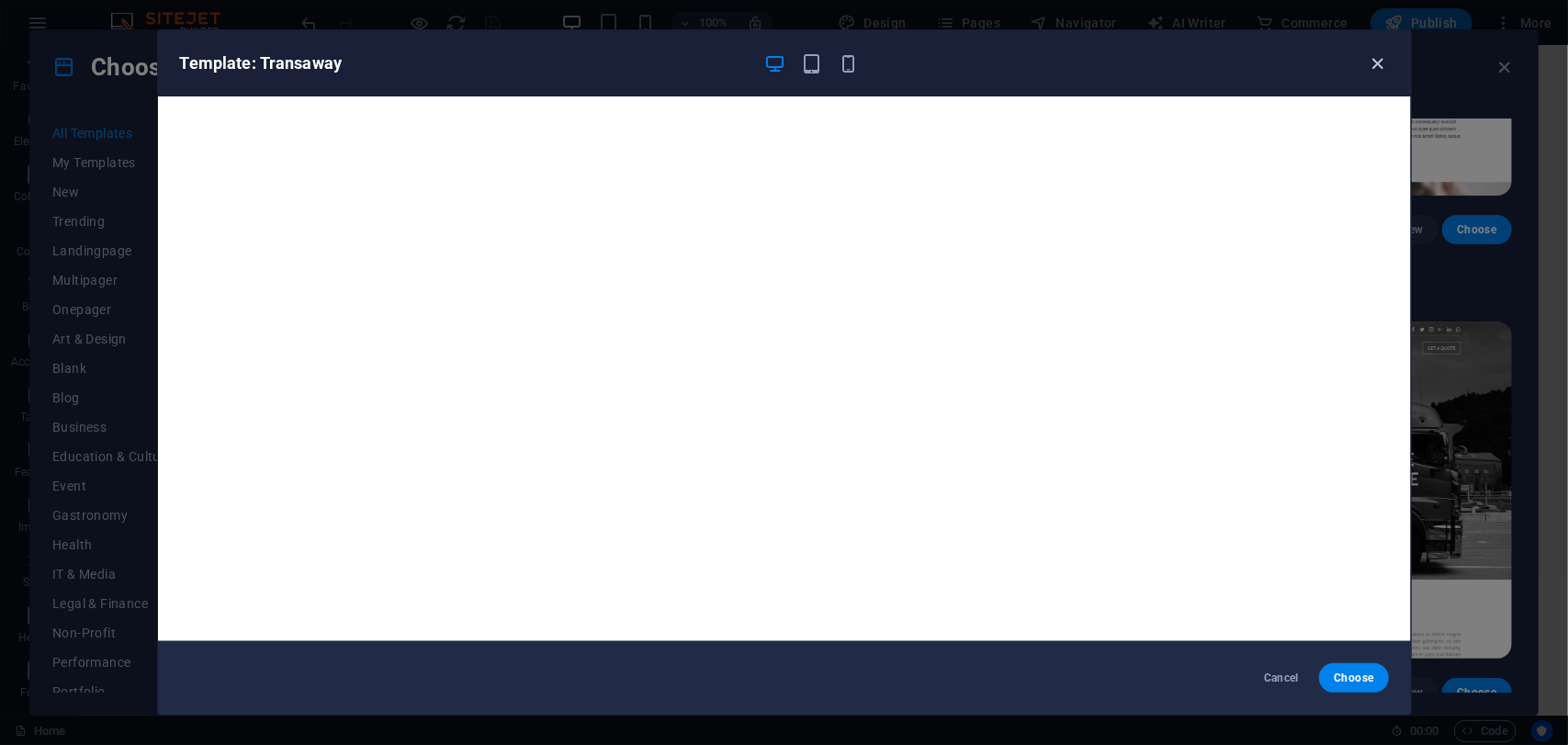
click at [1371, 58] on icon "button" at bounding box center [1377, 63] width 21 height 21
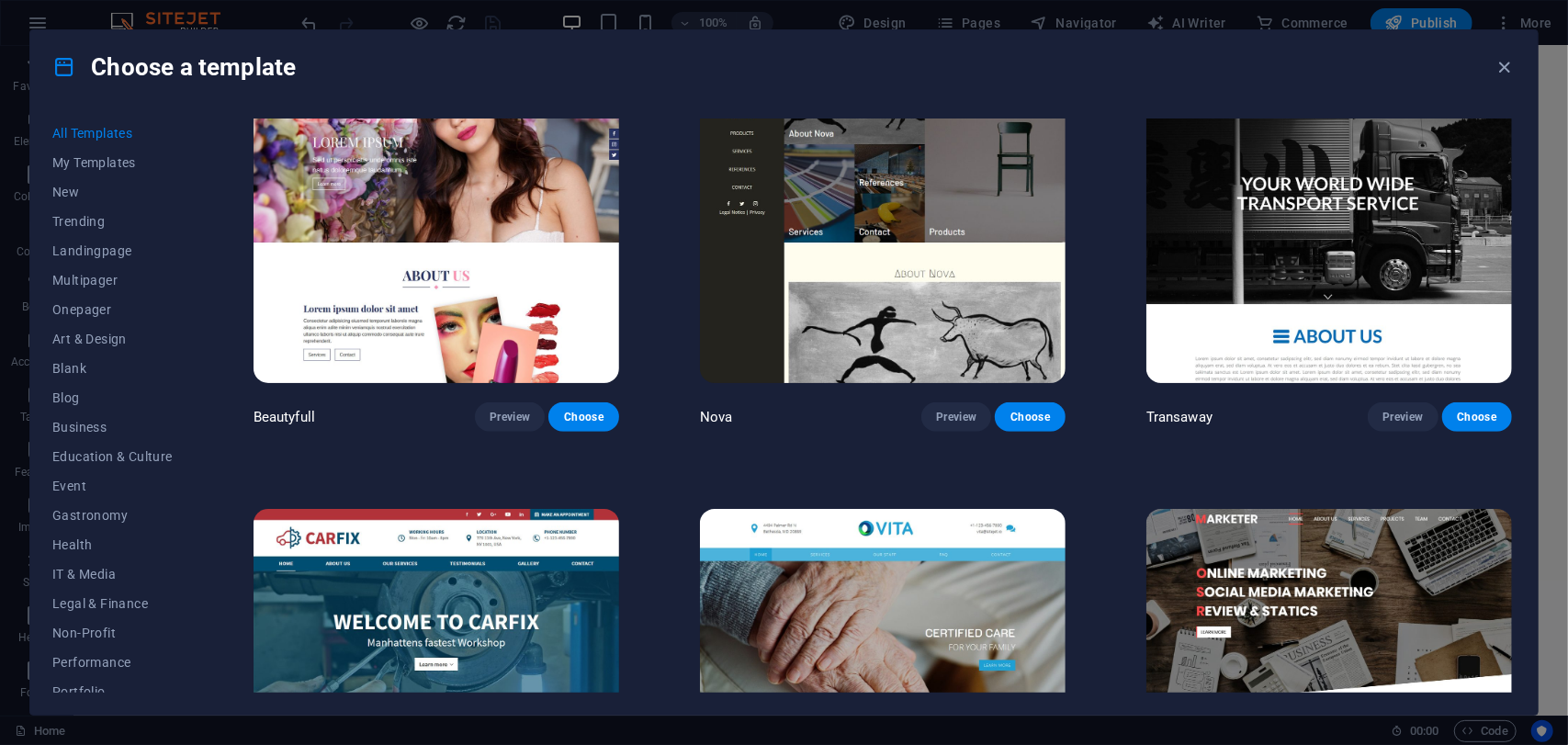
scroll to position [19693, 0]
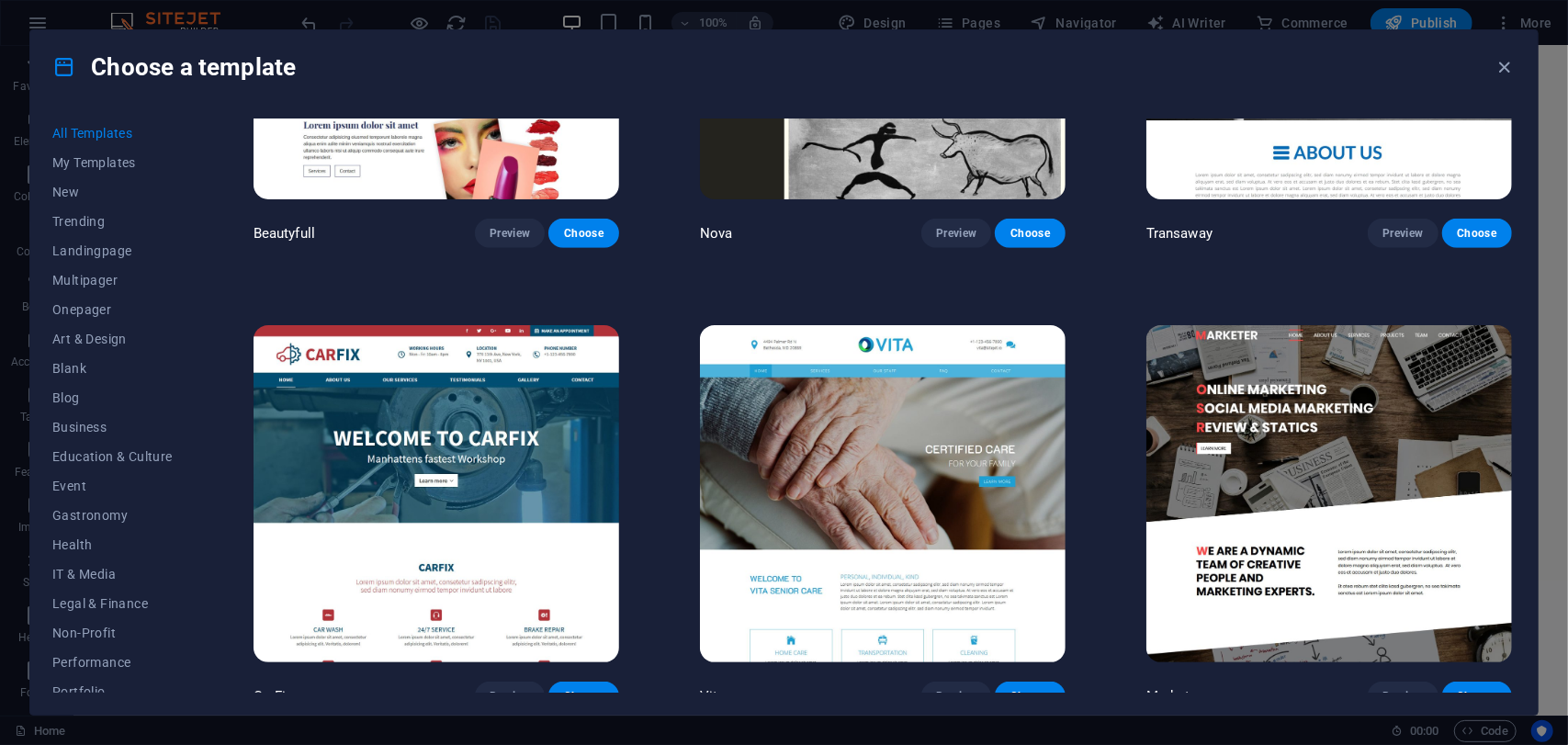
click at [581, 380] on img at bounding box center [435, 493] width 366 height 337
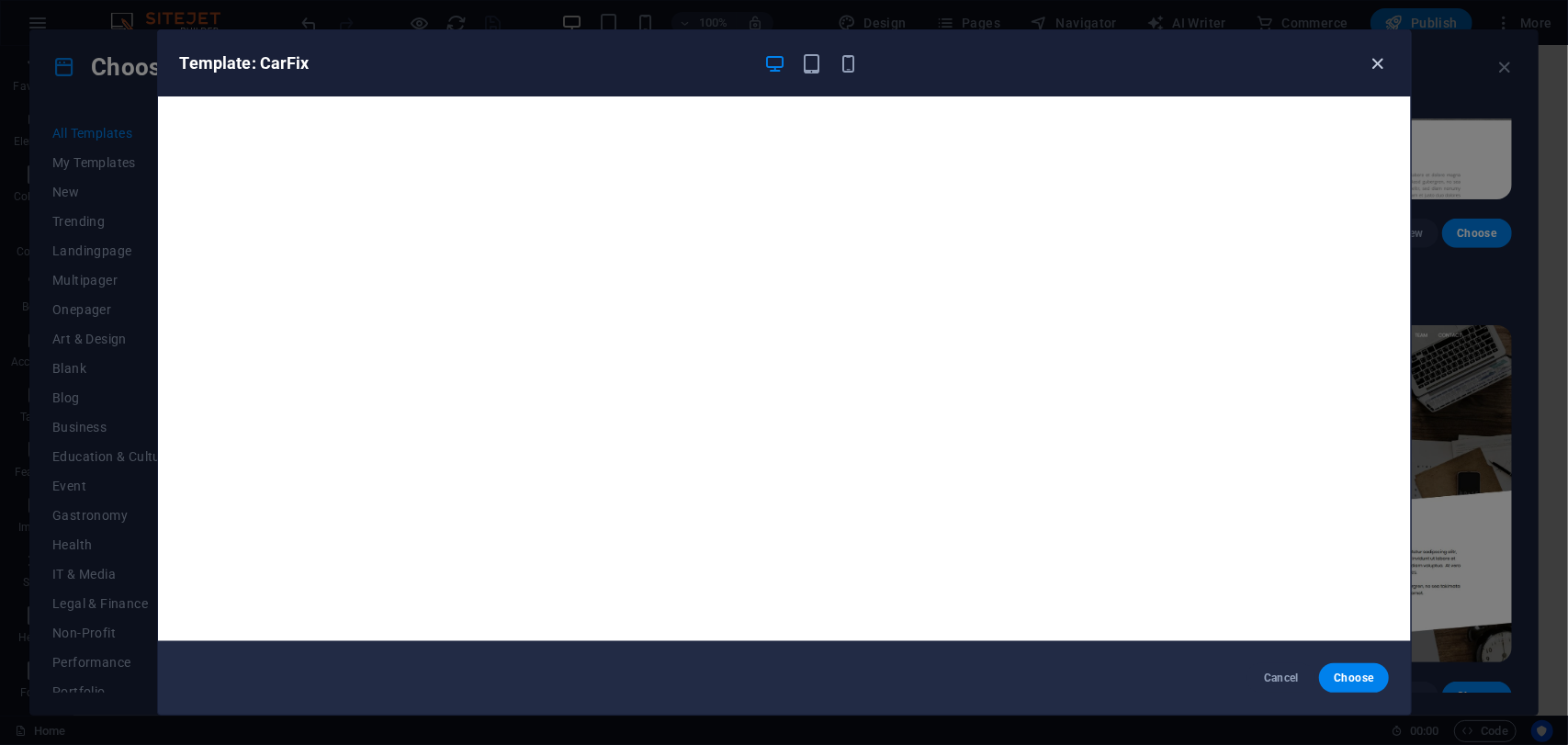
click at [1374, 67] on icon "button" at bounding box center [1377, 63] width 21 height 21
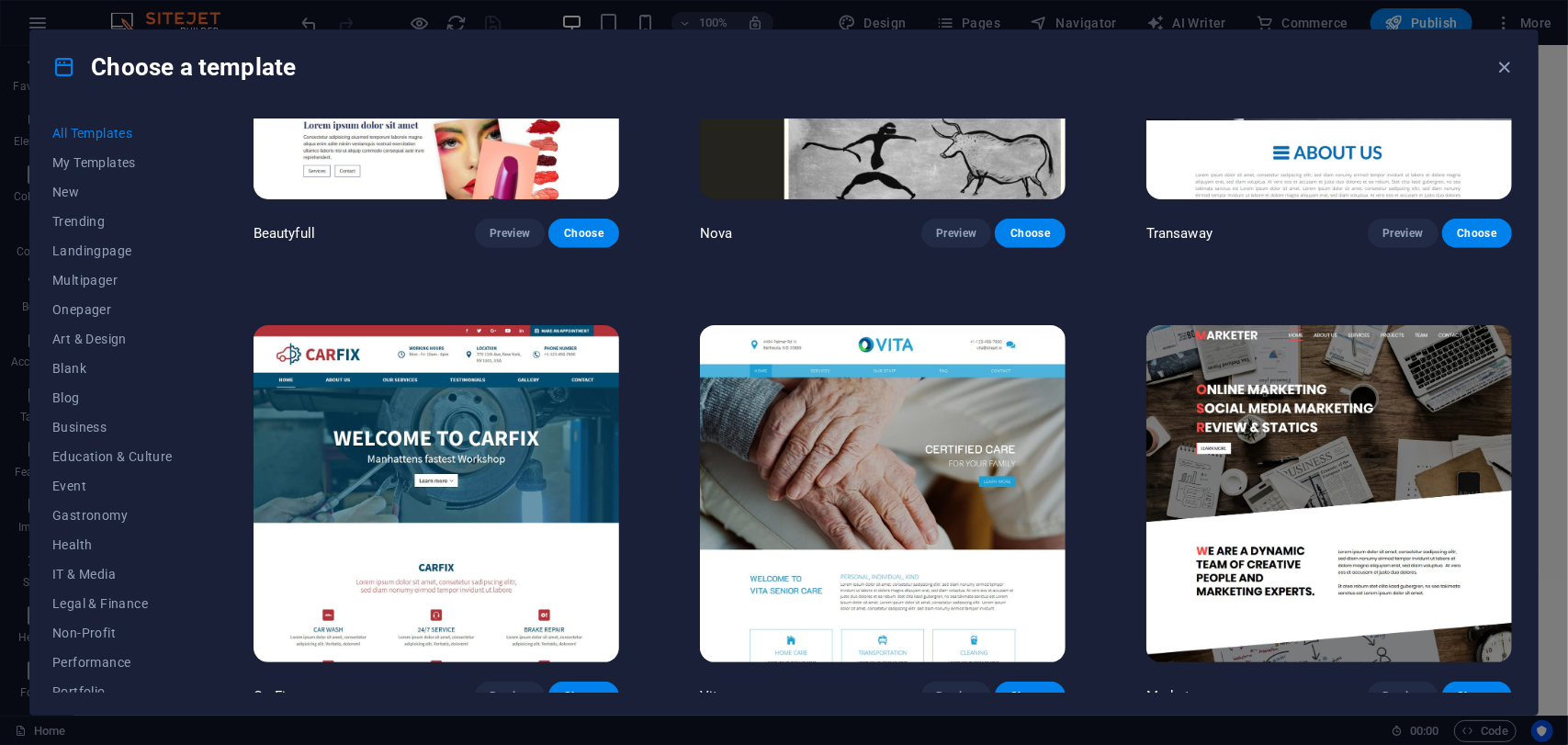
click at [882, 353] on img at bounding box center [882, 493] width 366 height 337
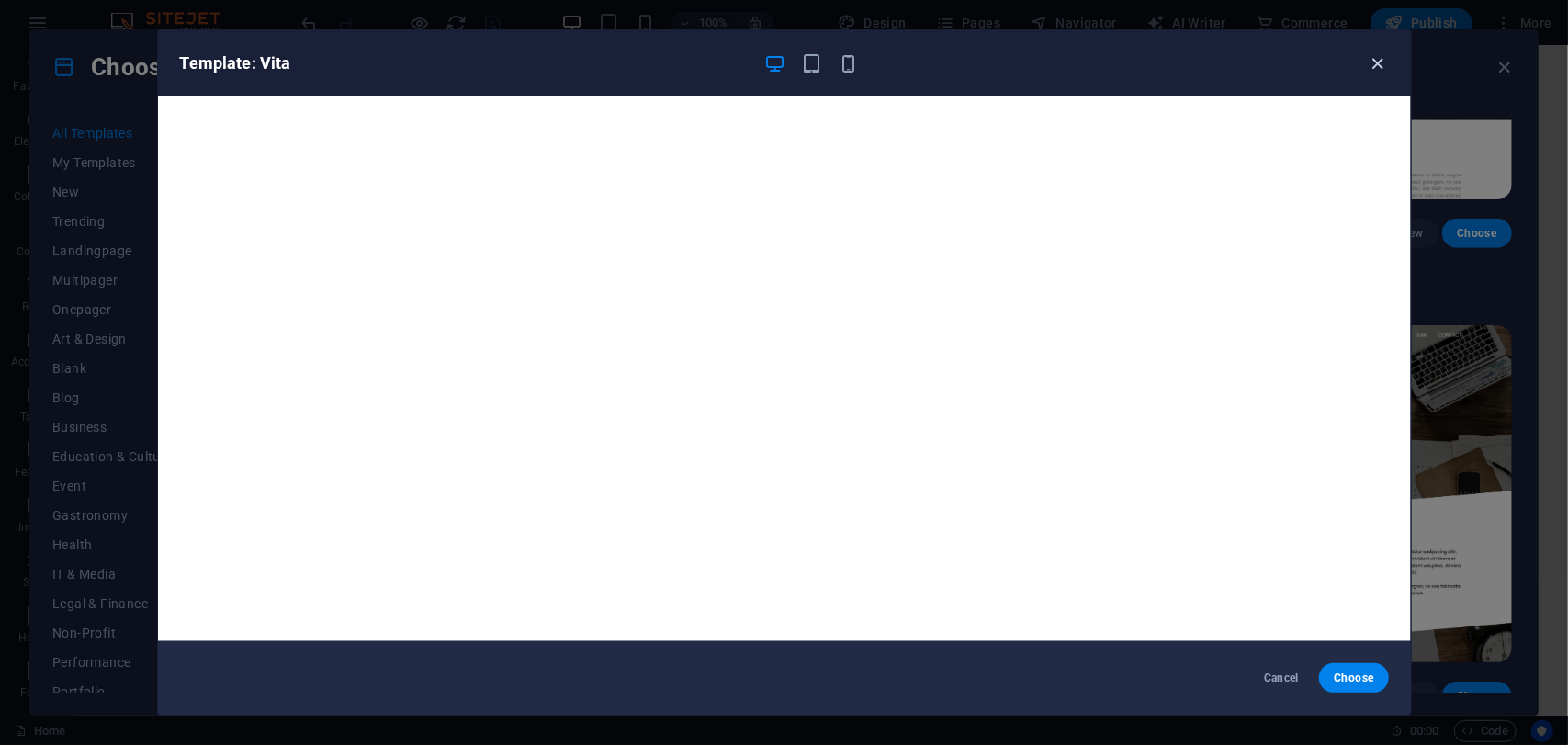
click at [1381, 63] on icon "button" at bounding box center [1377, 63] width 21 height 21
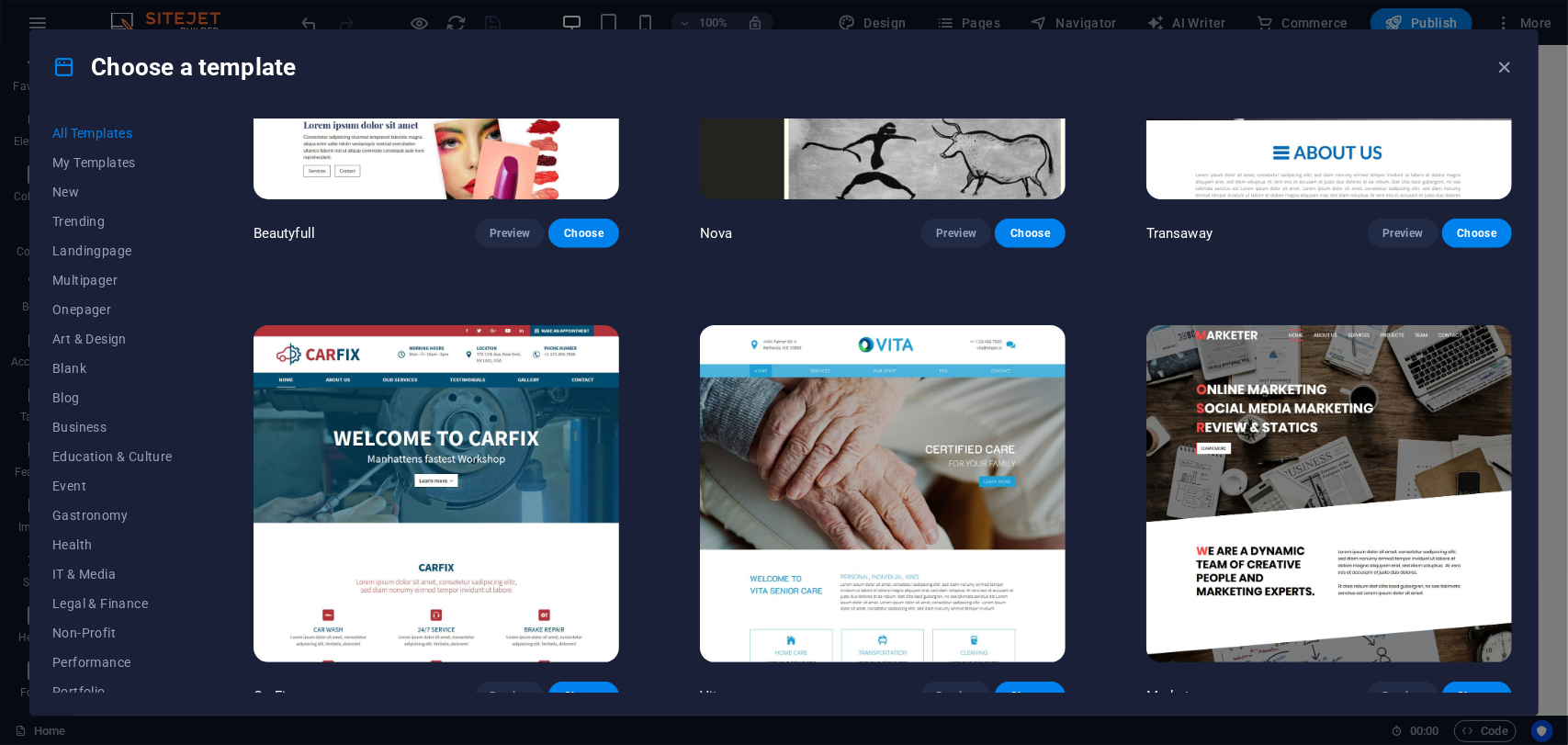
click at [1266, 364] on img at bounding box center [1329, 493] width 366 height 337
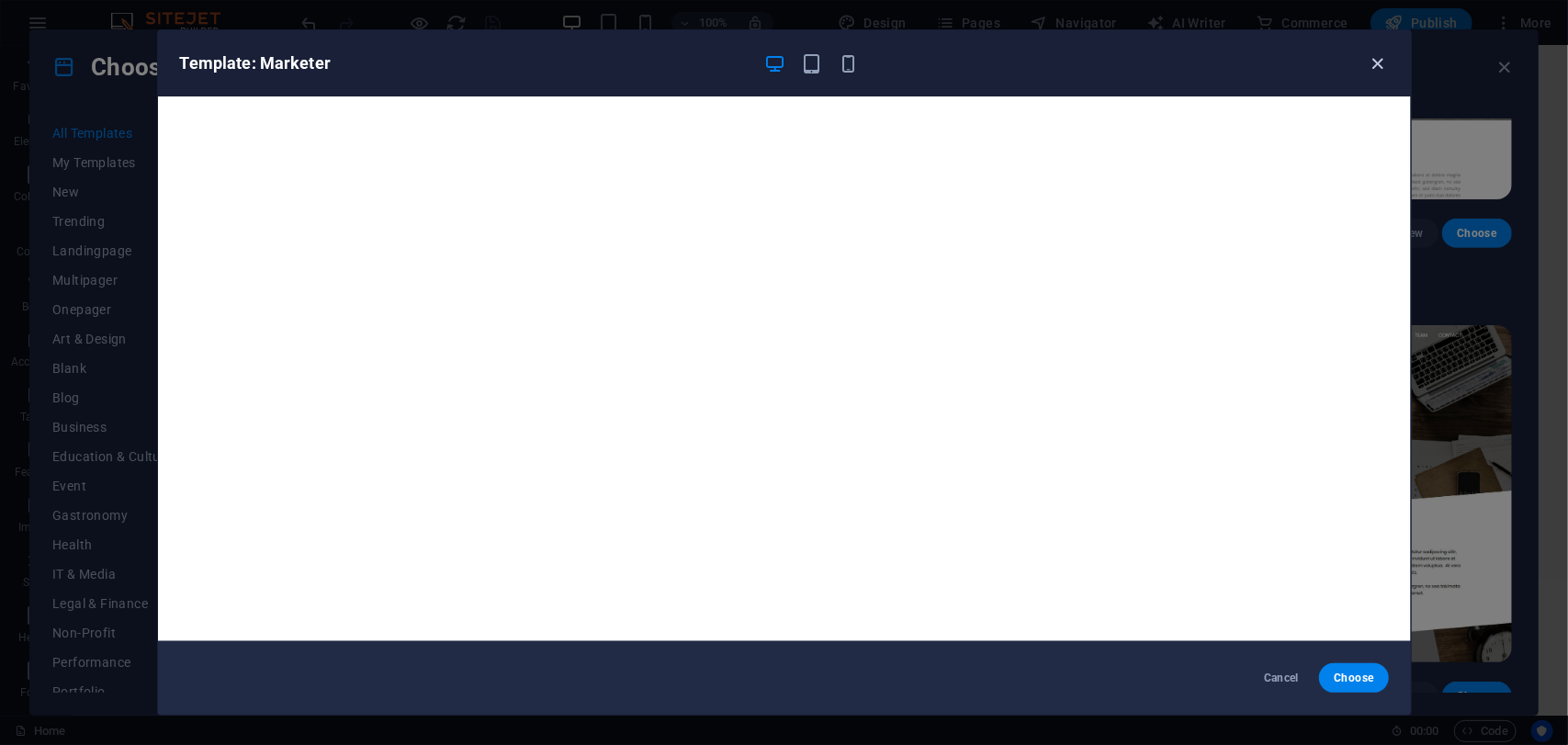
click at [1375, 56] on icon "button" at bounding box center [1377, 63] width 21 height 21
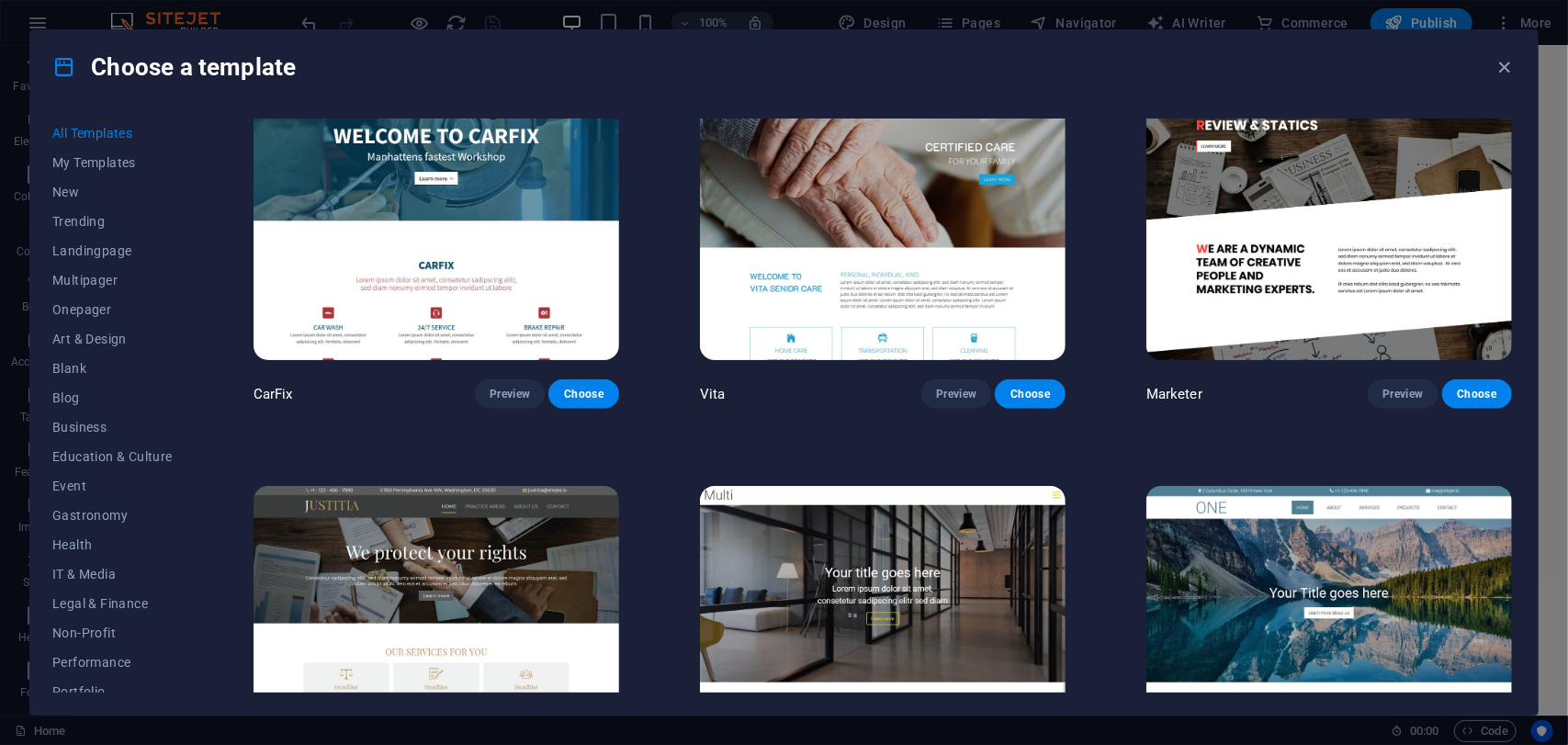
scroll to position [20060, 0]
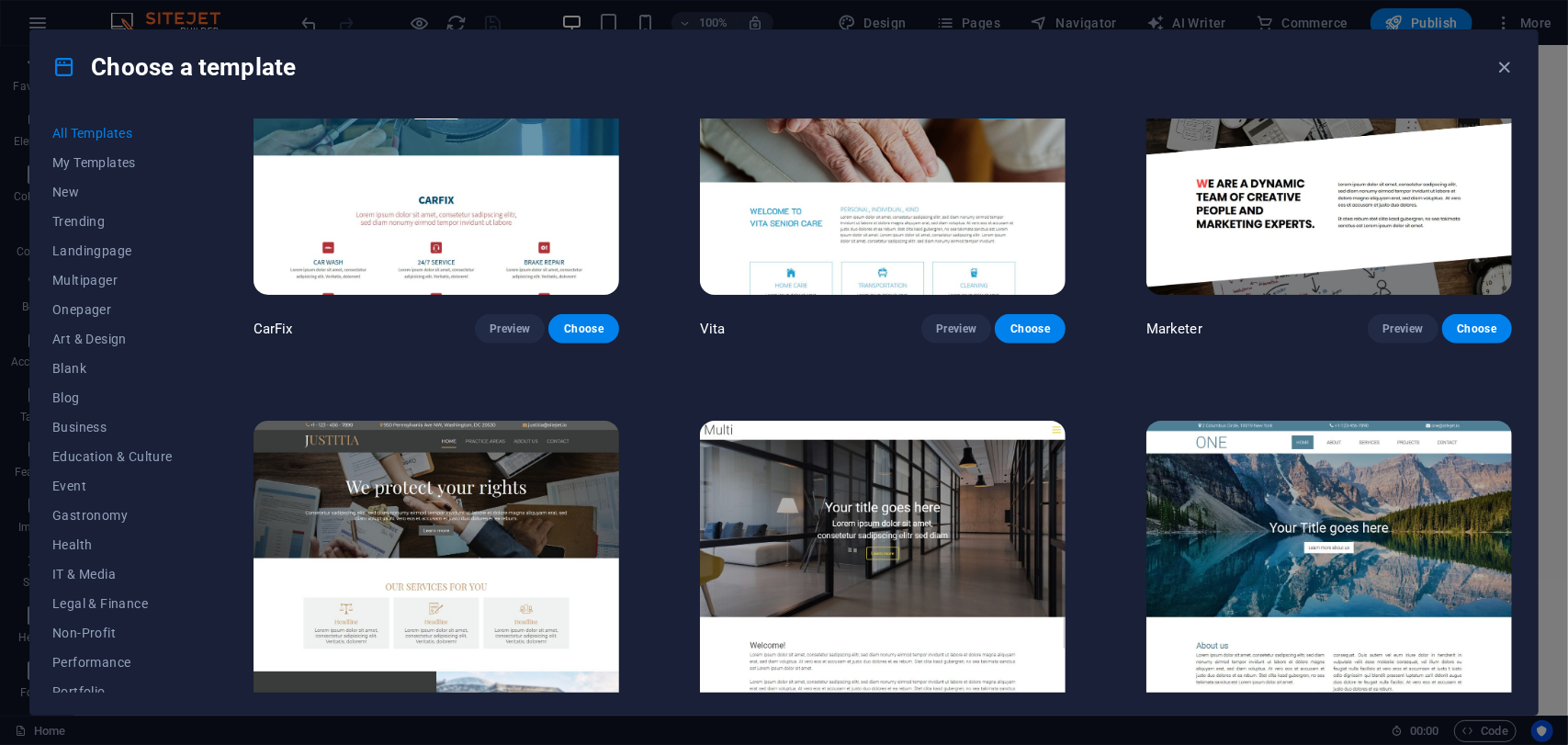
click at [517, 471] on img at bounding box center [435, 588] width 366 height 337
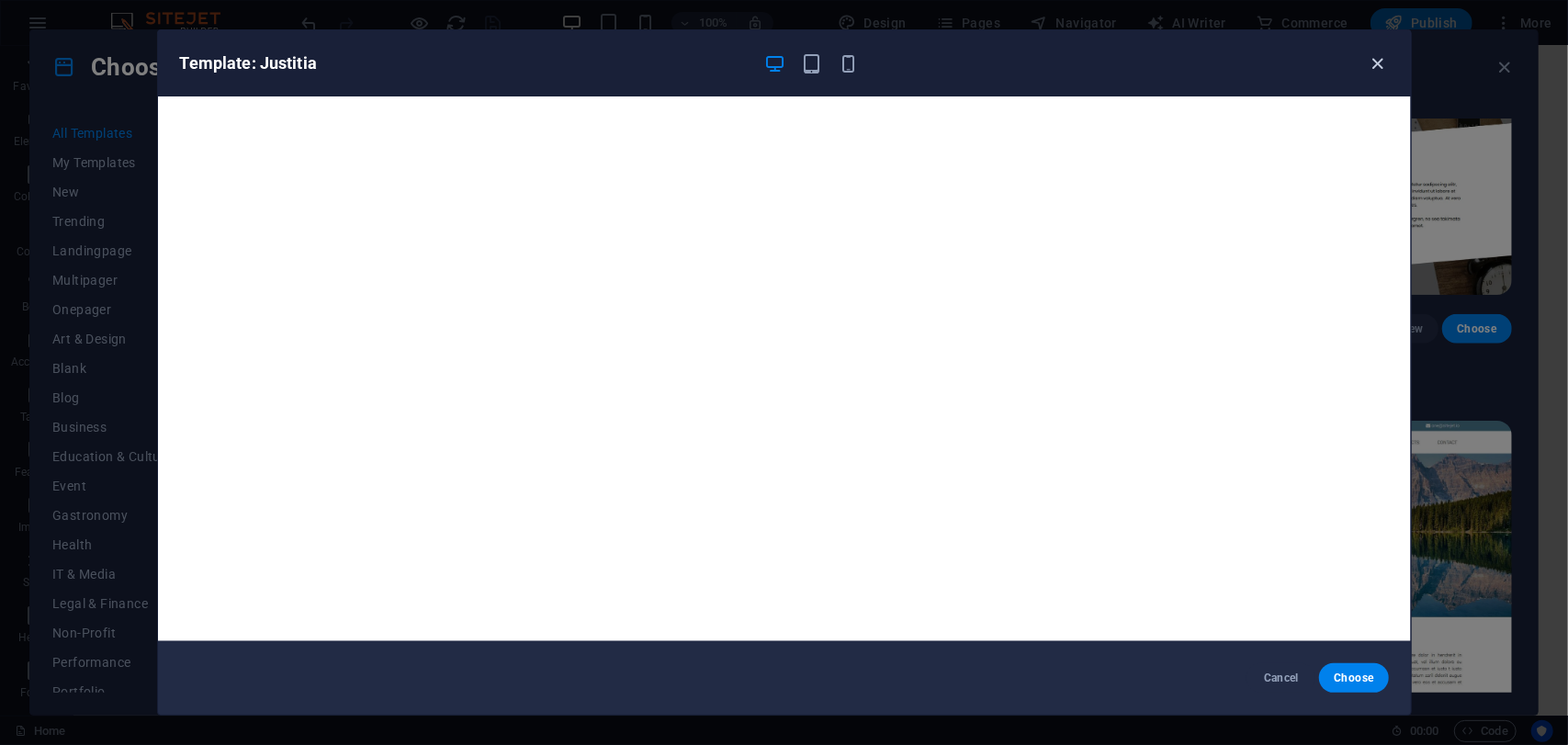
click at [1372, 62] on icon "button" at bounding box center [1377, 63] width 21 height 21
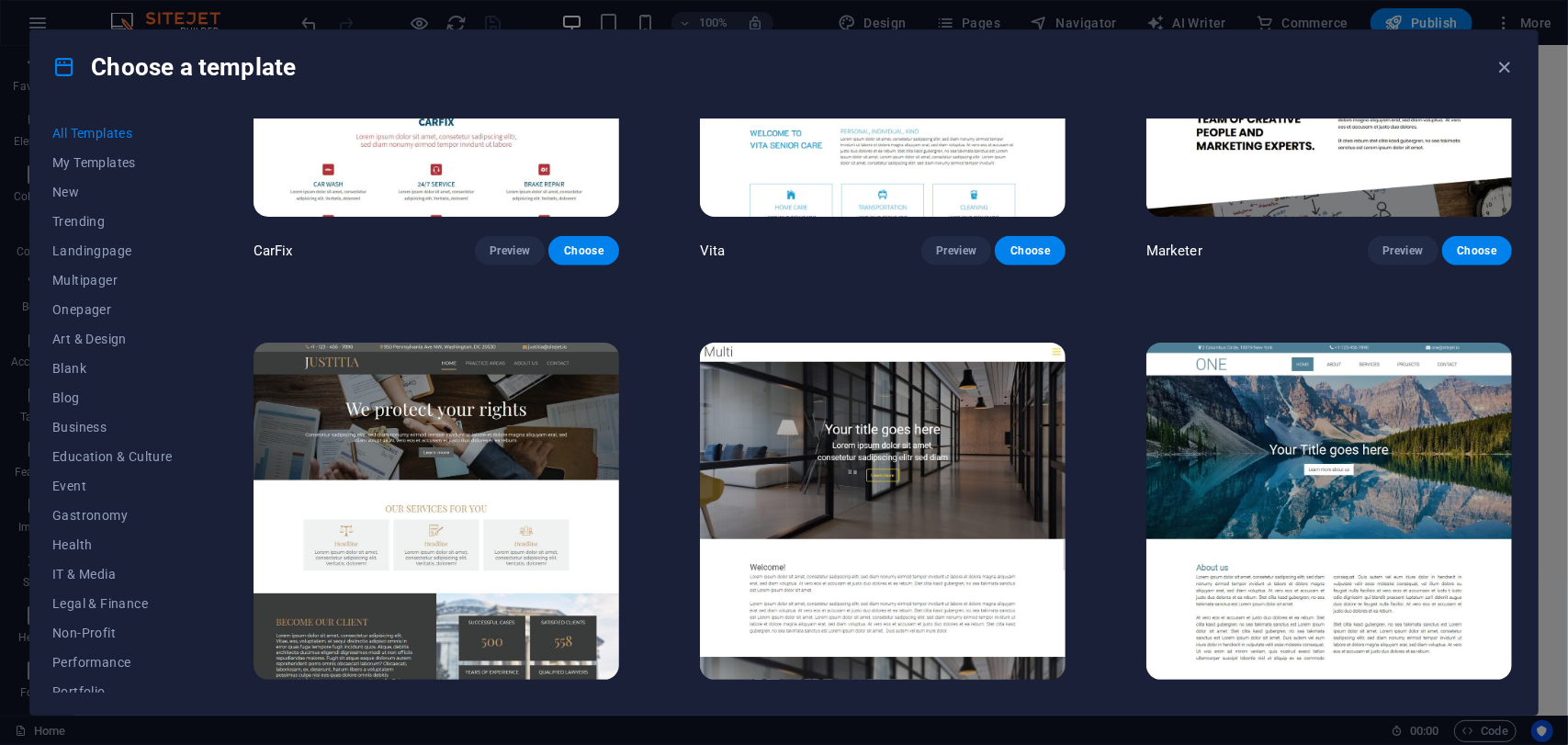
scroll to position [20152, 0]
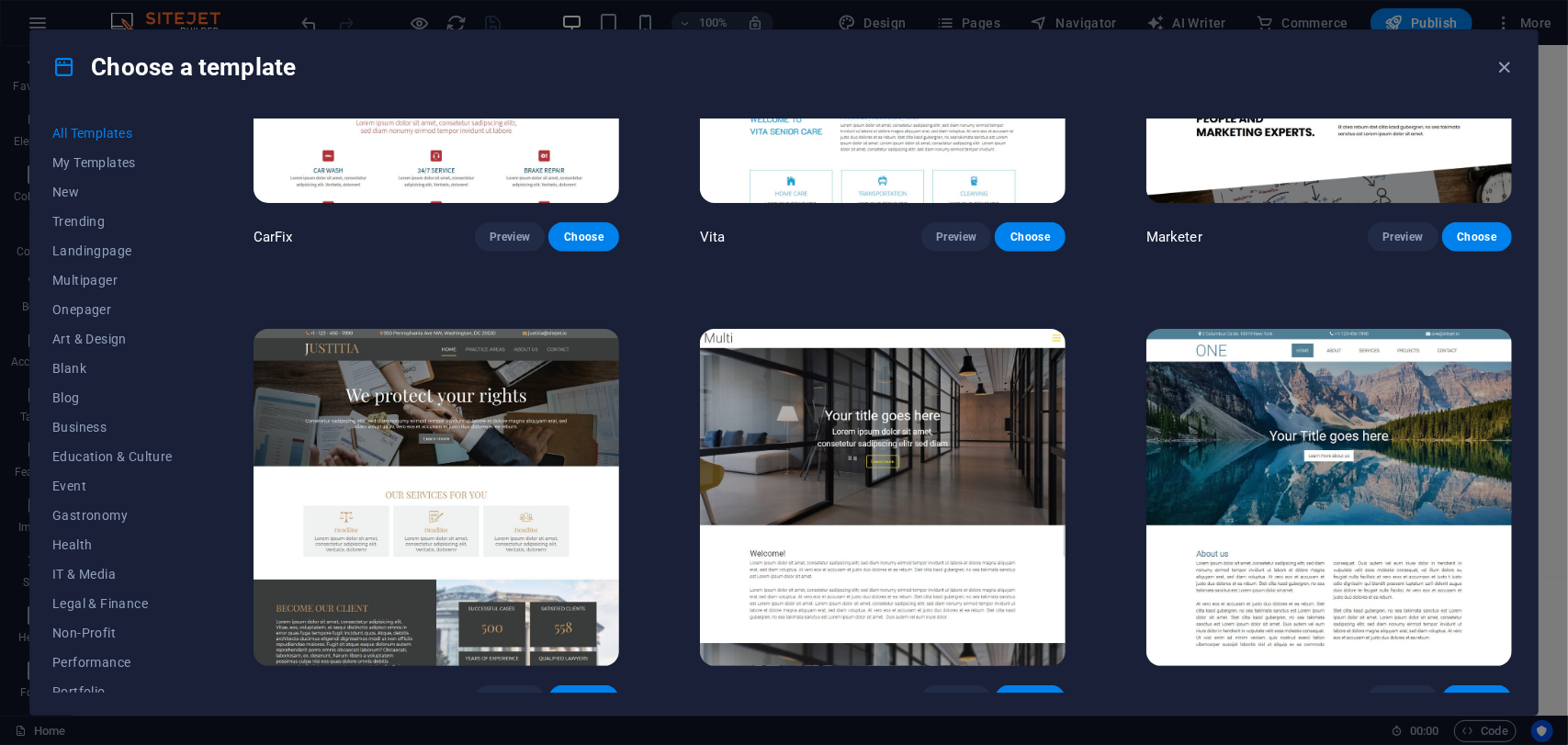
click at [945, 407] on img at bounding box center [882, 497] width 366 height 337
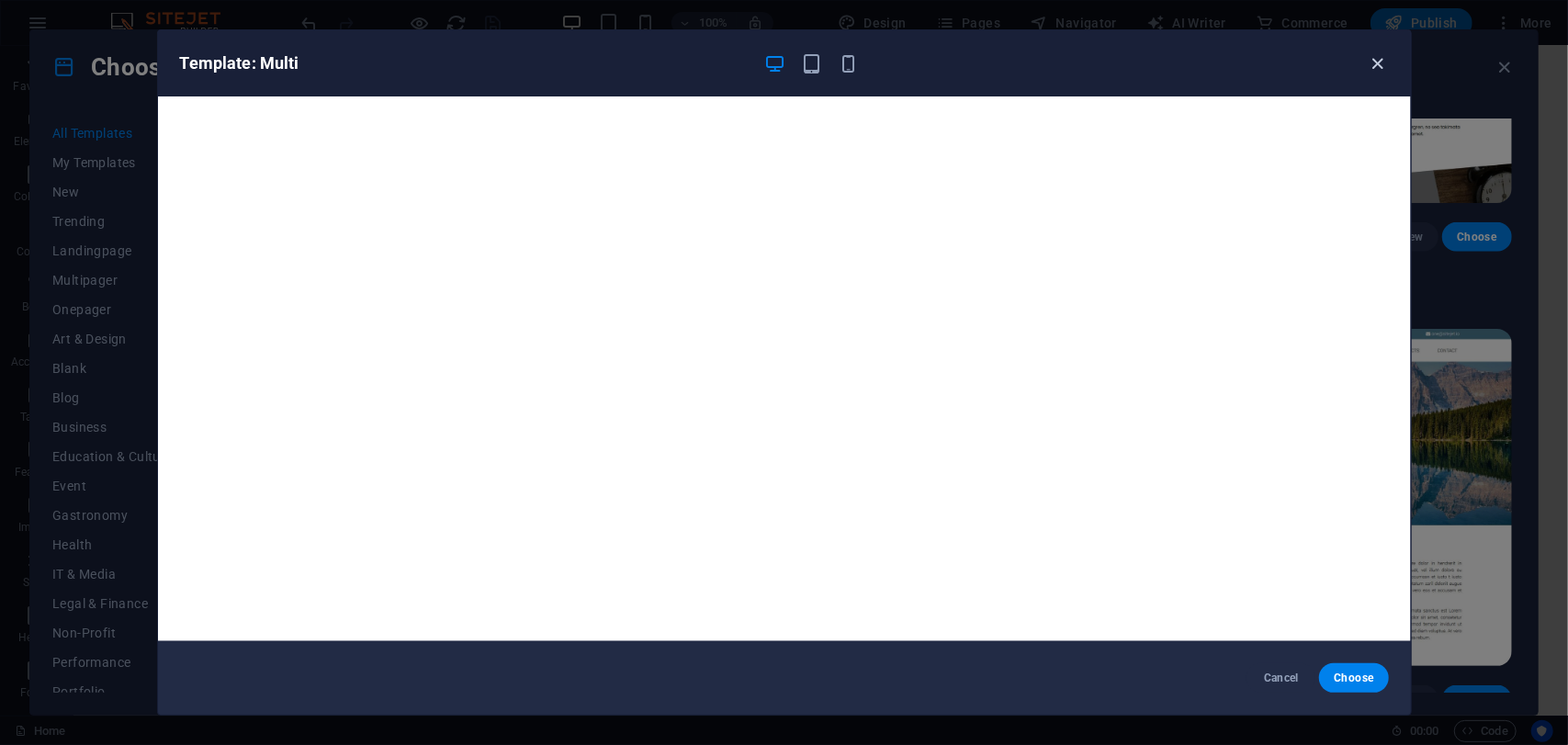
click at [1371, 65] on icon "button" at bounding box center [1377, 63] width 21 height 21
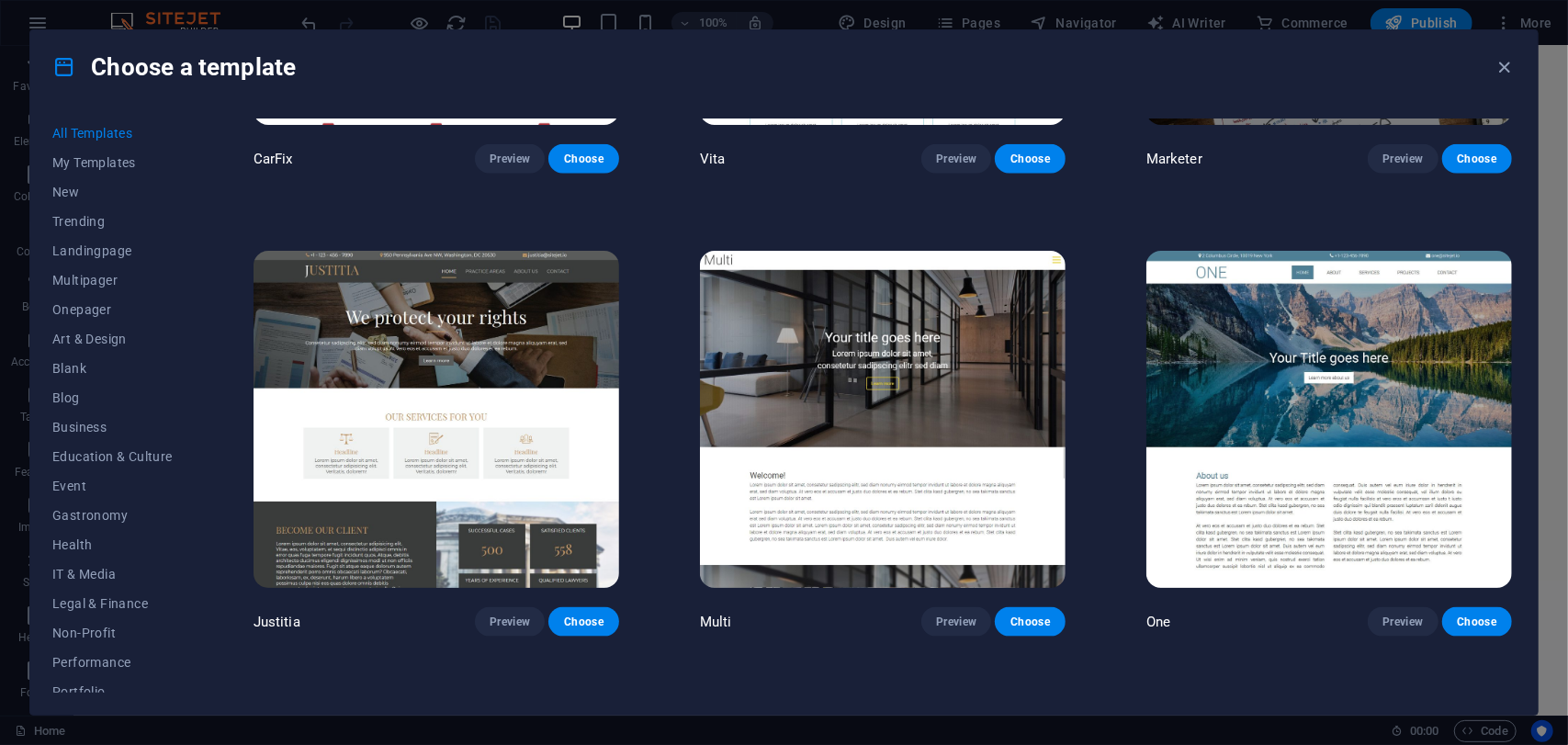
scroll to position [20243, 0]
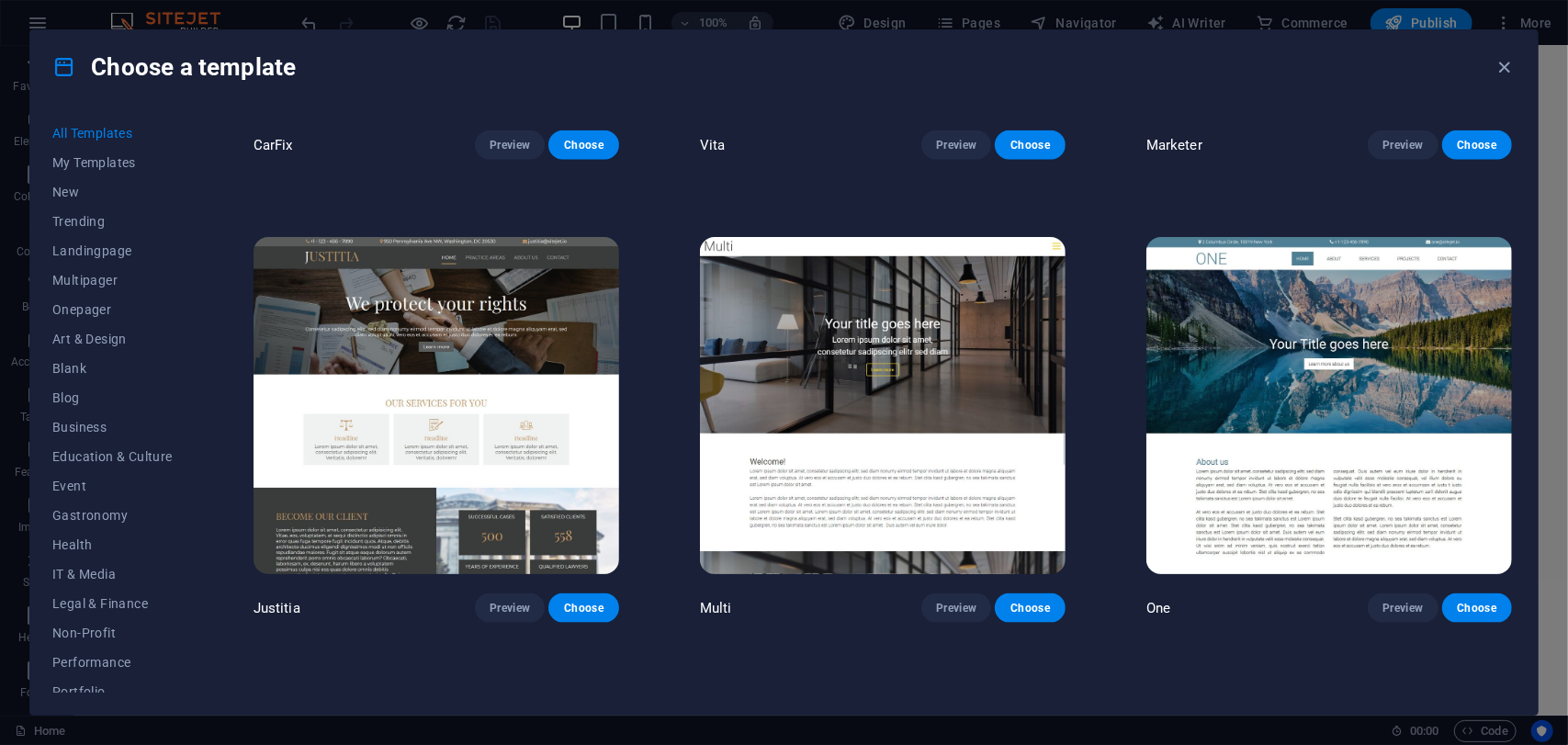
click at [1291, 313] on img at bounding box center [1329, 405] width 366 height 337
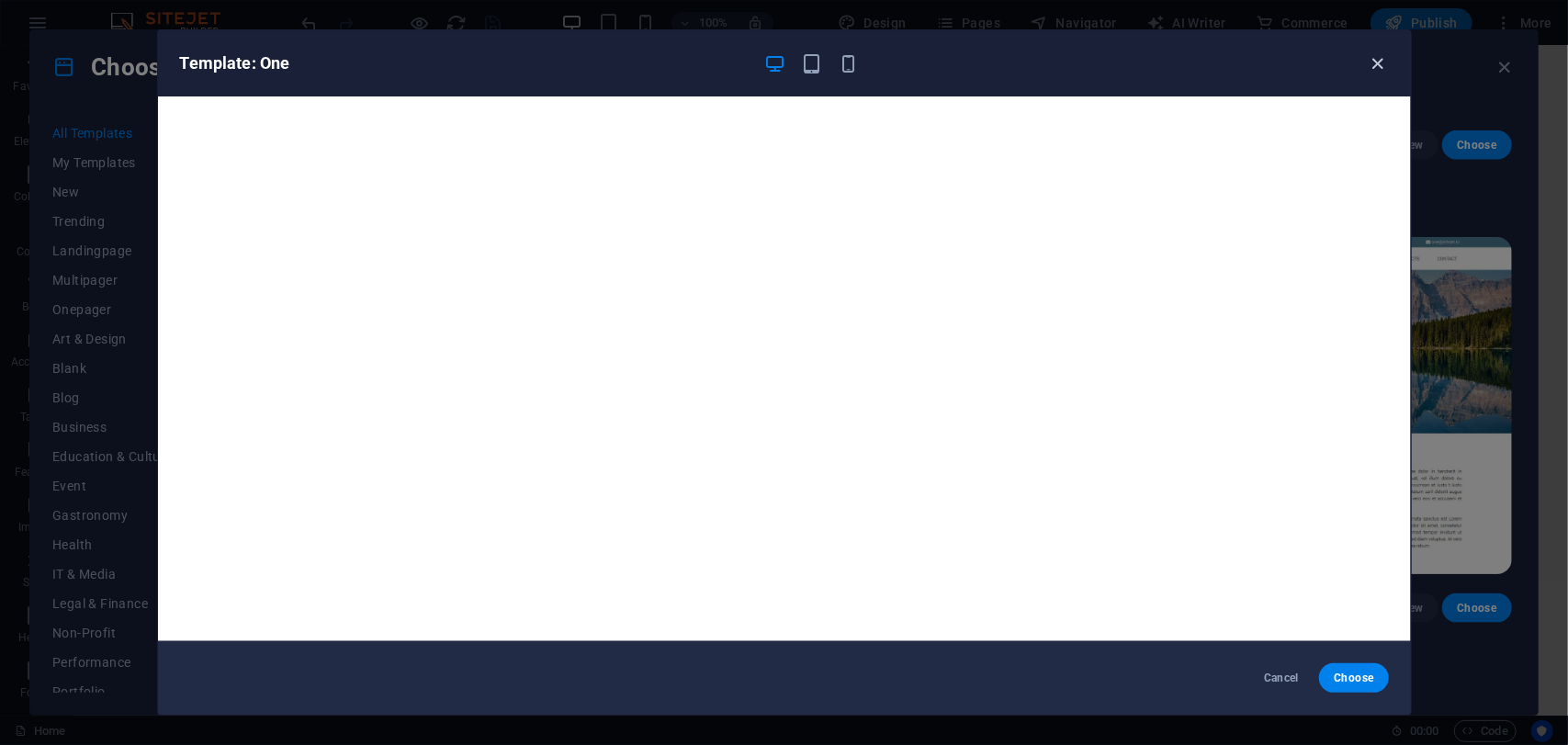
click at [1378, 59] on icon "button" at bounding box center [1377, 63] width 21 height 21
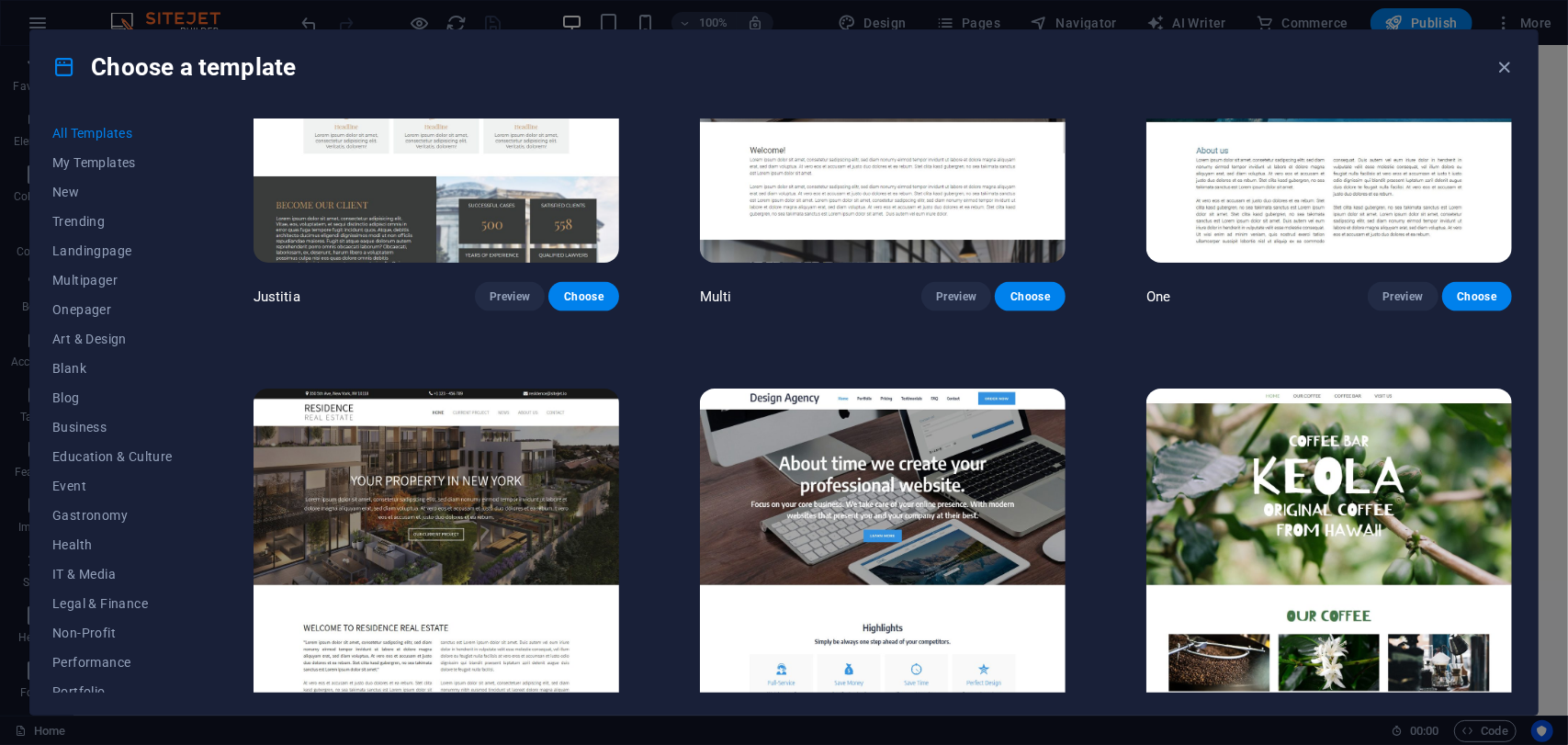
scroll to position [20611, 0]
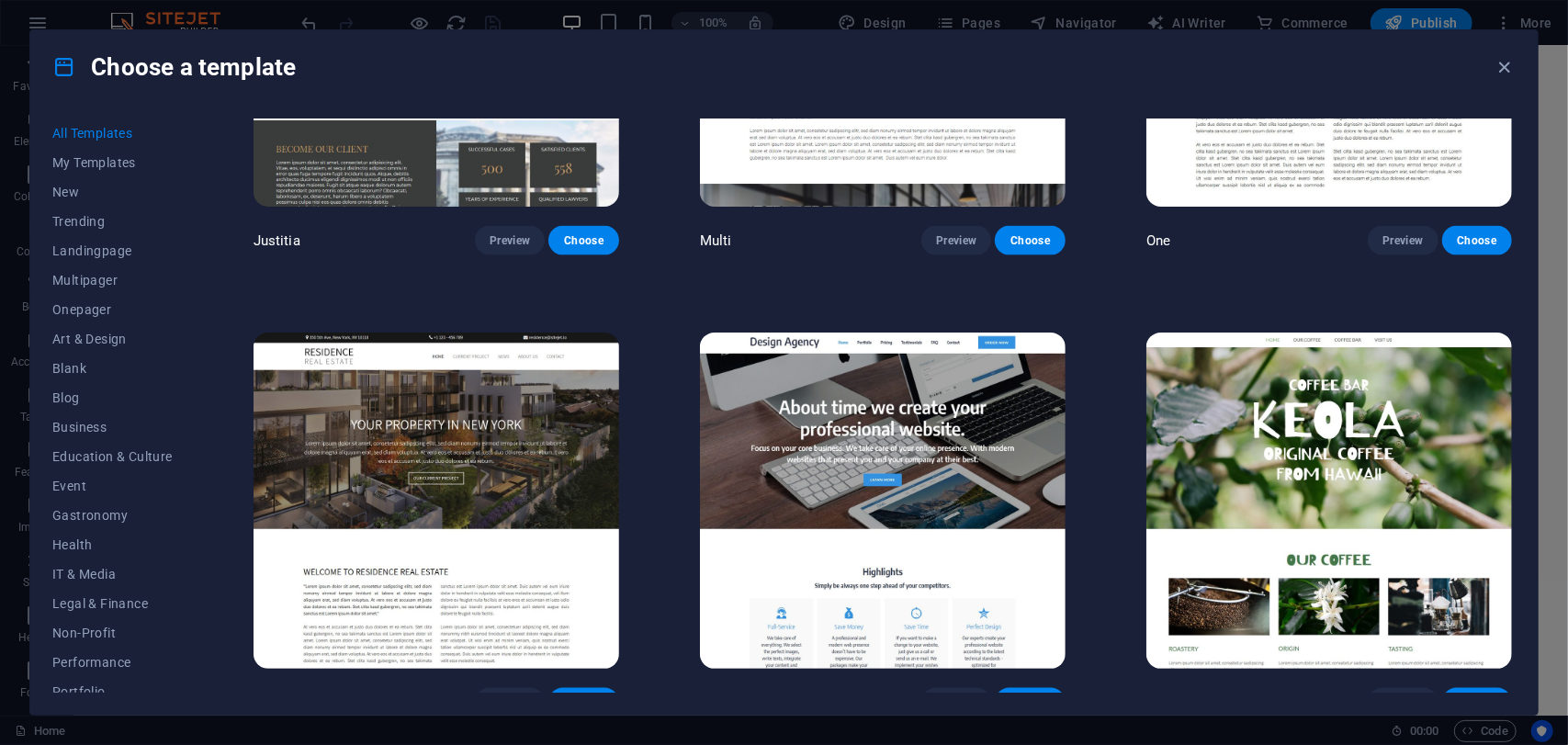
click at [558, 392] on img at bounding box center [435, 500] width 366 height 337
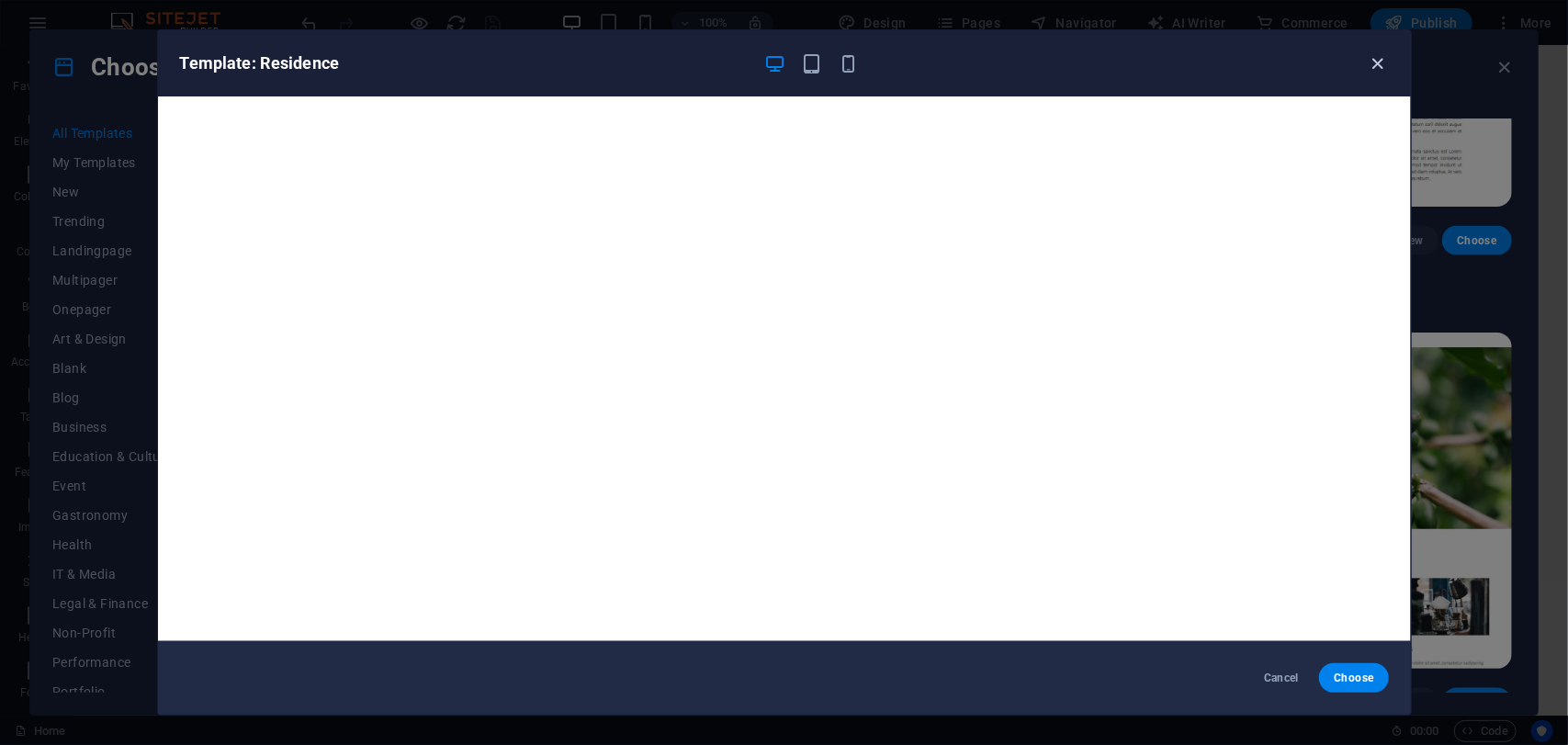
click at [1369, 56] on icon "button" at bounding box center [1377, 63] width 21 height 21
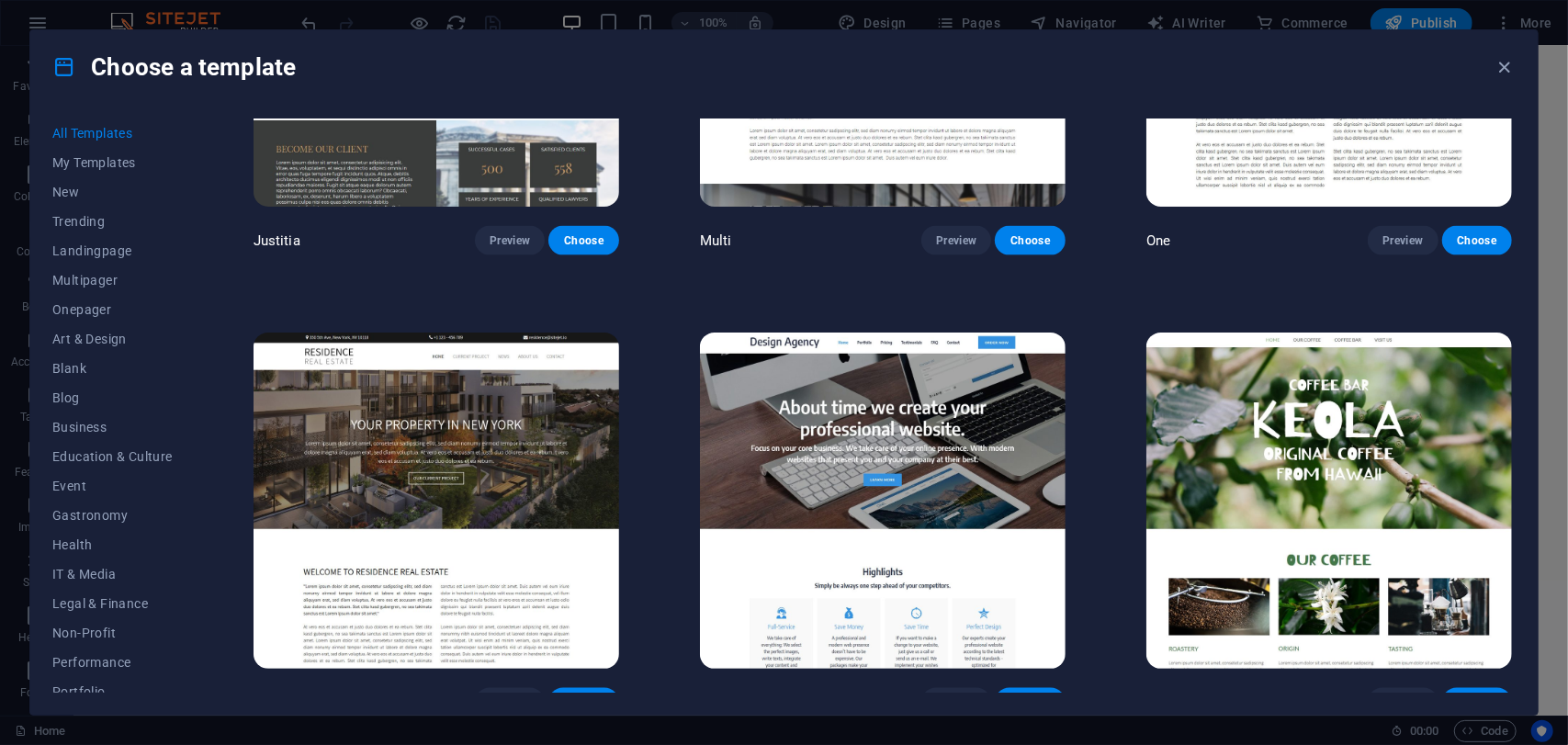
click at [865, 398] on img at bounding box center [882, 500] width 366 height 337
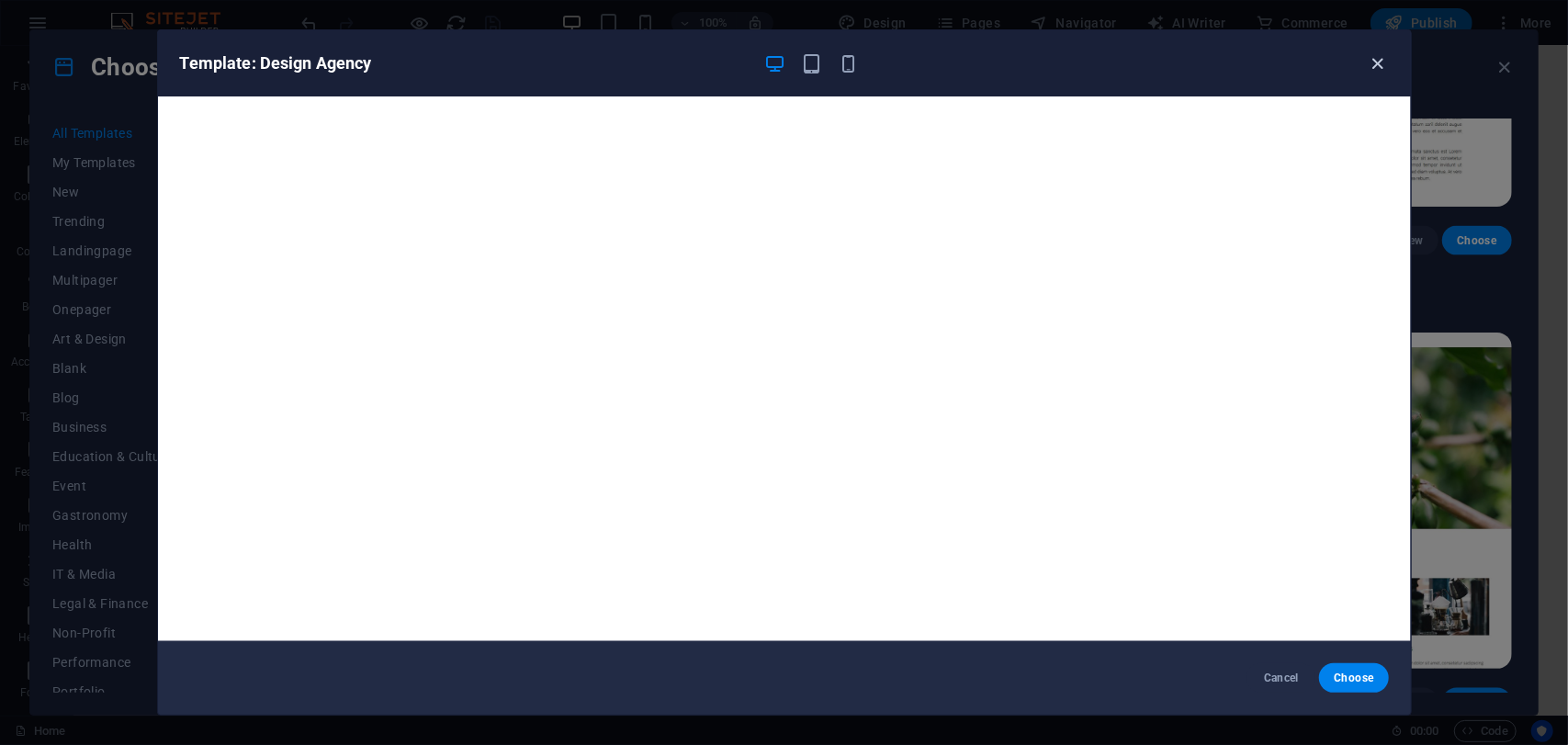
click at [1383, 68] on icon "button" at bounding box center [1377, 63] width 21 height 21
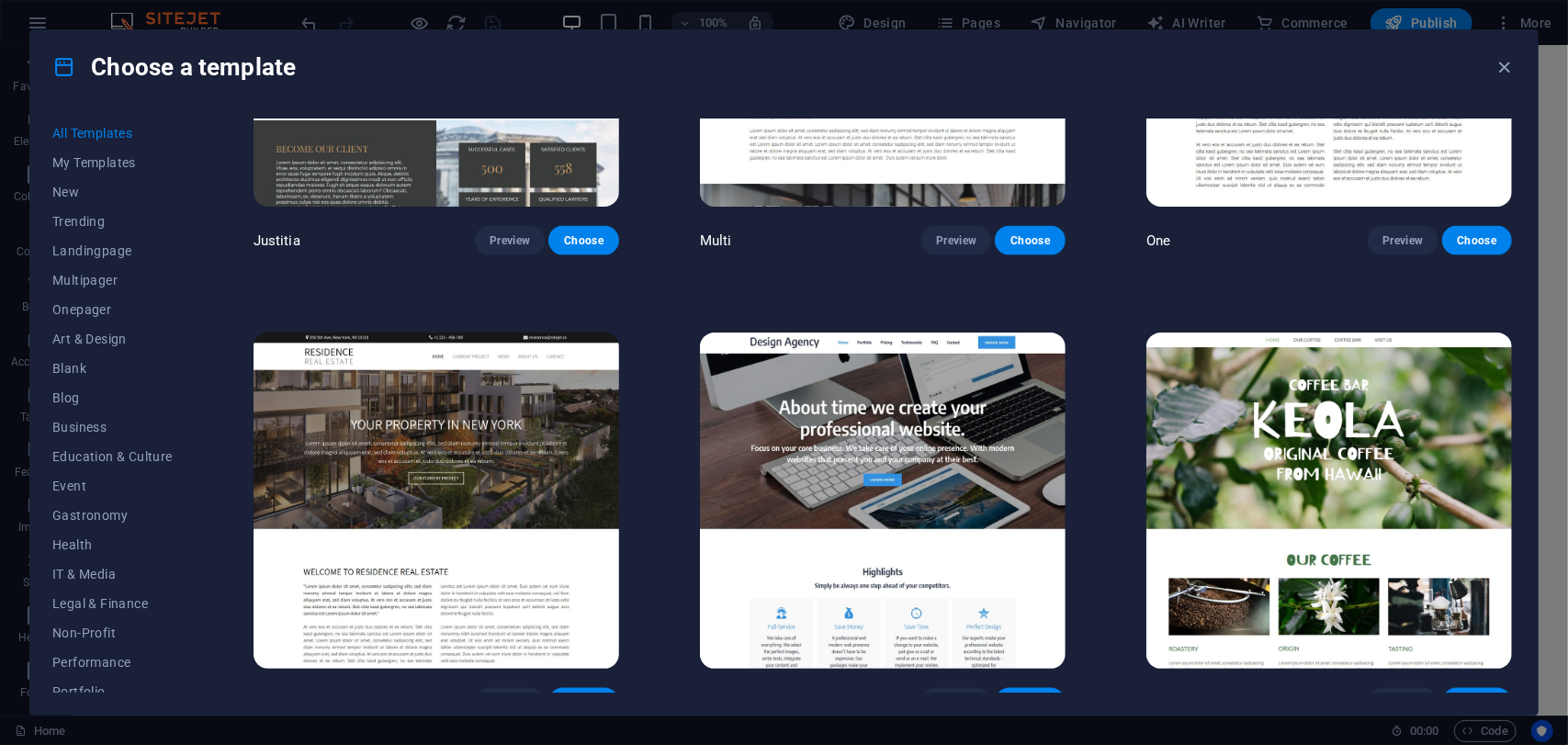
click at [1314, 339] on img at bounding box center [1329, 500] width 366 height 337
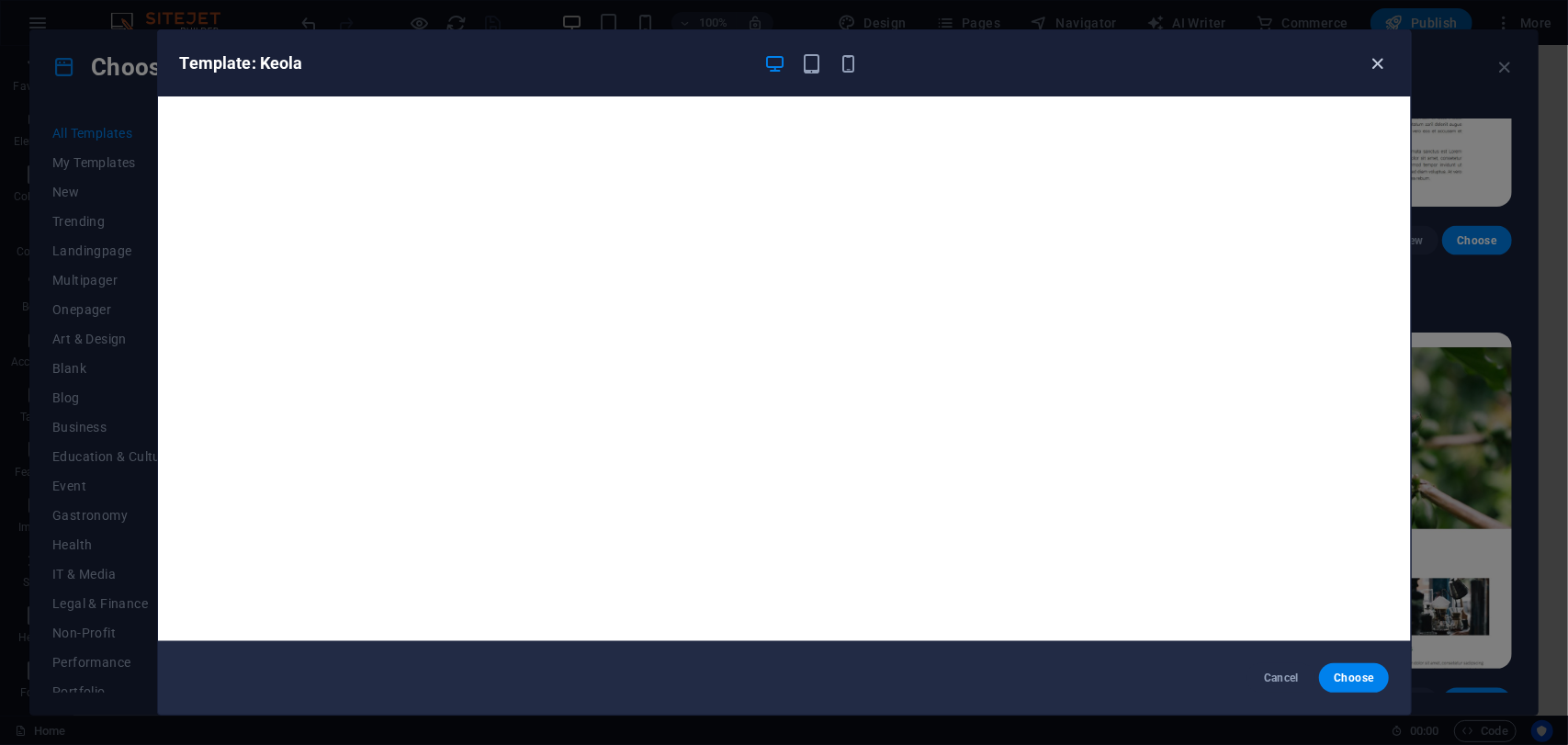
click at [1372, 62] on icon "button" at bounding box center [1377, 63] width 21 height 21
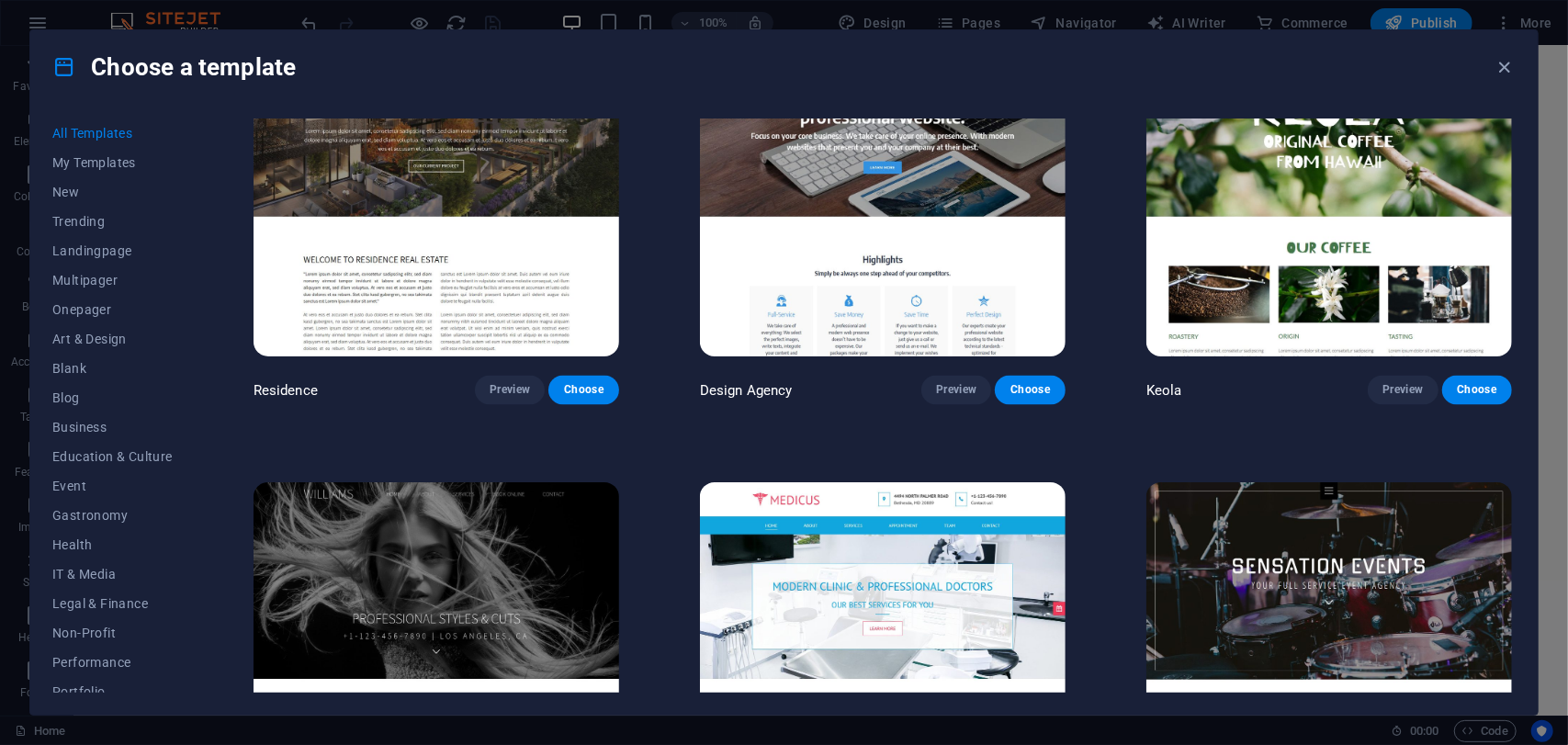
scroll to position [20978, 0]
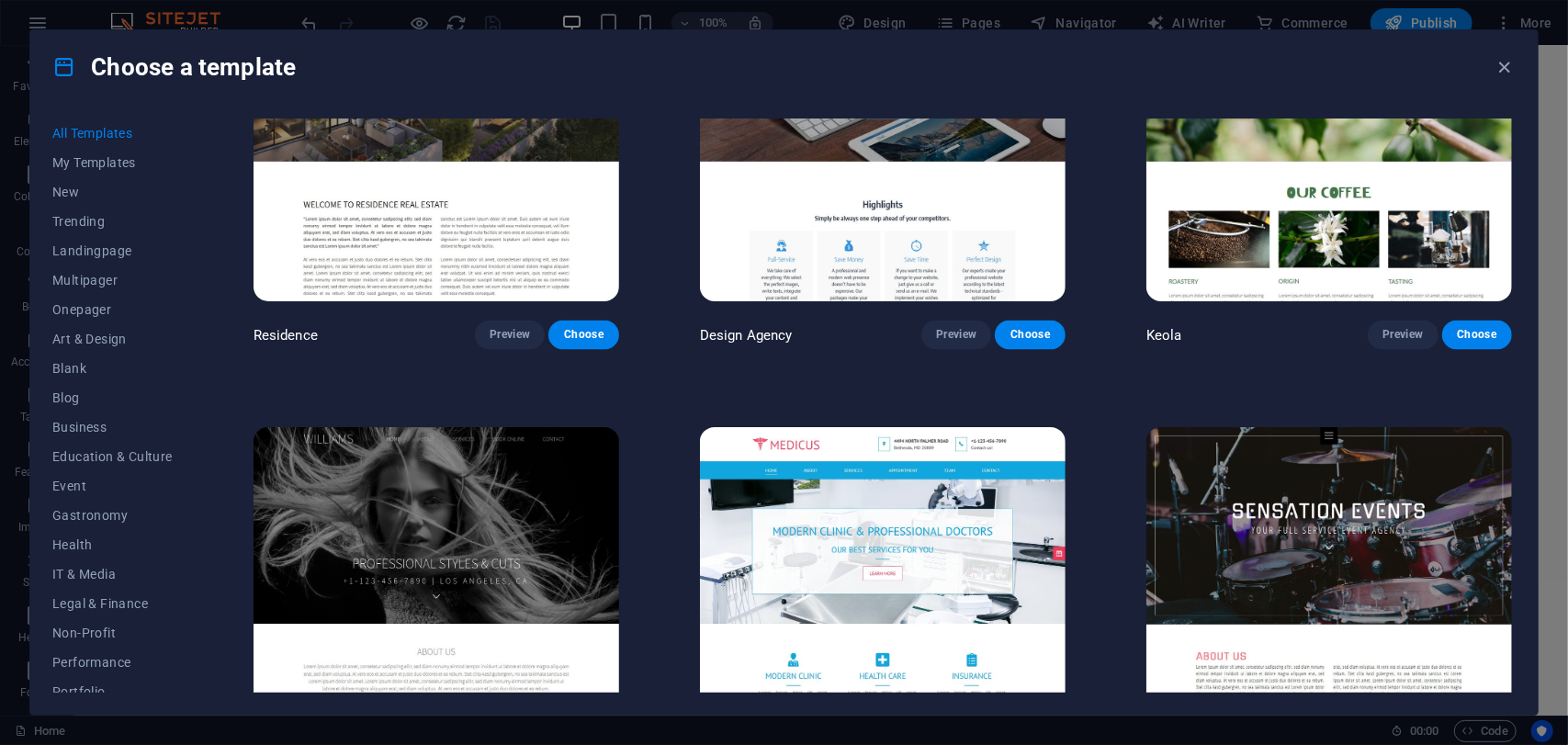
click at [499, 467] on img at bounding box center [435, 595] width 366 height 337
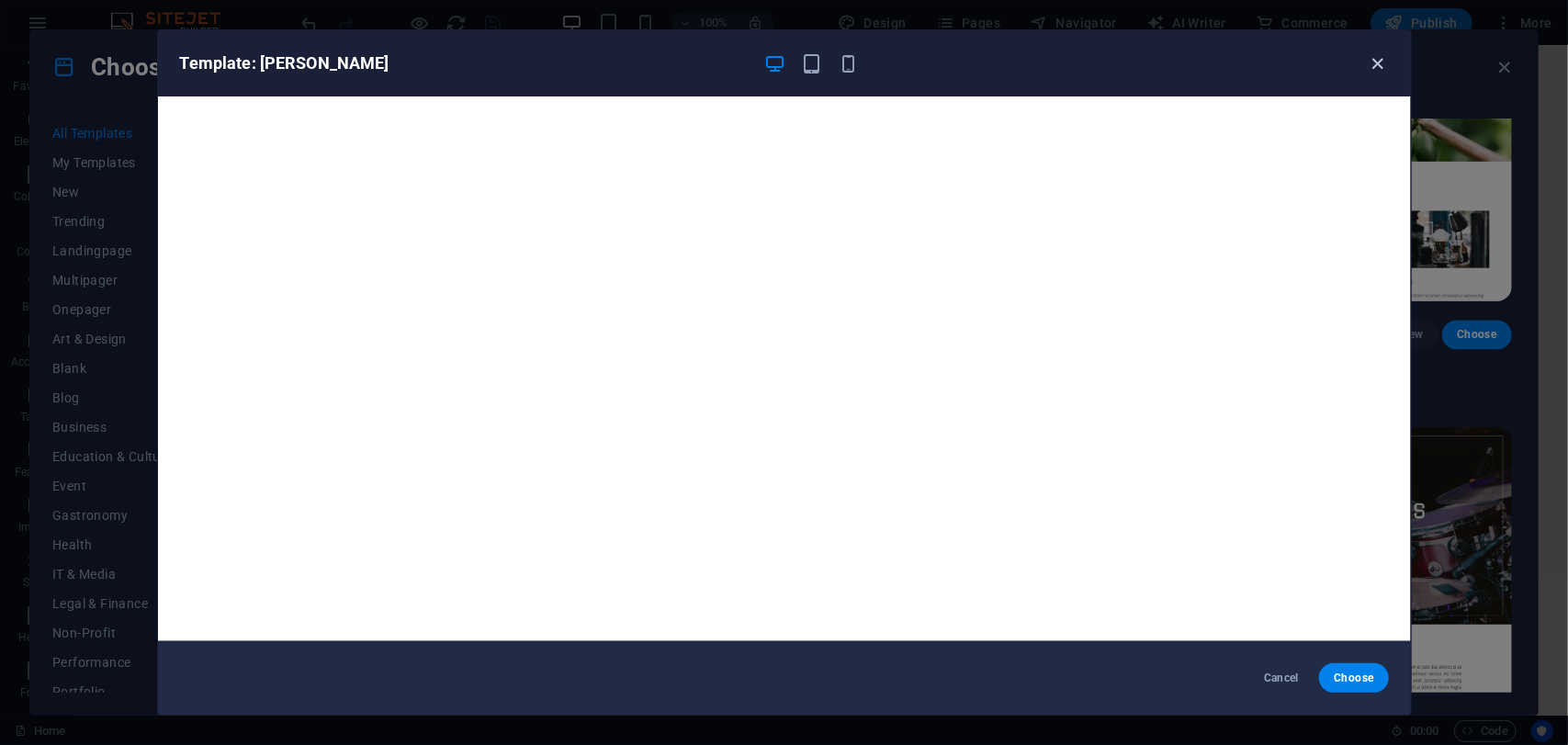
click at [1372, 61] on icon "button" at bounding box center [1377, 63] width 21 height 21
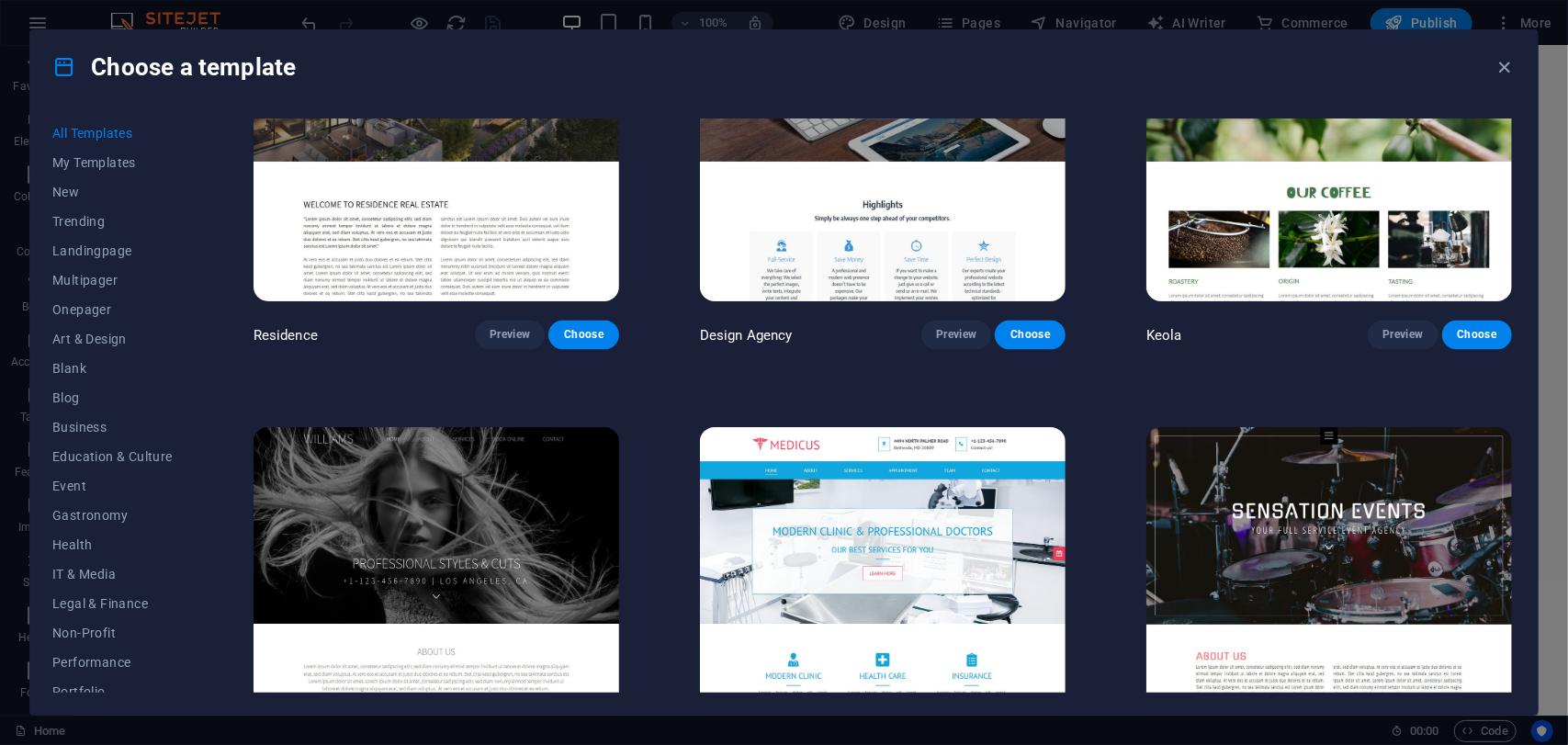
click at [931, 451] on img at bounding box center [882, 595] width 366 height 337
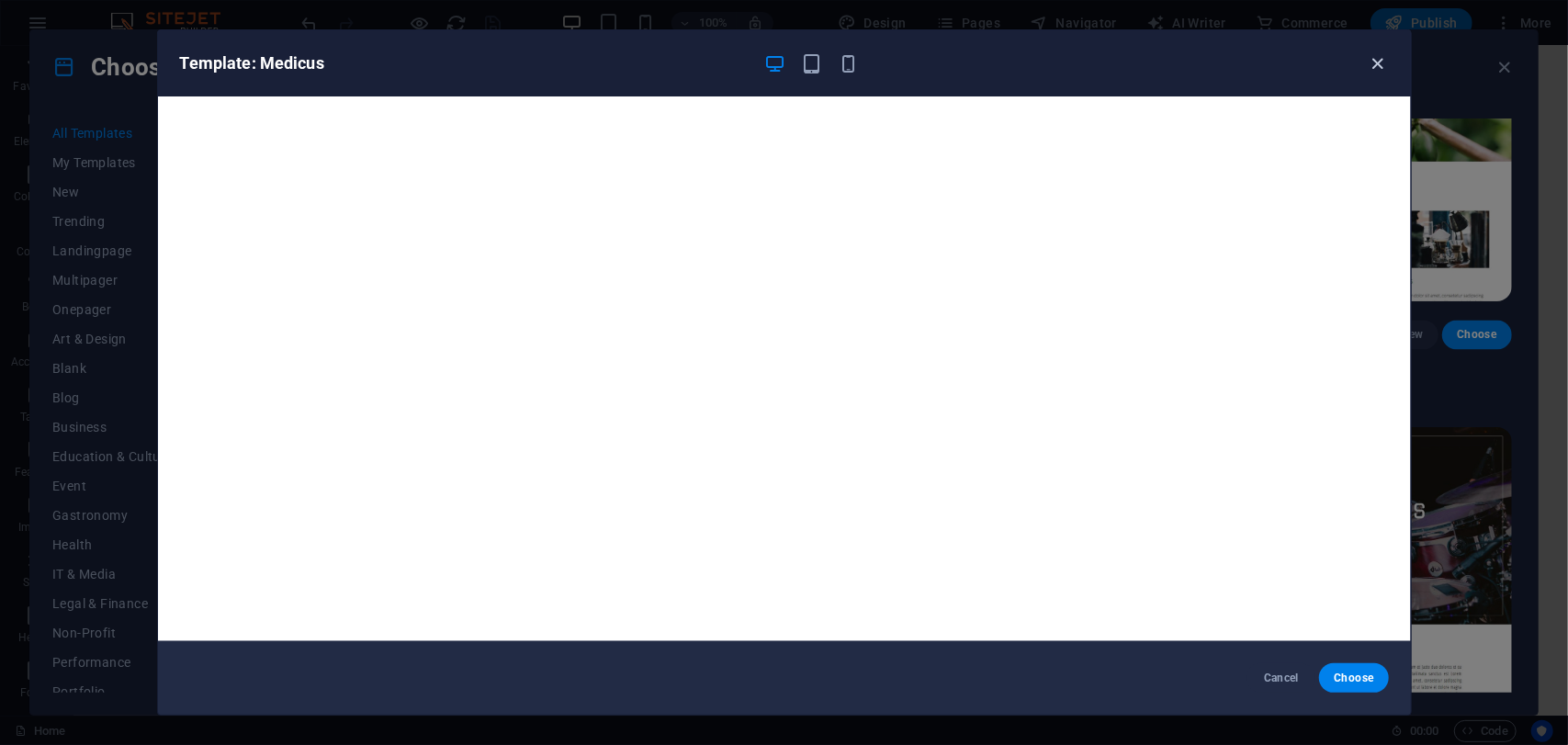
click at [1379, 65] on icon "button" at bounding box center [1377, 63] width 21 height 21
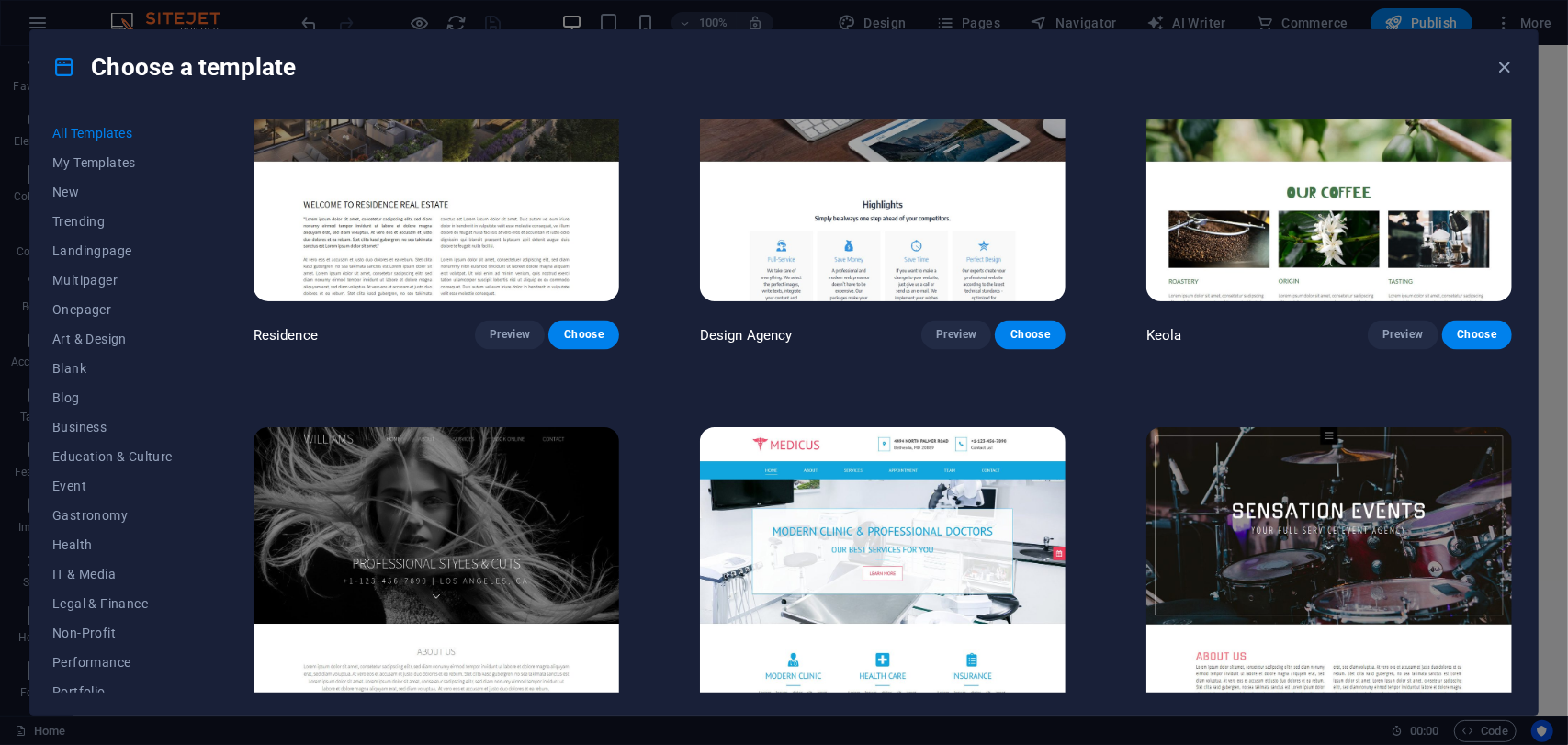
click at [1266, 464] on img at bounding box center [1329, 595] width 366 height 337
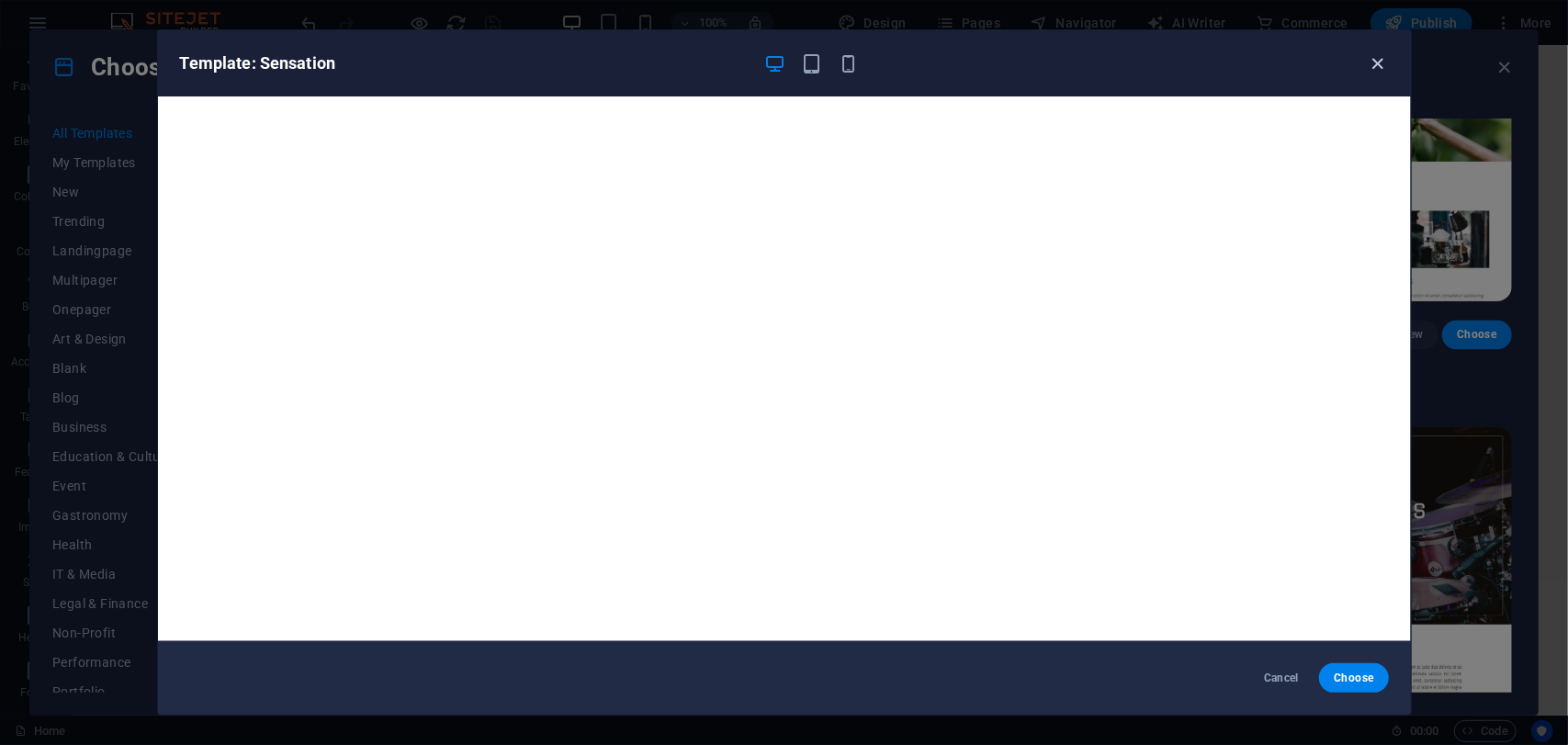
click at [1377, 65] on icon "button" at bounding box center [1377, 63] width 21 height 21
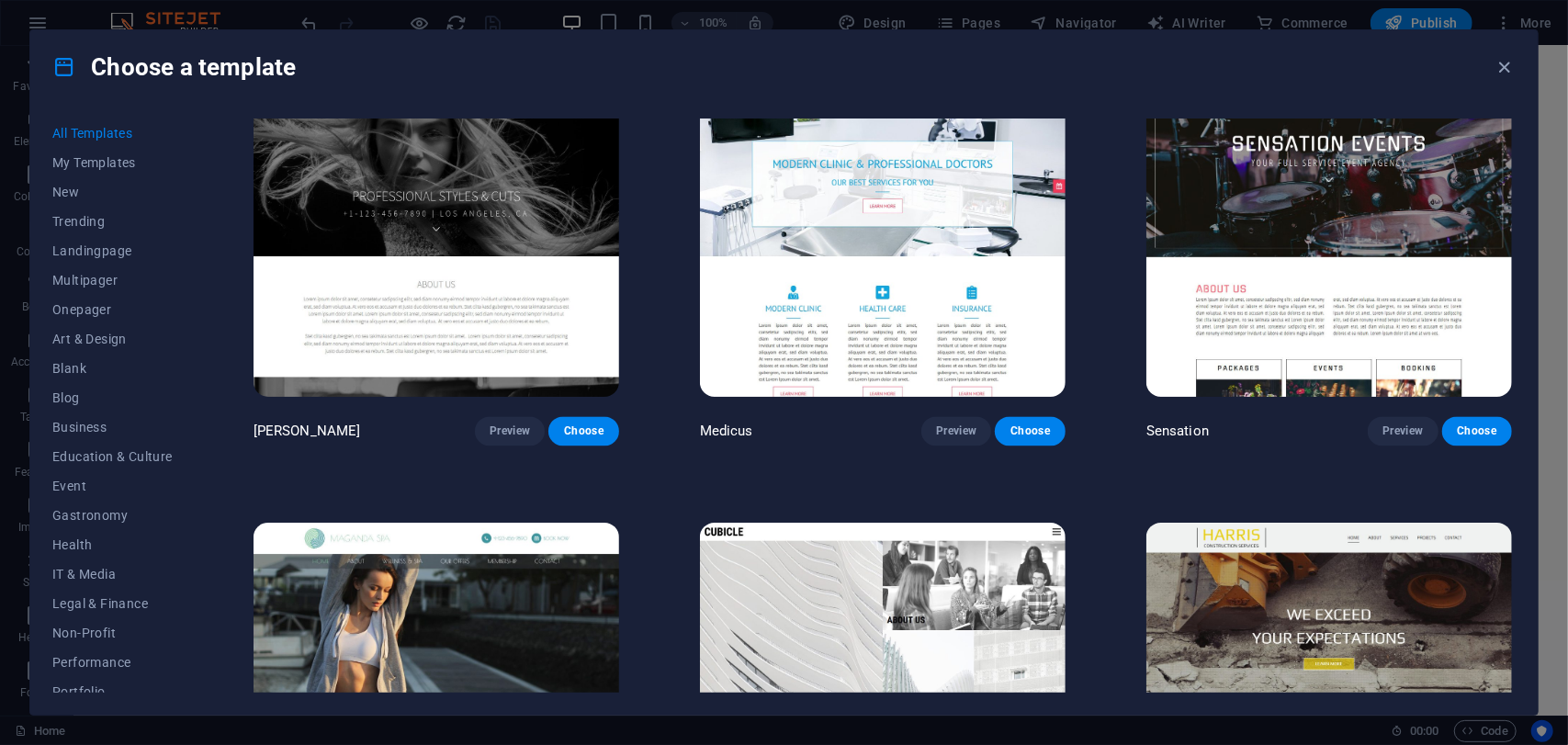
scroll to position [21621, 0]
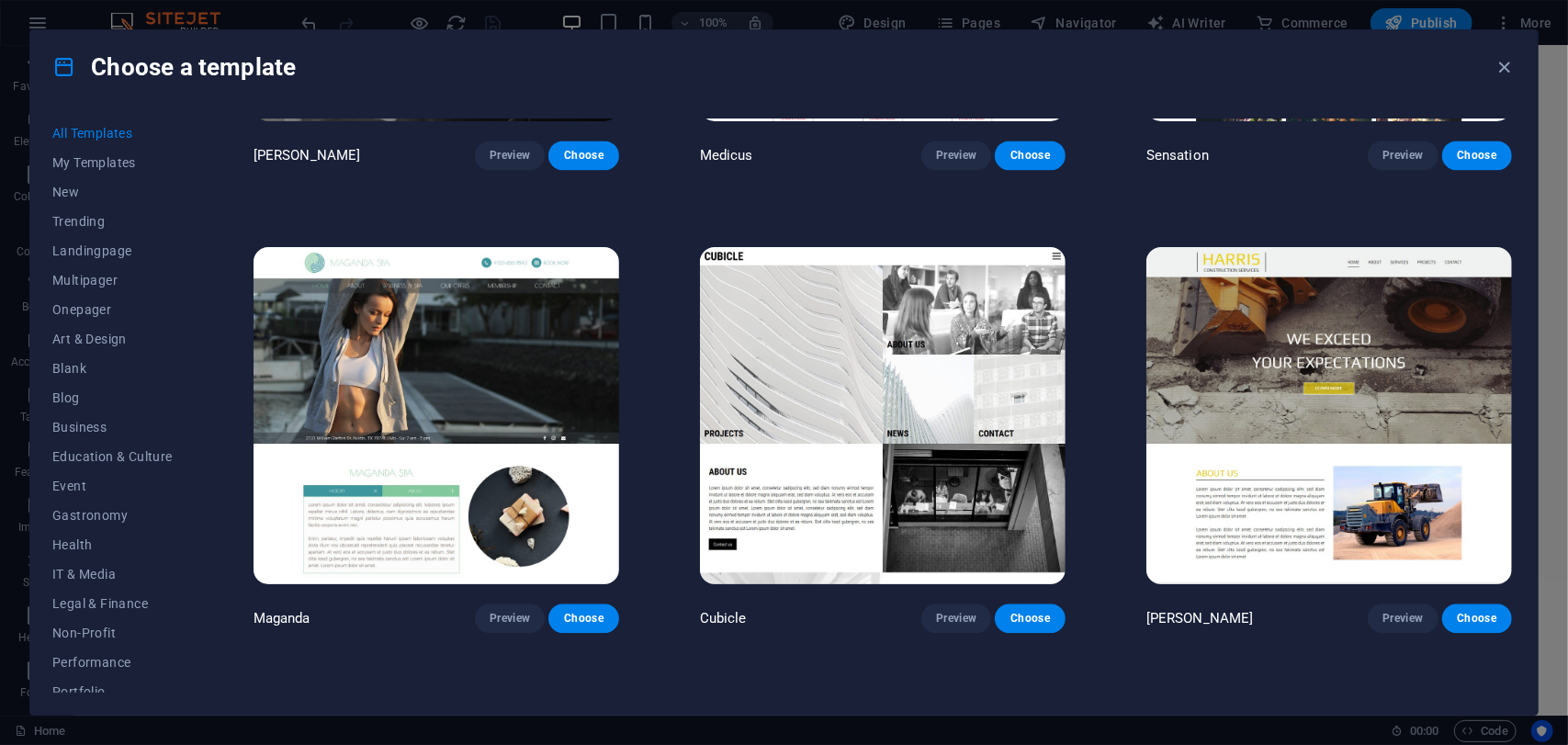
click at [440, 312] on img at bounding box center [435, 415] width 366 height 337
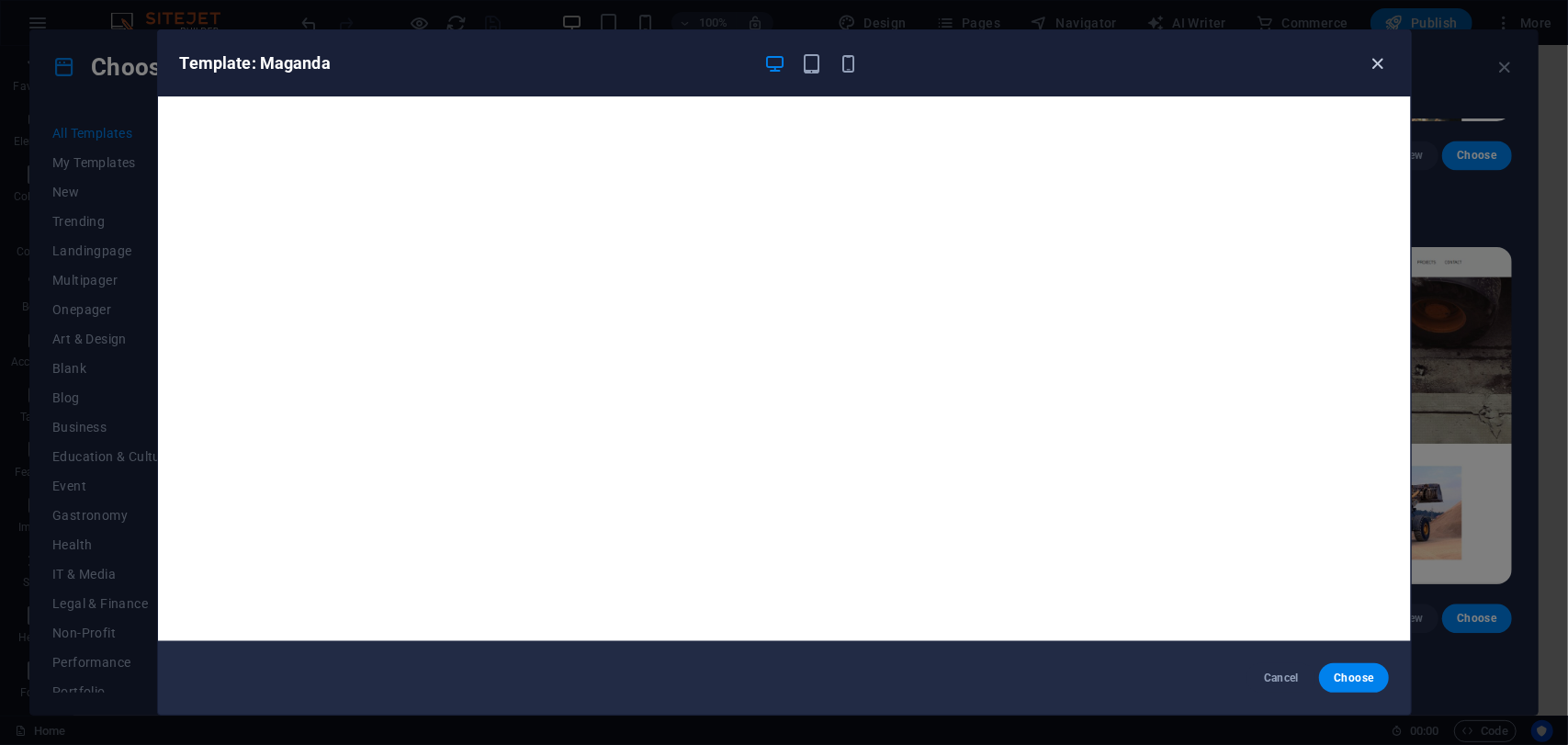
click at [1374, 58] on icon "button" at bounding box center [1377, 63] width 21 height 21
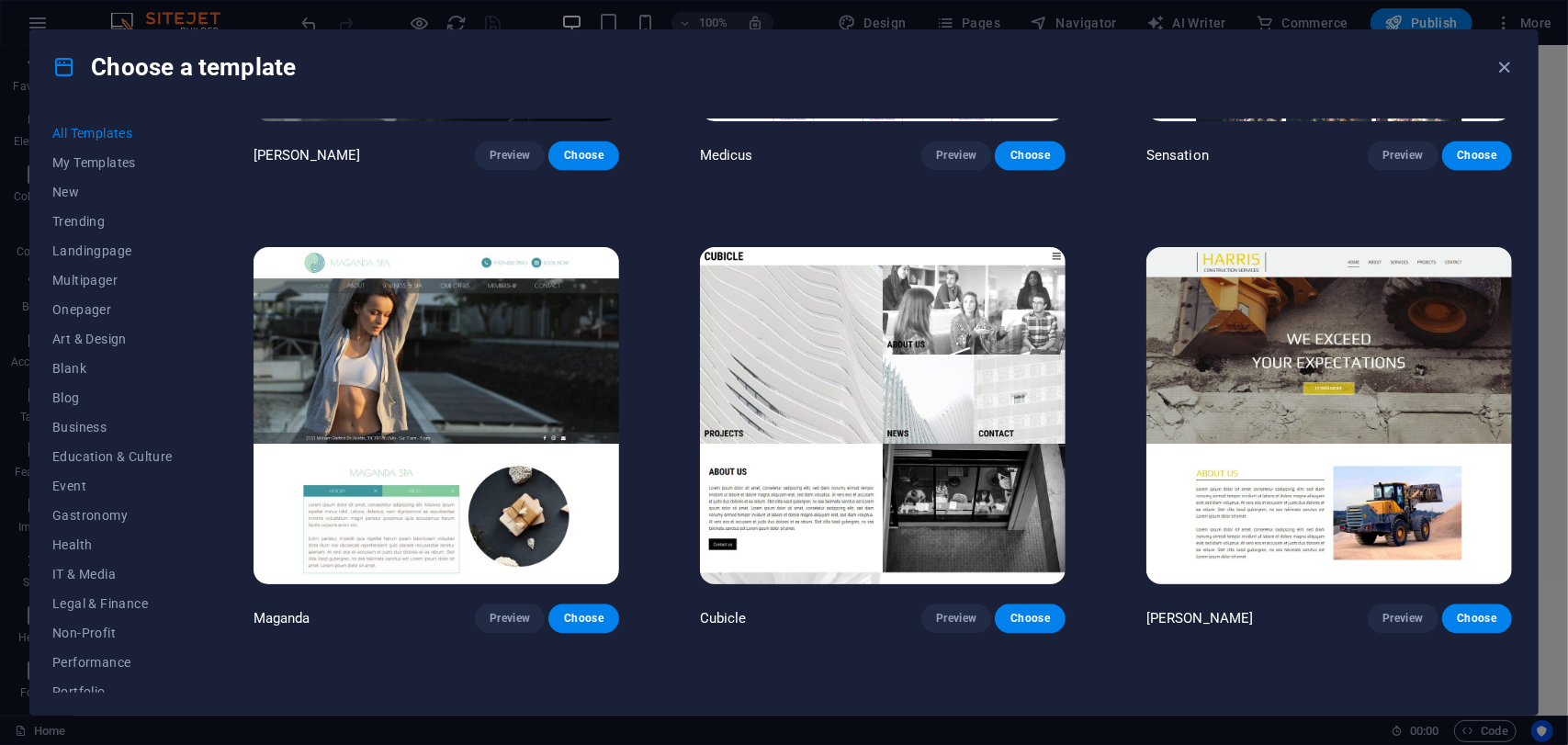
click at [868, 339] on img at bounding box center [882, 415] width 366 height 337
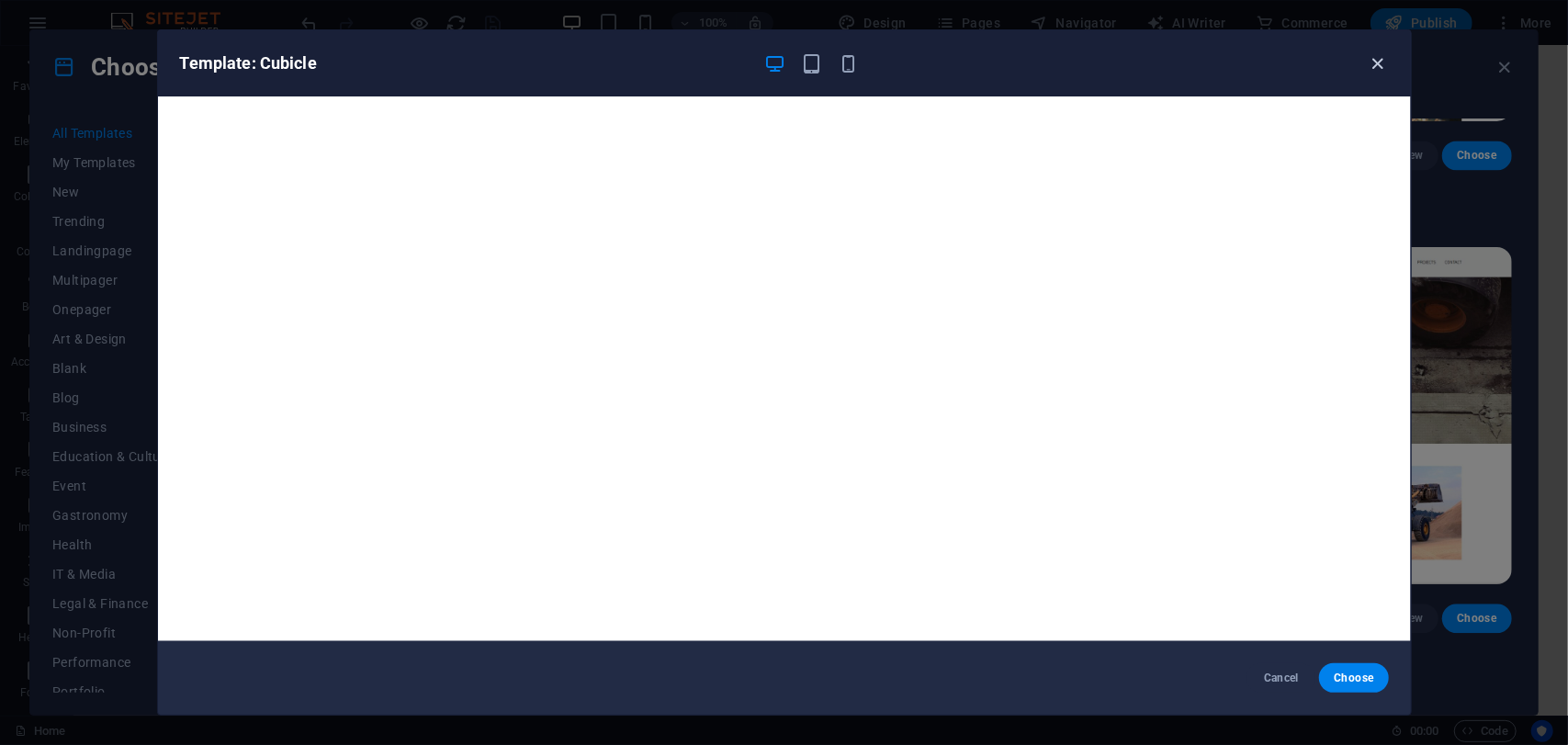
click at [1379, 57] on icon "button" at bounding box center [1377, 63] width 21 height 21
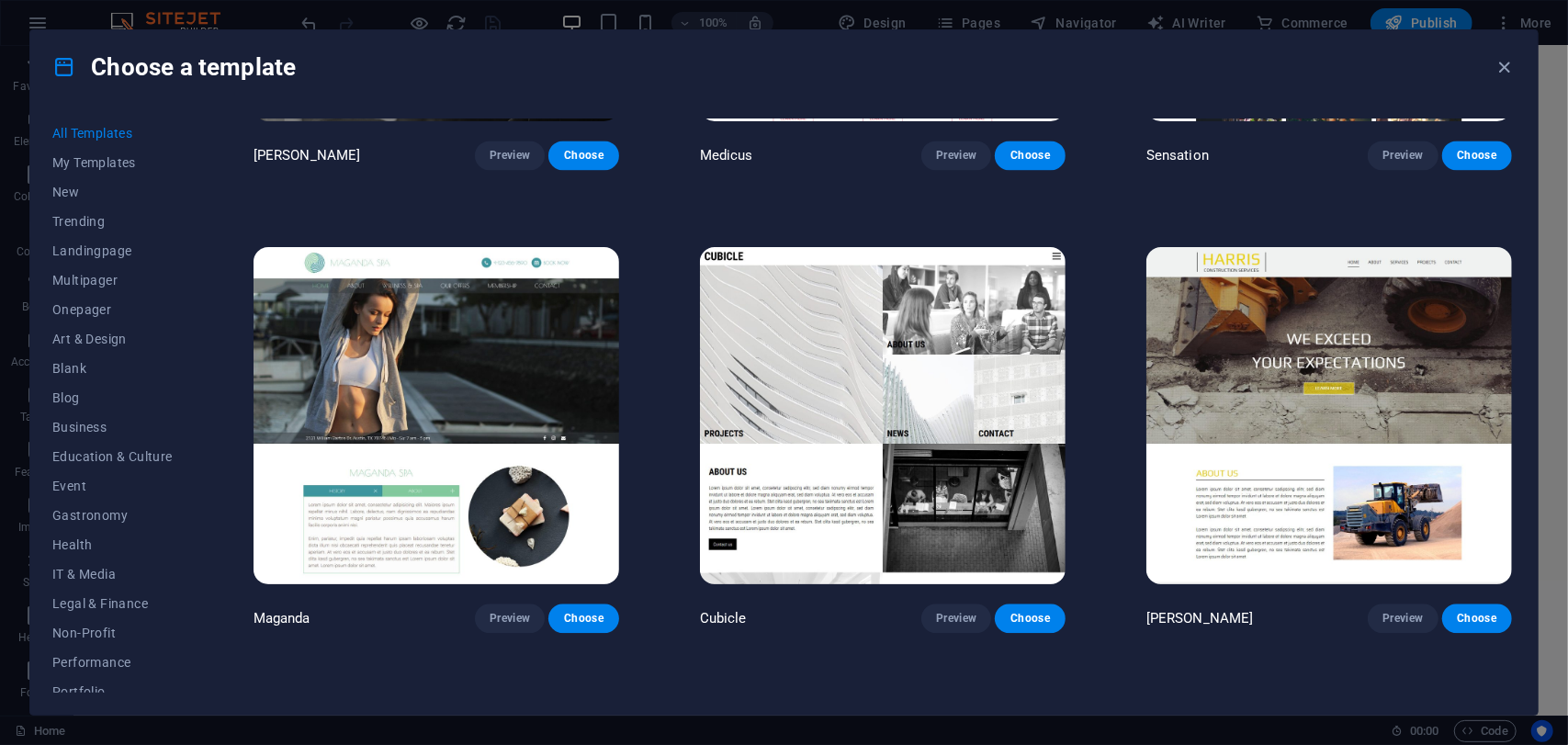
click at [1190, 335] on img at bounding box center [1329, 415] width 366 height 337
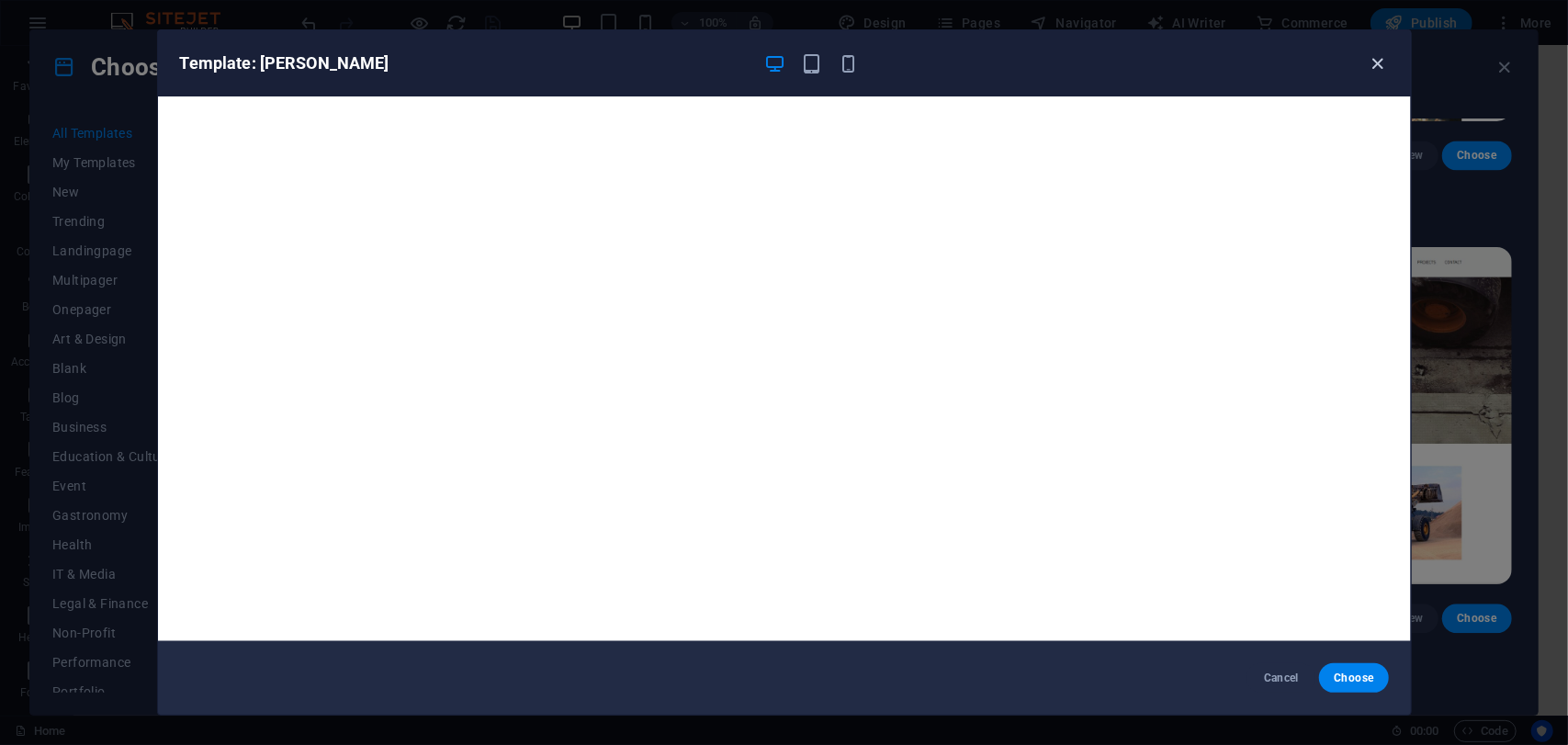
click at [1370, 67] on icon "button" at bounding box center [1377, 63] width 21 height 21
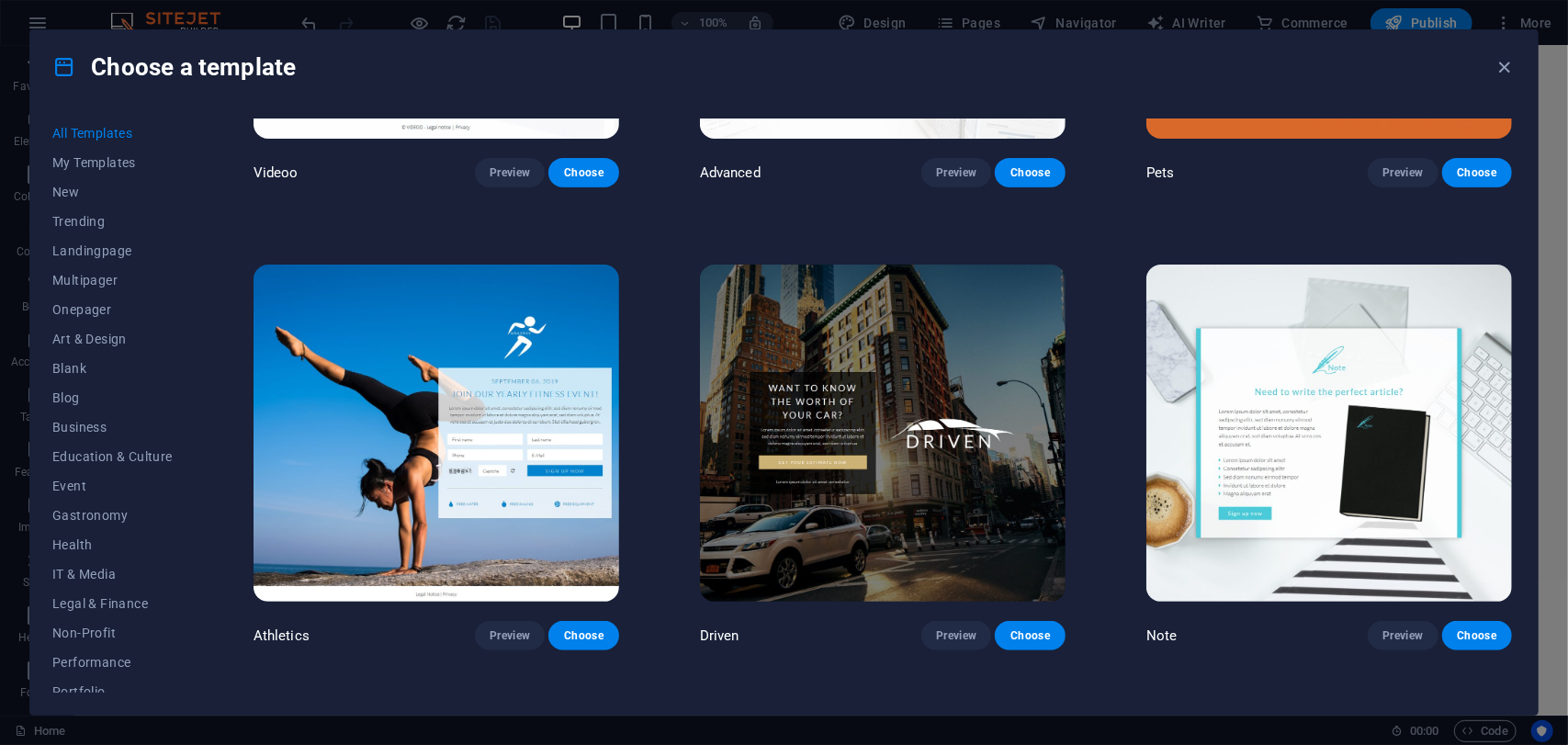
scroll to position [24376, 0]
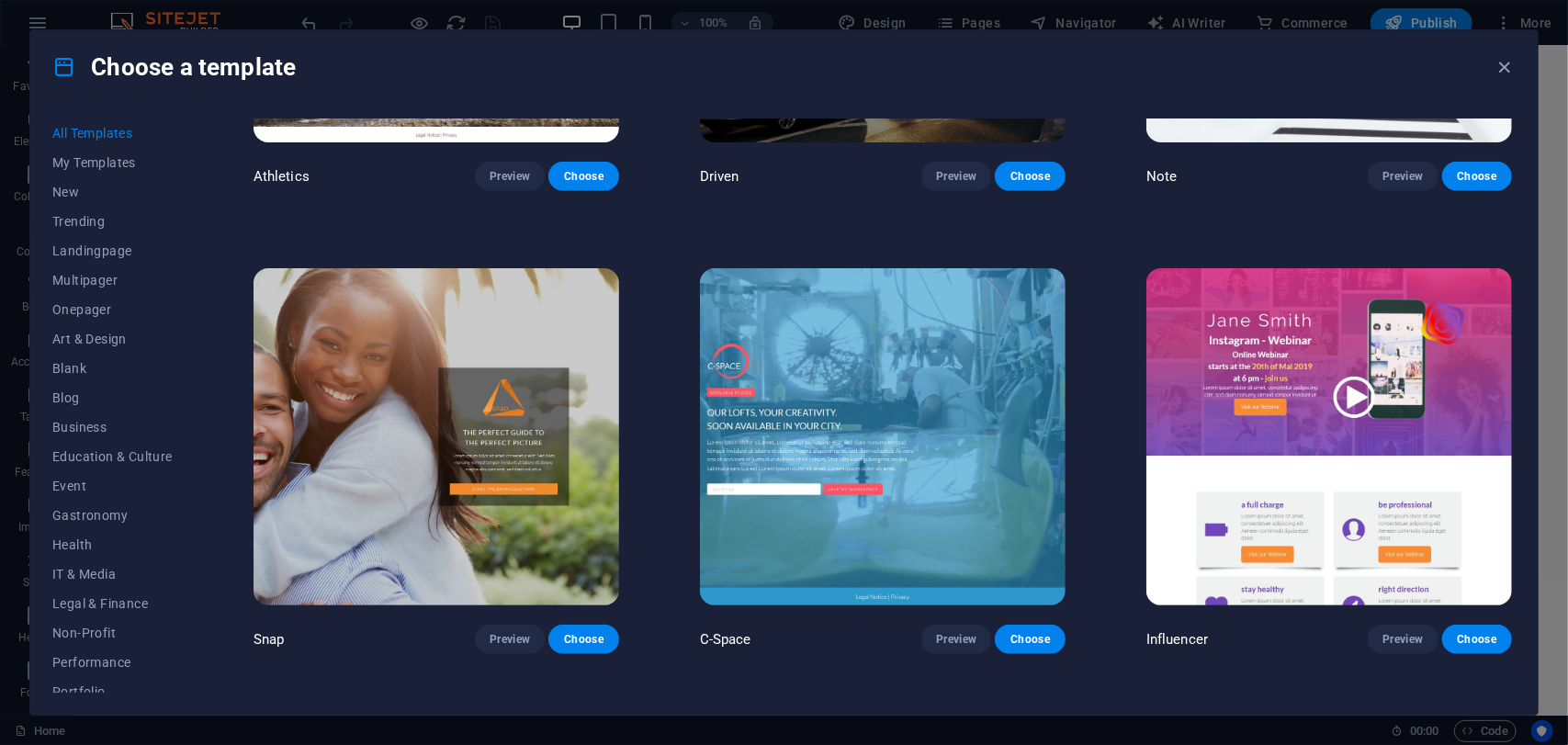
click at [1301, 282] on img at bounding box center [1329, 436] width 366 height 337
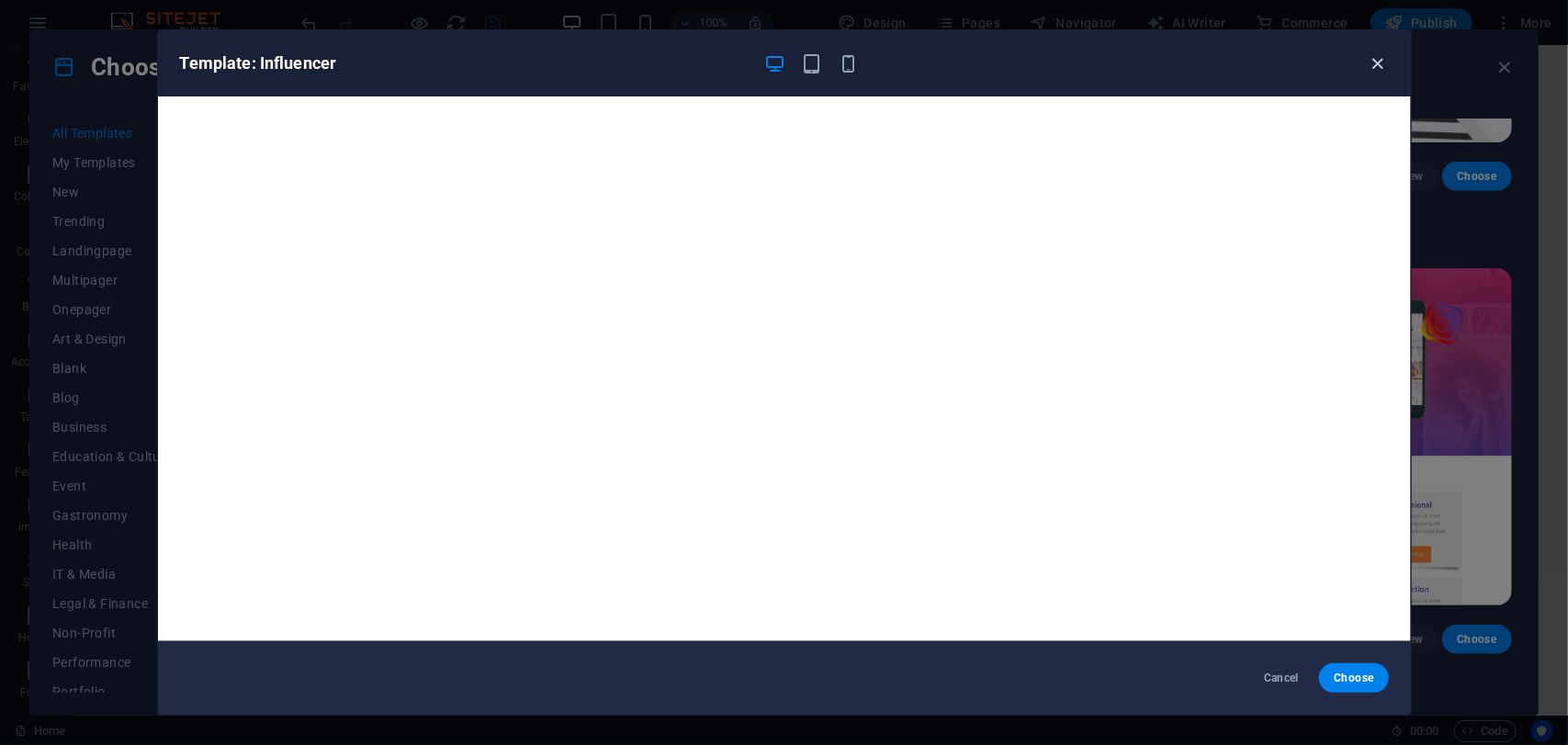
click at [1384, 62] on icon "button" at bounding box center [1377, 63] width 21 height 21
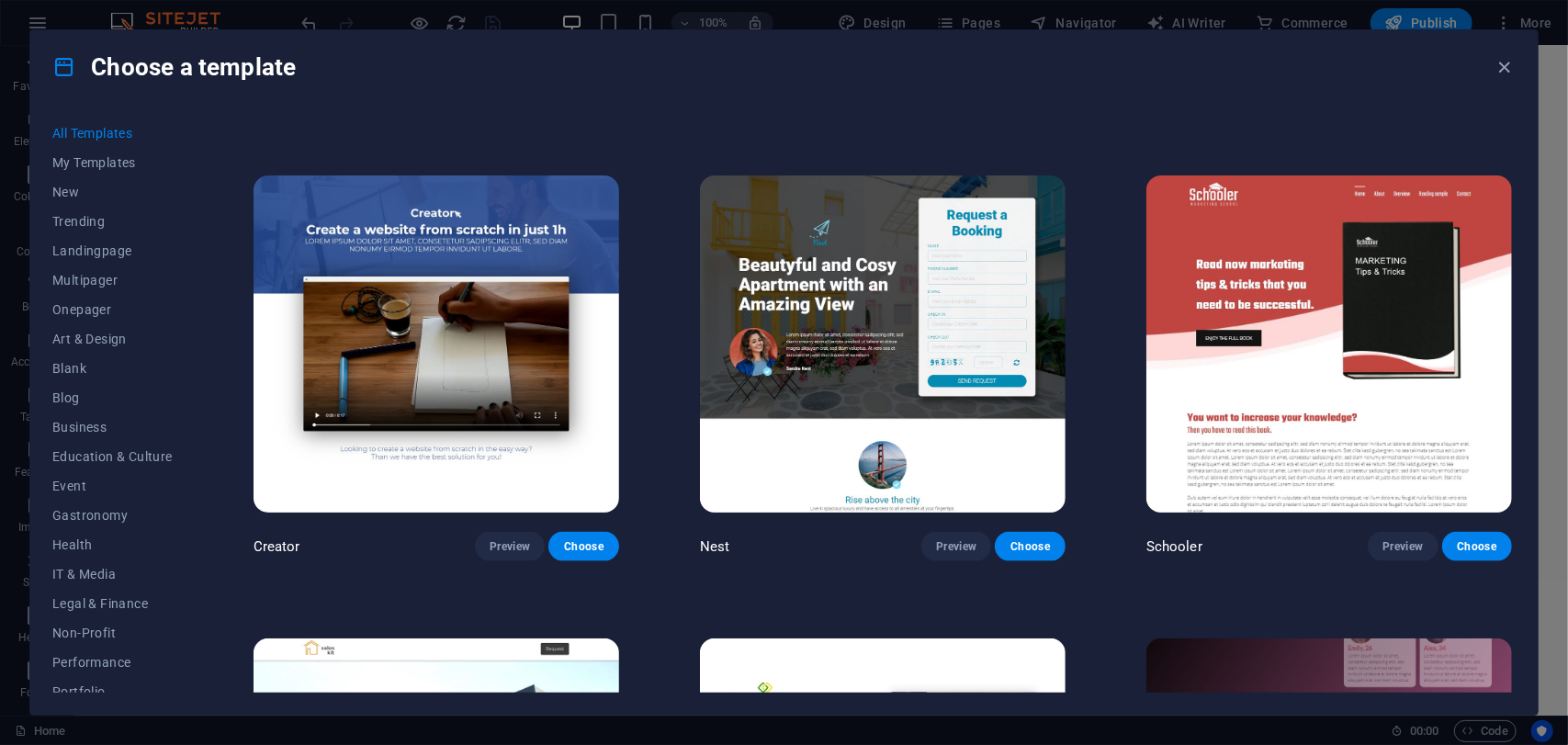
scroll to position [24744, 0]
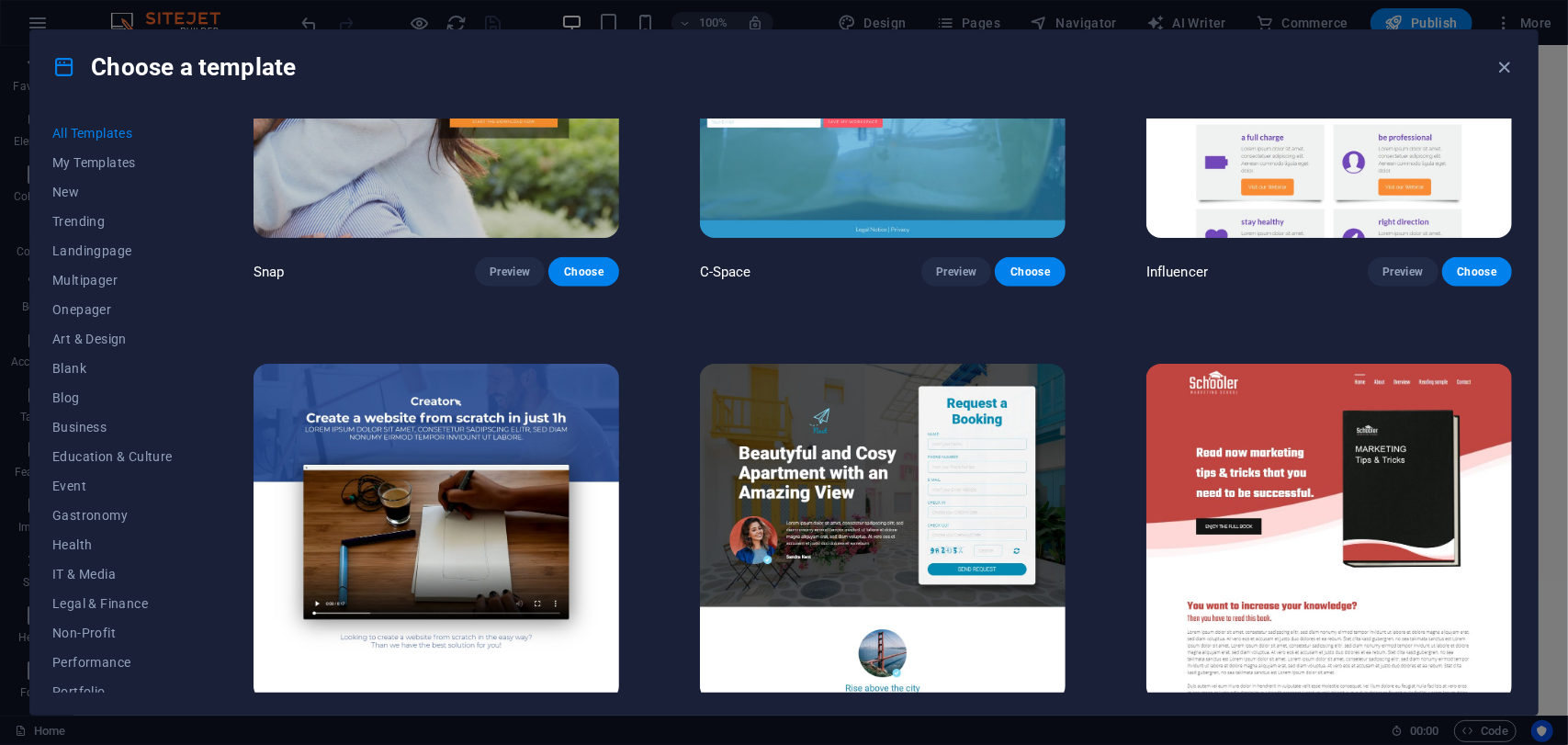
click at [1290, 364] on img at bounding box center [1329, 532] width 366 height 337
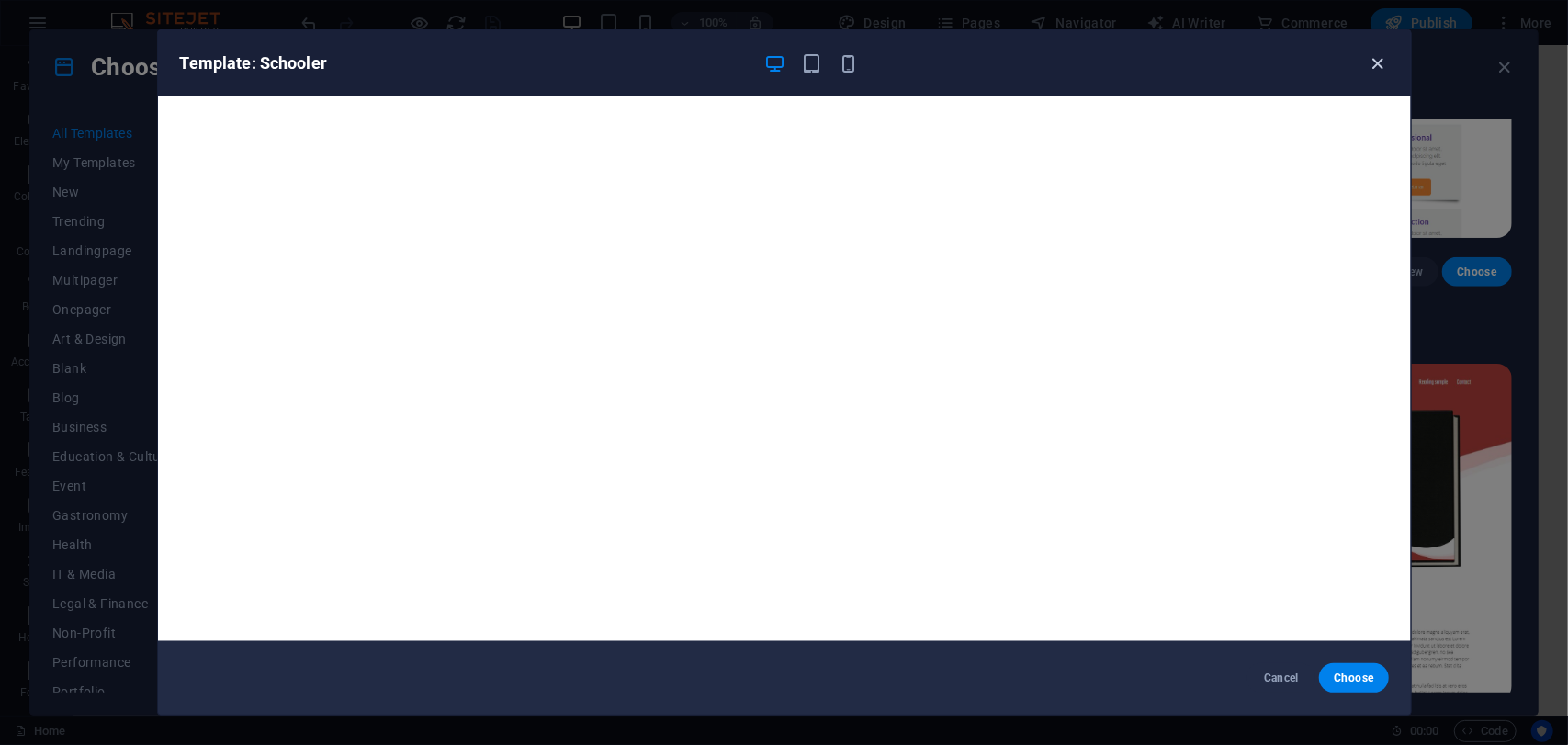
click at [1377, 57] on icon "button" at bounding box center [1377, 63] width 21 height 21
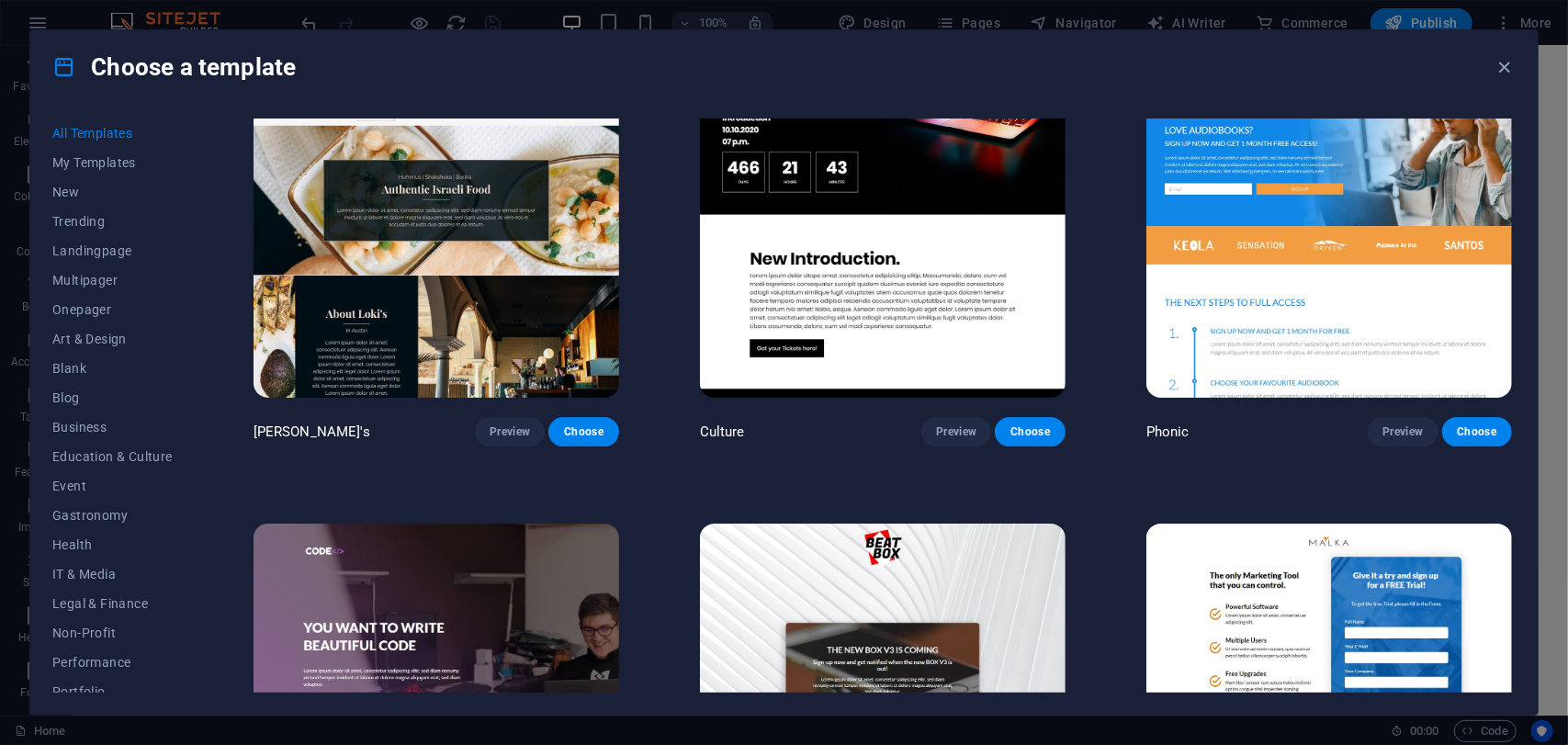
scroll to position [22669, 0]
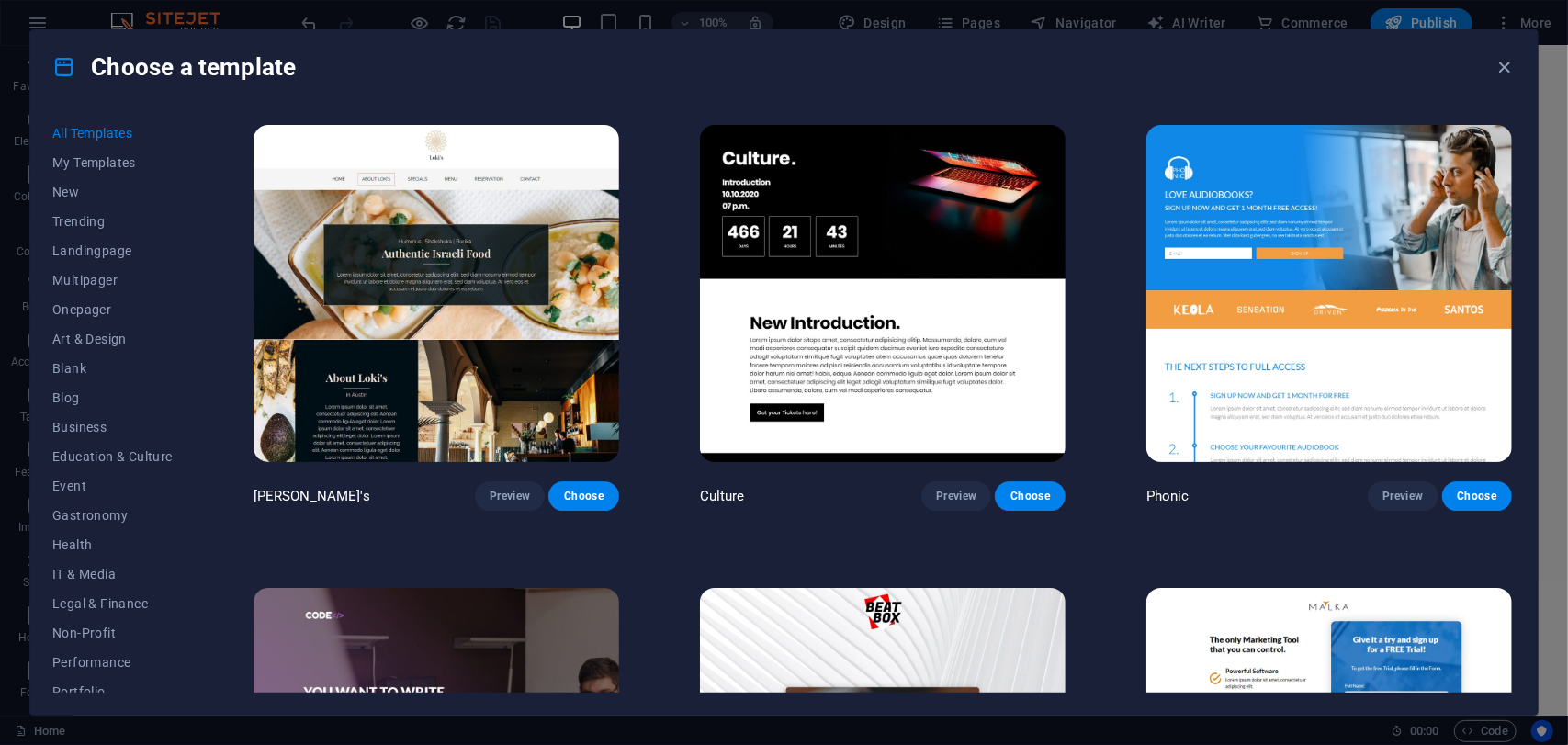
click at [538, 587] on img at bounding box center [435, 755] width 366 height 337
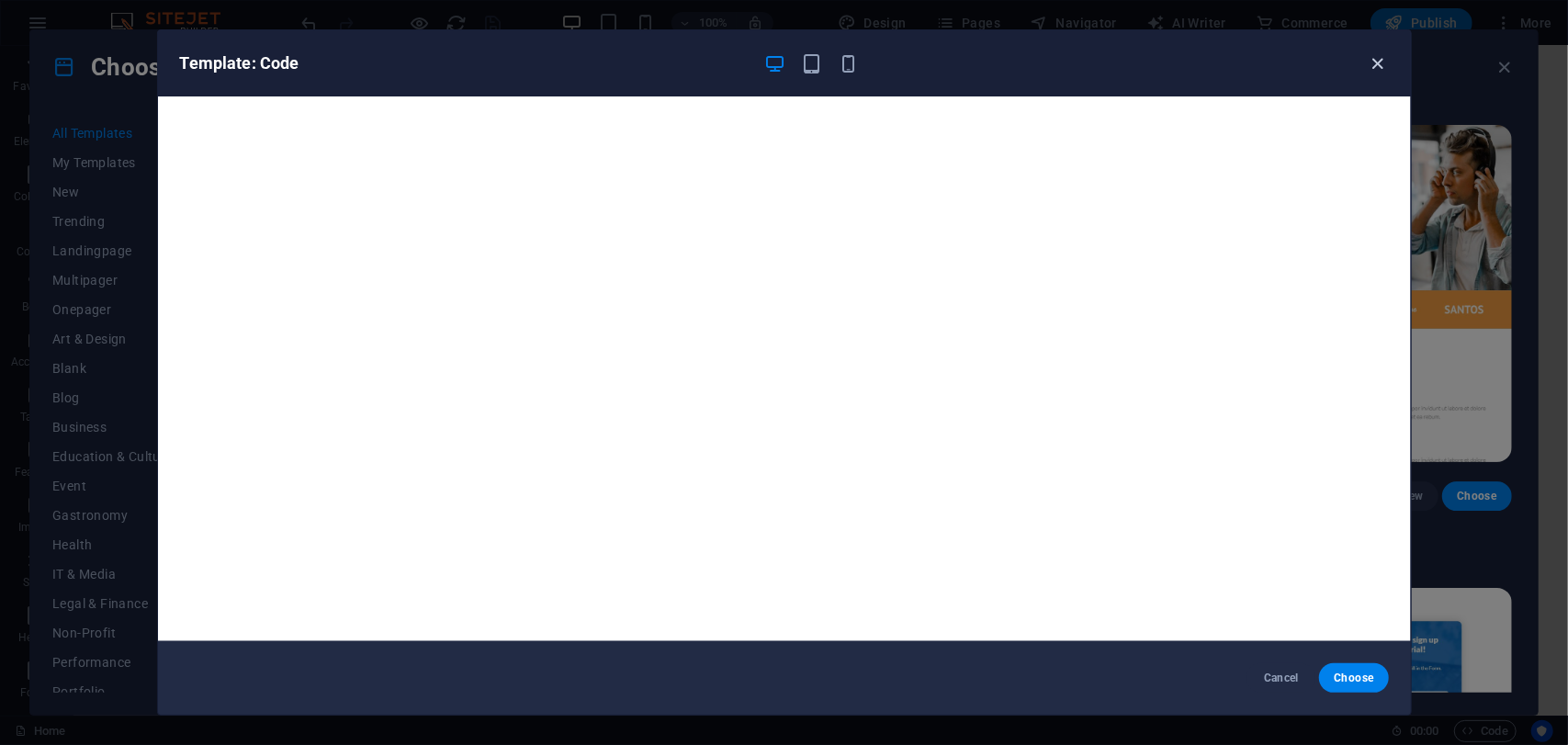
click at [1383, 69] on icon "button" at bounding box center [1377, 63] width 21 height 21
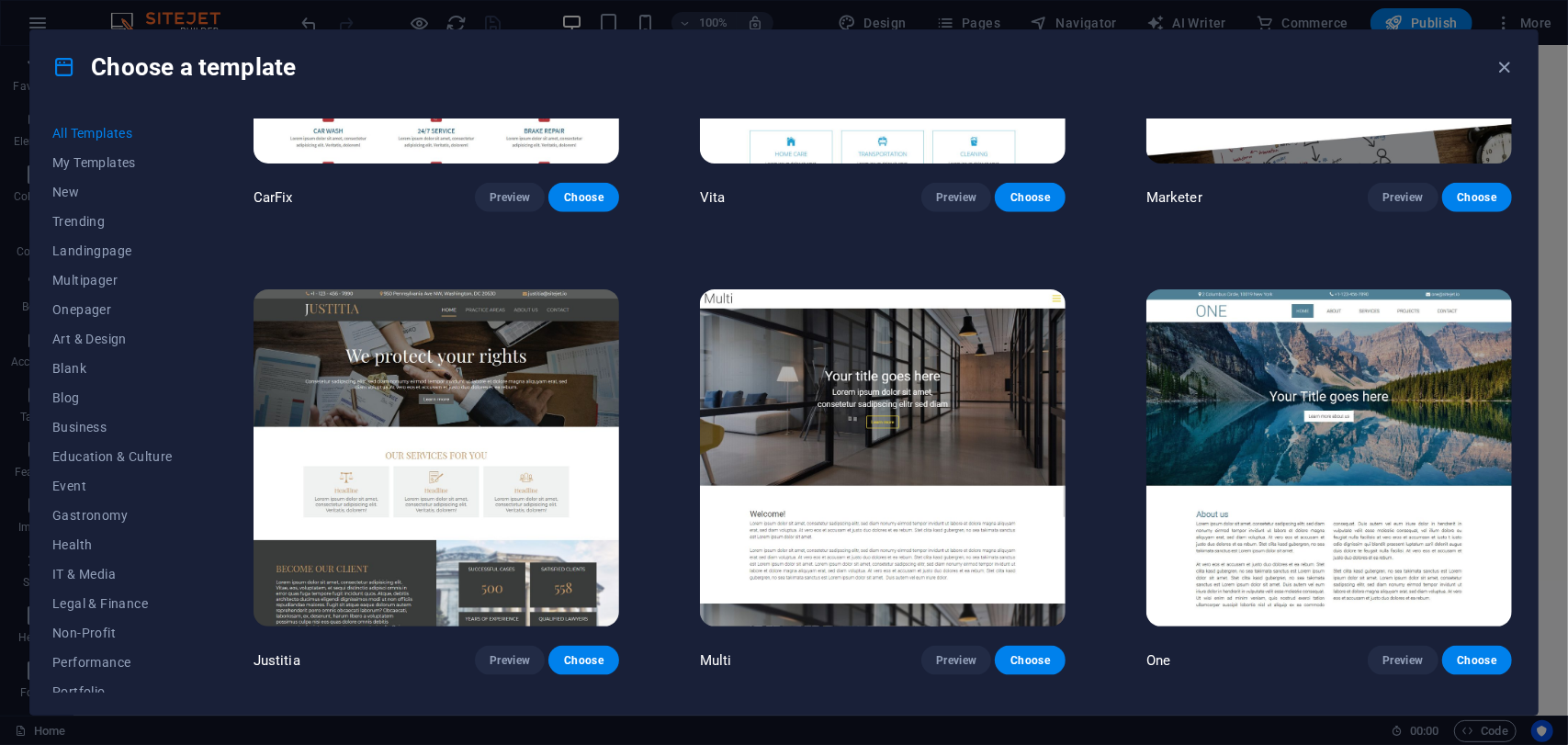
scroll to position [20190, 0]
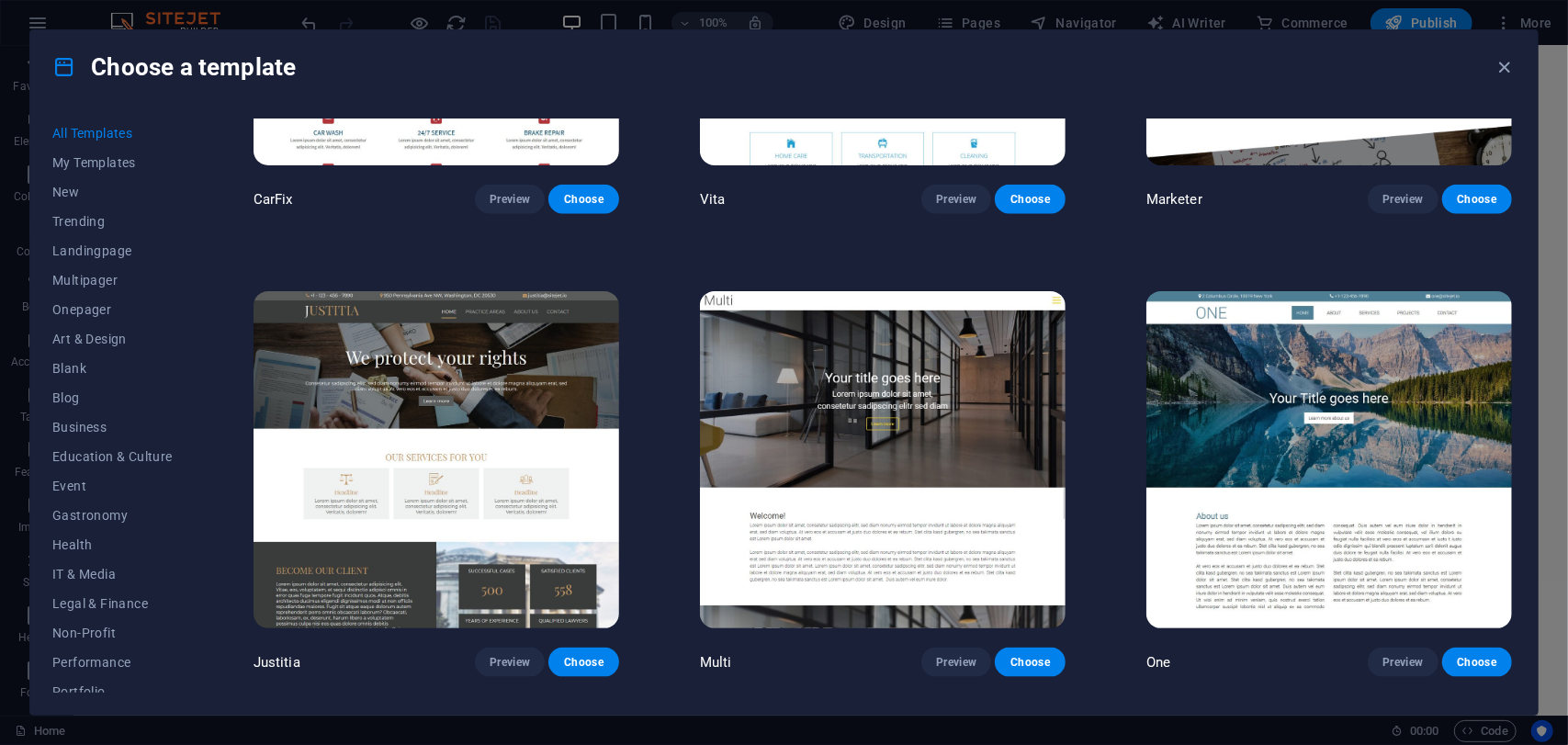
click at [486, 326] on img at bounding box center [435, 459] width 366 height 337
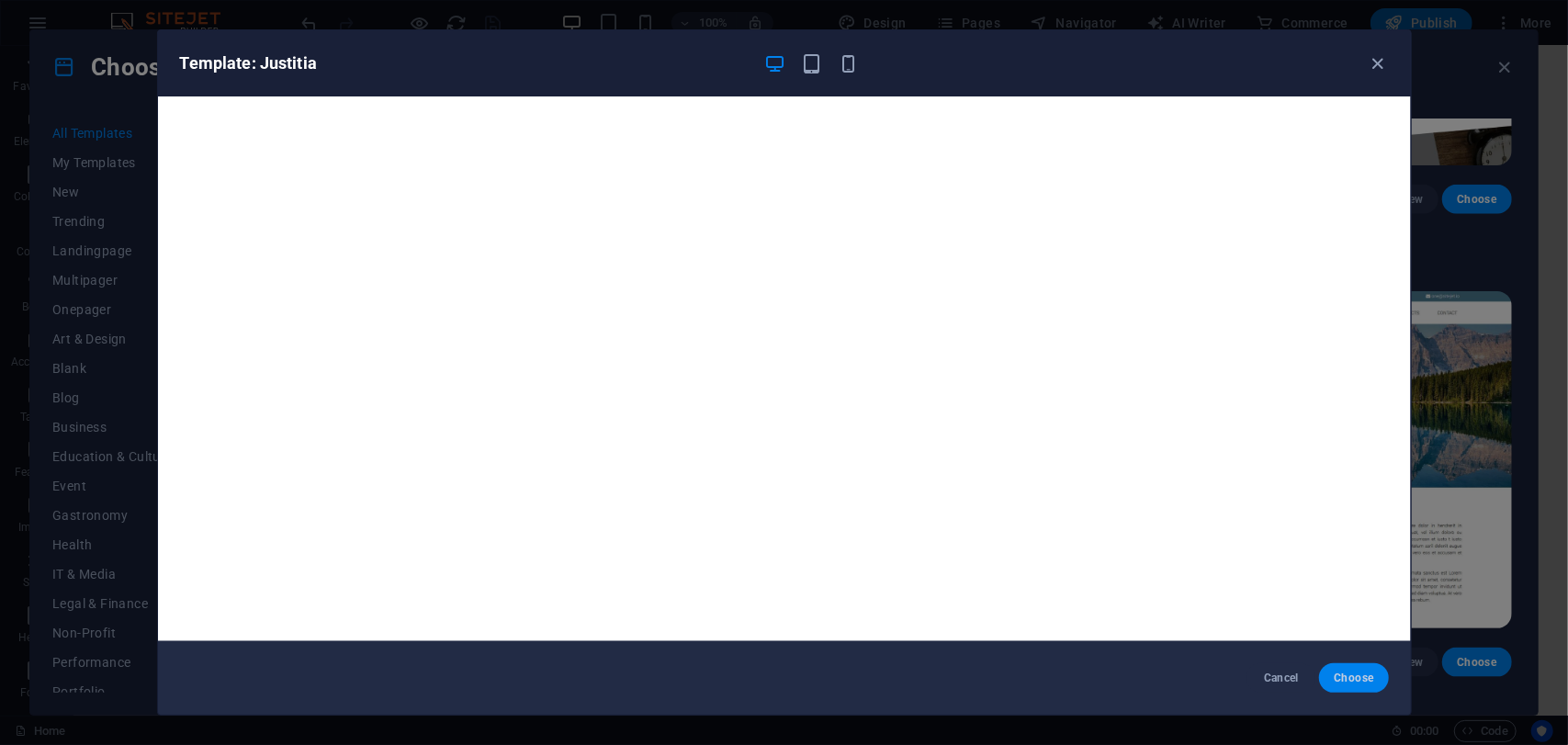
click at [1352, 669] on button "Choose" at bounding box center [1354, 677] width 69 height 29
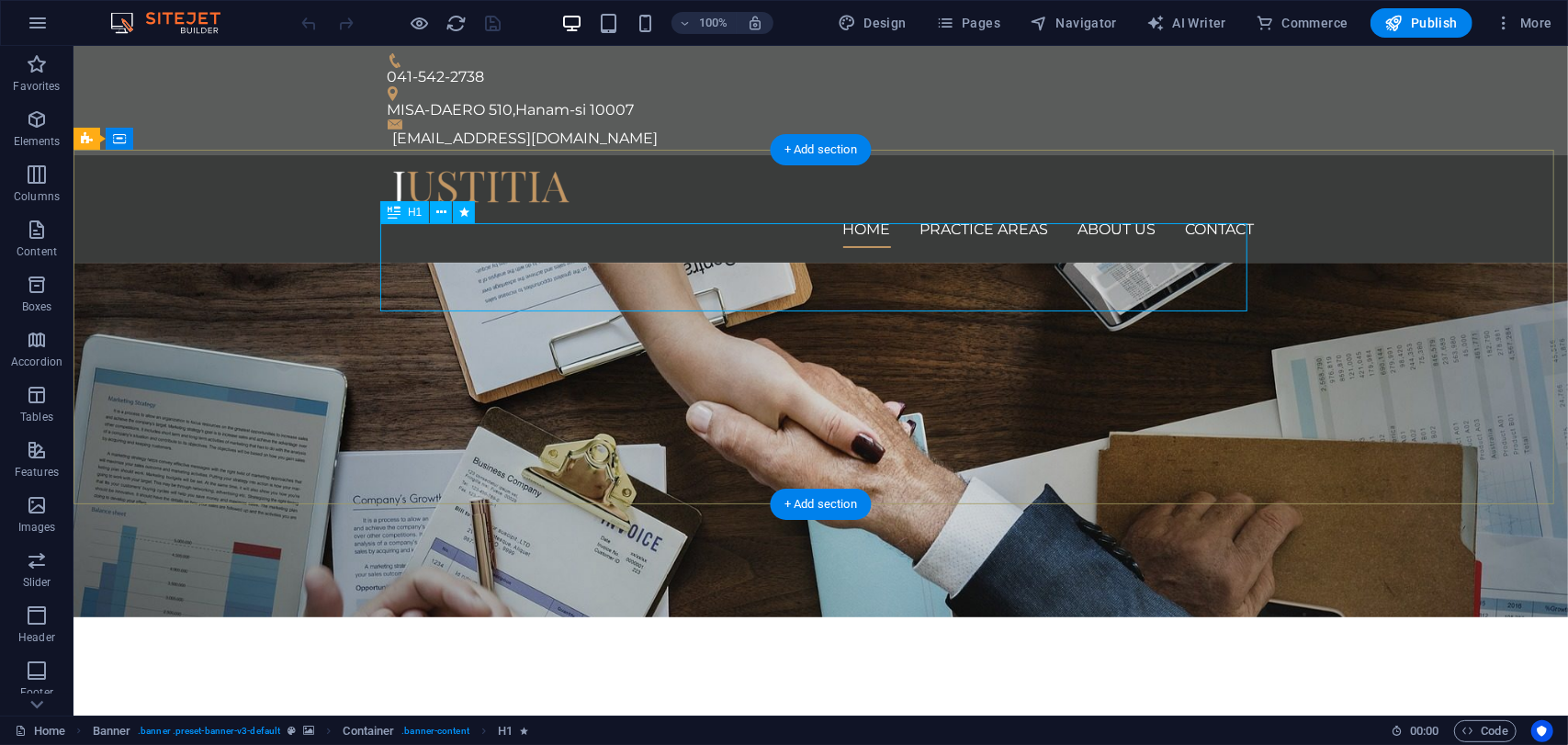
click at [922, 689] on div "We protect your rights" at bounding box center [820, 733] width 867 height 88
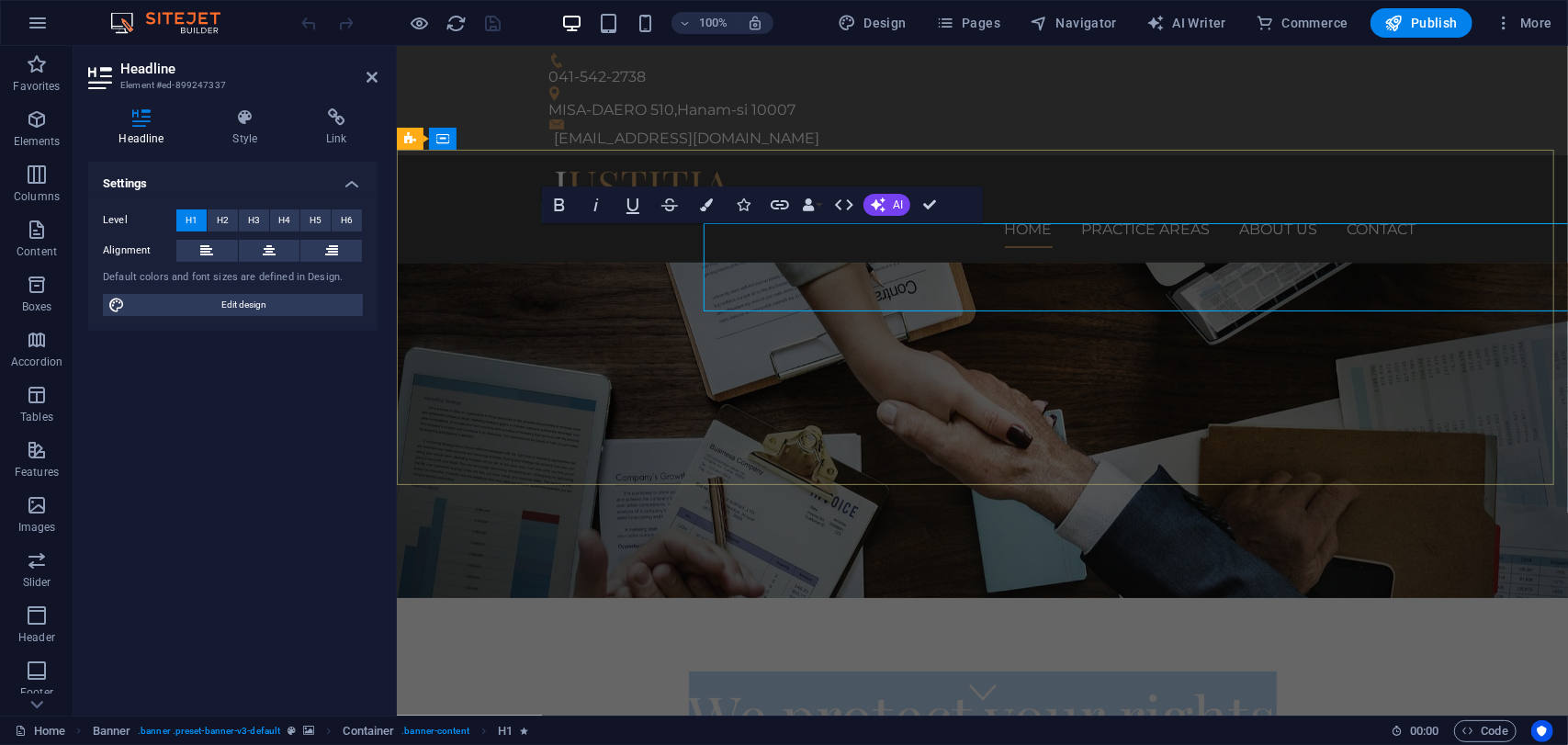
click at [922, 675] on span "We protect your rights" at bounding box center [981, 714] width 588 height 78
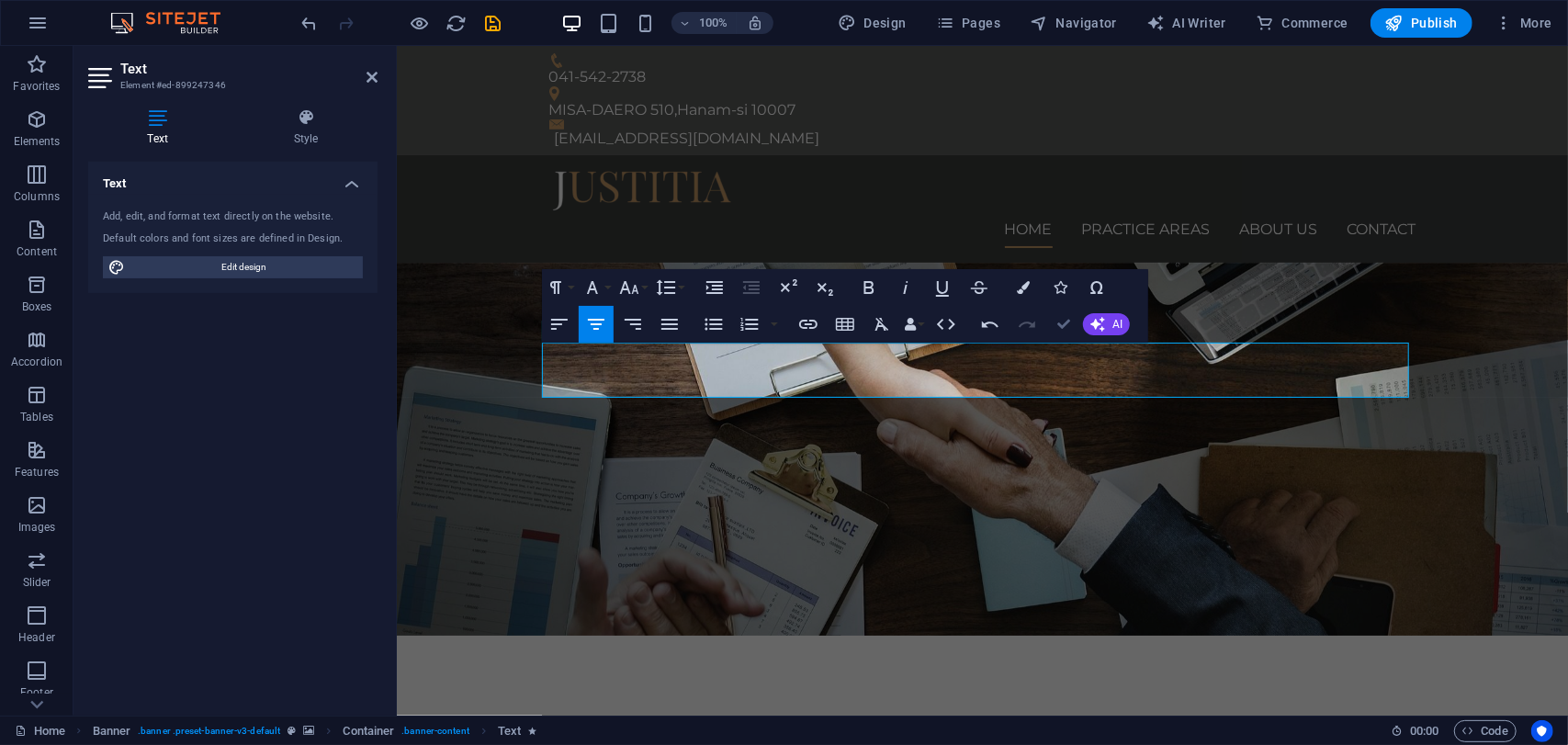
drag, startPoint x: 1055, startPoint y: 318, endPoint x: 970, endPoint y: 295, distance: 88.1
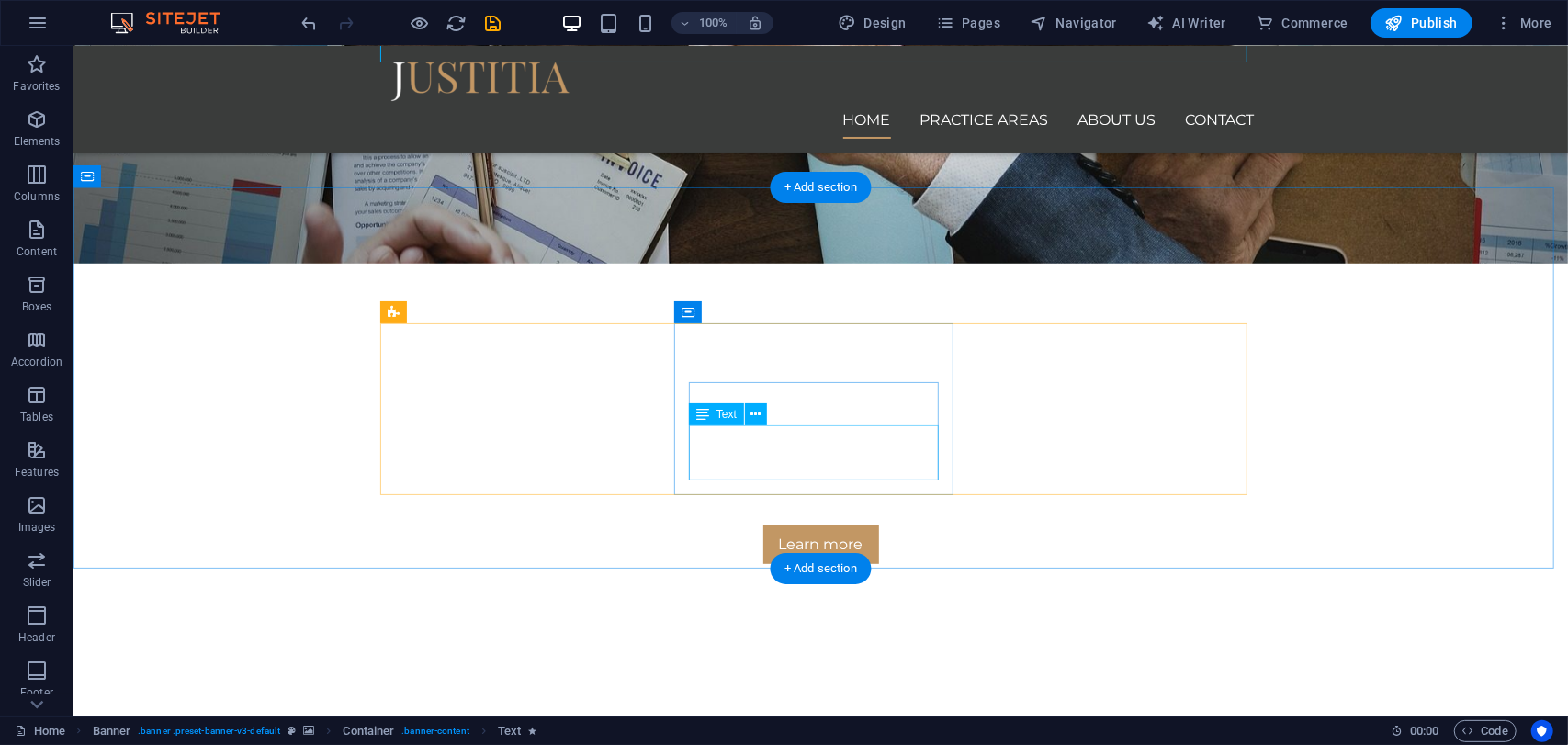
scroll to position [367, 0]
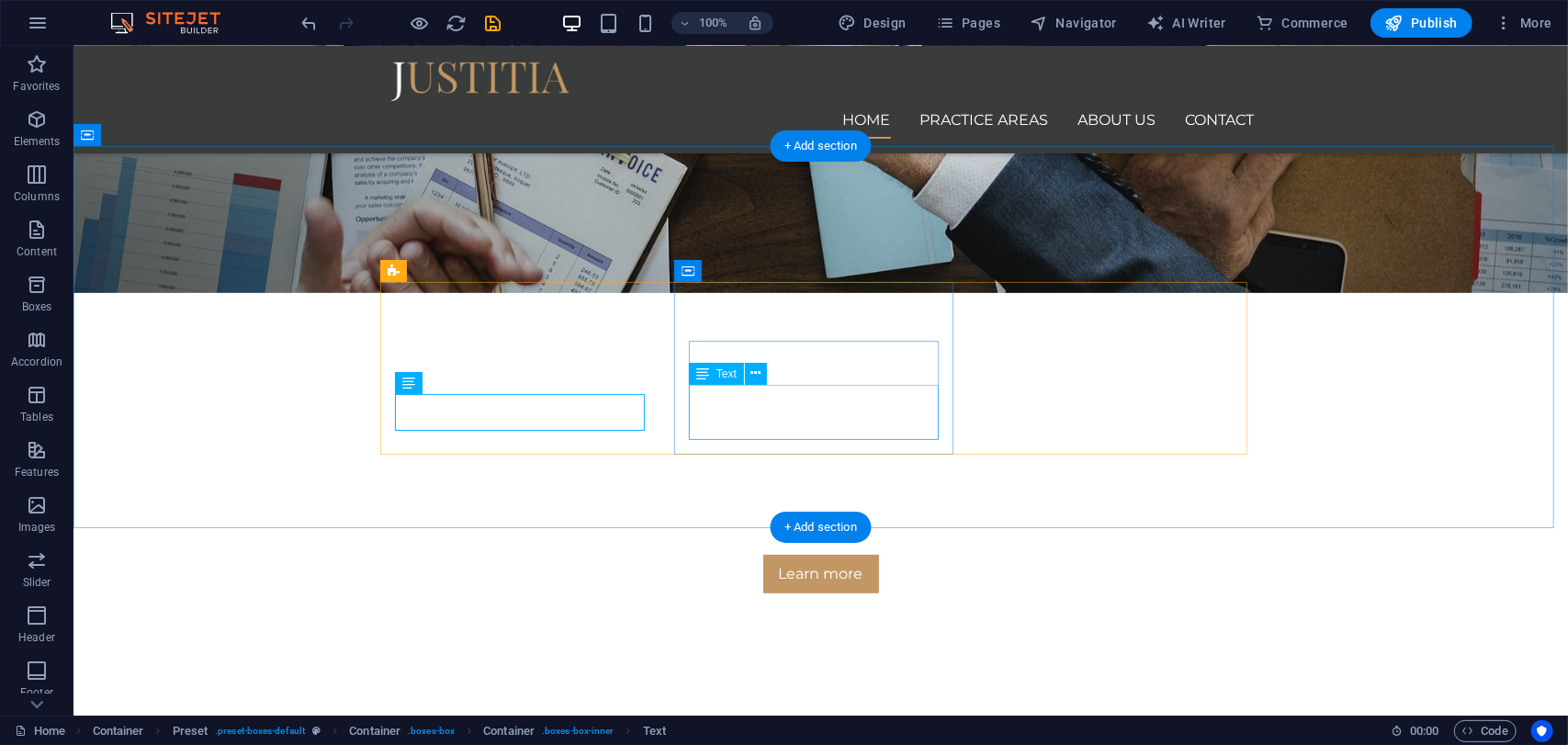
drag, startPoint x: 795, startPoint y: 410, endPoint x: 489, endPoint y: 409, distance: 306.0
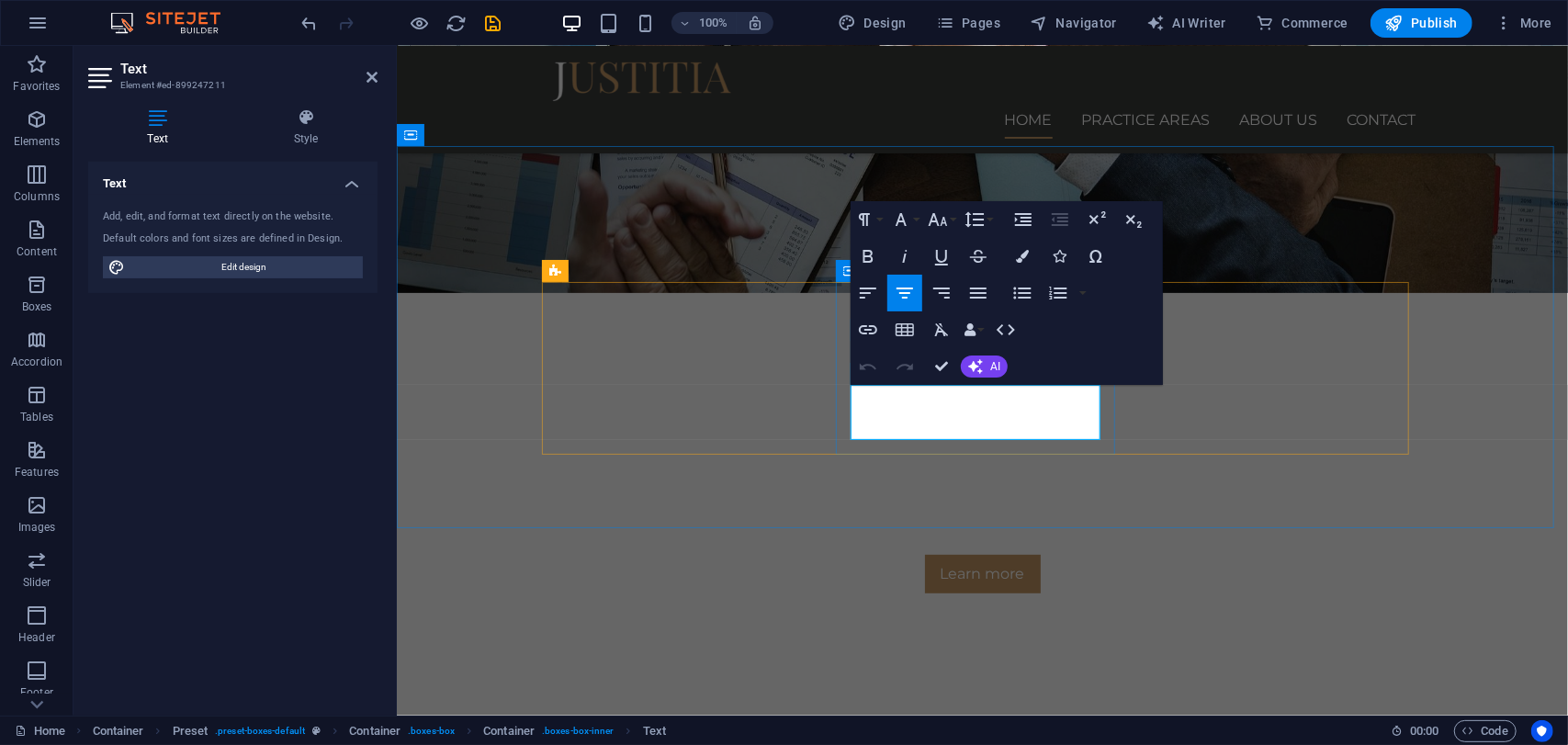
drag, startPoint x: 872, startPoint y: 395, endPoint x: 1055, endPoint y: 424, distance: 185.3
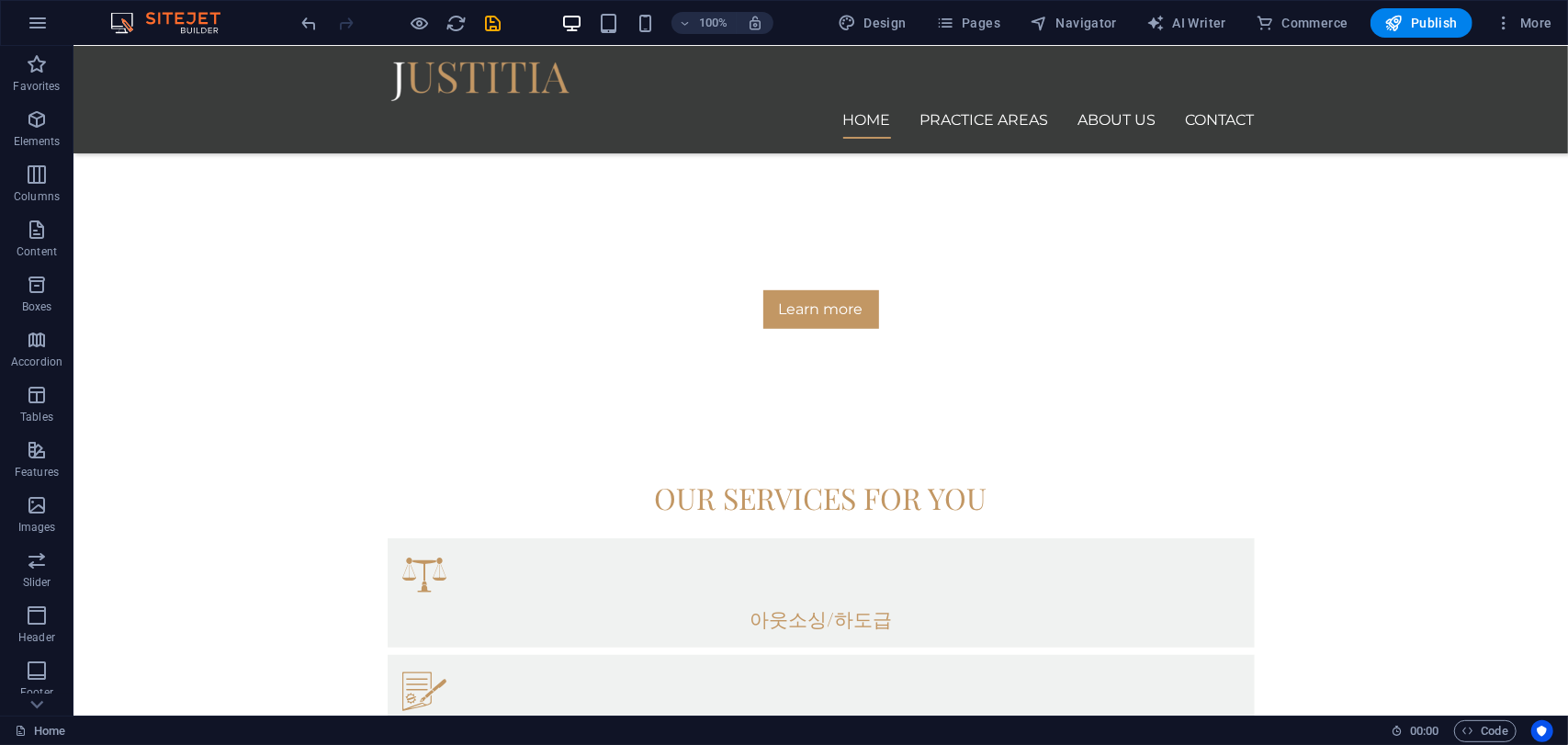
scroll to position [652, 0]
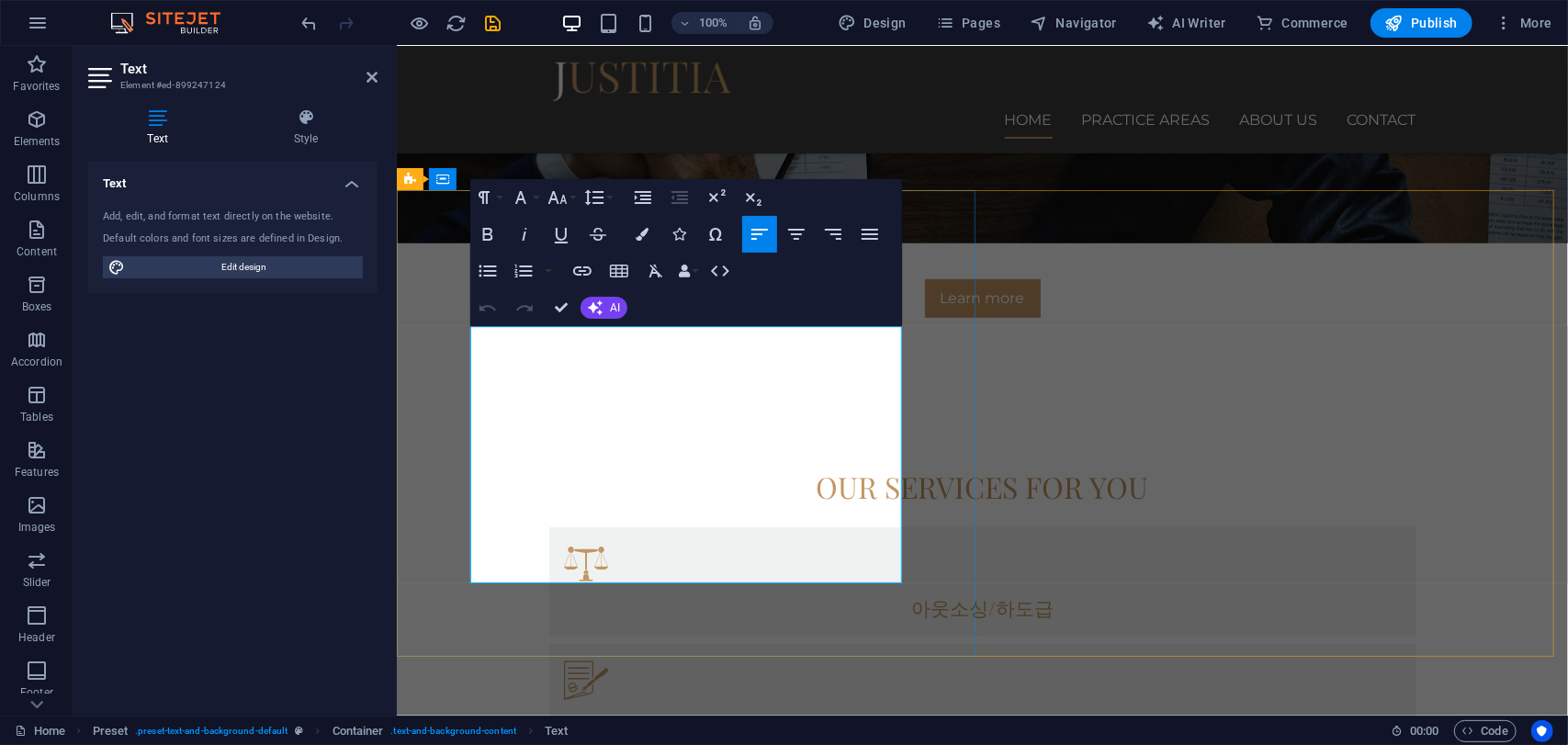
drag, startPoint x: 690, startPoint y: 575, endPoint x: 474, endPoint y: 344, distance: 316.3
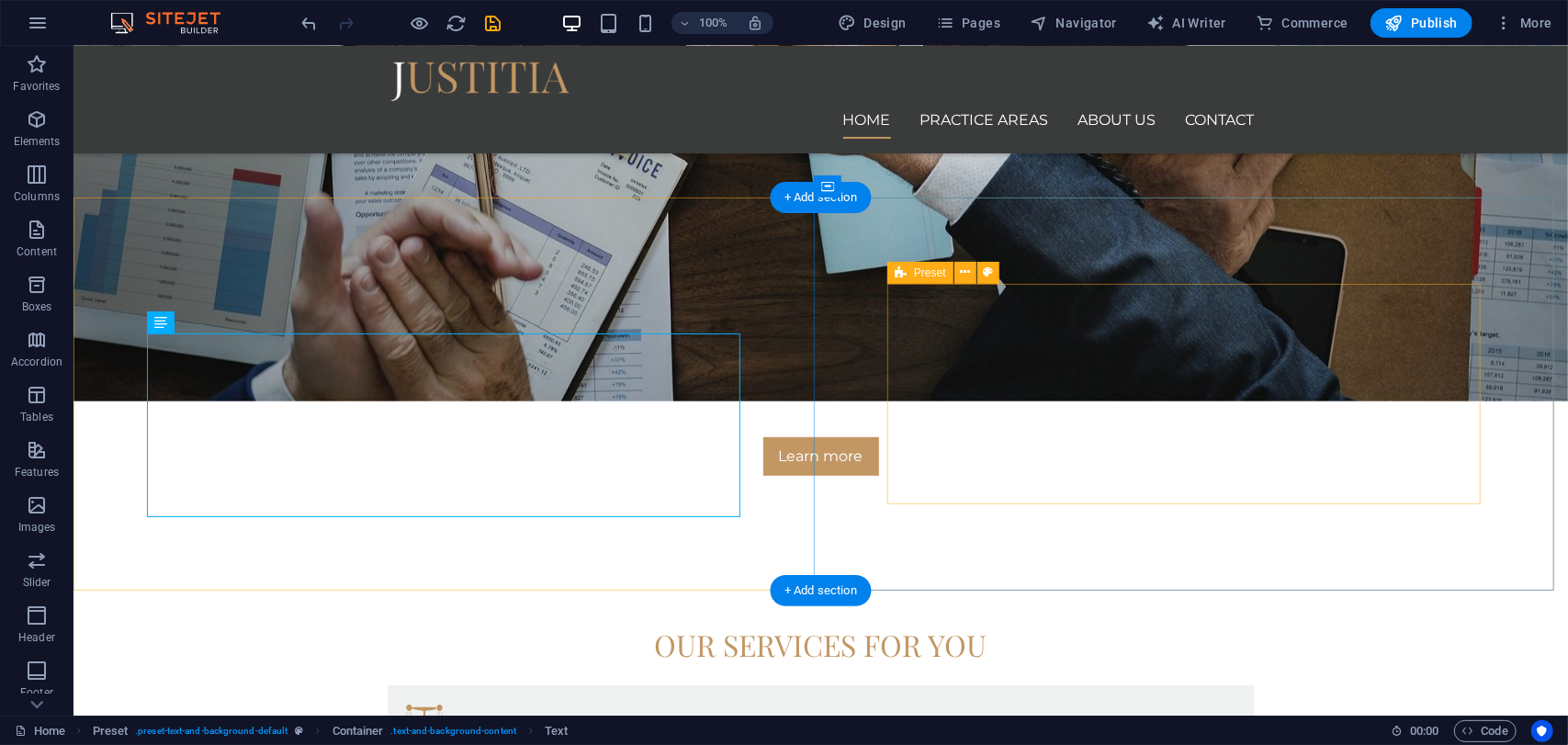
scroll to position [468, 0]
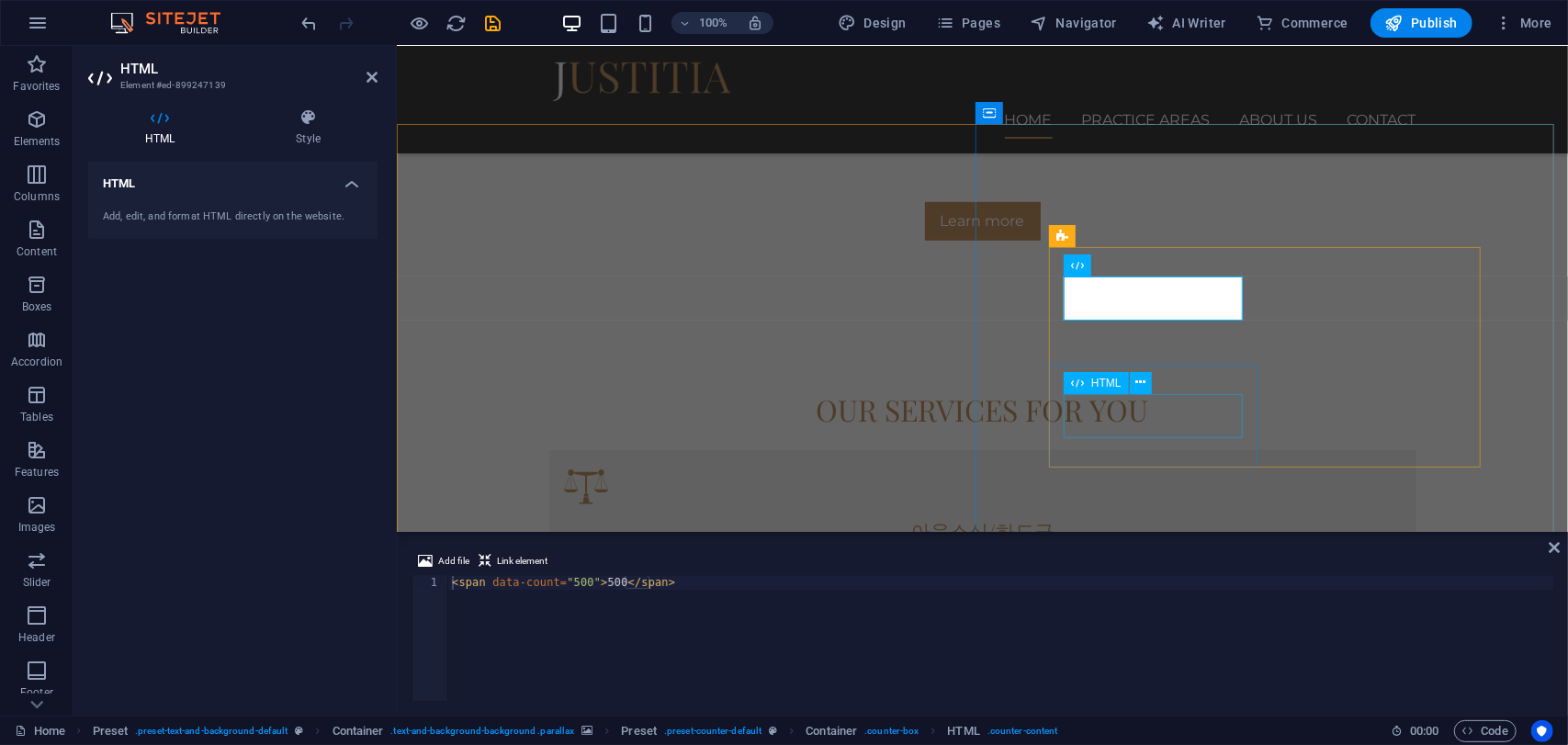
scroll to position [744, 0]
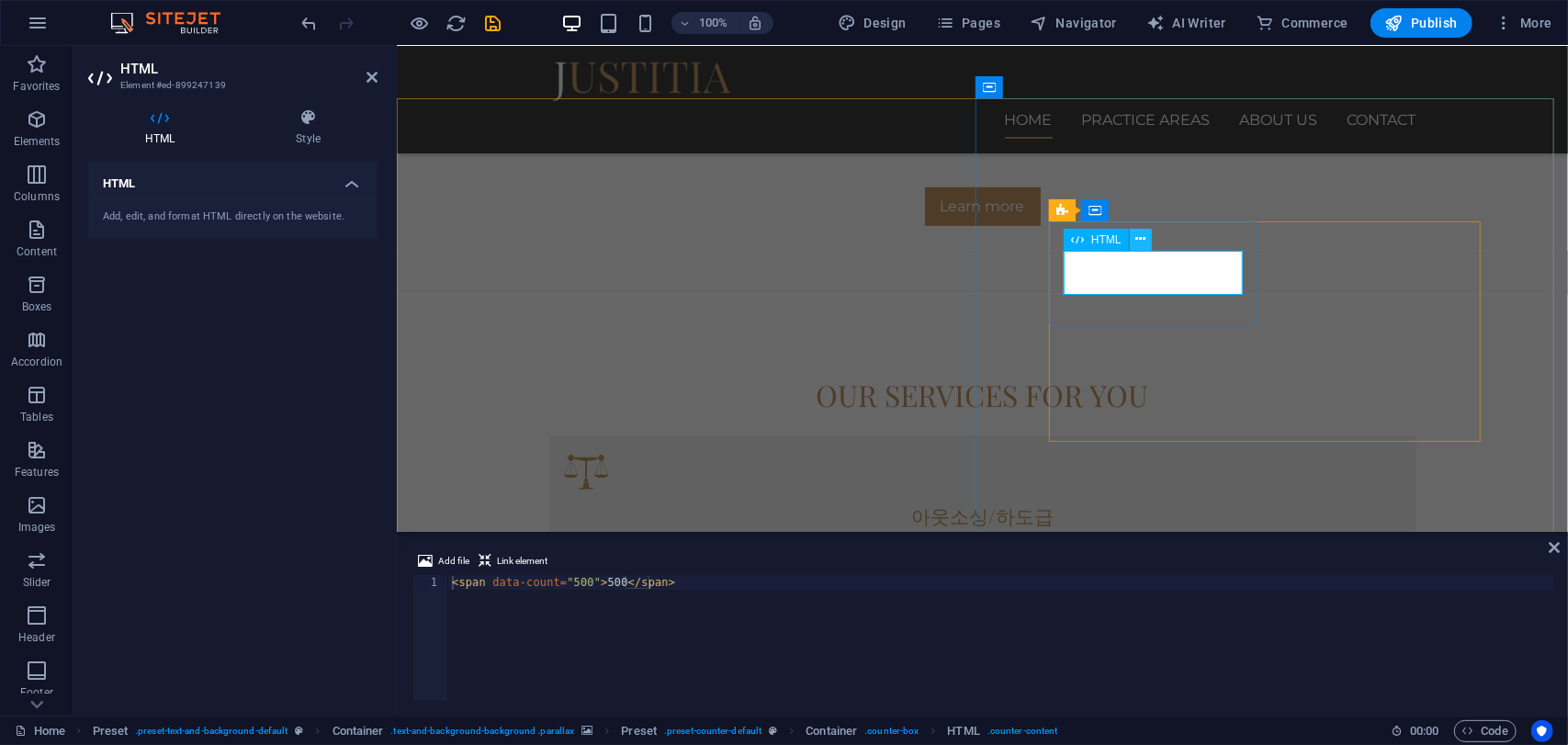
click at [1133, 242] on button at bounding box center [1140, 239] width 22 height 22
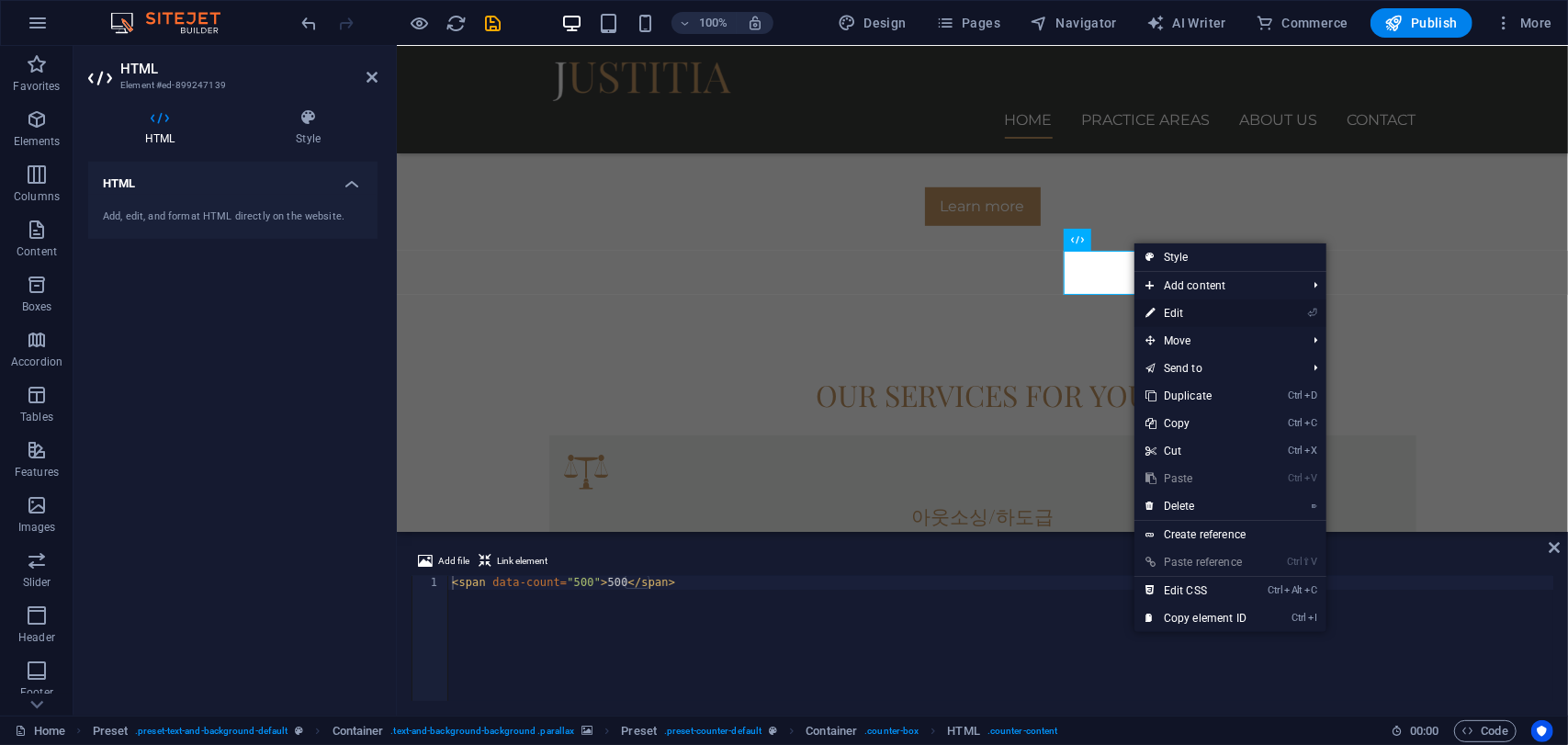
click at [1169, 306] on link "⏎ Edit" at bounding box center [1196, 313] width 123 height 27
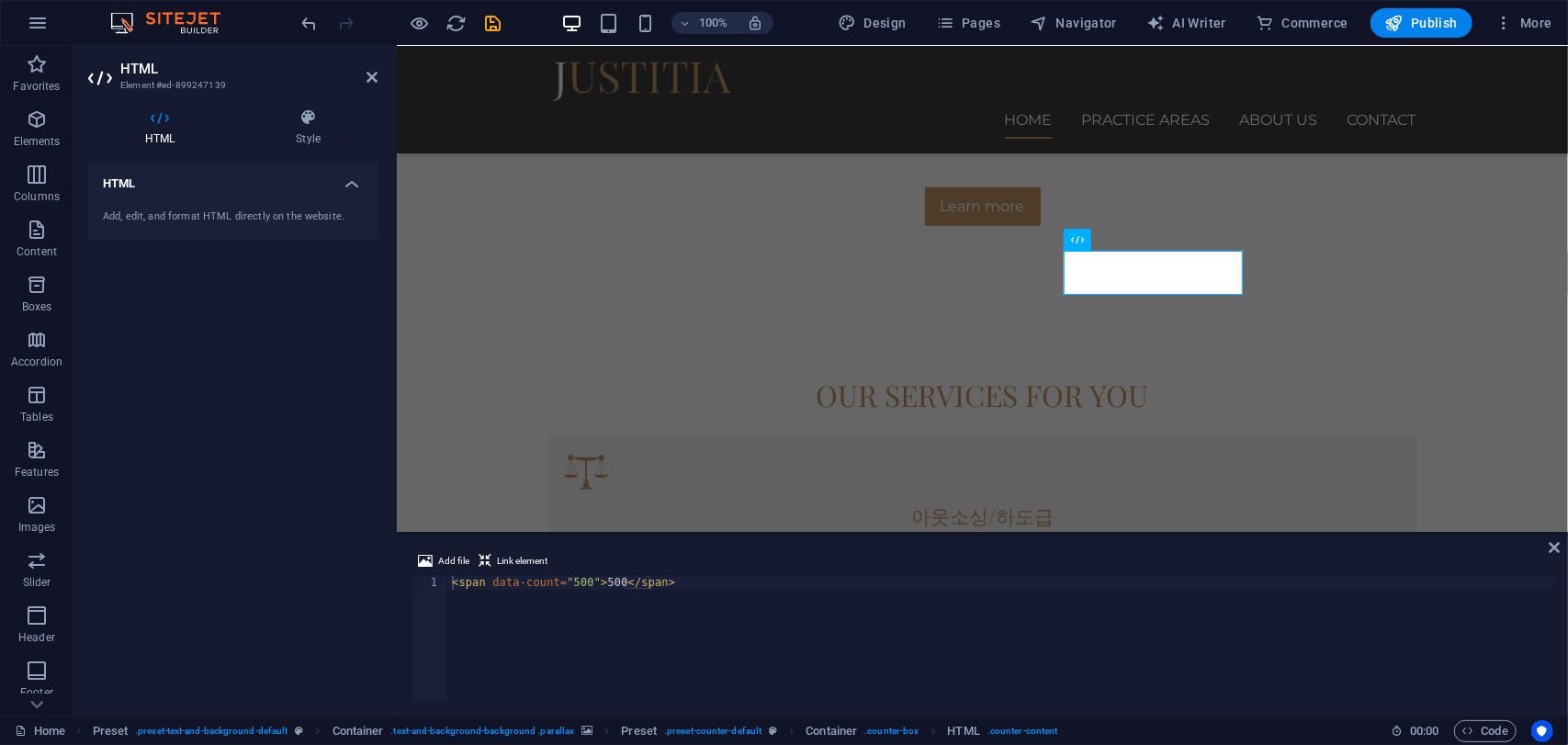
click at [210, 193] on h4 "HTML" at bounding box center [232, 178] width 289 height 33
click at [210, 193] on h4 "HTML" at bounding box center [232, 183] width 289 height 44
click at [168, 137] on h4 "HTML" at bounding box center [163, 127] width 151 height 39
click at [296, 131] on h4 "Style" at bounding box center [308, 127] width 139 height 39
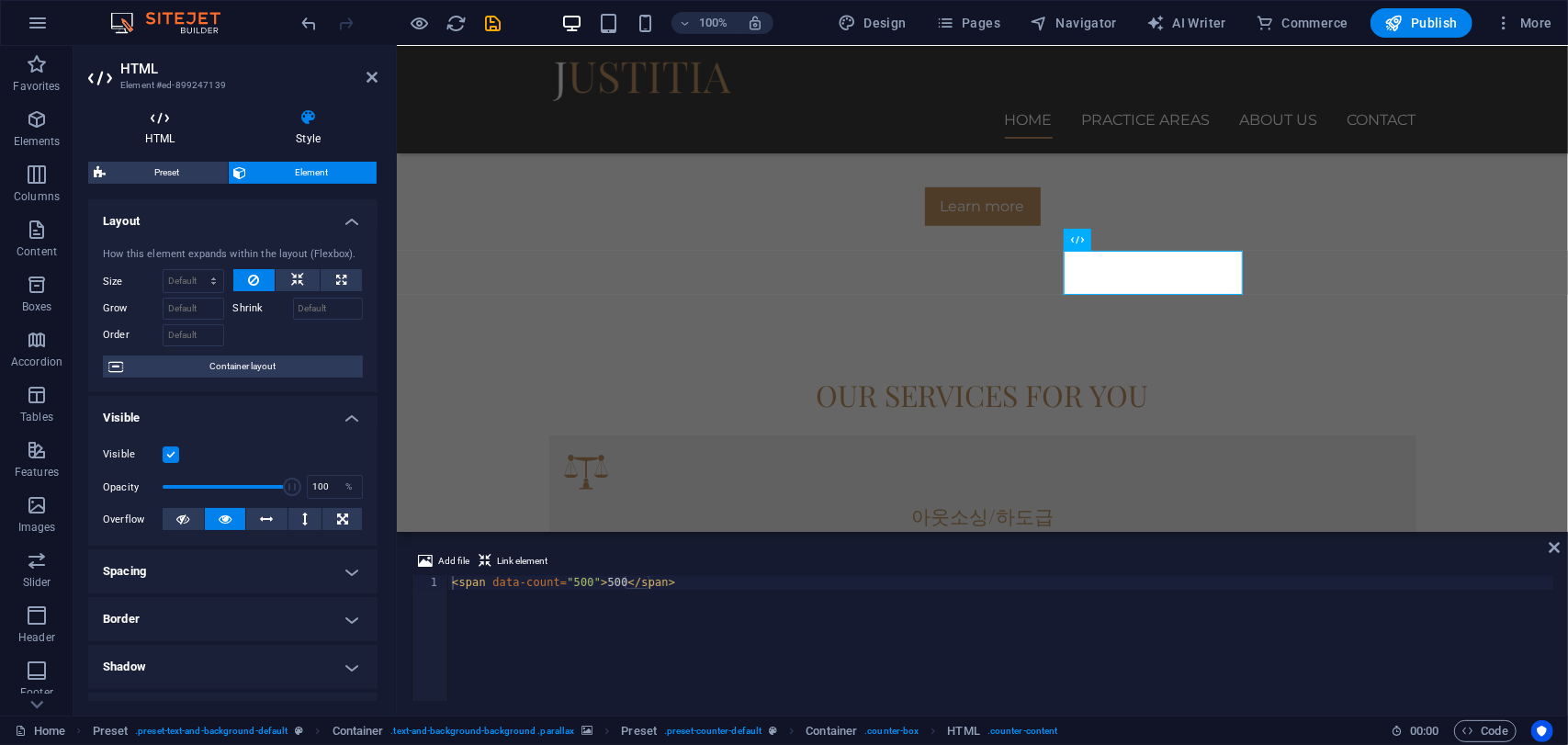
click at [155, 127] on h4 "HTML" at bounding box center [163, 127] width 151 height 39
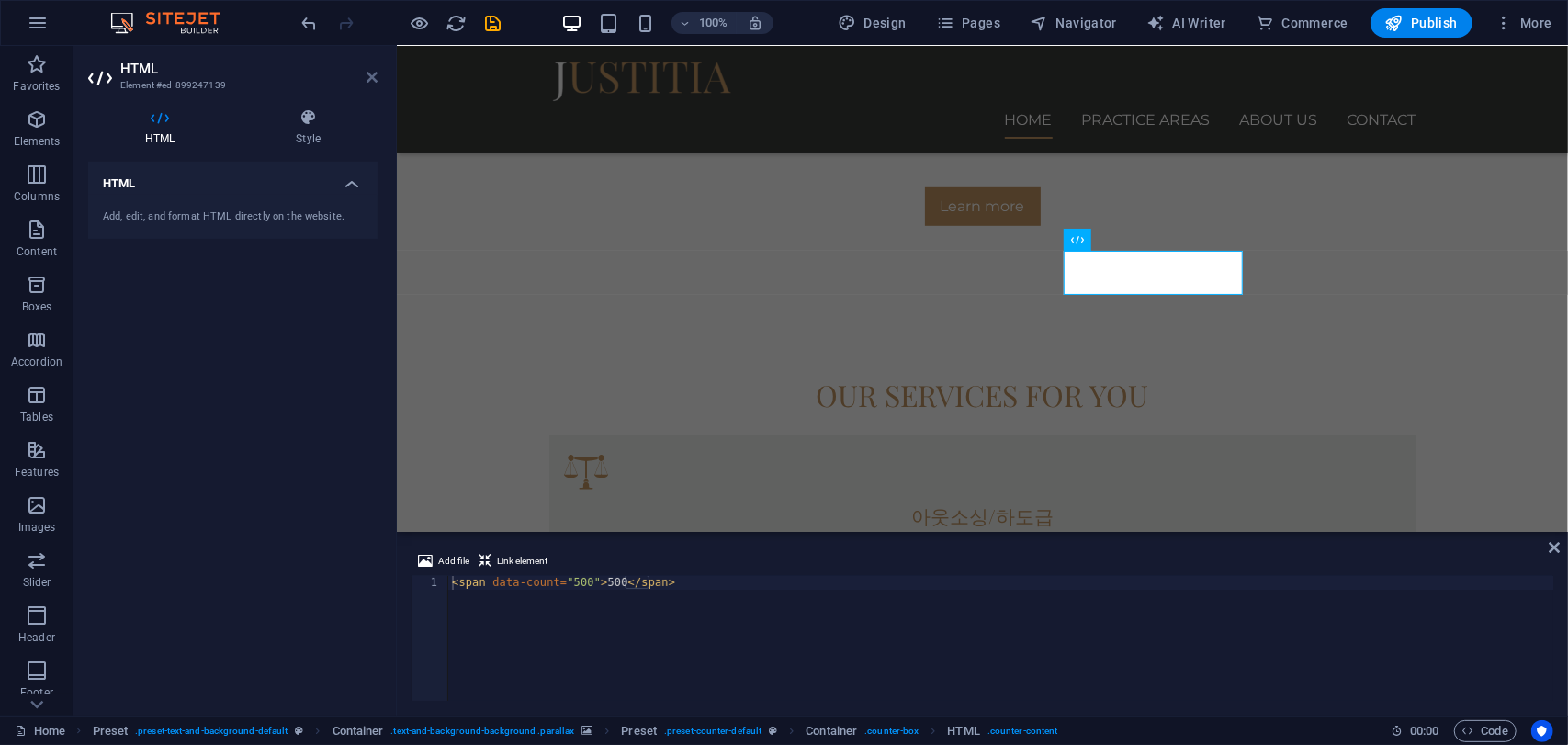
click at [366, 84] on icon at bounding box center [372, 77] width 11 height 15
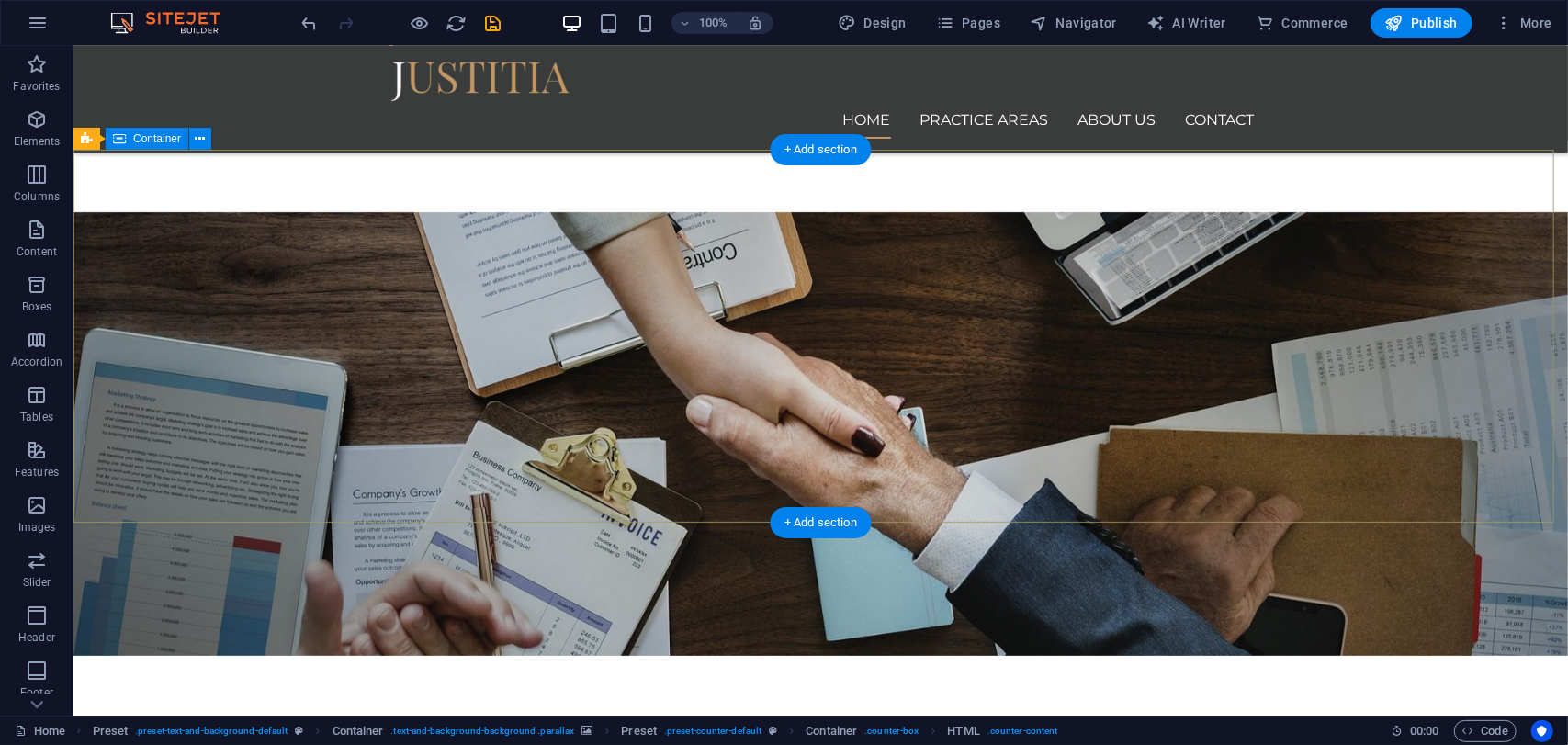
scroll to position [0, 0]
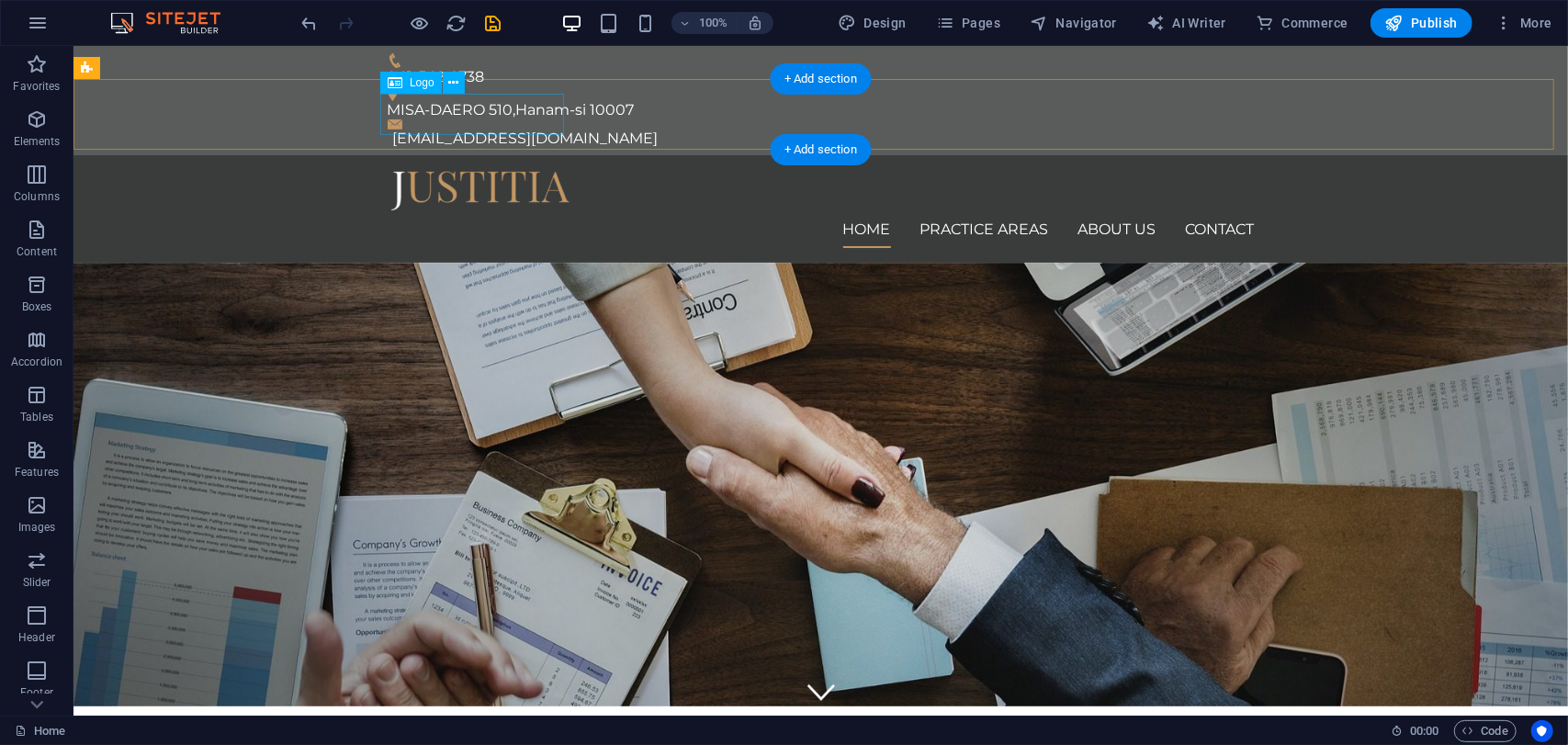
click at [498, 169] on div at bounding box center [820, 190] width 867 height 42
select select "px"
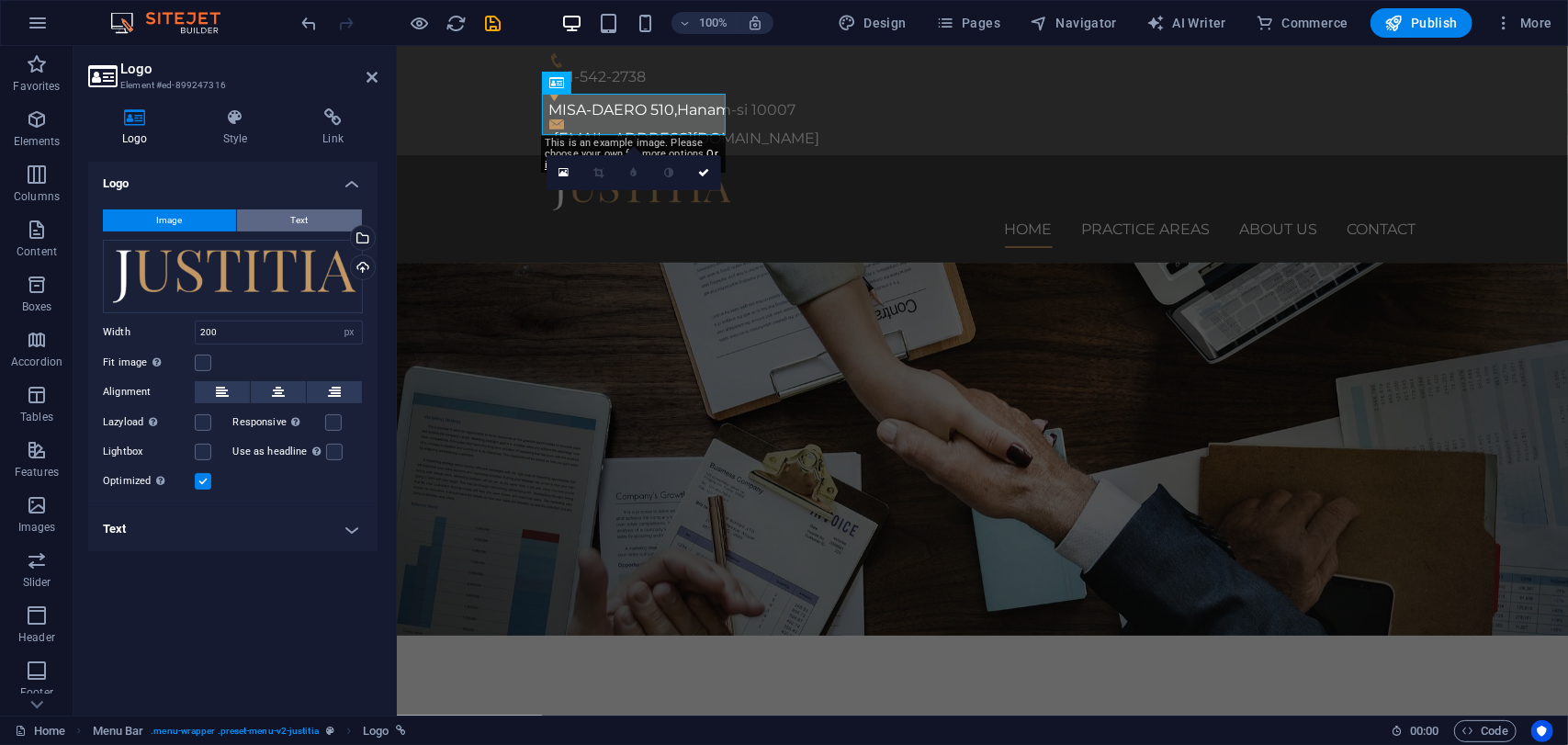
click at [299, 219] on span "Text" at bounding box center [299, 220] width 17 height 22
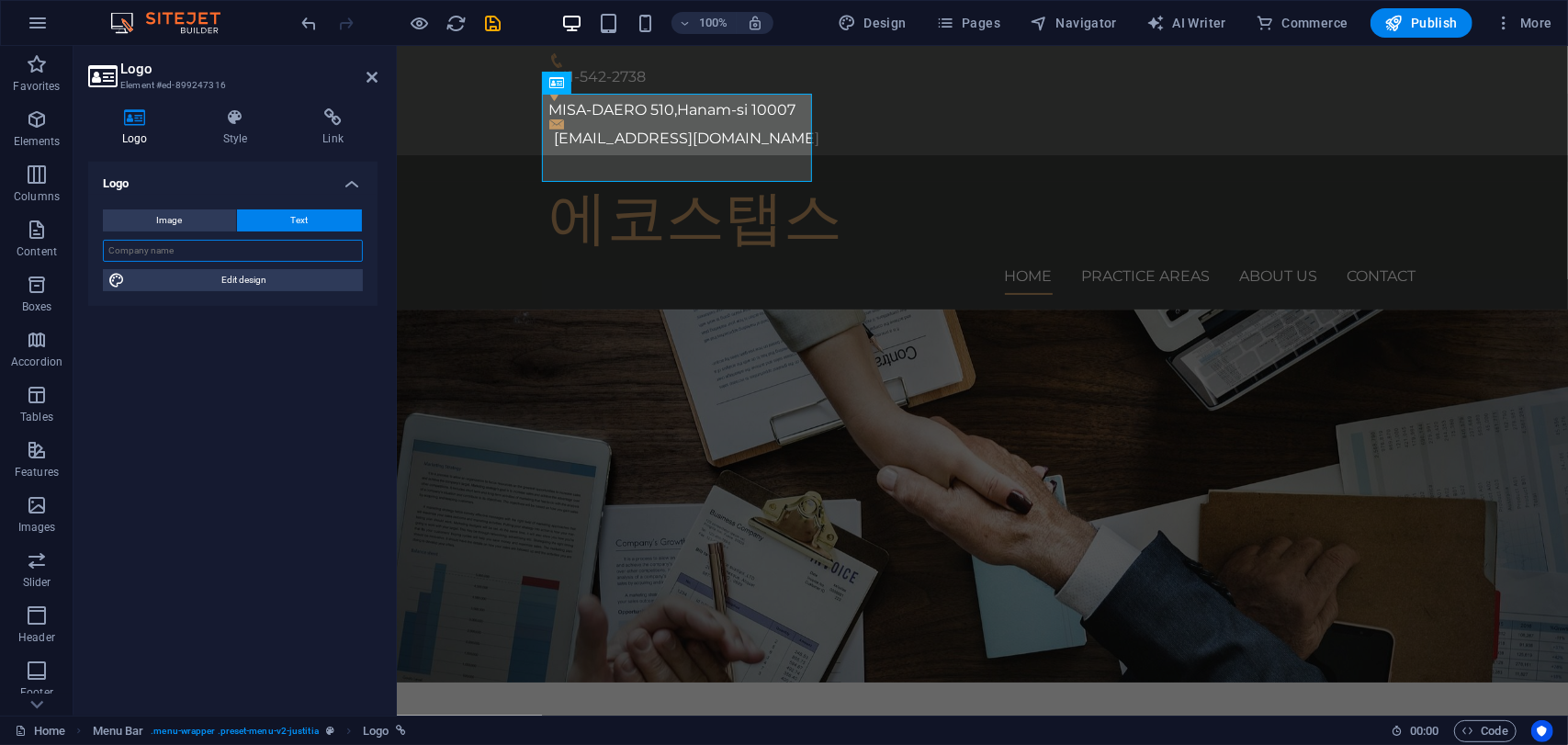
click at [237, 244] on input "text" at bounding box center [232, 250] width 260 height 22
type input "ㄸ"
type input "E"
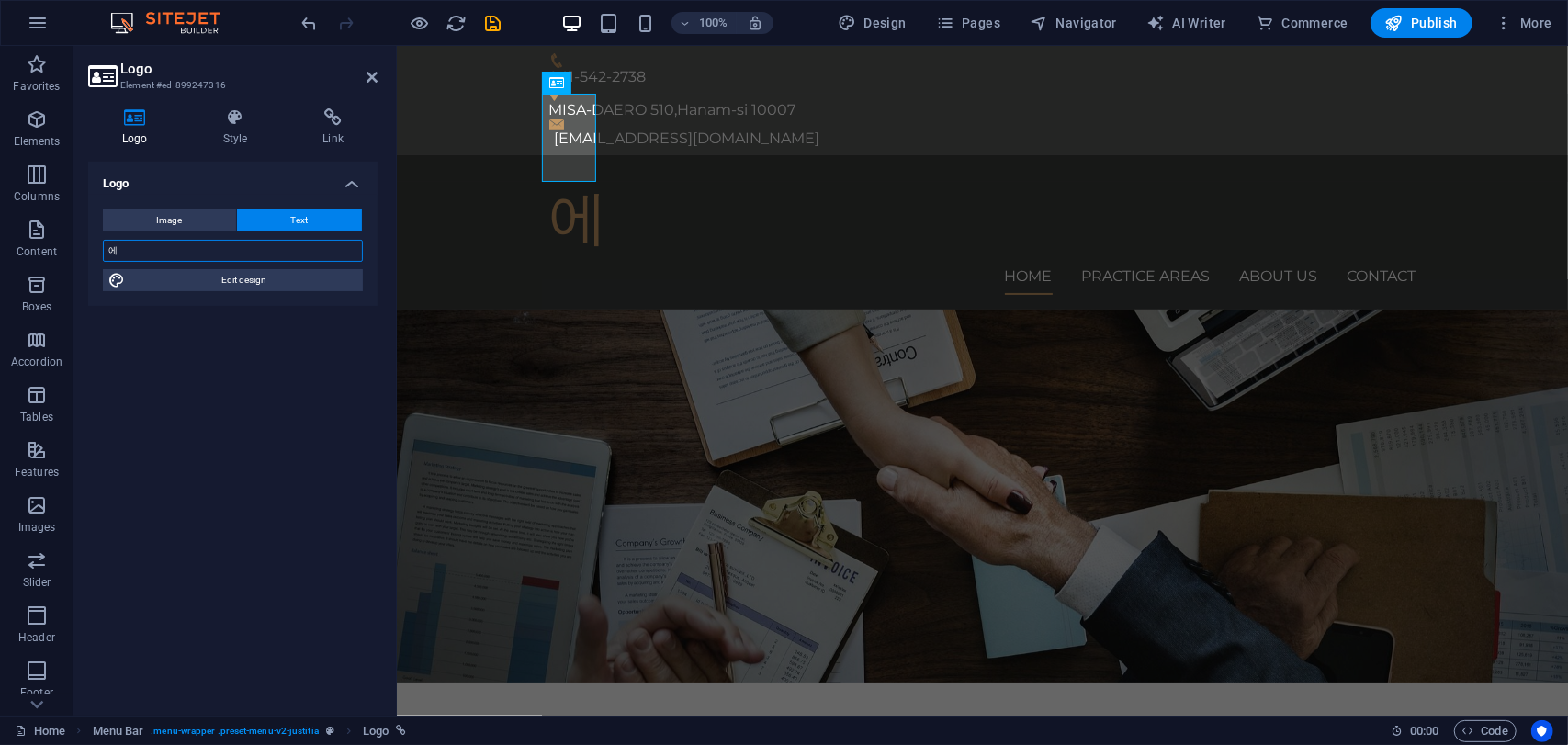
type input "ㅇ"
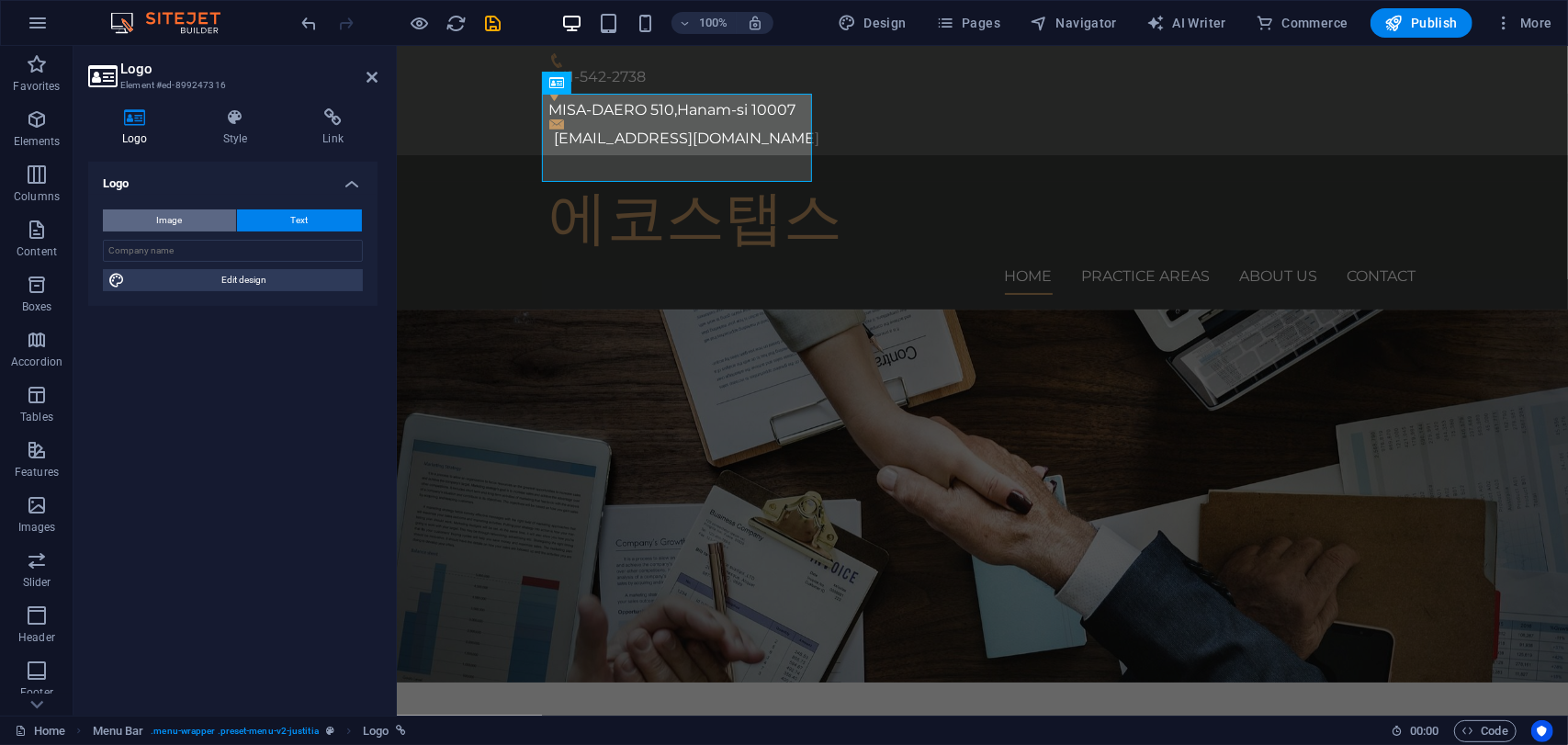
click at [203, 223] on button "Image" at bounding box center [169, 220] width 133 height 22
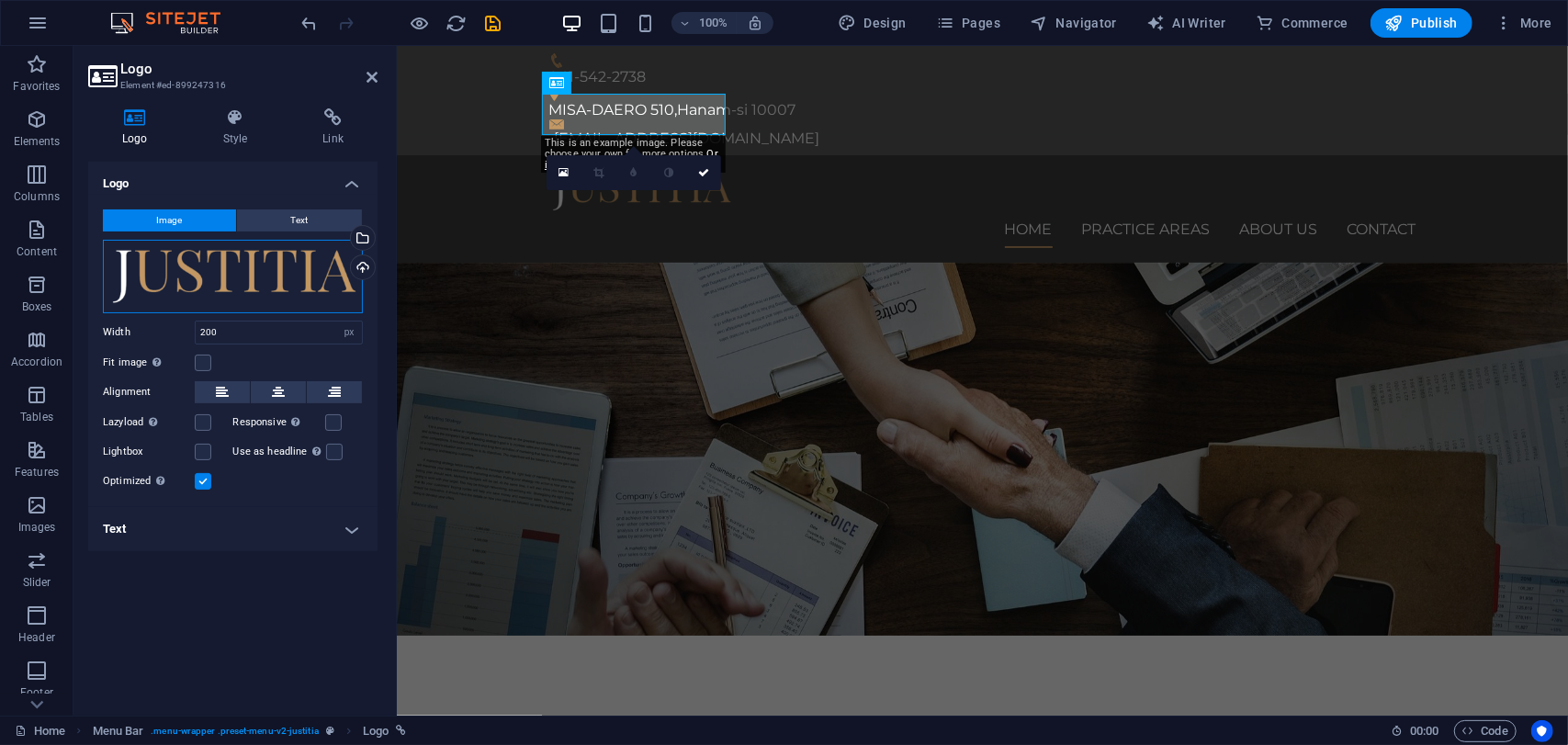
click at [250, 287] on div "Drag files here, click to choose files or select files from Files or our free s…" at bounding box center [232, 277] width 260 height 74
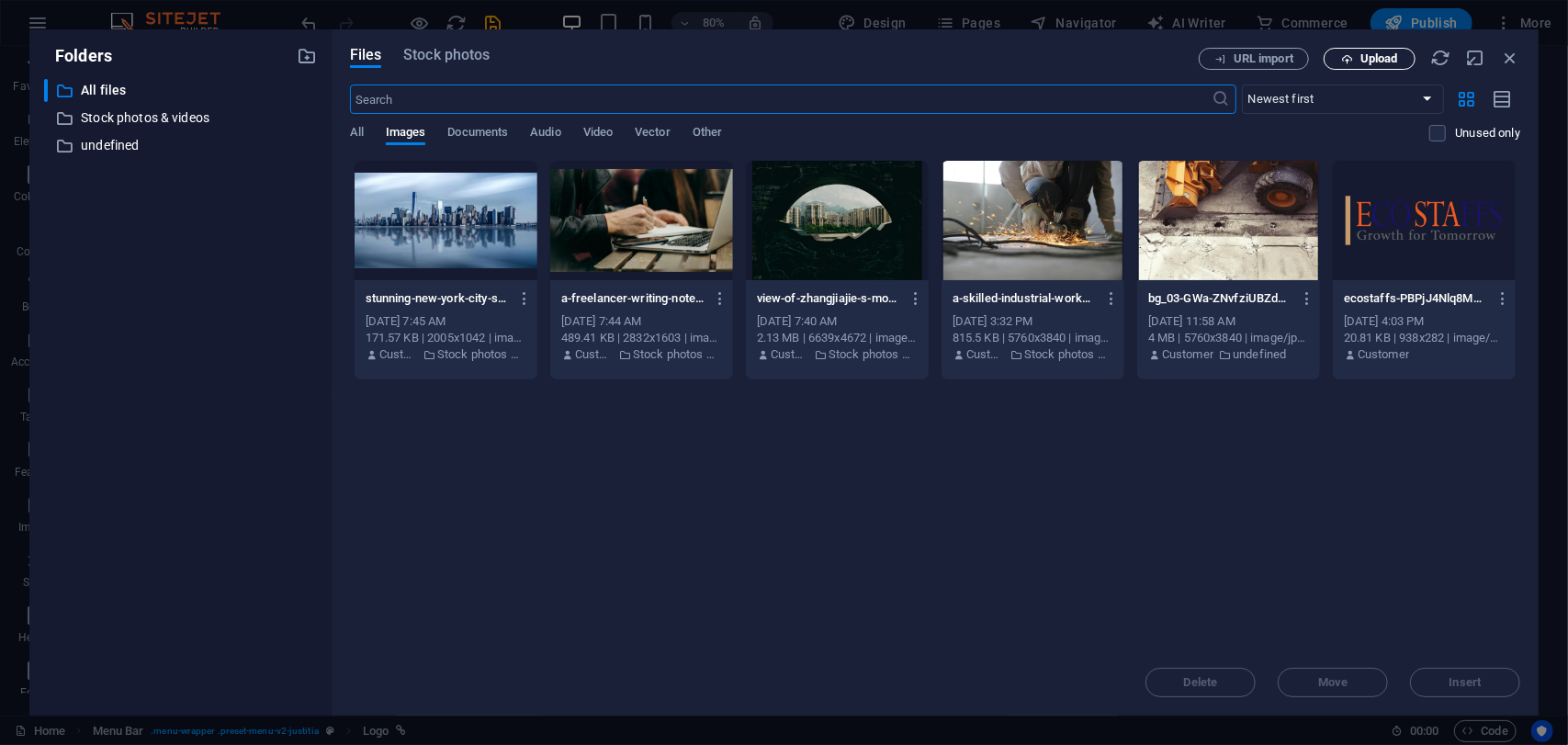
click at [1371, 58] on span "Upload" at bounding box center [1379, 59] width 38 height 11
click at [1389, 223] on div at bounding box center [1424, 220] width 183 height 119
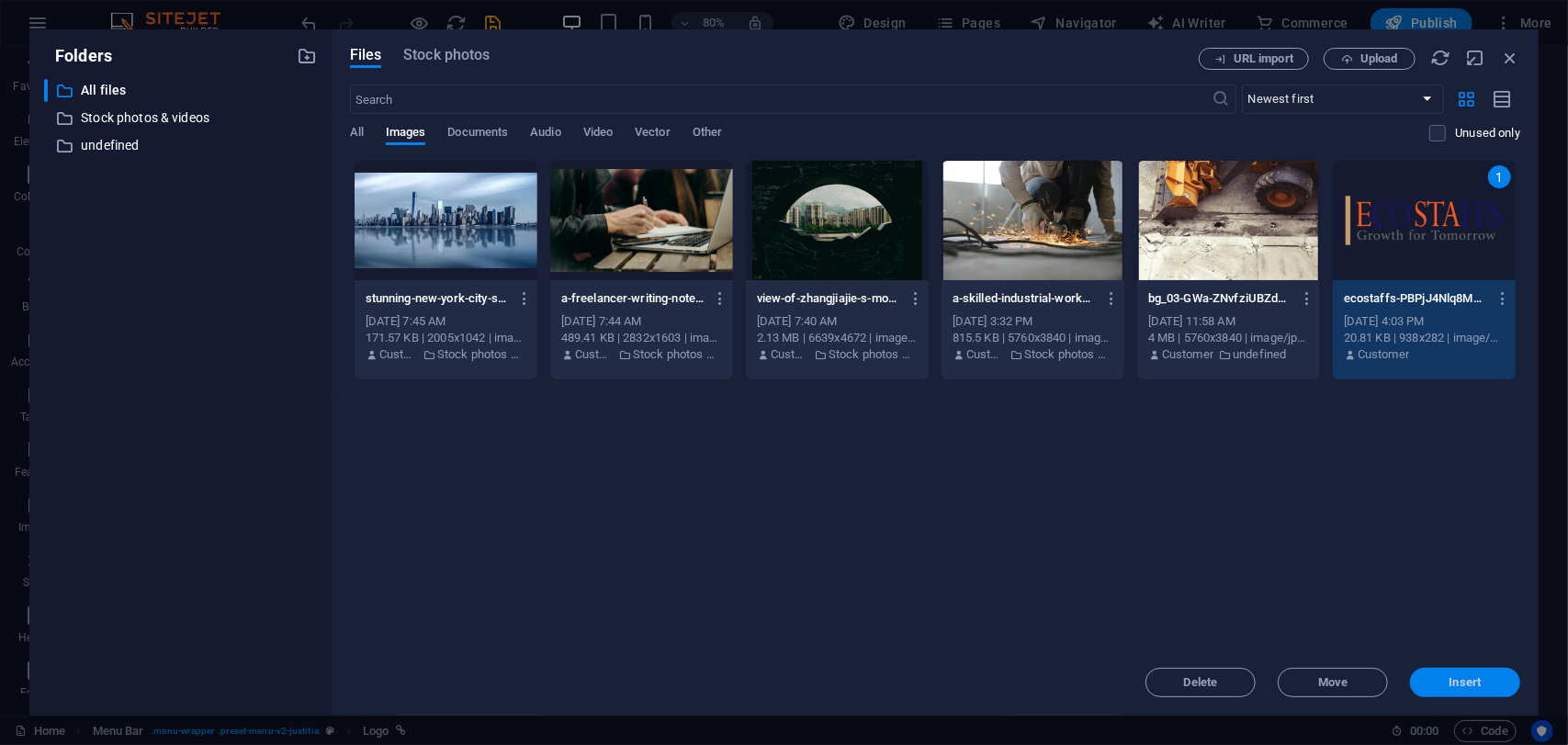
click at [1450, 687] on span "Insert" at bounding box center [1466, 683] width 32 height 11
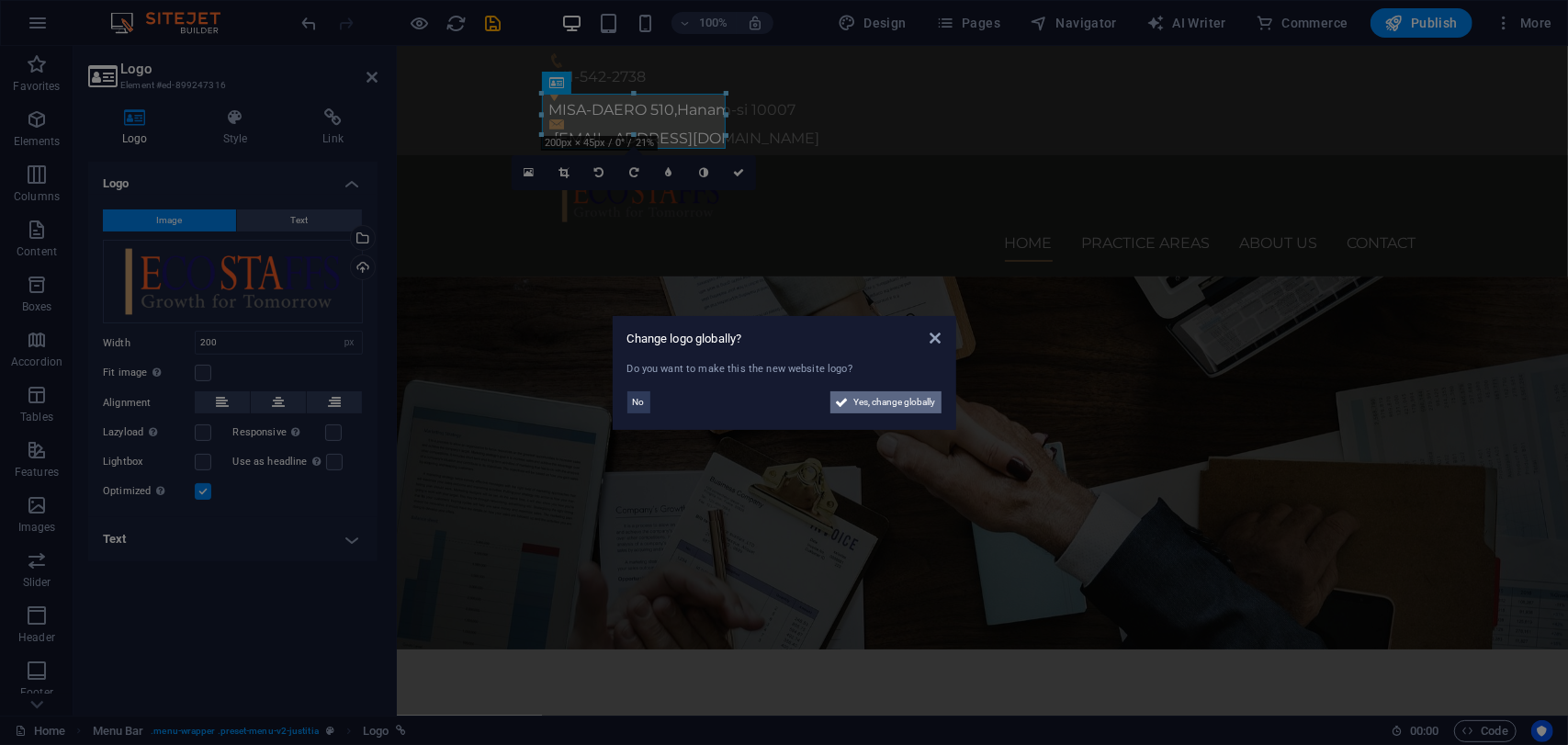
click at [865, 411] on span "Yes, change globally" at bounding box center [895, 401] width 82 height 22
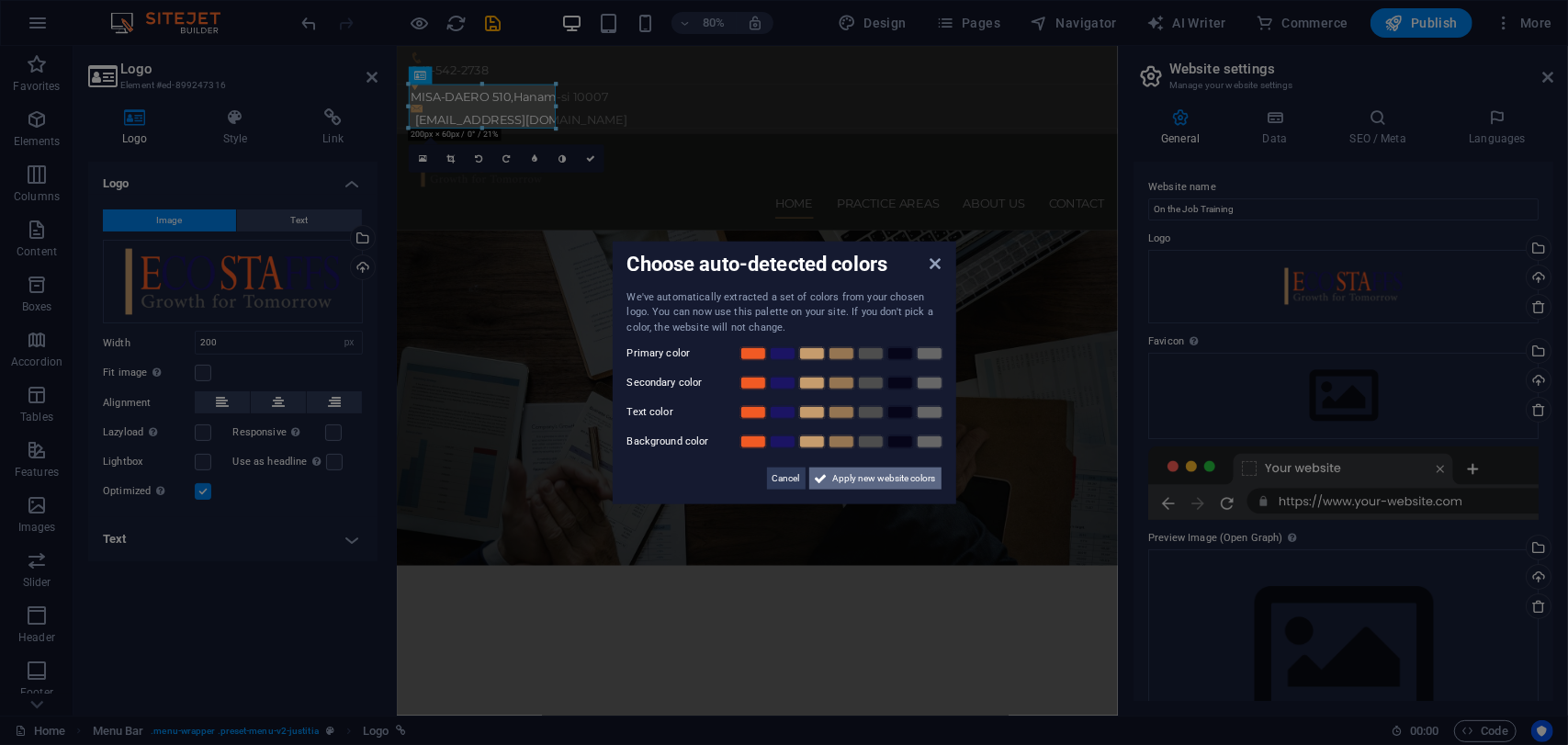
click at [852, 471] on span "Apply new website colors" at bounding box center [884, 478] width 103 height 22
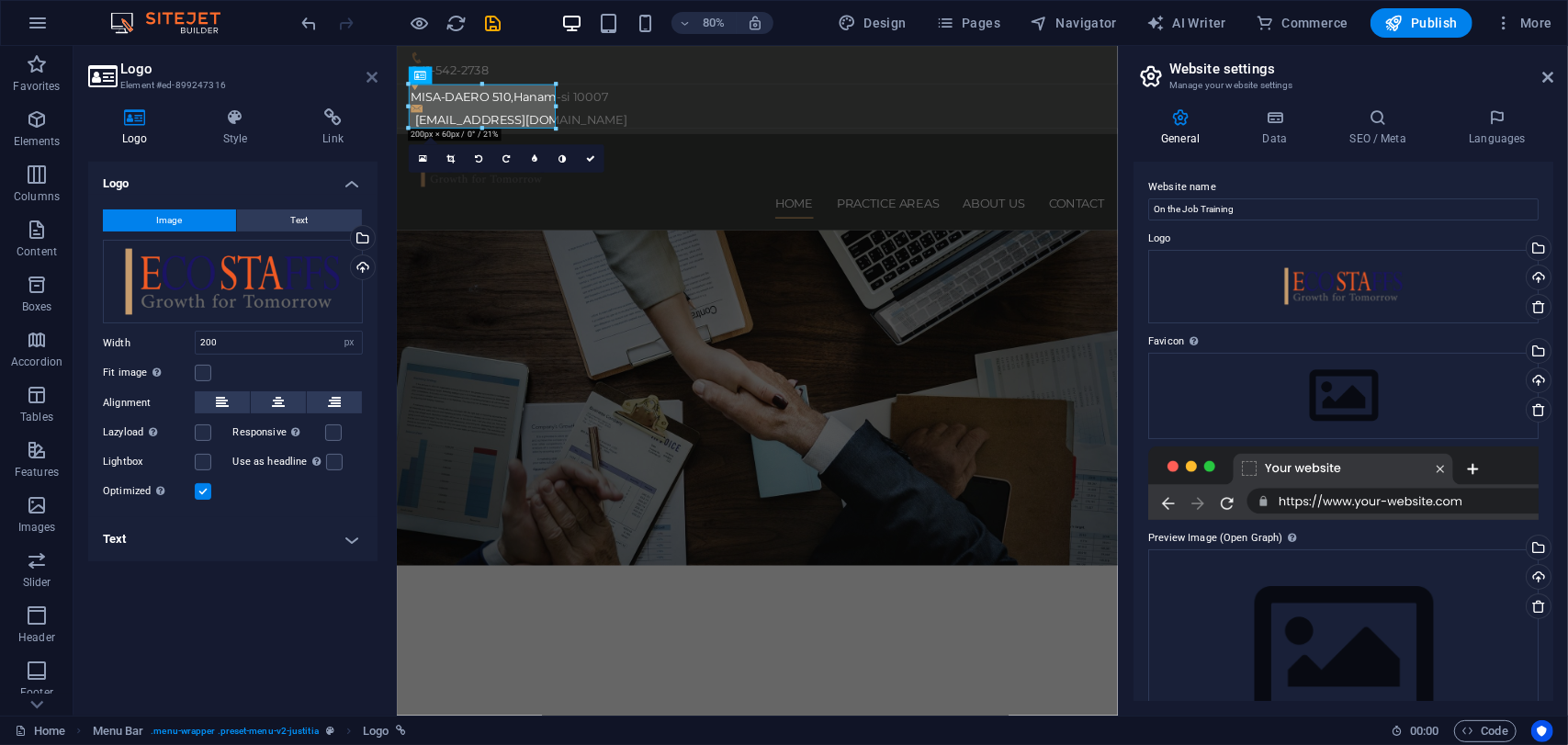
click at [368, 83] on icon at bounding box center [372, 77] width 11 height 15
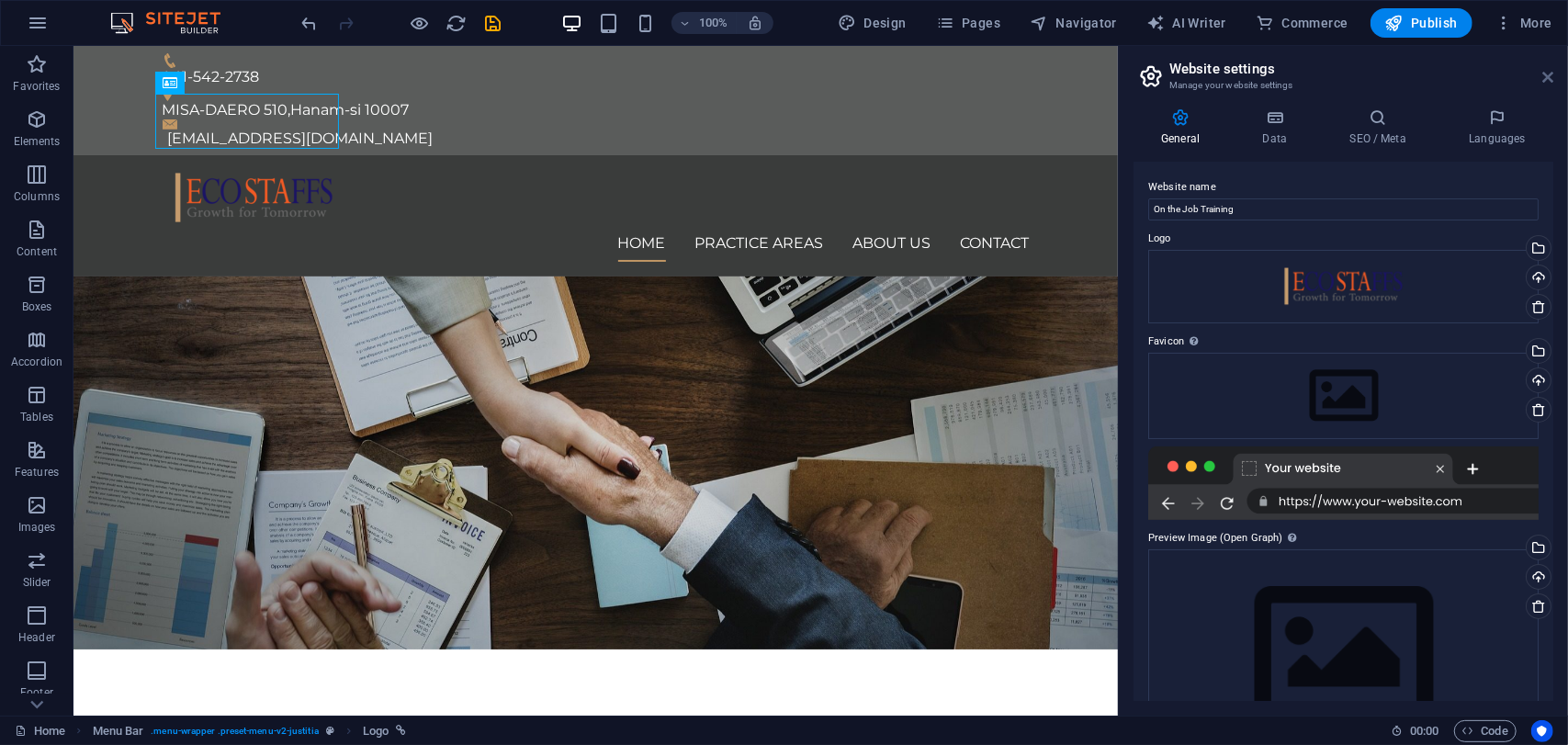
drag, startPoint x: 1543, startPoint y: 80, endPoint x: 1225, endPoint y: 70, distance: 318.2
click at [1543, 80] on icon at bounding box center [1548, 77] width 11 height 15
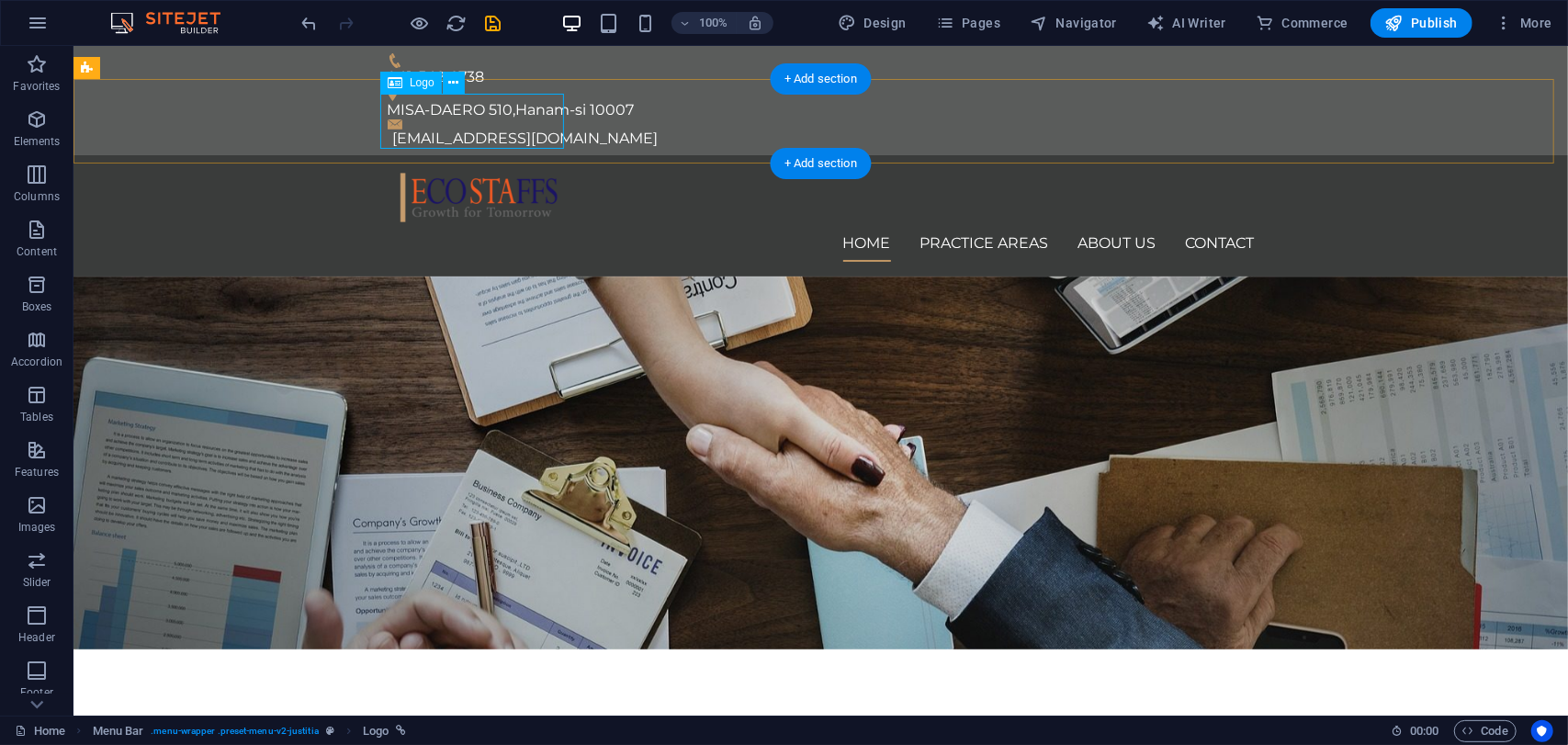
click at [467, 169] on div at bounding box center [820, 196] width 867 height 55
select select "px"
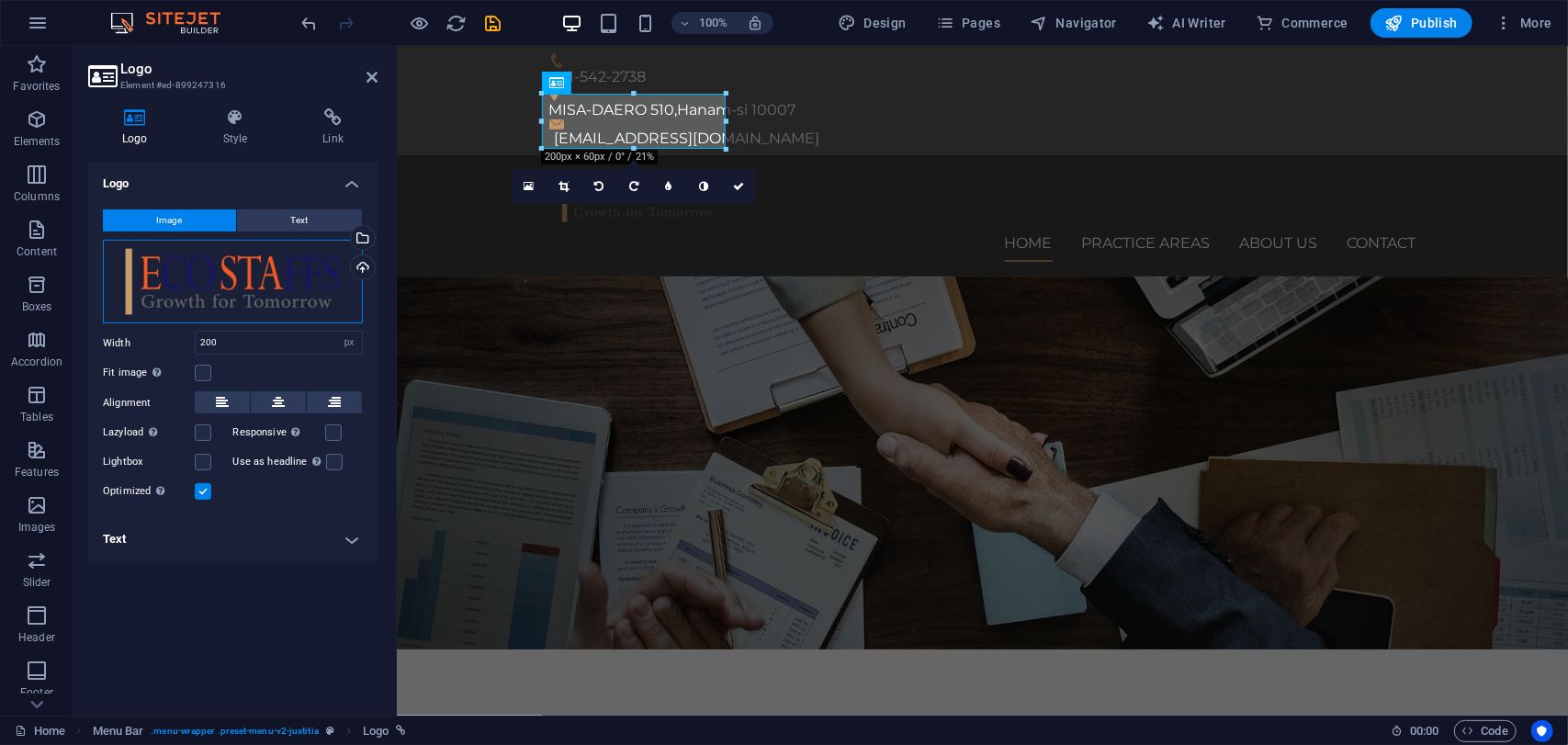
click at [221, 291] on div "Drag files here, click to choose files or select files from Files or our free s…" at bounding box center [232, 281] width 260 height 84
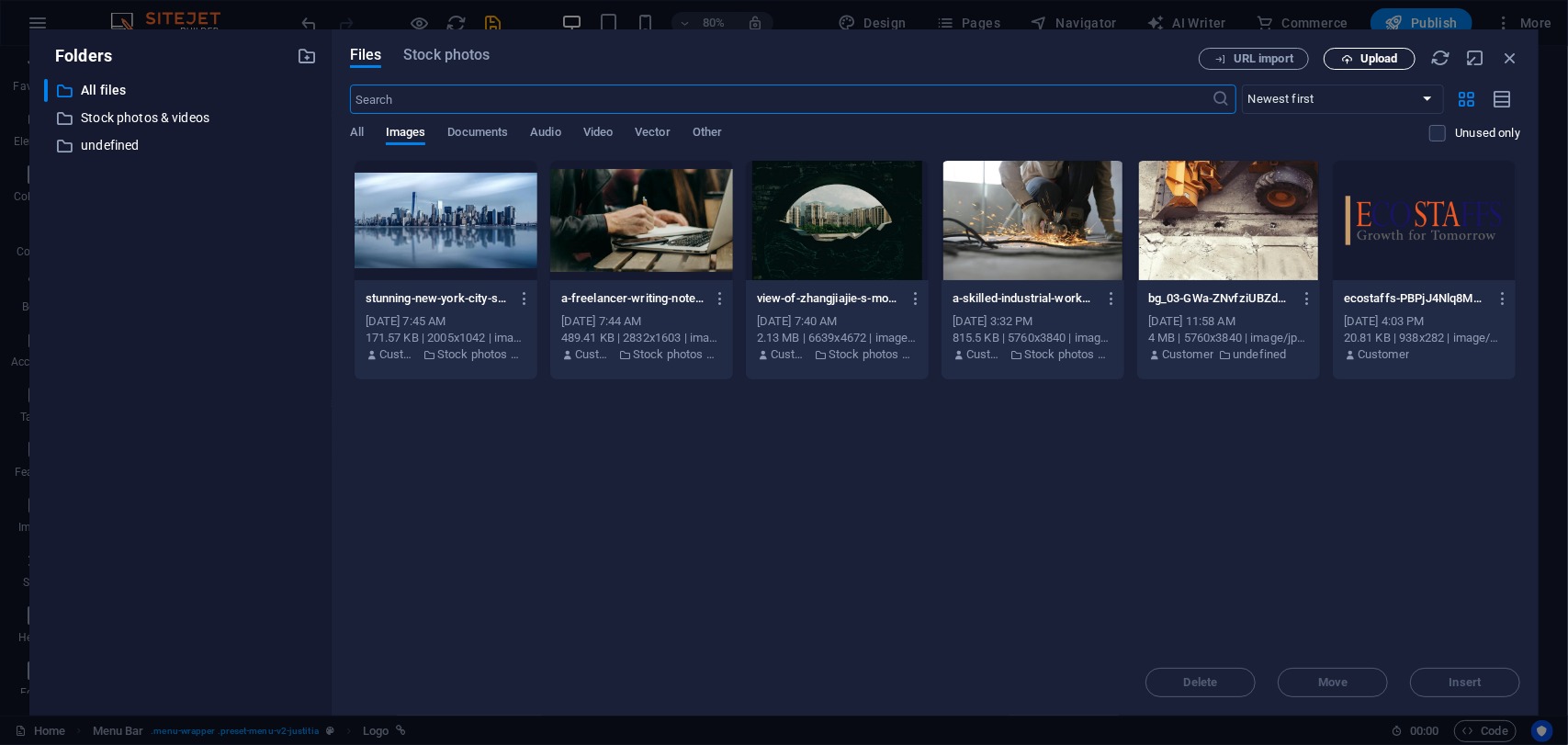
click at [1371, 50] on button "Upload" at bounding box center [1370, 59] width 92 height 22
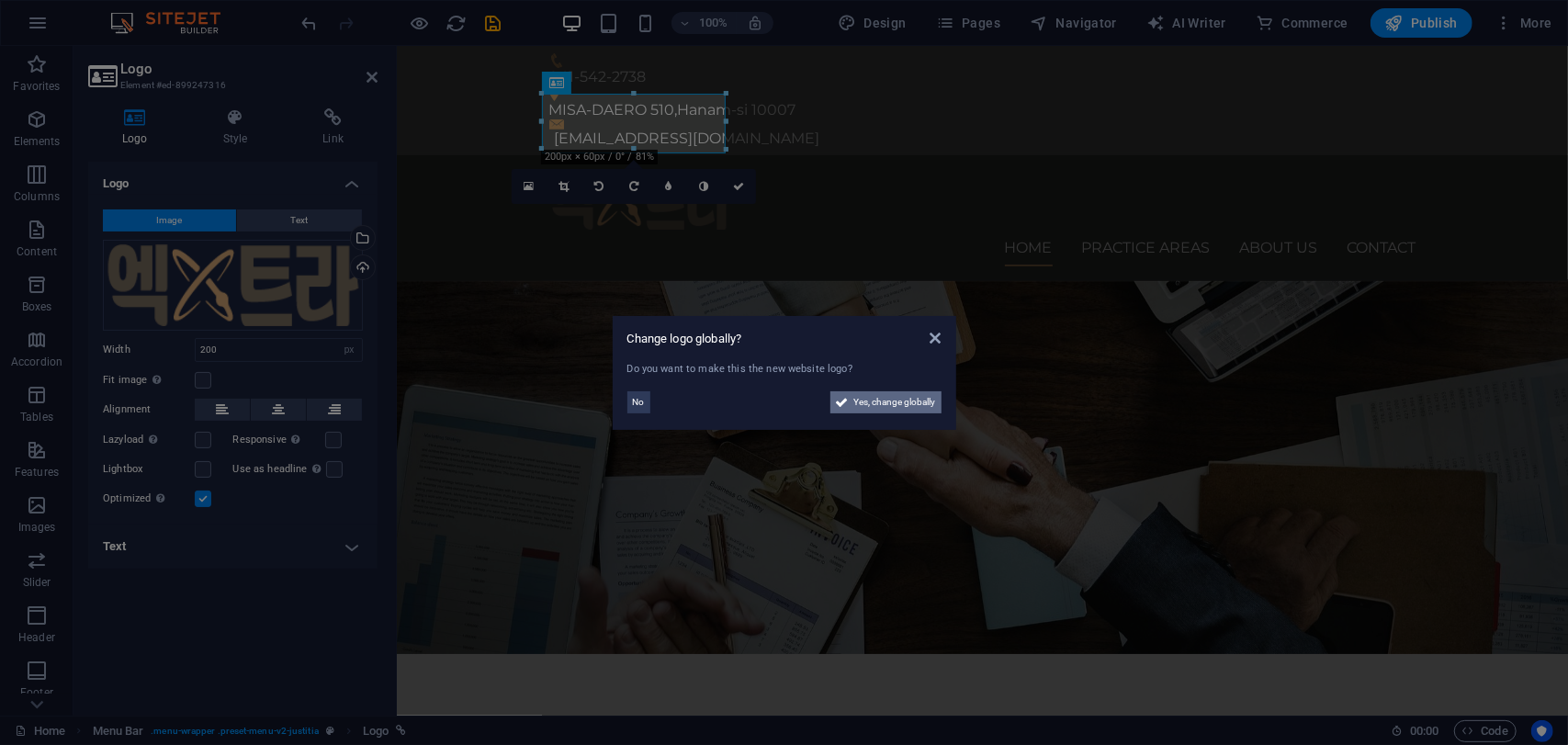
click at [885, 395] on span "Yes, change globally" at bounding box center [895, 401] width 82 height 22
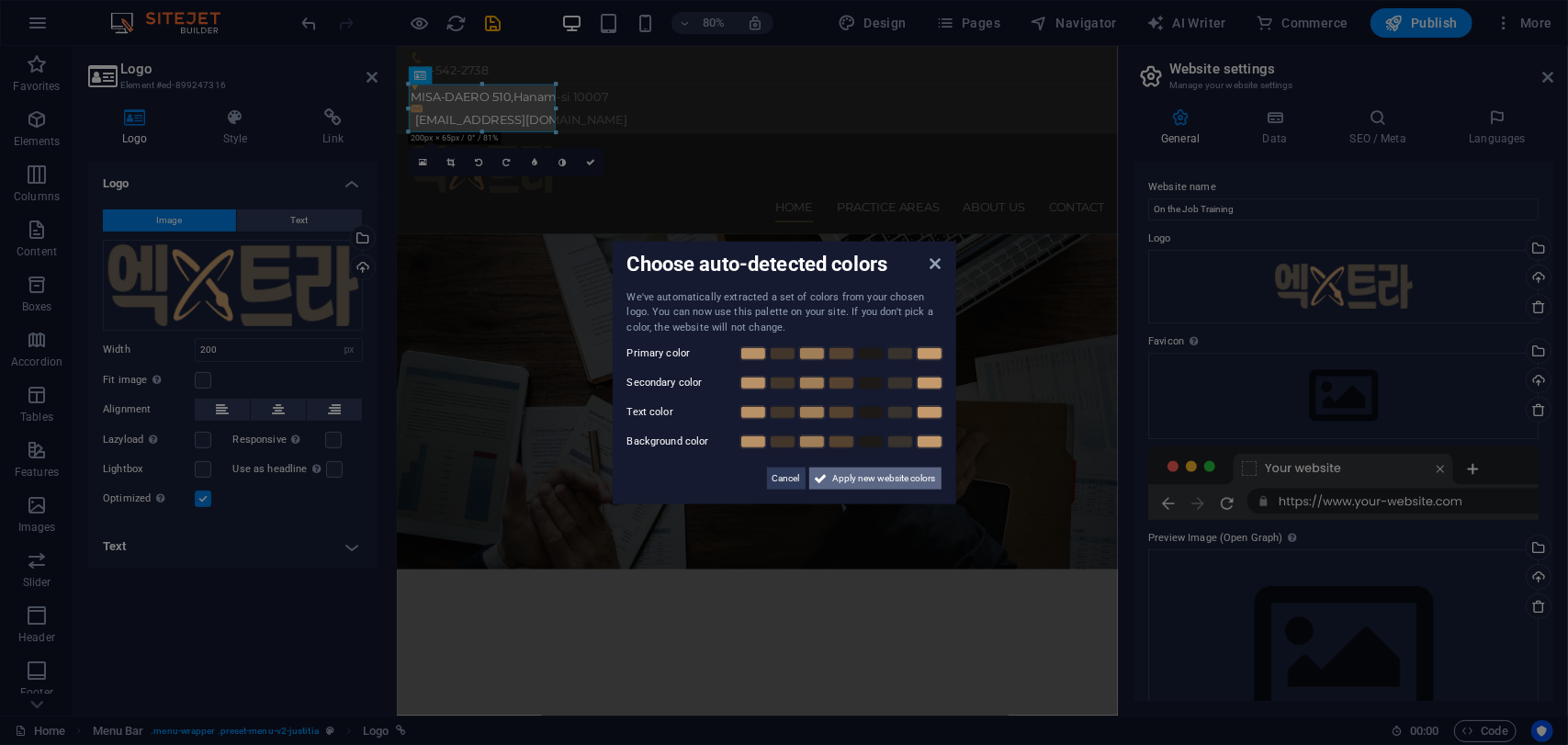
click at [853, 475] on span "Apply new website colors" at bounding box center [884, 478] width 103 height 22
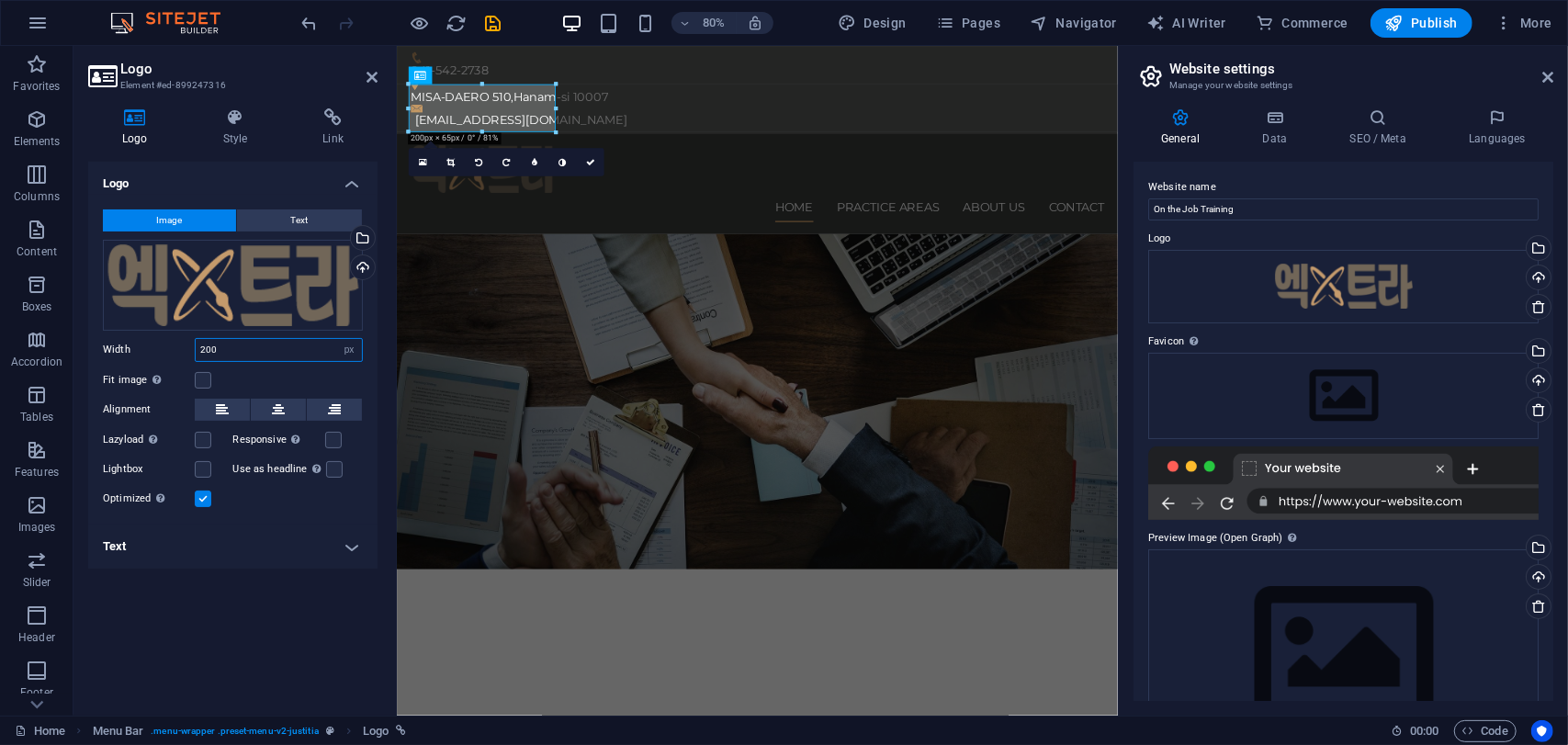
click at [290, 353] on input "200" at bounding box center [279, 349] width 166 height 22
type input "120"
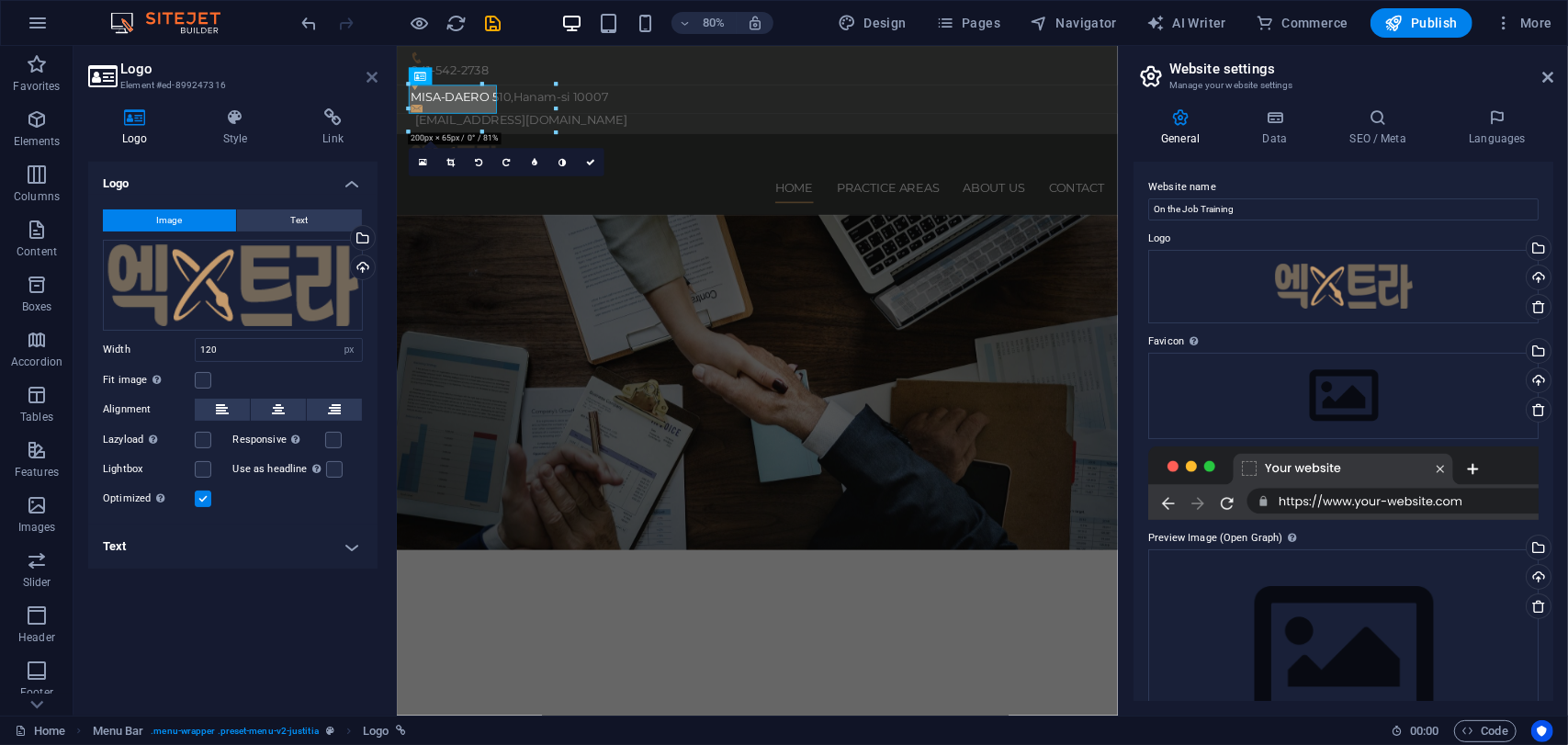
click at [371, 82] on icon at bounding box center [372, 77] width 11 height 15
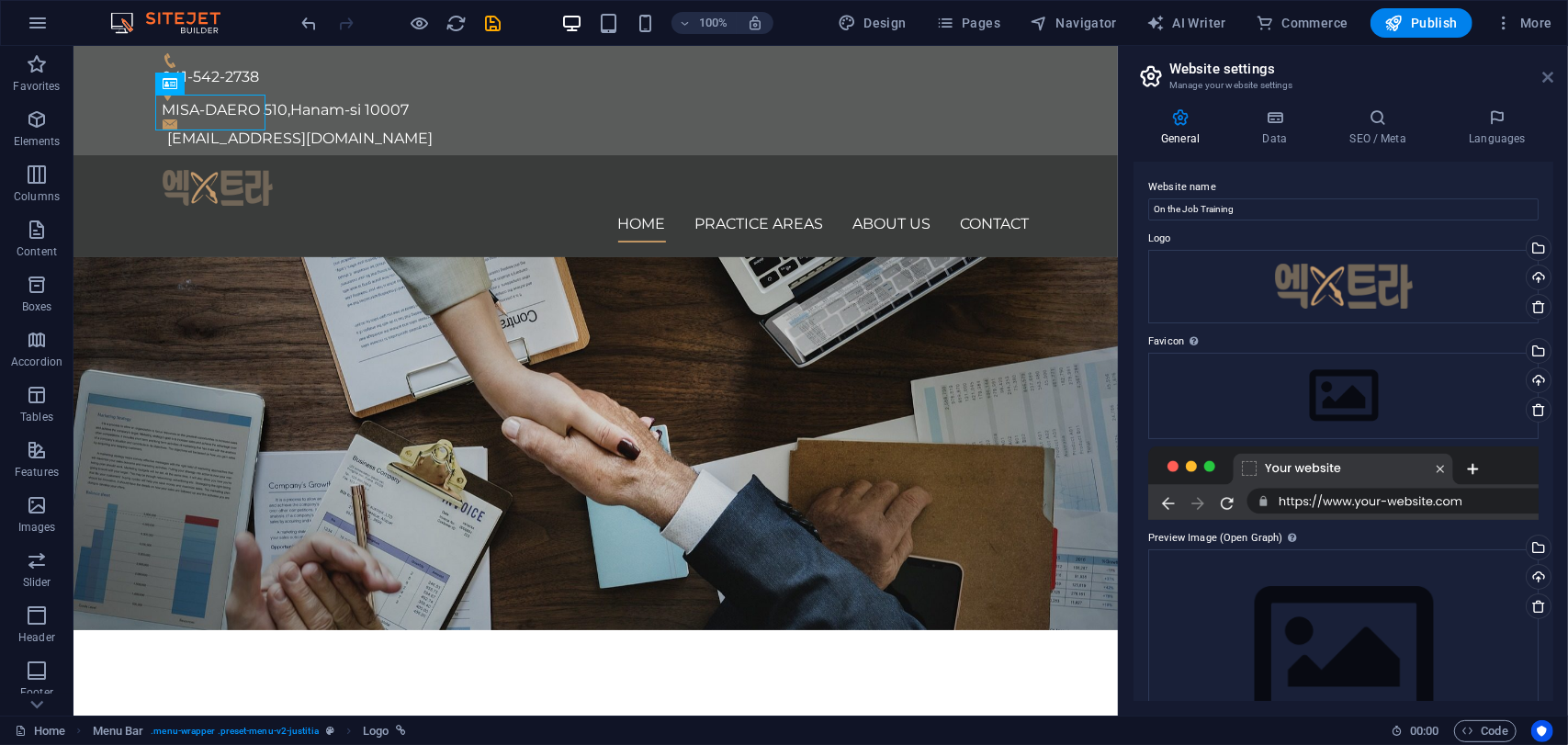
click at [1544, 73] on icon at bounding box center [1548, 77] width 11 height 15
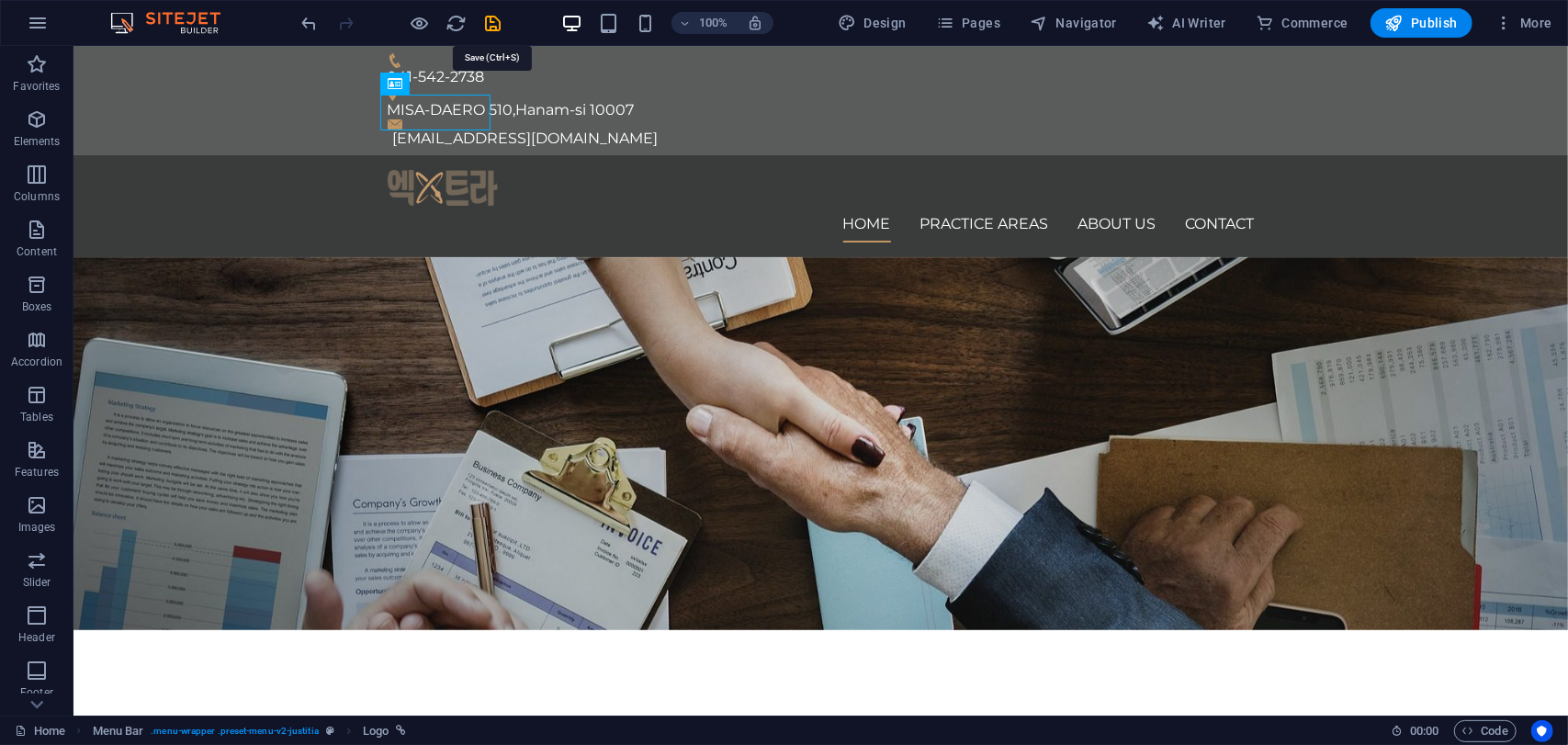
click at [500, 22] on icon "save" at bounding box center [494, 24] width 21 height 21
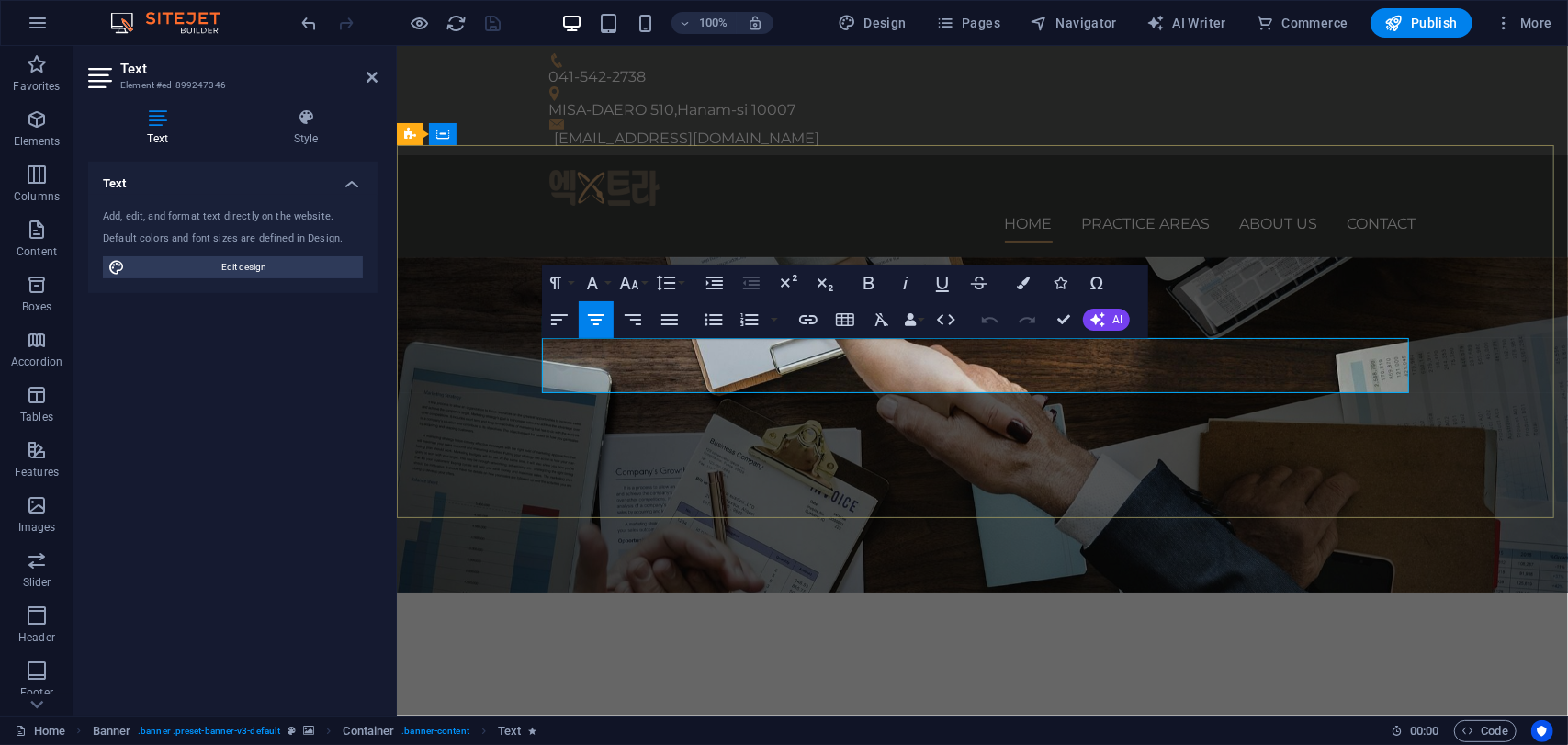
drag, startPoint x: 982, startPoint y: 370, endPoint x: 1105, endPoint y: 356, distance: 123.8
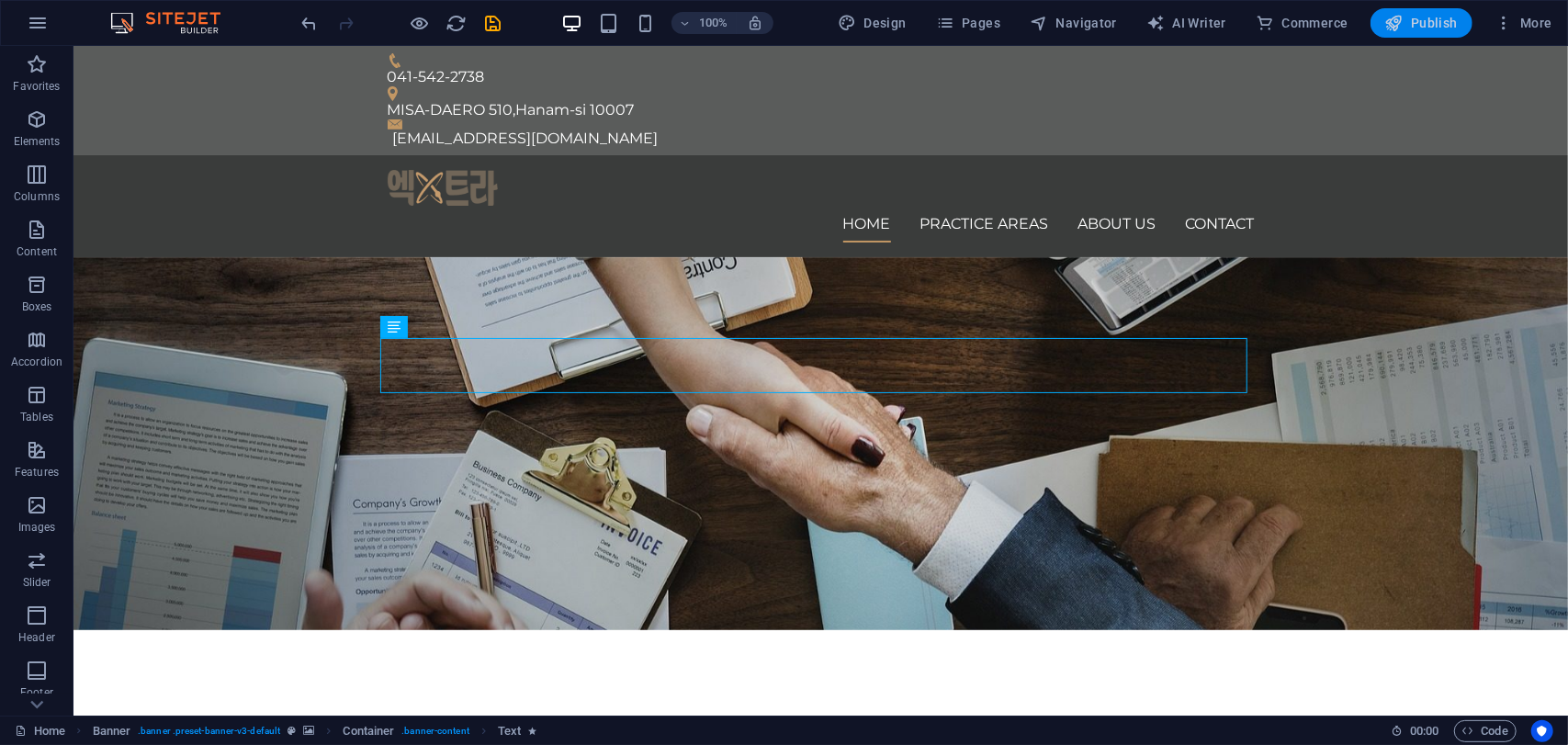
click at [1415, 22] on span "Publish" at bounding box center [1422, 23] width 73 height 18
